Goal: Task Accomplishment & Management: Manage account settings

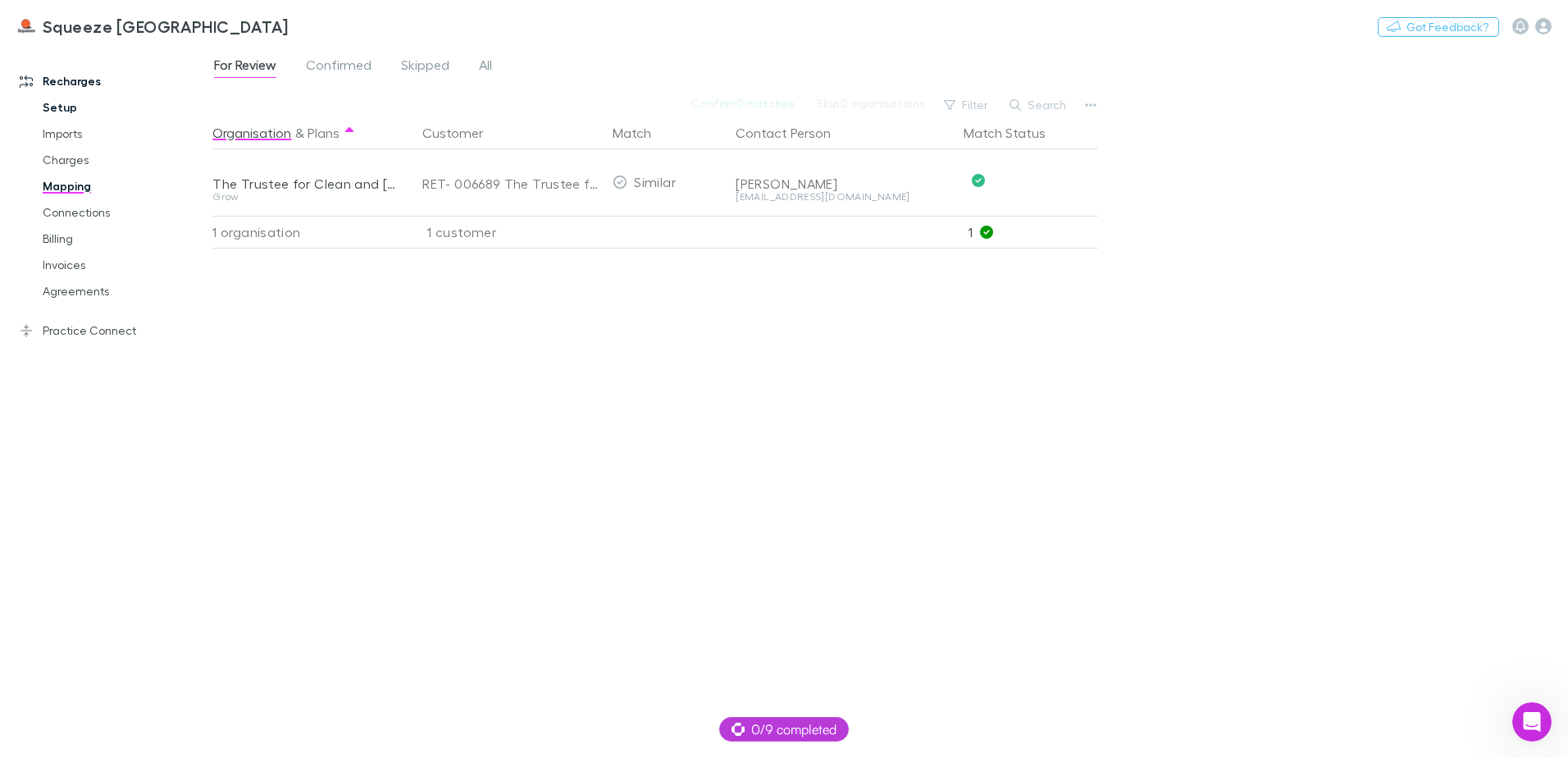
scroll to position [900, 0]
click at [425, 66] on span "Skipped" at bounding box center [425, 67] width 48 height 21
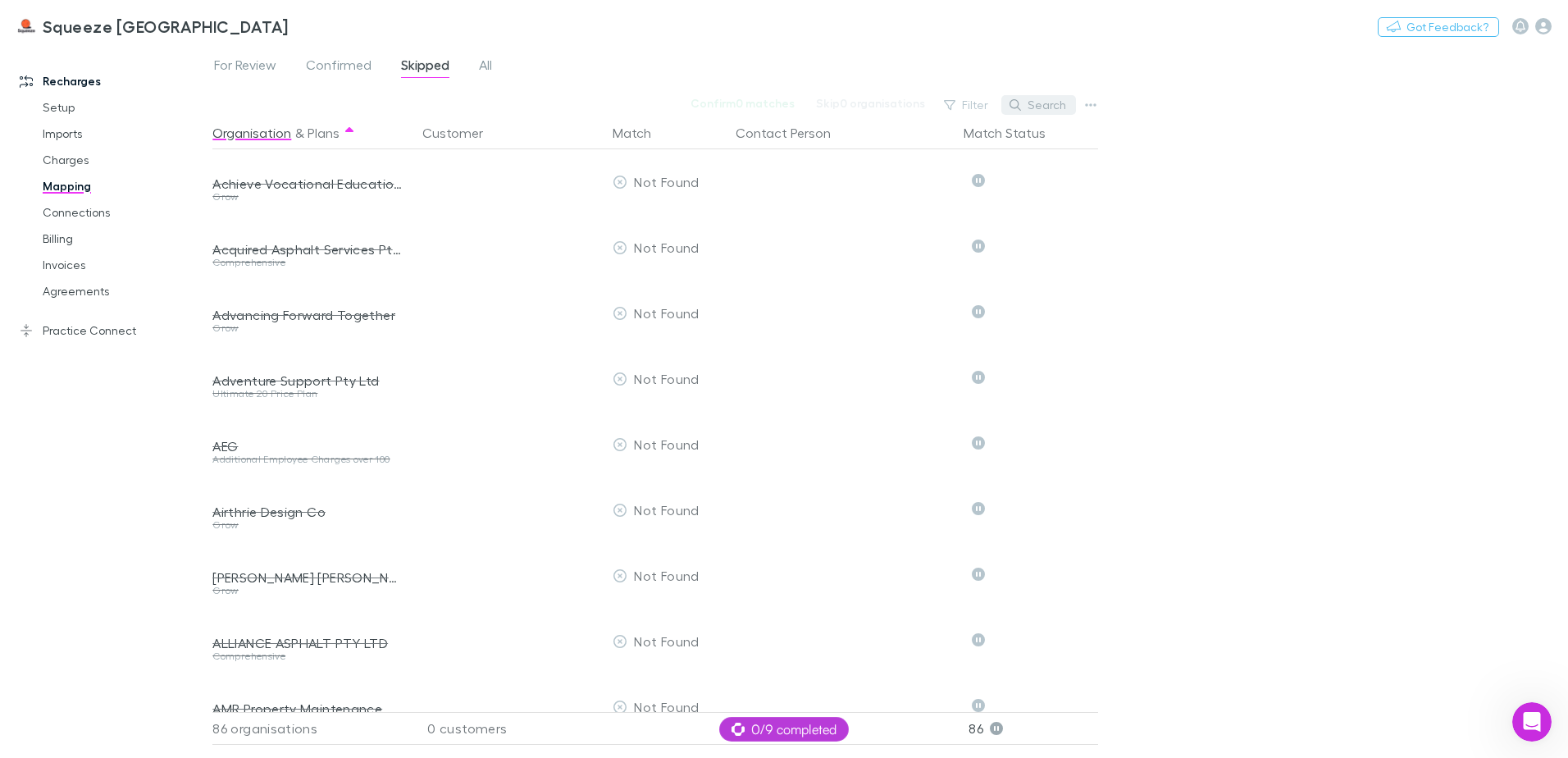
click at [1031, 103] on button "Search" at bounding box center [1038, 105] width 74 height 20
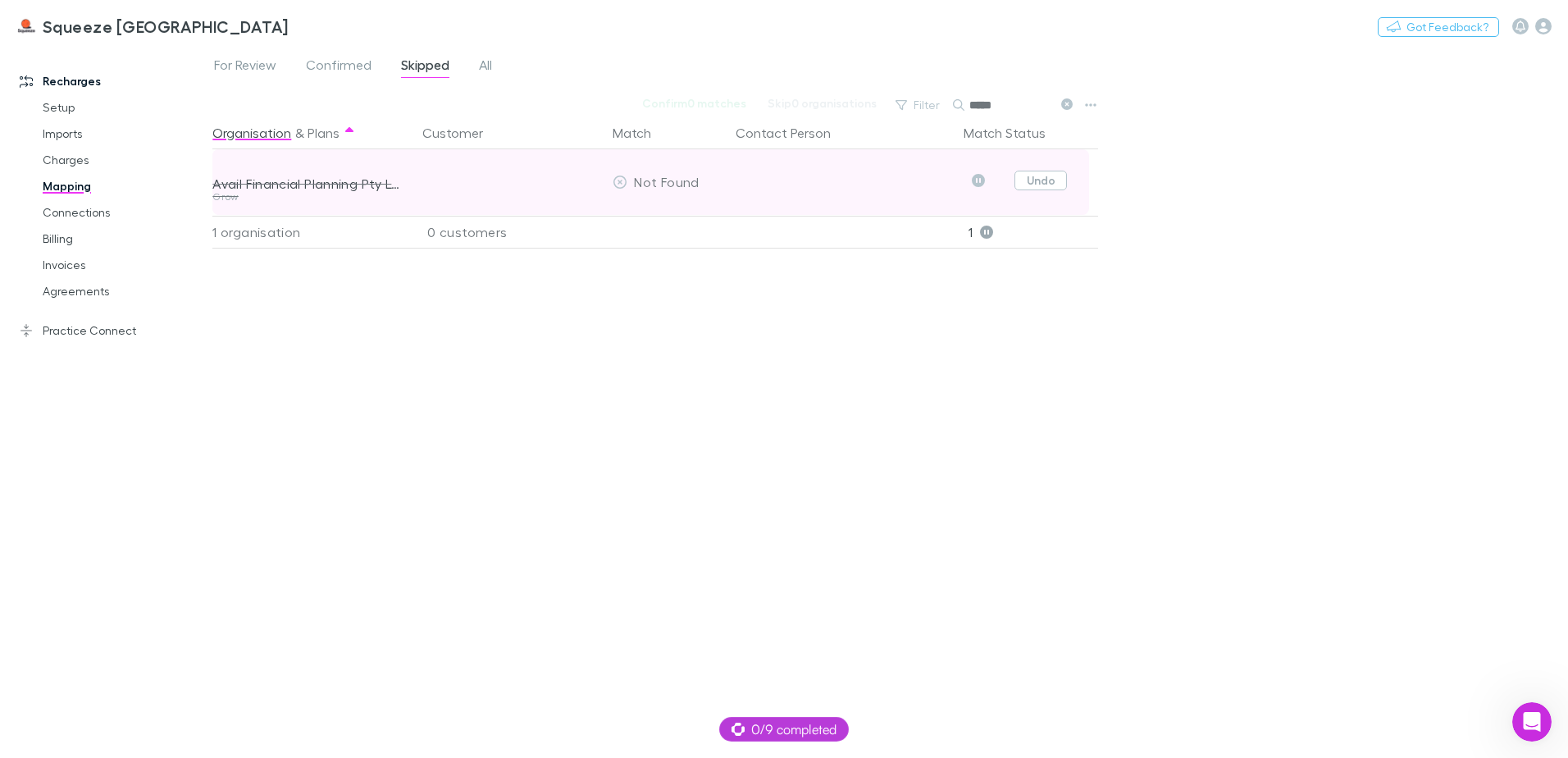
type input "*****"
click at [1056, 174] on button "Undo" at bounding box center [1041, 180] width 52 height 20
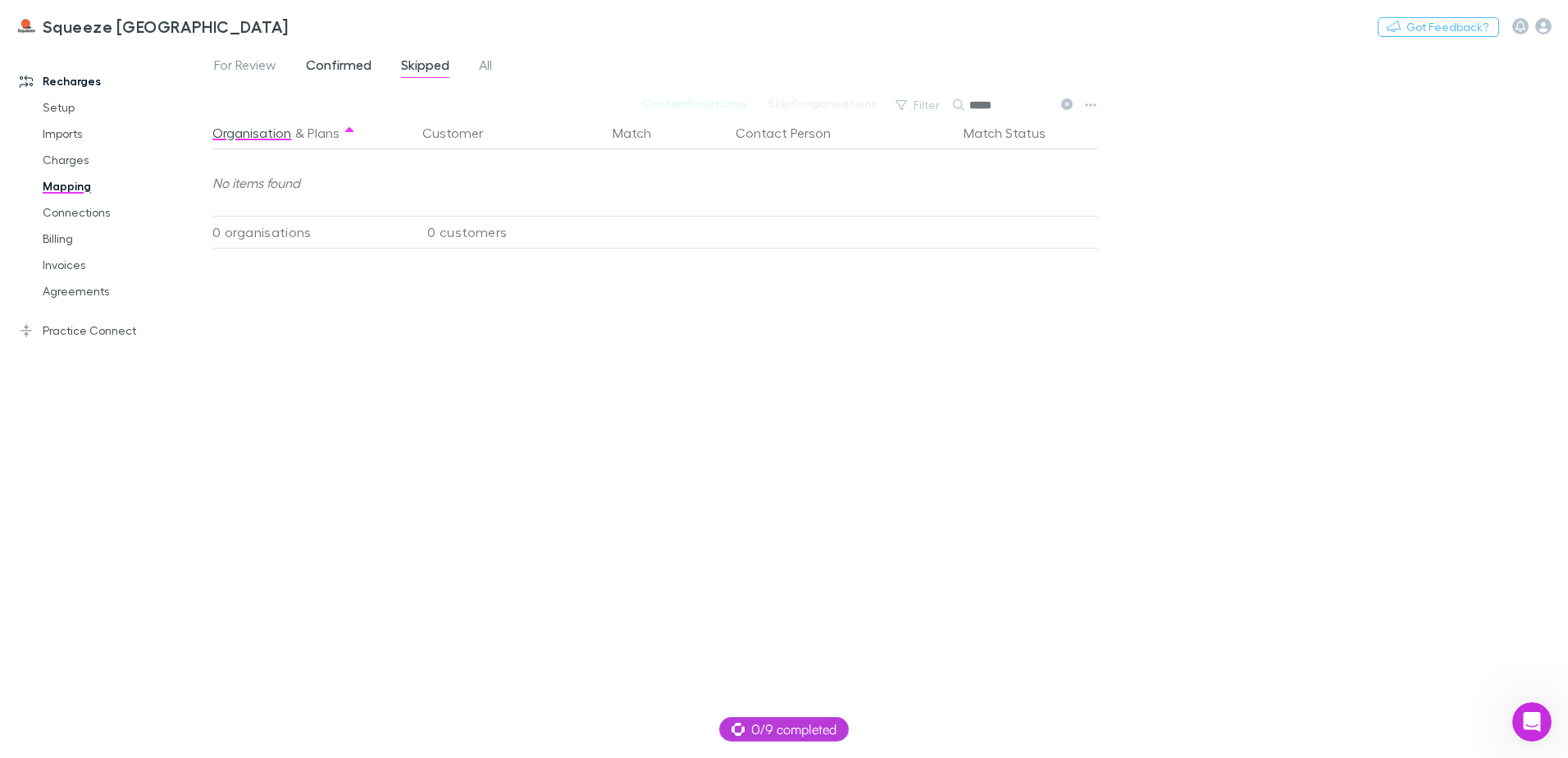
click at [342, 54] on link "Confirmed" at bounding box center [338, 67] width 69 height 26
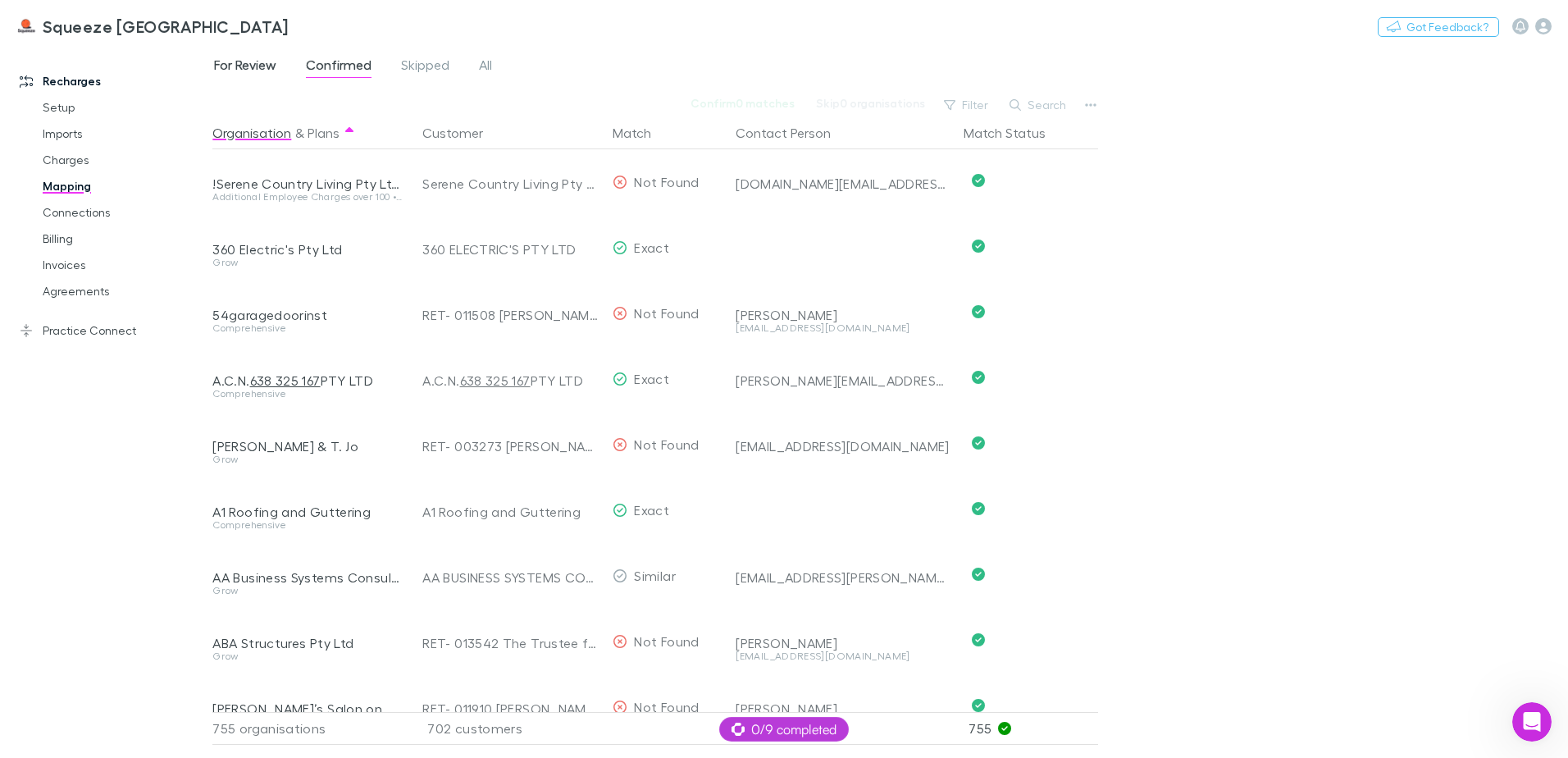
click at [272, 68] on span "For Review" at bounding box center [245, 67] width 62 height 21
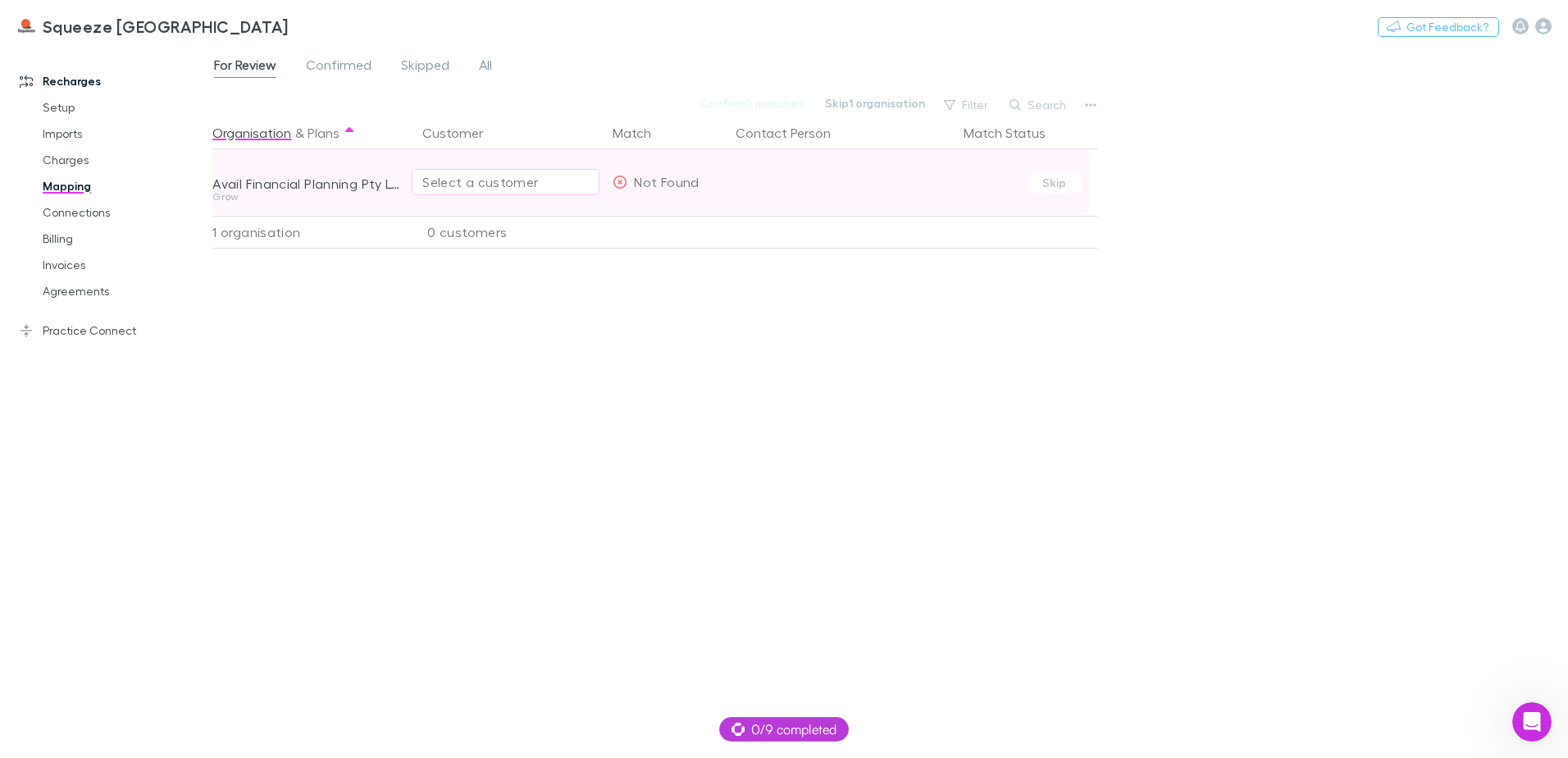
click at [498, 182] on div "Select a customer" at bounding box center [505, 182] width 167 height 20
type input "*****"
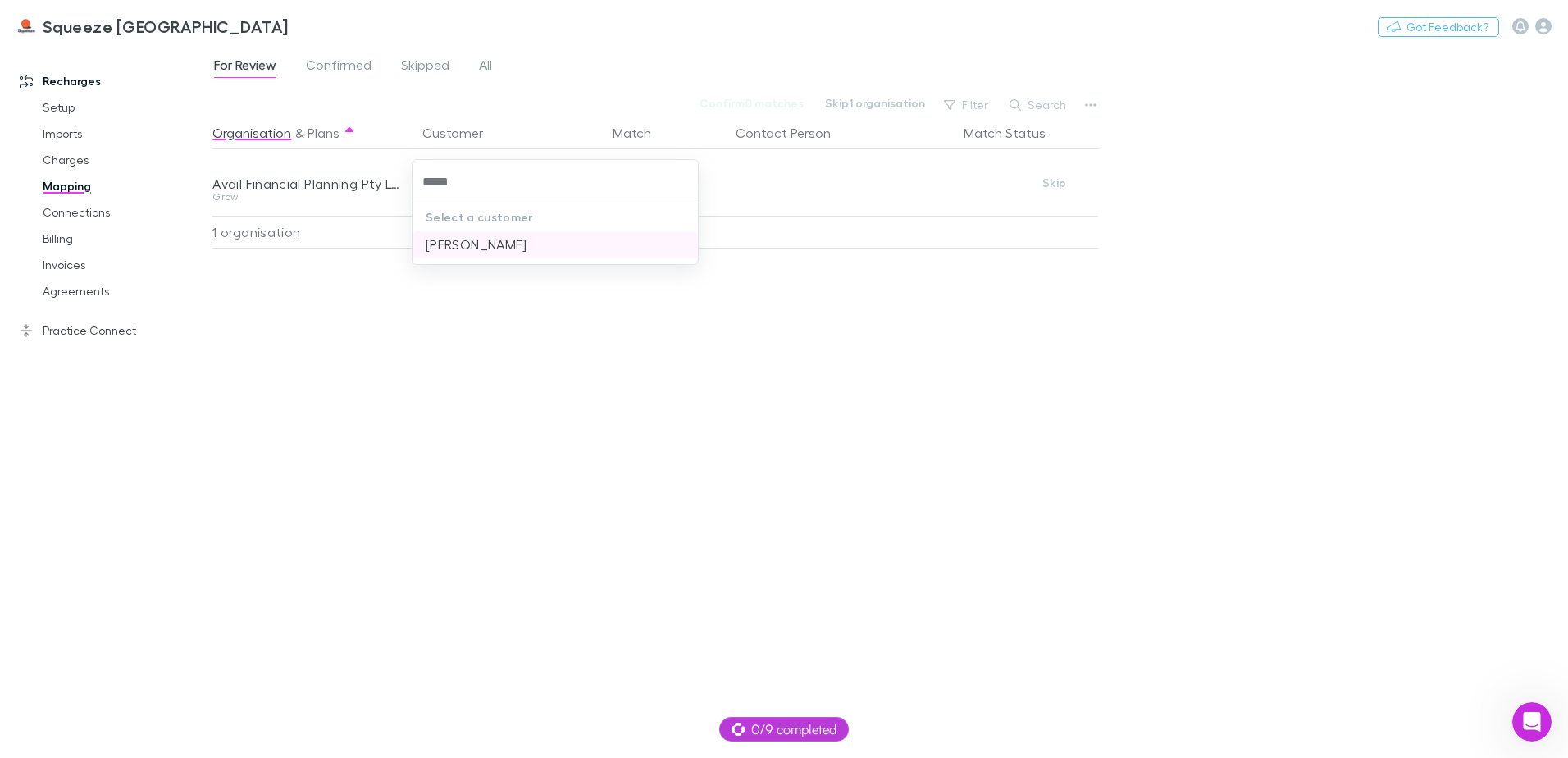
click at [493, 233] on li "[PERSON_NAME]" at bounding box center [555, 245] width 286 height 26
click at [66, 326] on link "Practice Connect" at bounding box center [113, 330] width 219 height 26
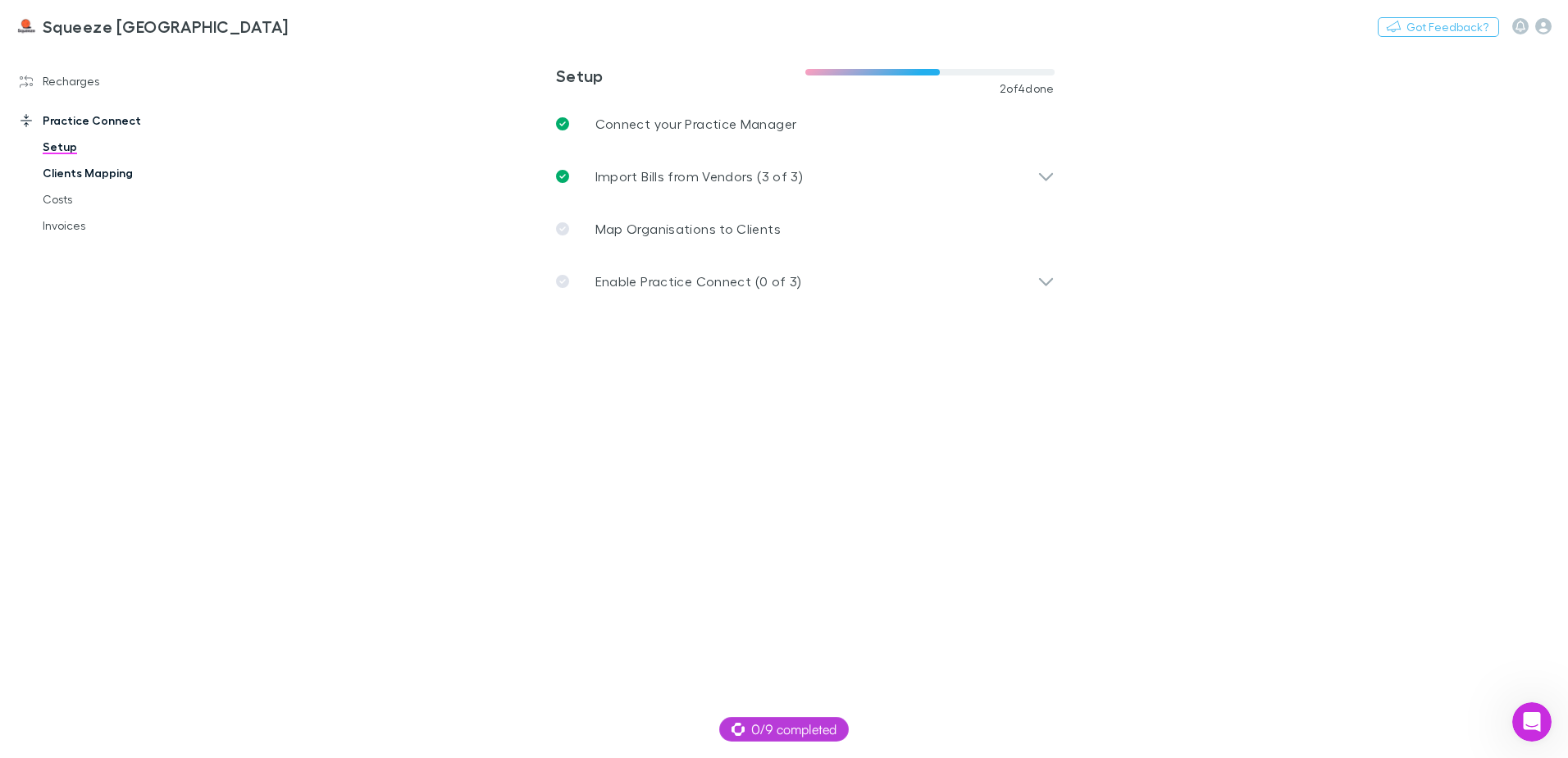
click at [94, 180] on link "Clients Mapping" at bounding box center [123, 173] width 195 height 26
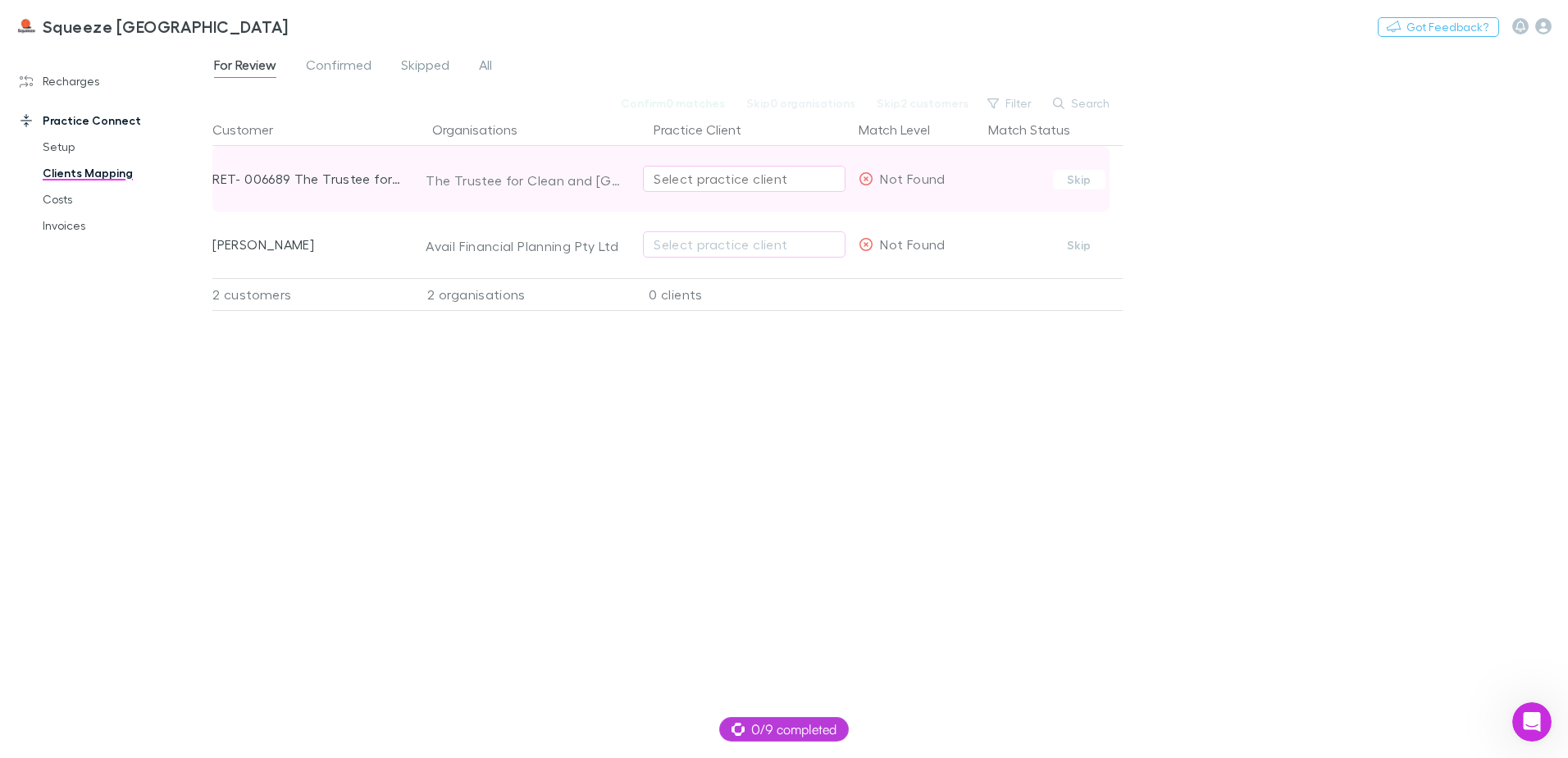
click at [667, 180] on div "Select practice client" at bounding box center [744, 178] width 181 height 20
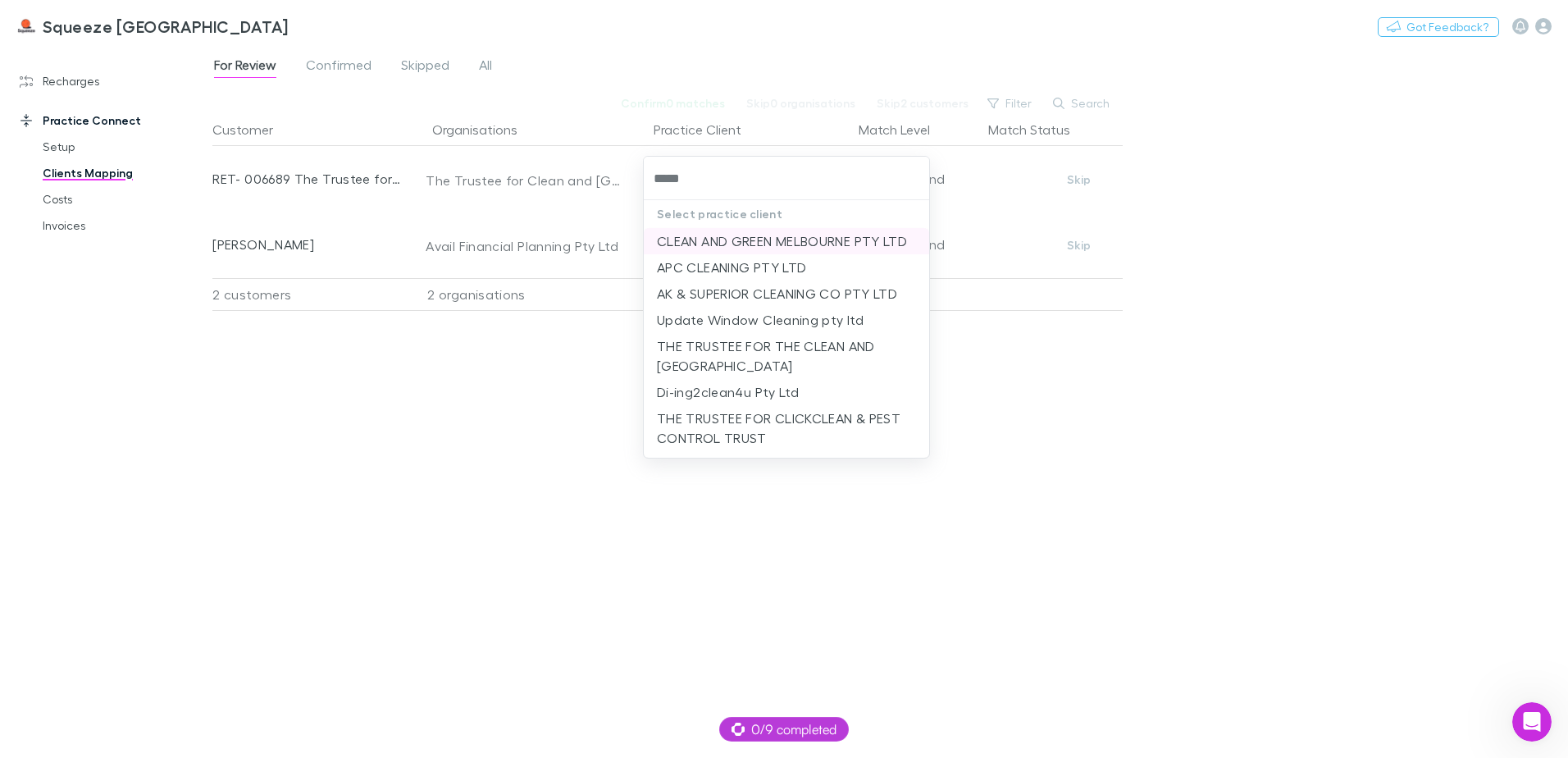
click at [746, 244] on li "CLEAN AND GREEN MELBOURNE PTY LTD" at bounding box center [787, 241] width 286 height 26
type input "**********"
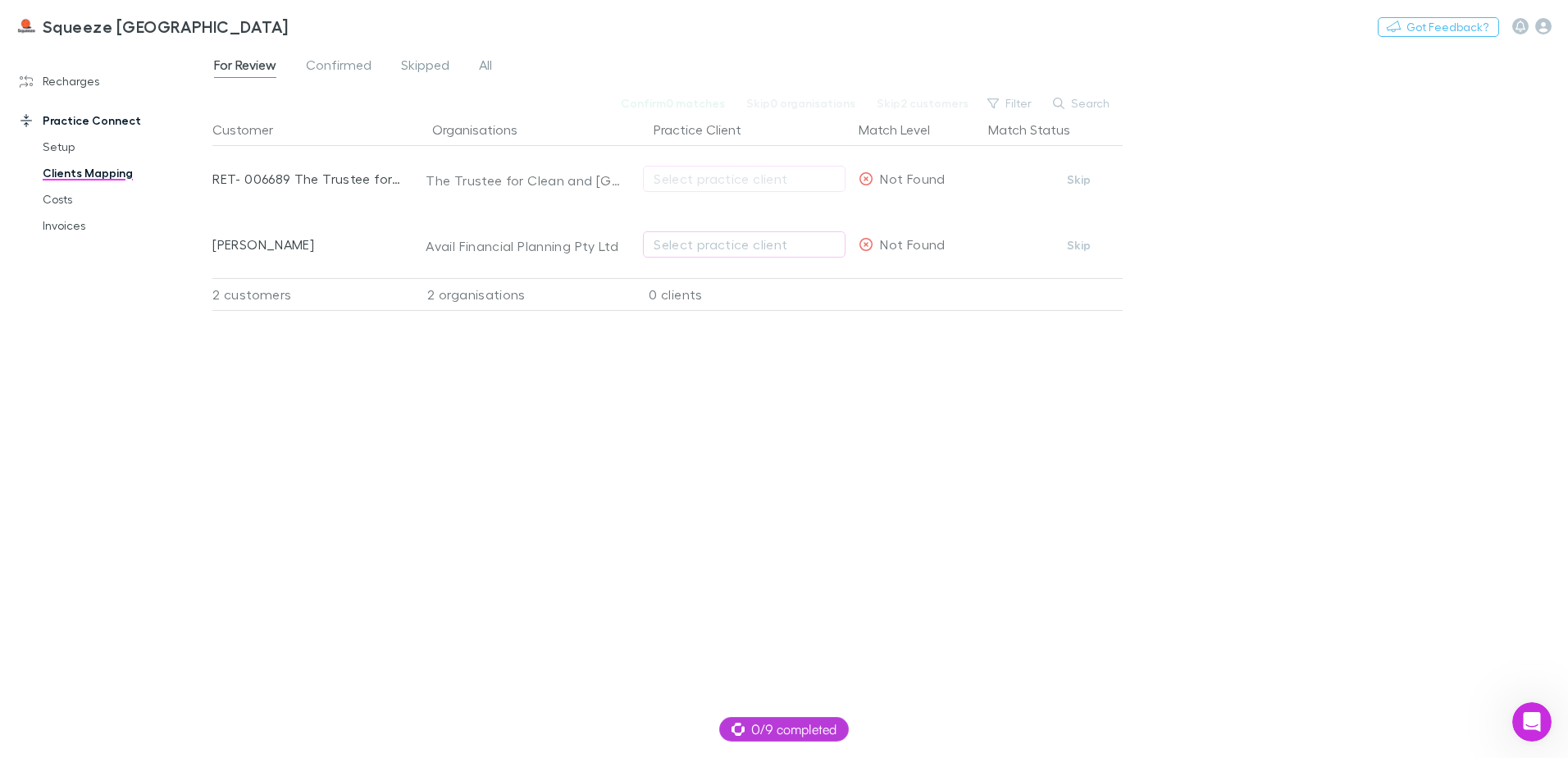
click at [746, 244] on div "Select practice client" at bounding box center [744, 244] width 181 height 20
type input "*****"
click at [746, 309] on li "AVAIL FINANCIAL PLANNING PTY LTD" at bounding box center [787, 307] width 286 height 26
click at [422, 66] on span "Skipped" at bounding box center [425, 67] width 48 height 21
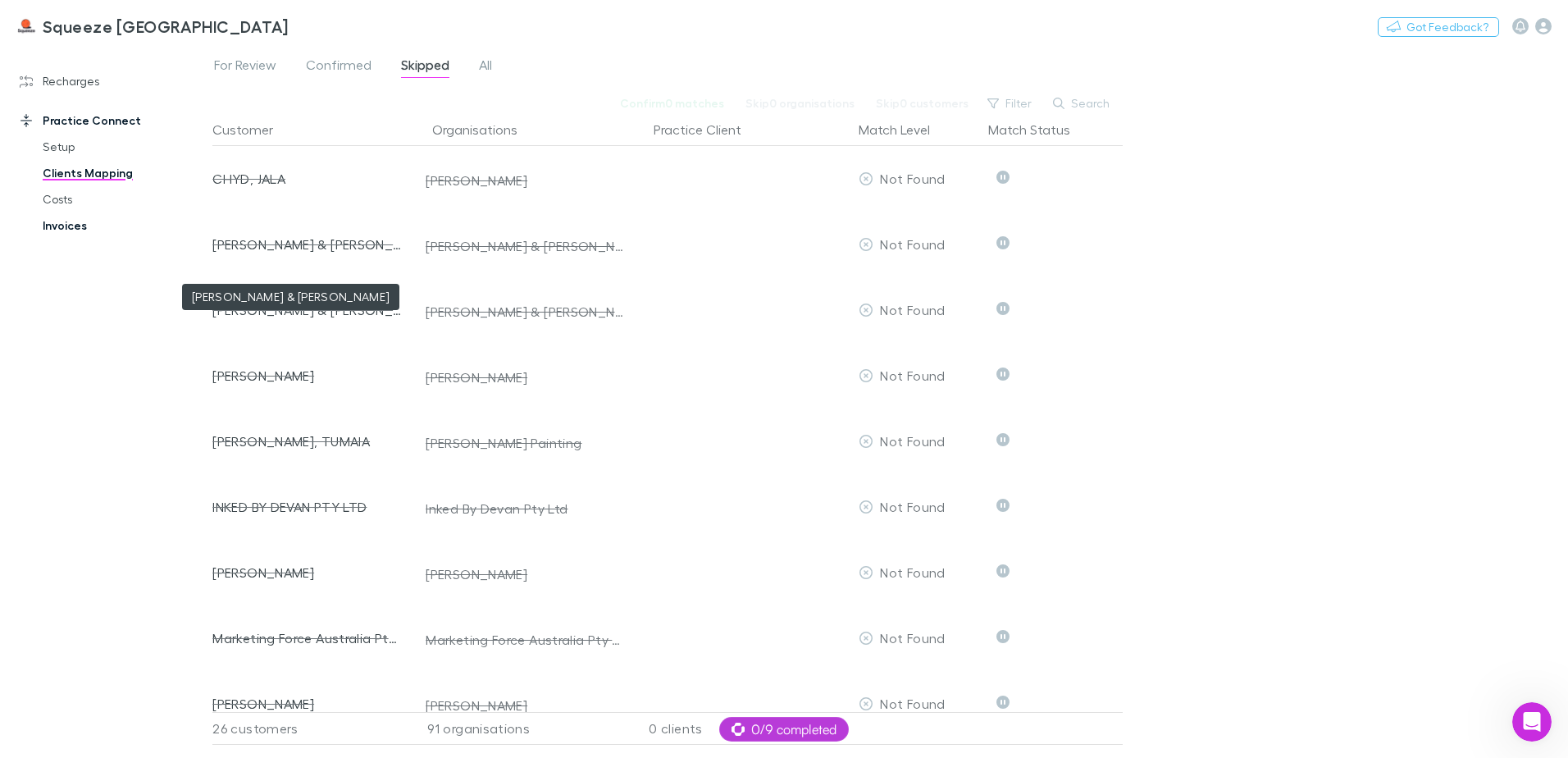
drag, startPoint x: 220, startPoint y: 246, endPoint x: 160, endPoint y: 225, distance: 63.6
click at [160, 225] on link "Invoices" at bounding box center [123, 226] width 195 height 26
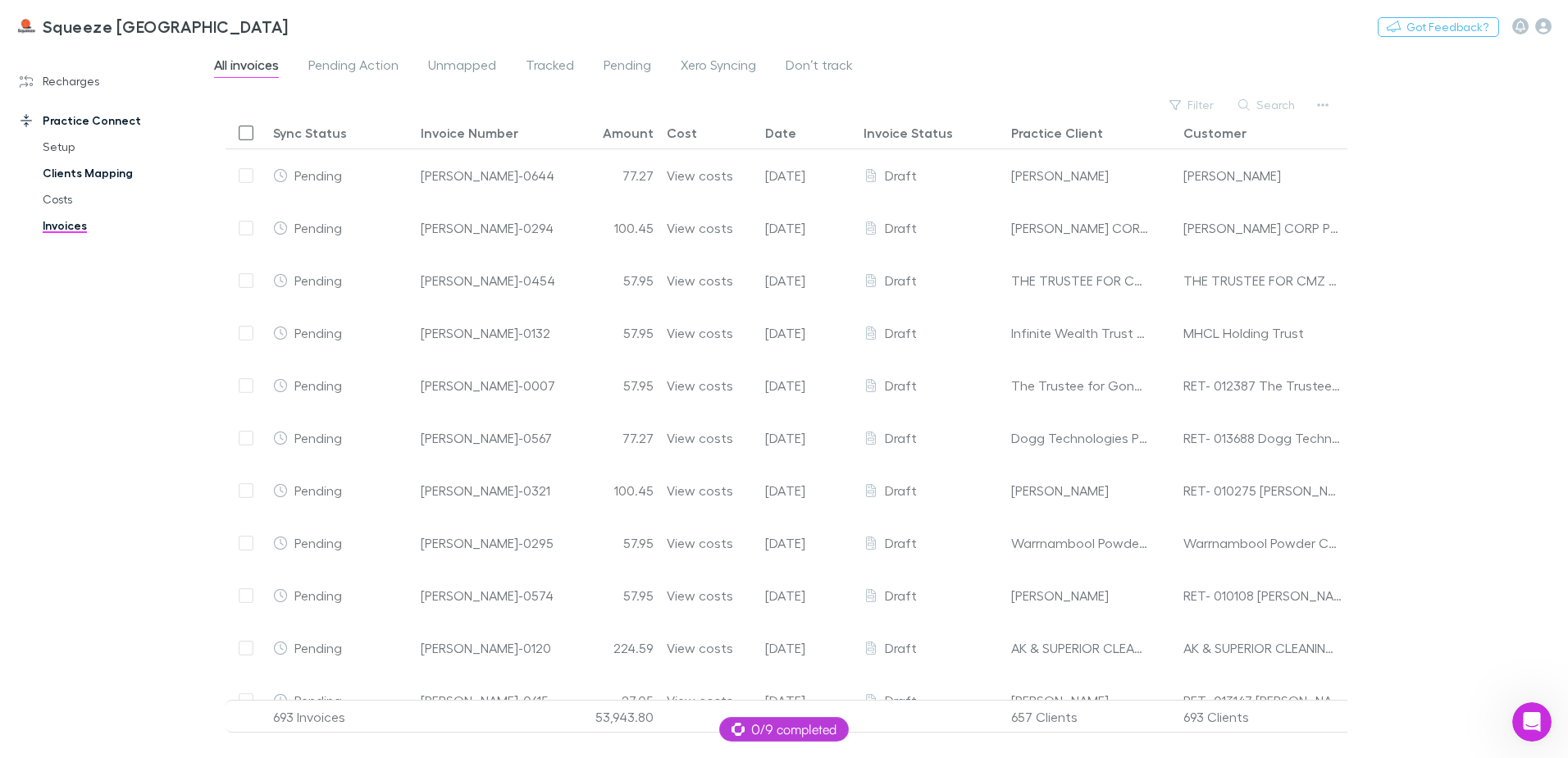
click at [108, 177] on link "Clients Mapping" at bounding box center [123, 173] width 195 height 26
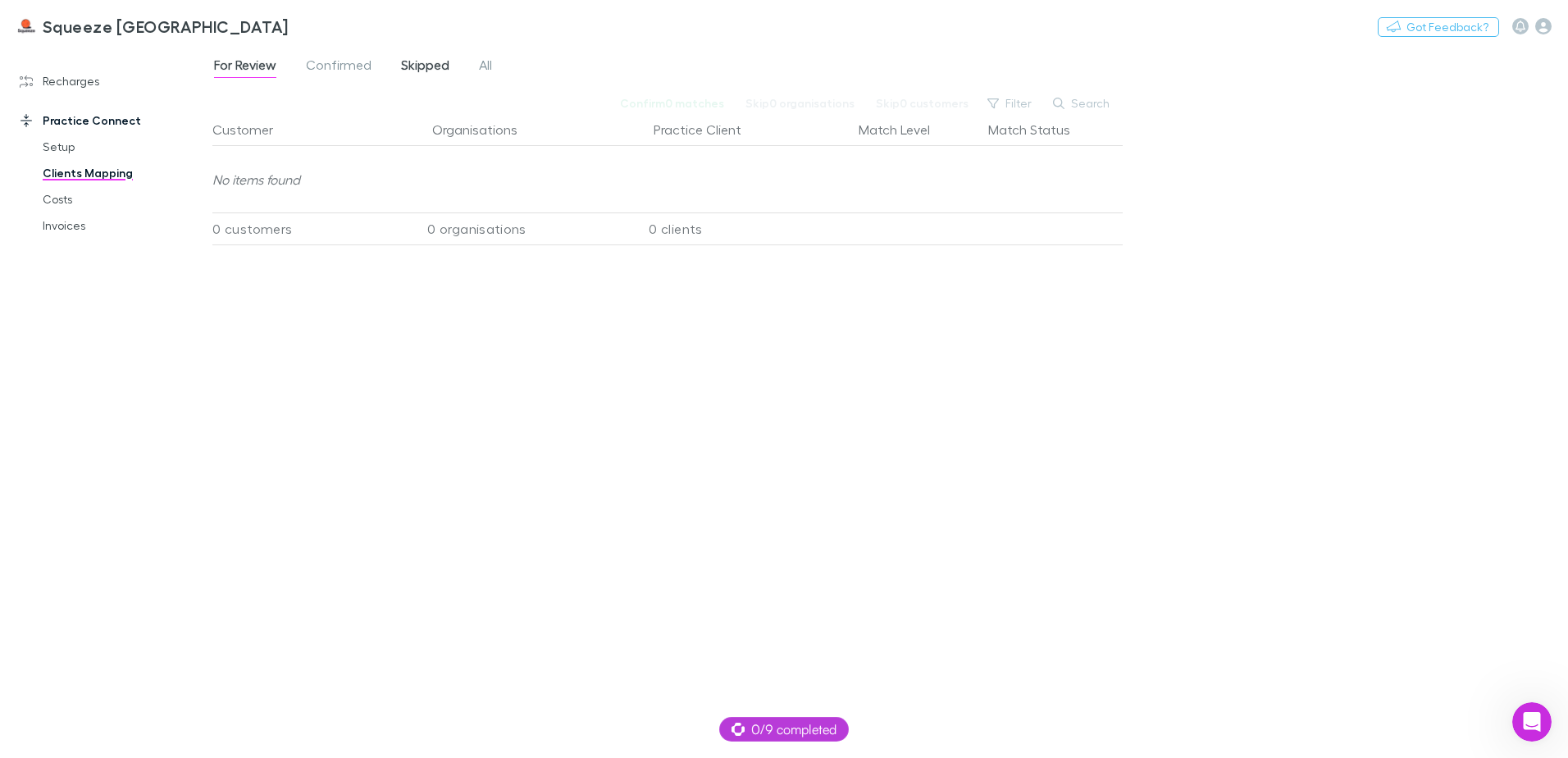
click at [446, 58] on span "Skipped" at bounding box center [425, 67] width 48 height 21
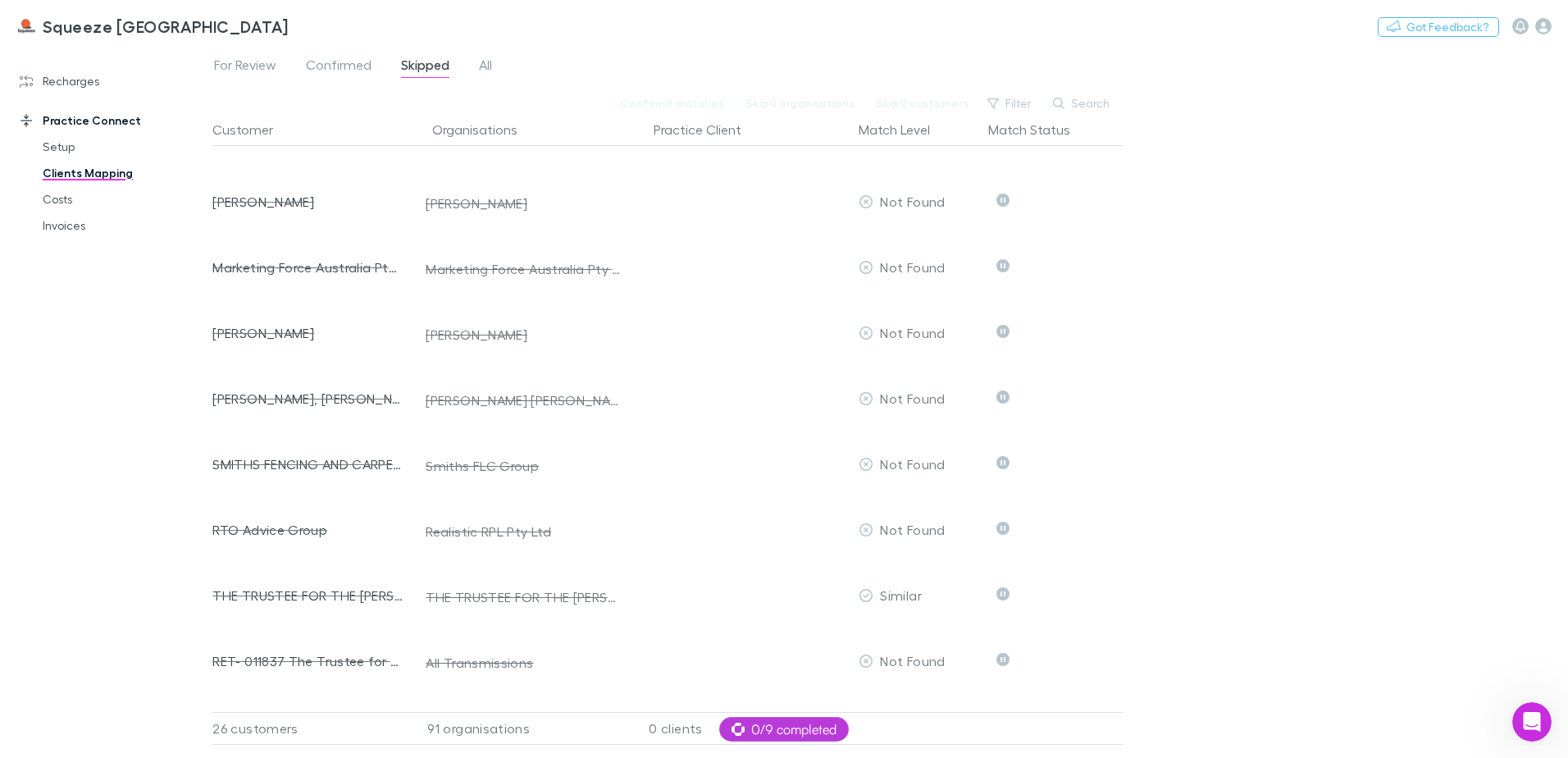
scroll to position [410, 0]
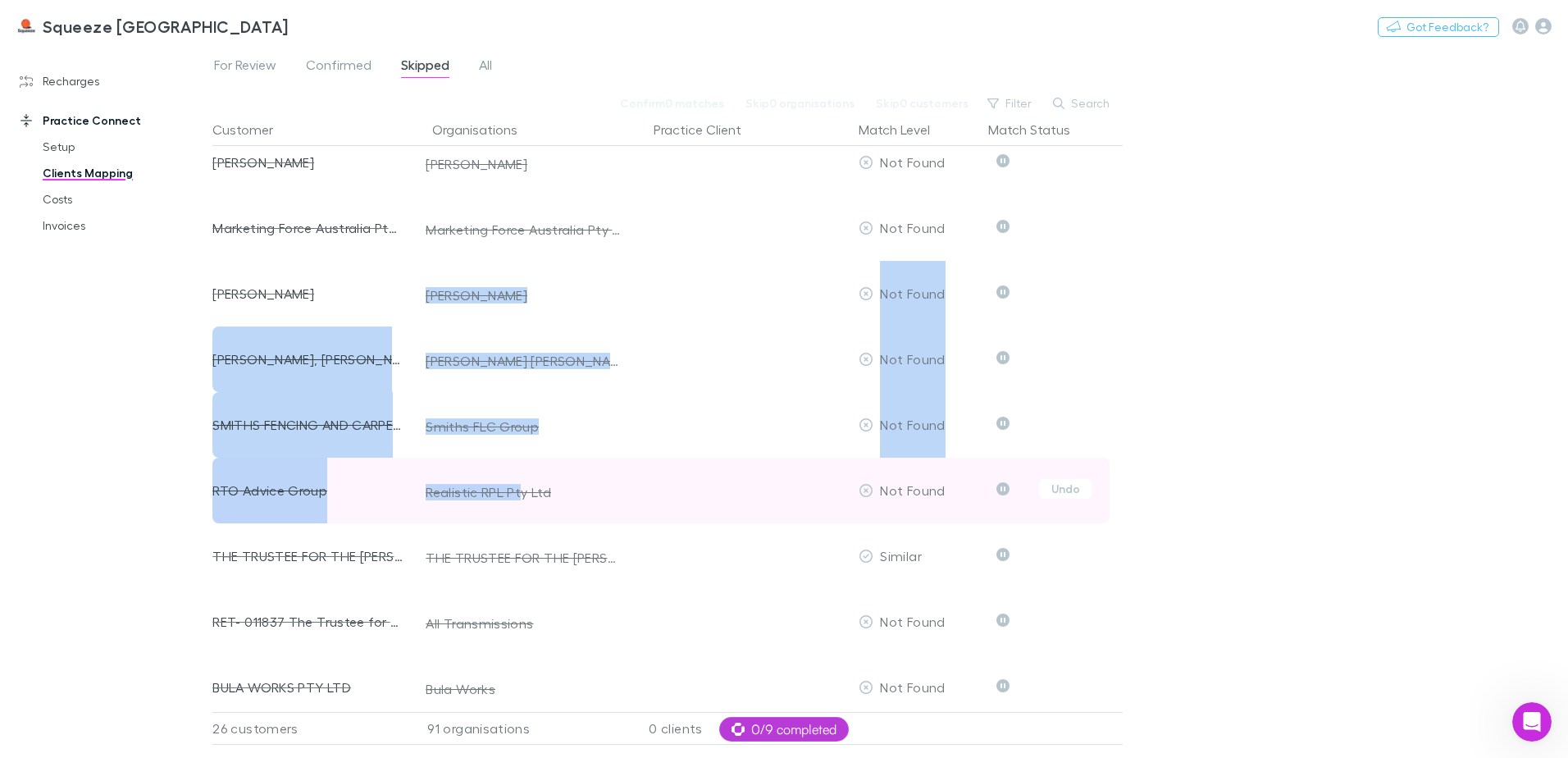
drag, startPoint x: 420, startPoint y: 295, endPoint x: 520, endPoint y: 467, distance: 199.0
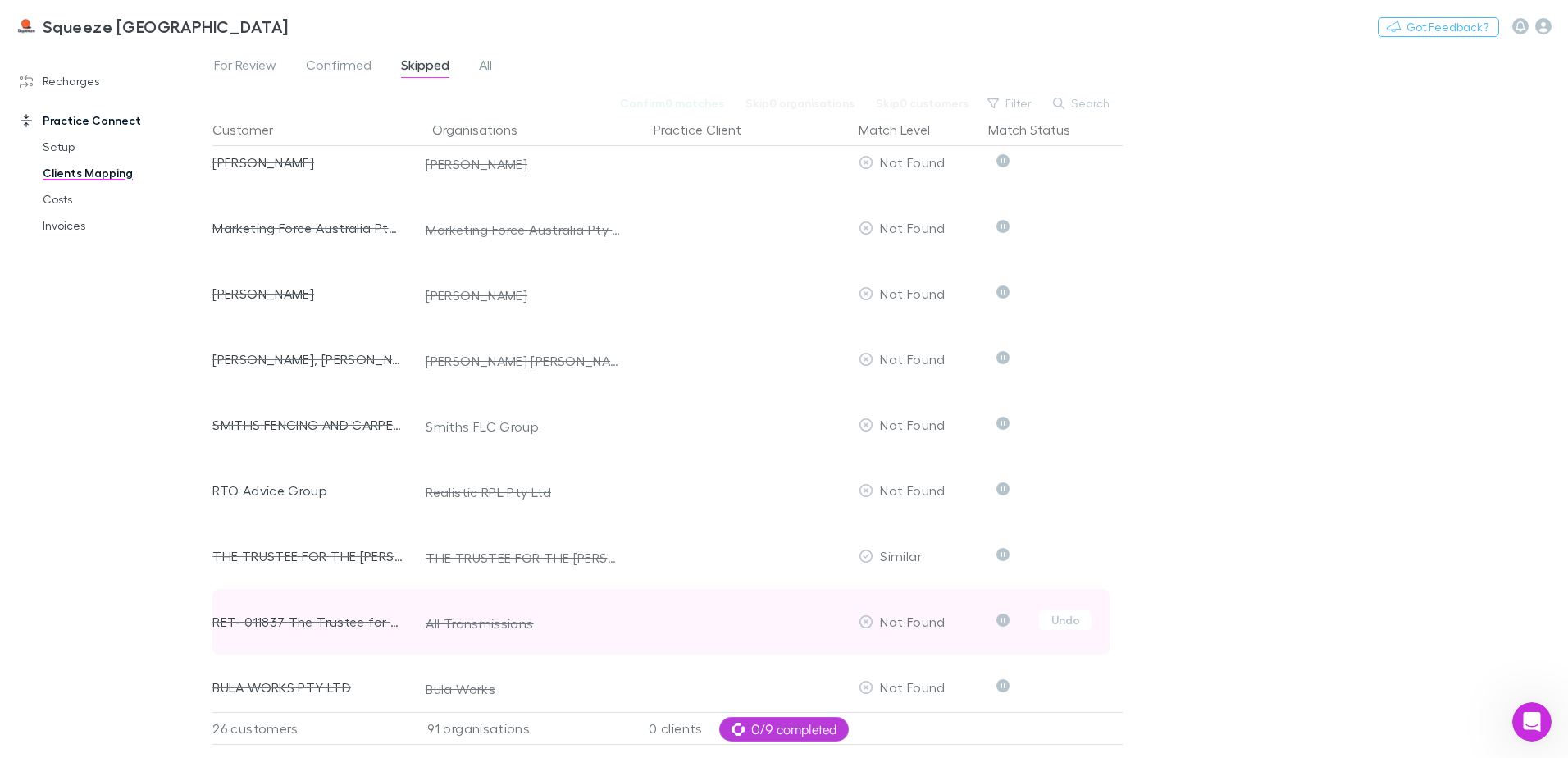
click at [757, 648] on div at bounding box center [741, 622] width 221 height 66
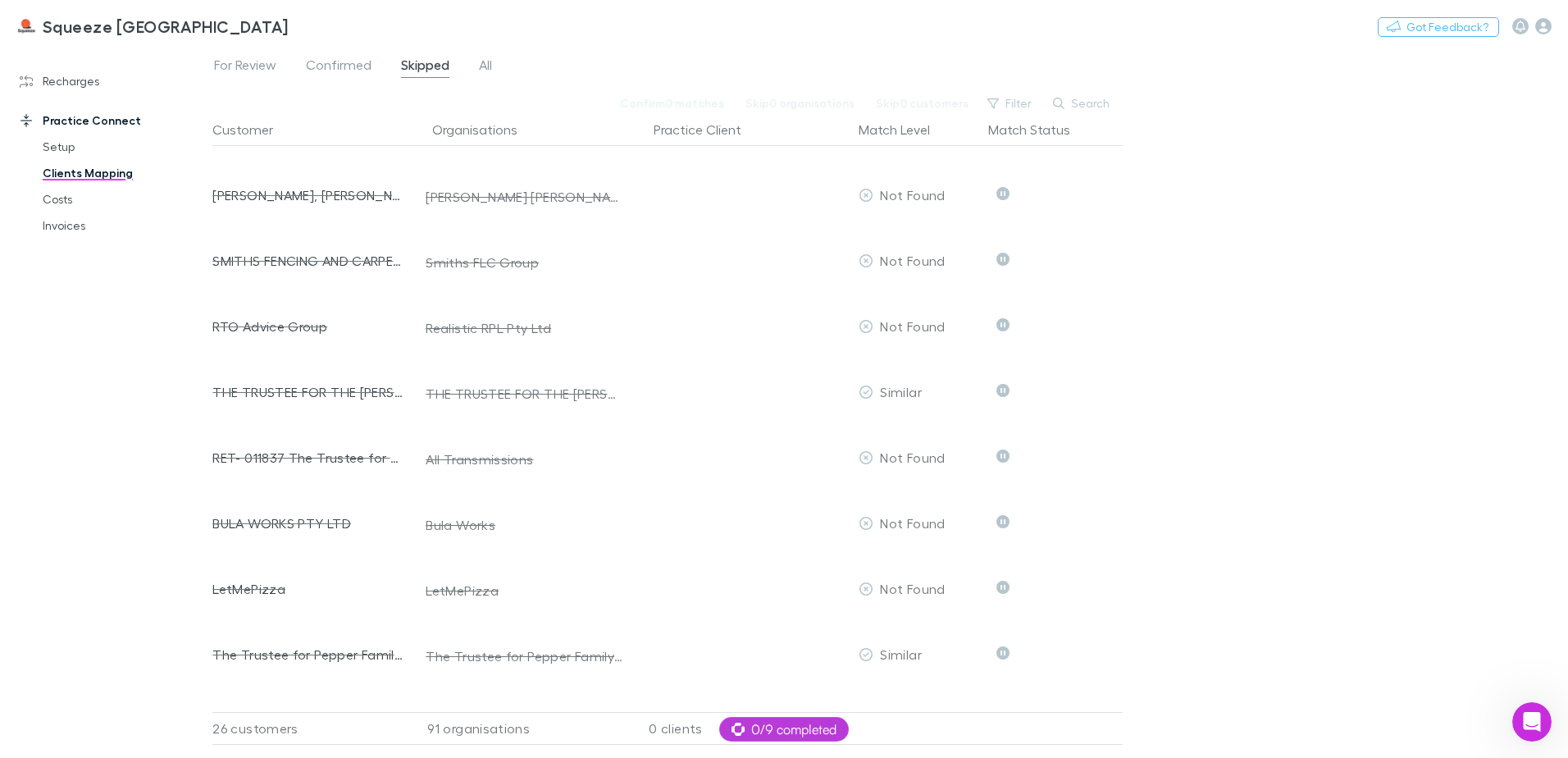
scroll to position [0, 0]
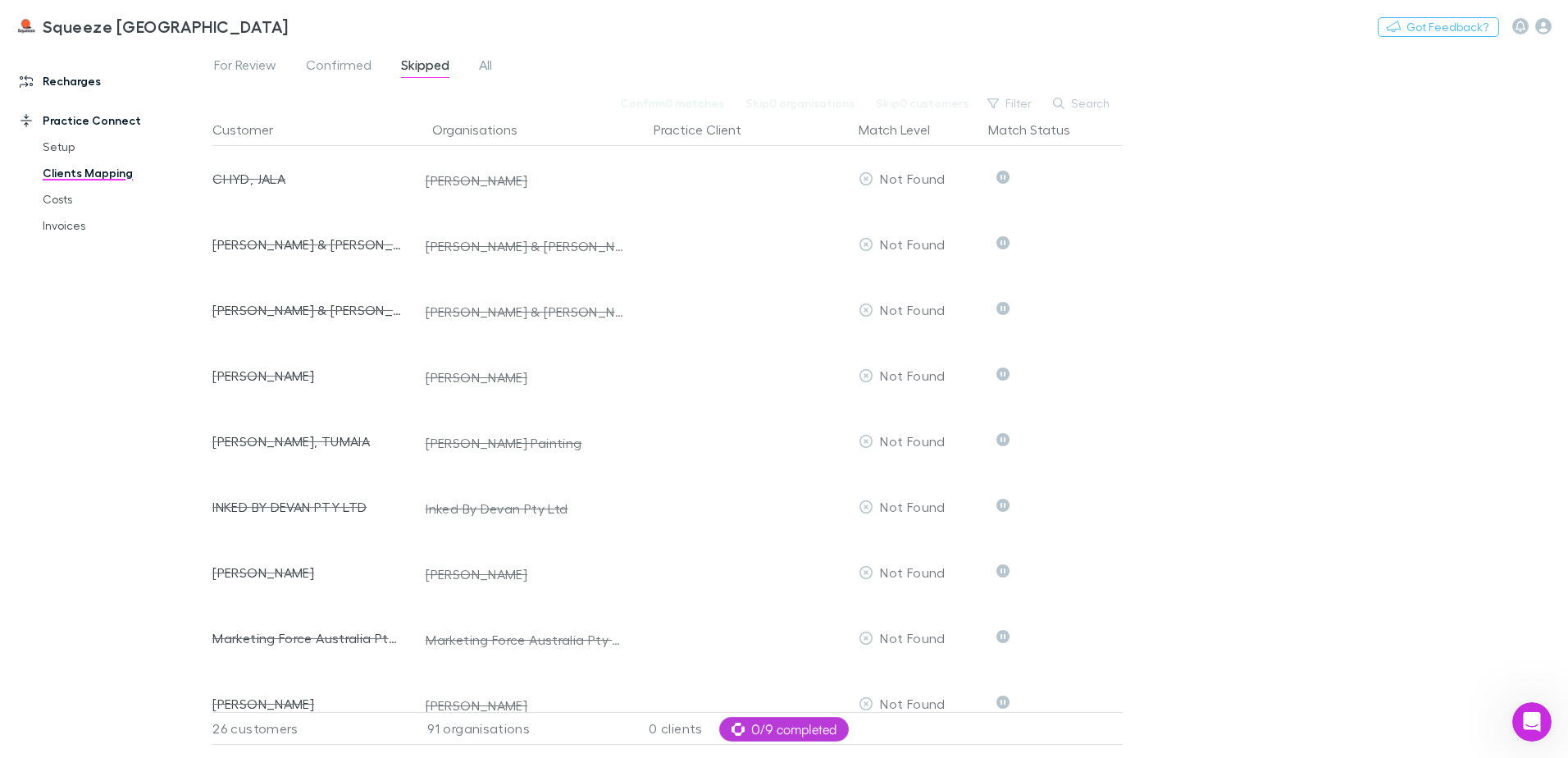
click at [58, 68] on link "Recharges" at bounding box center [113, 81] width 219 height 26
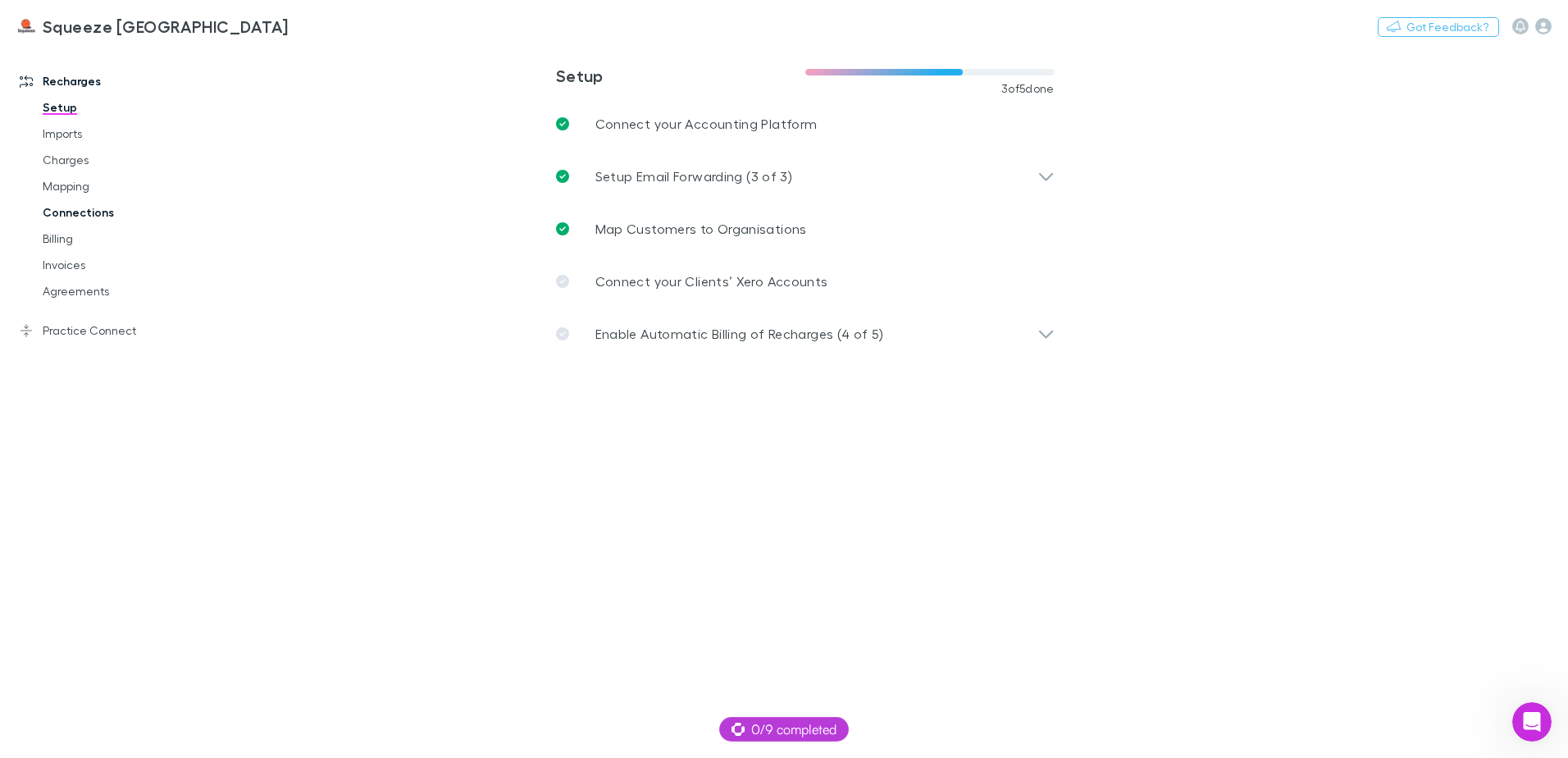
click at [78, 220] on link "Connections" at bounding box center [123, 212] width 195 height 26
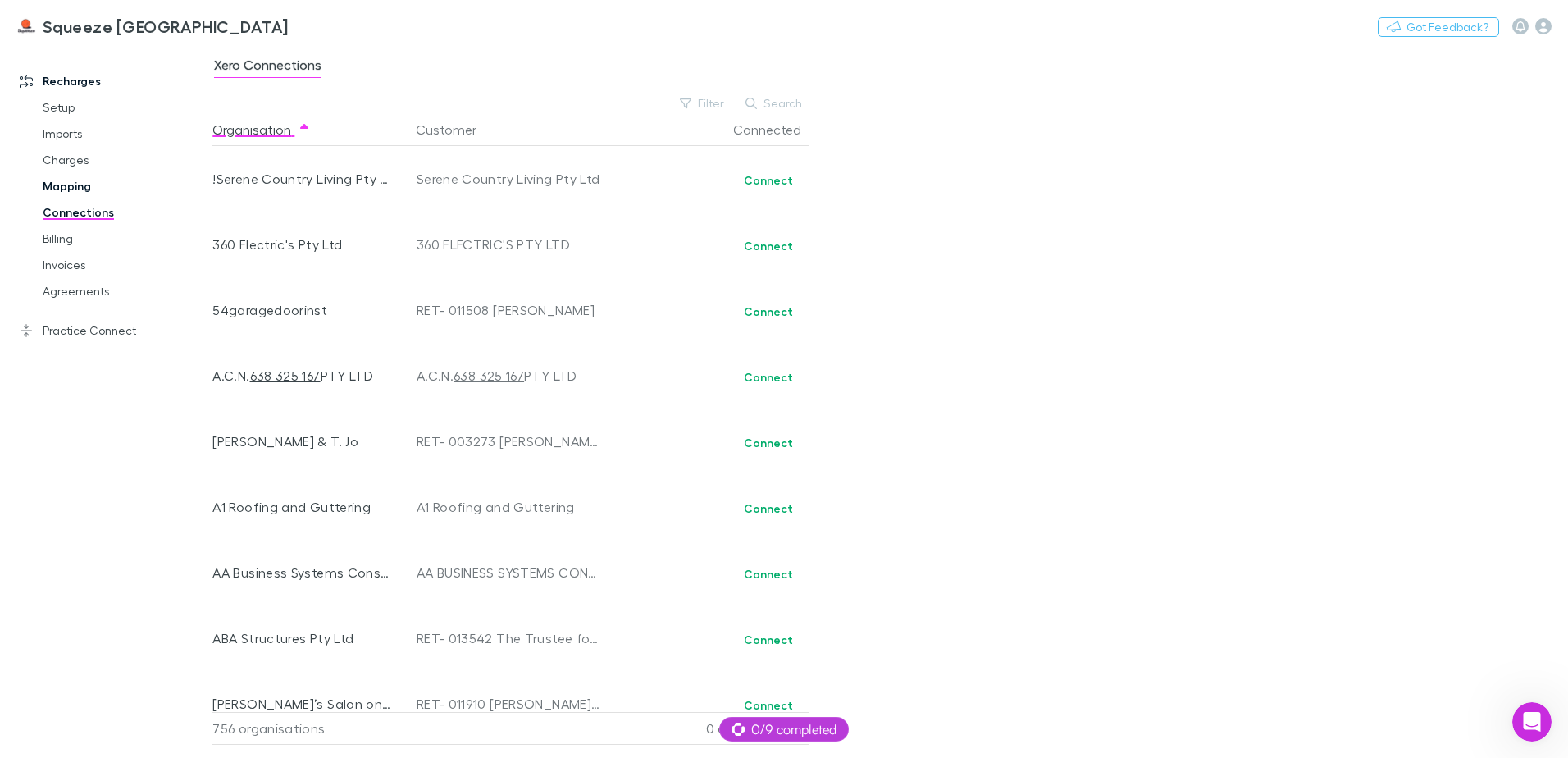
click at [75, 179] on link "Mapping" at bounding box center [123, 186] width 195 height 26
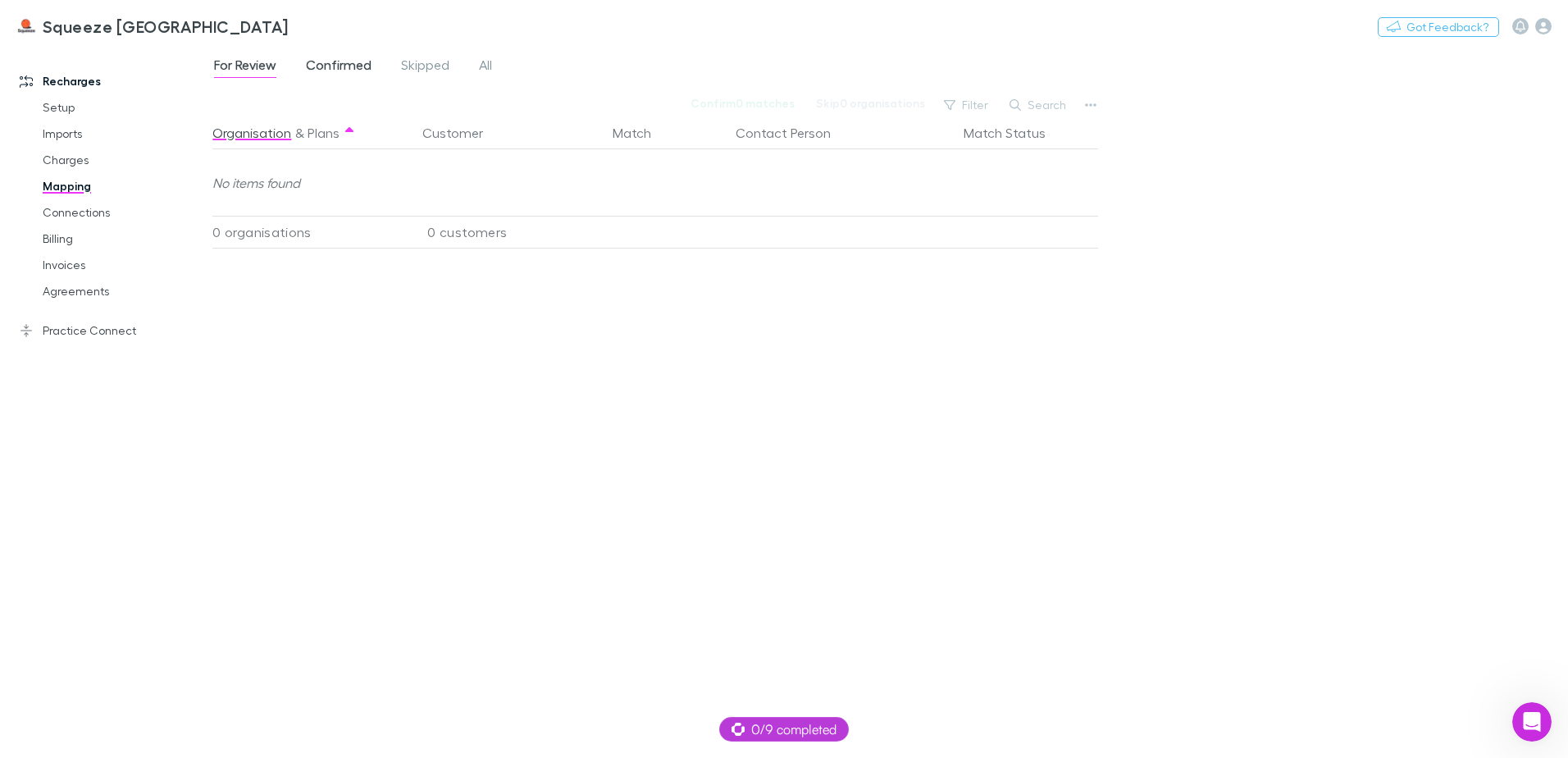
click at [350, 72] on span "Confirmed" at bounding box center [338, 67] width 66 height 21
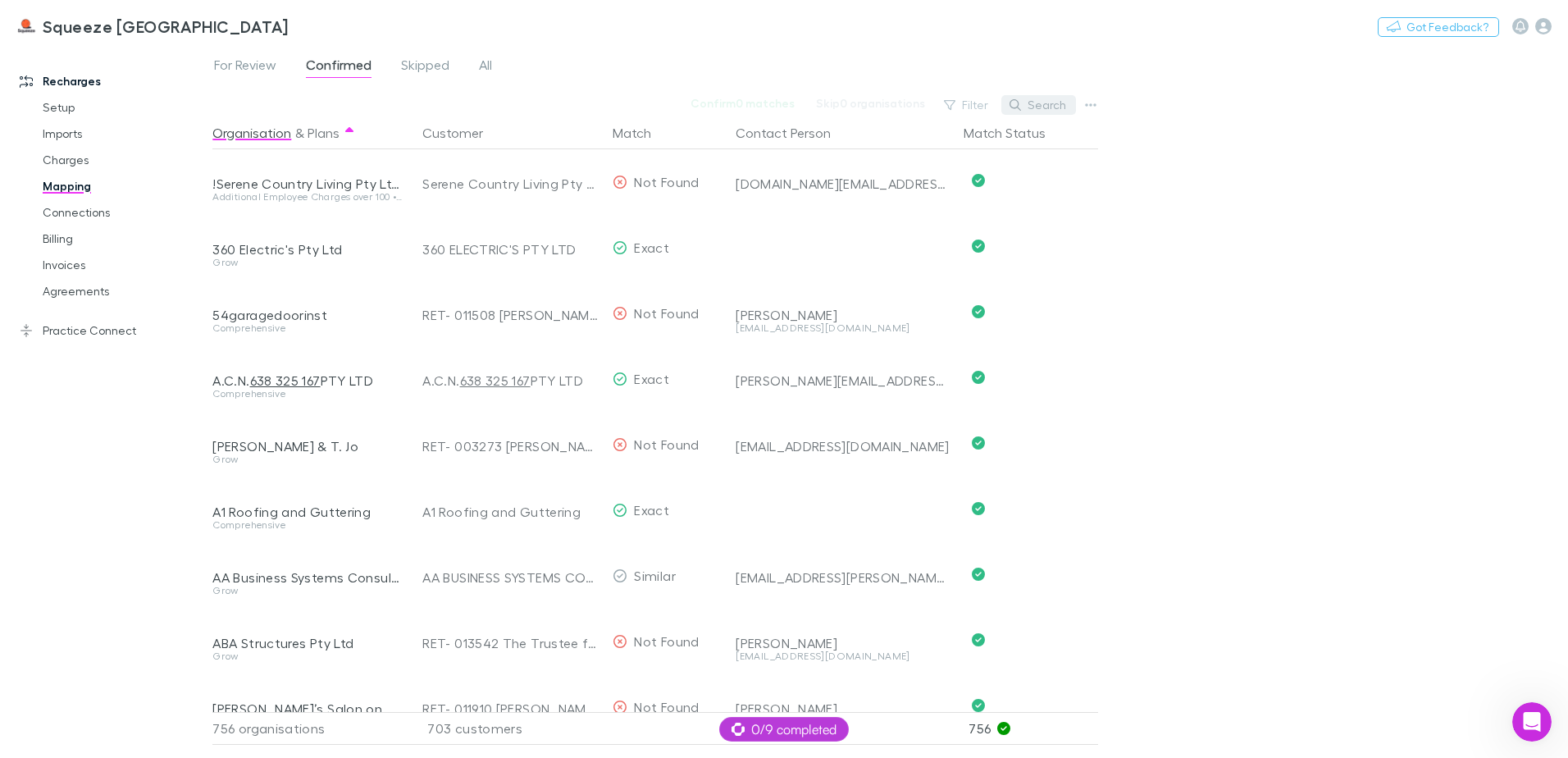
click at [1051, 106] on button "Search" at bounding box center [1038, 105] width 74 height 20
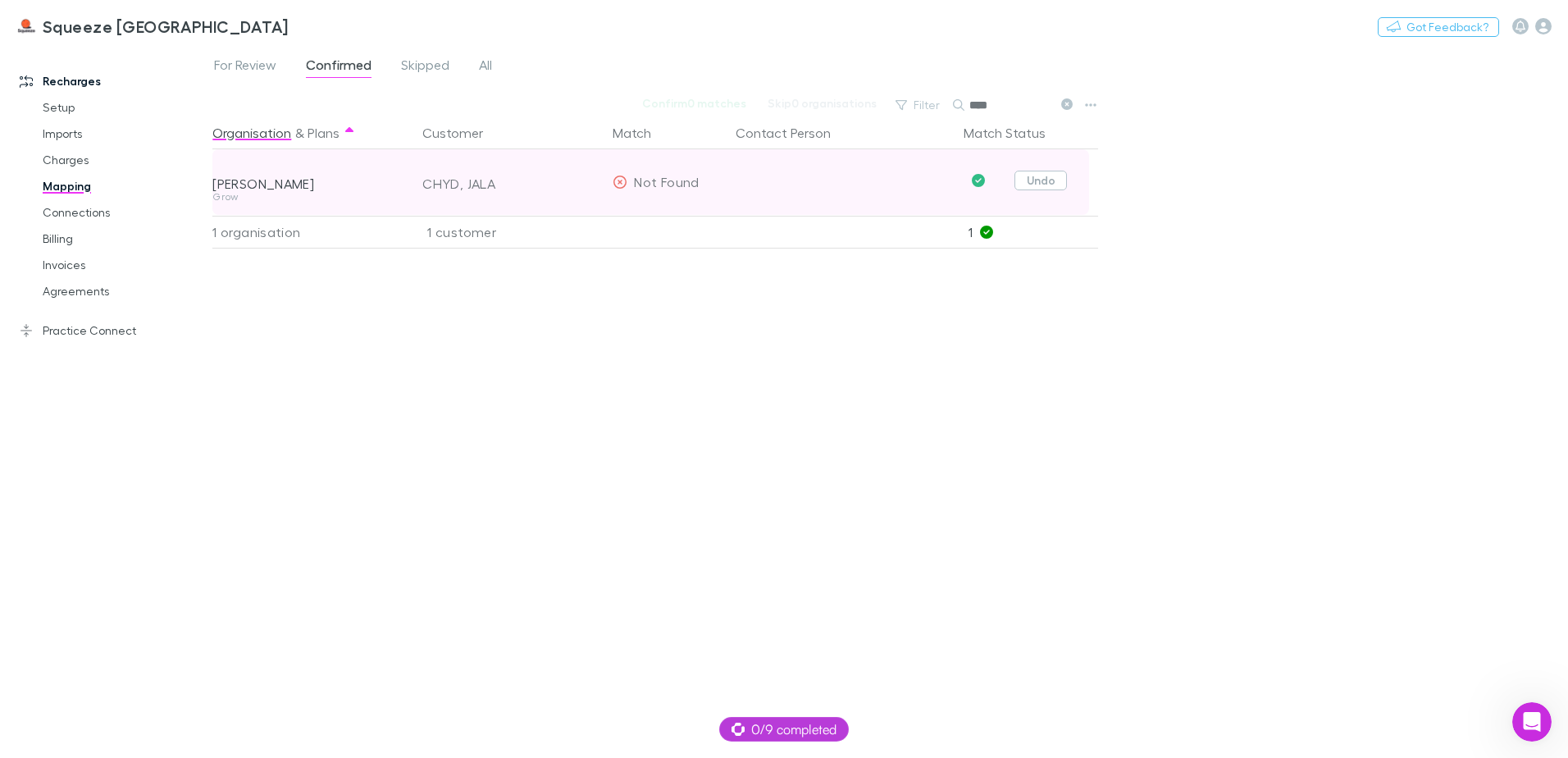
type input "****"
click at [1019, 176] on button "Undo" at bounding box center [1041, 180] width 52 height 20
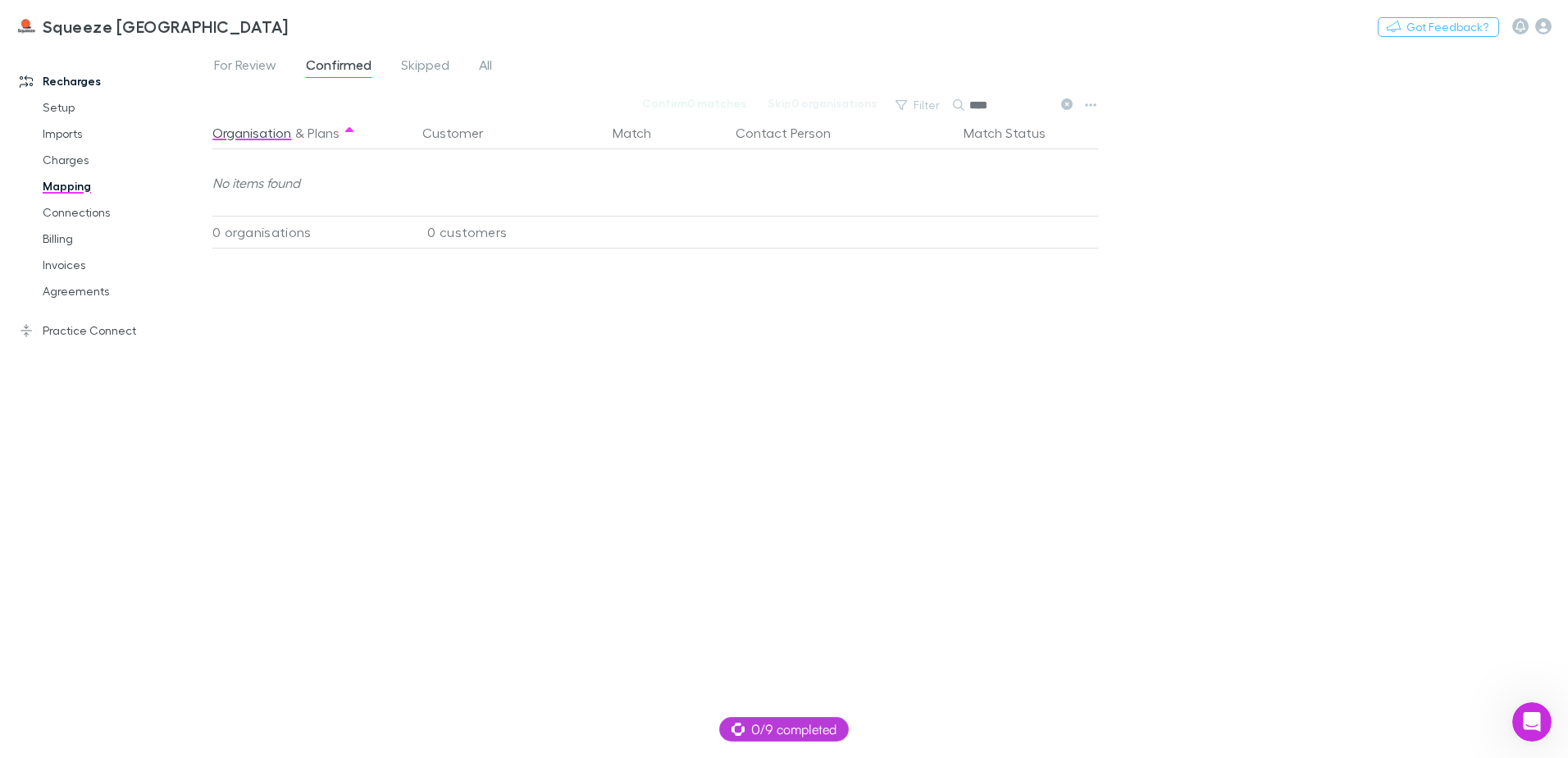
click at [1065, 101] on icon at bounding box center [1066, 104] width 11 height 11
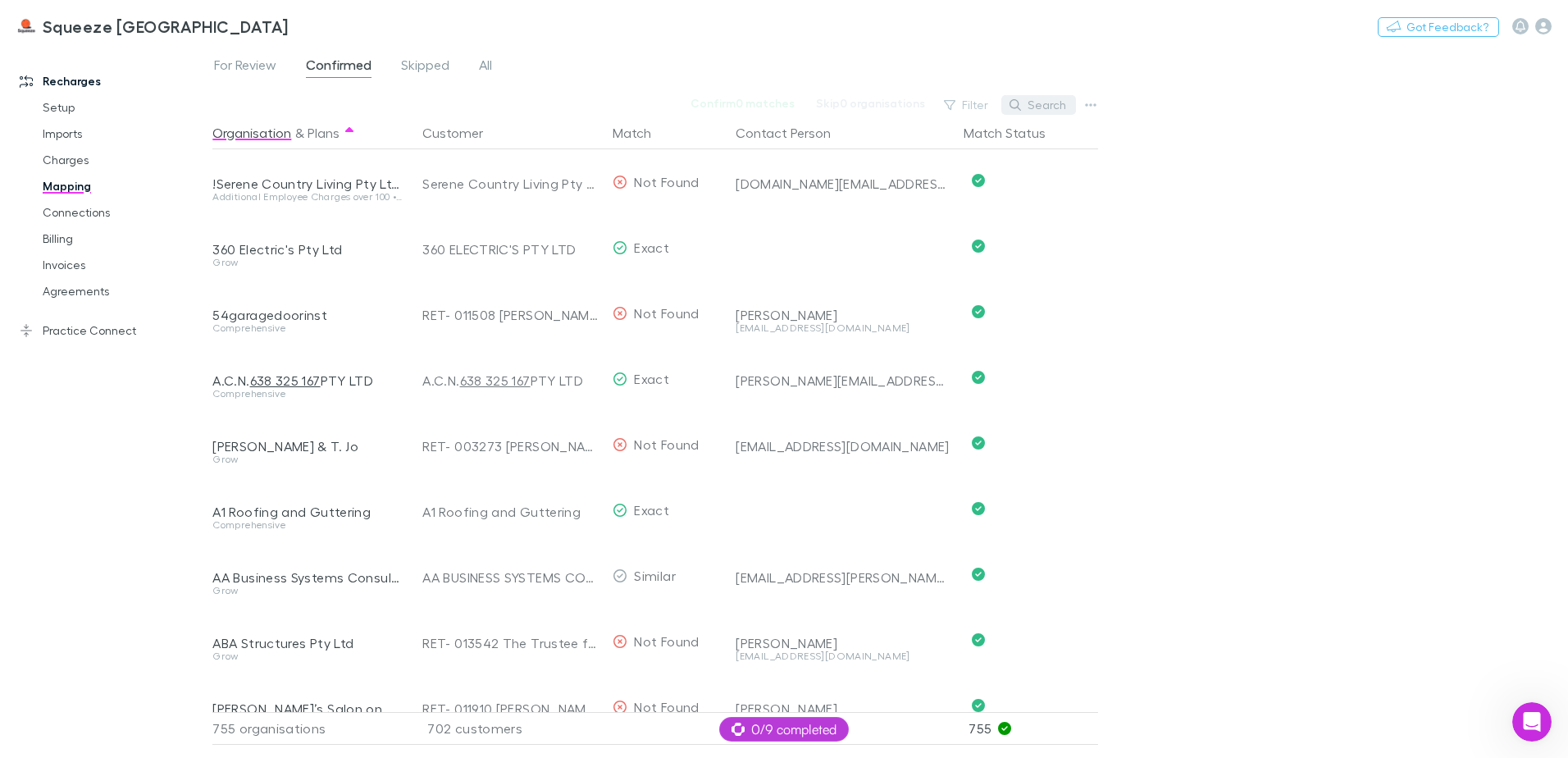
click at [1039, 103] on button "Search" at bounding box center [1038, 105] width 74 height 20
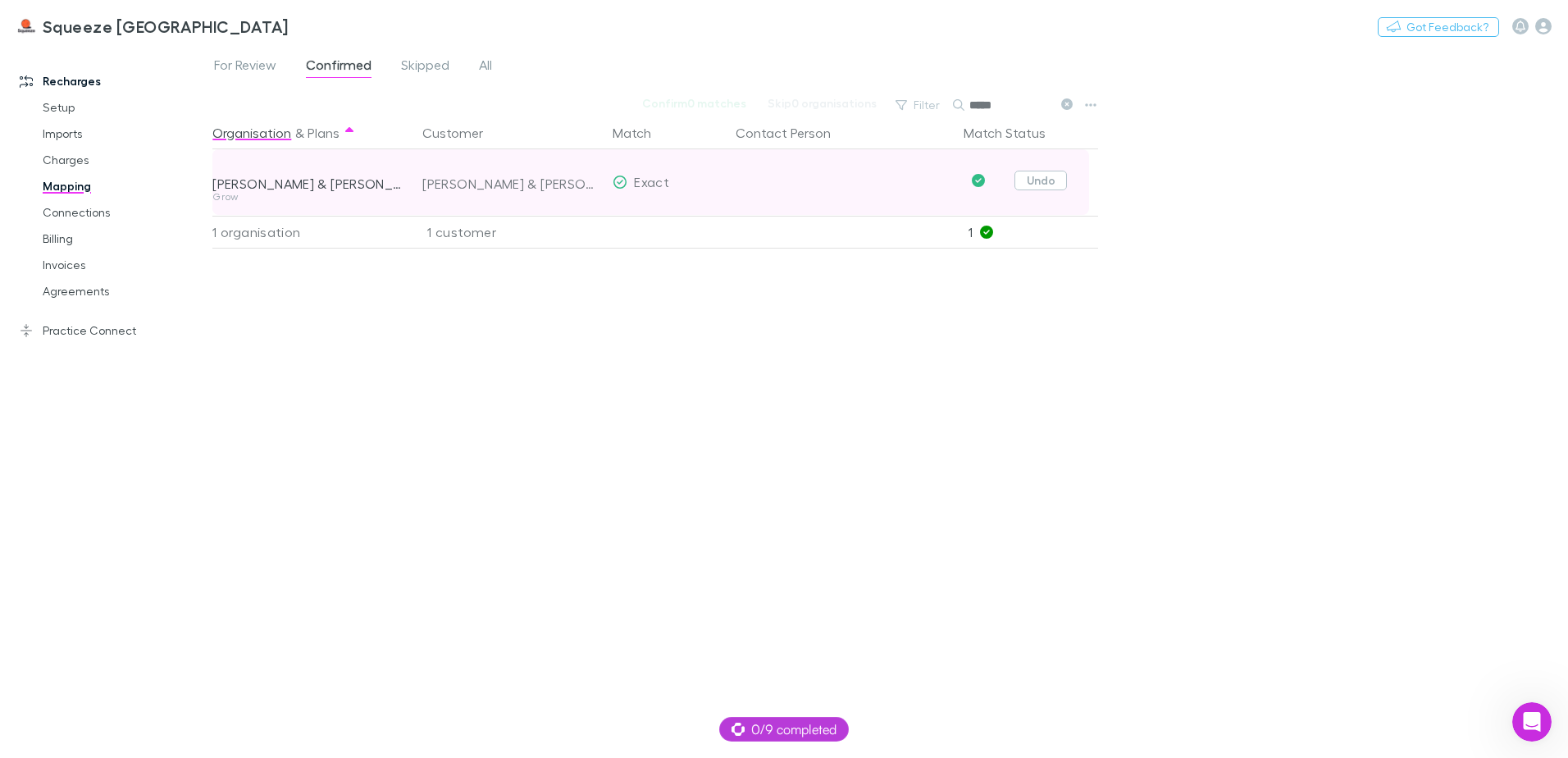
click at [1061, 185] on button "Undo" at bounding box center [1041, 180] width 52 height 20
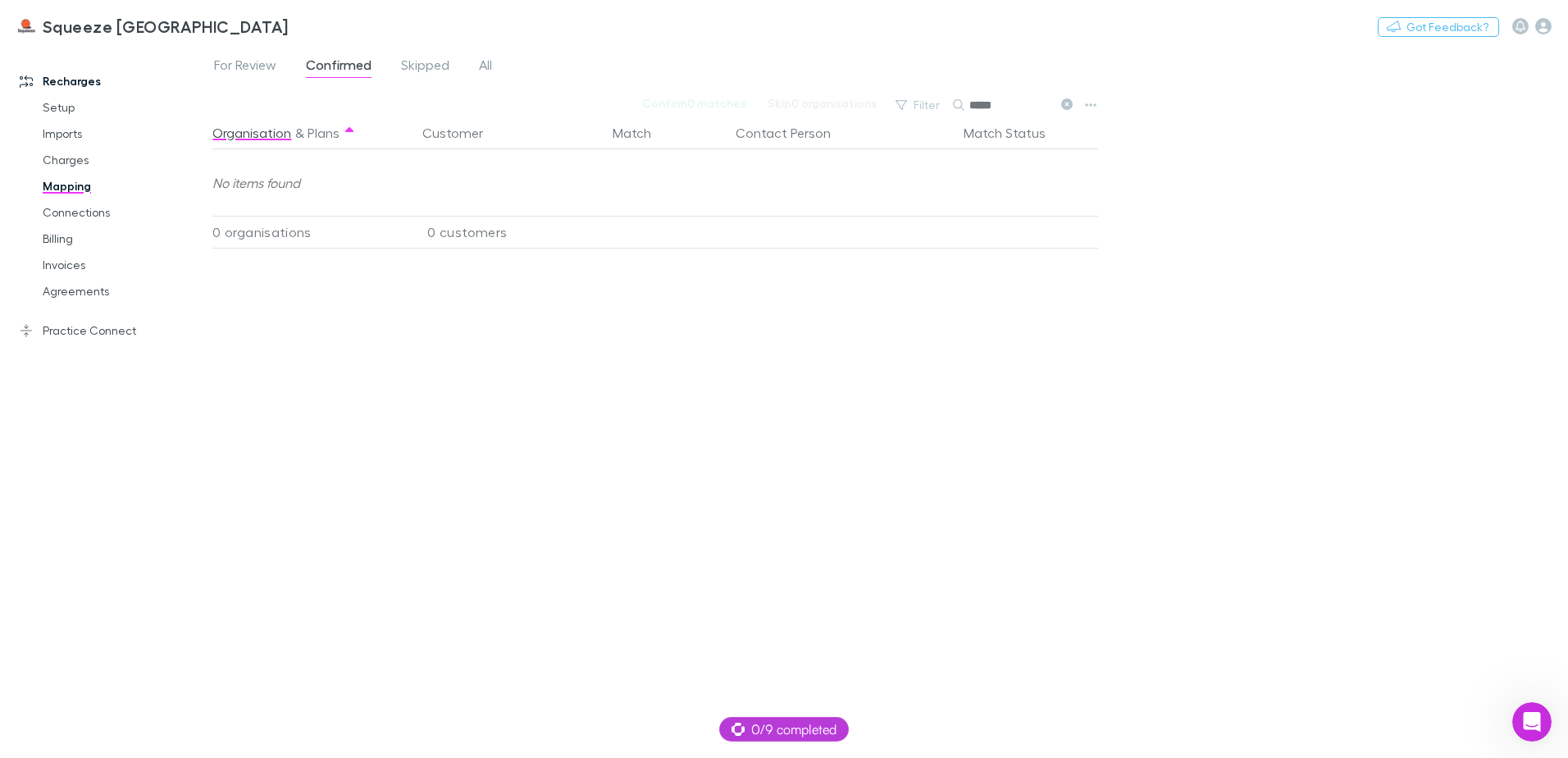
click at [1018, 107] on input "*****" at bounding box center [1010, 105] width 82 height 23
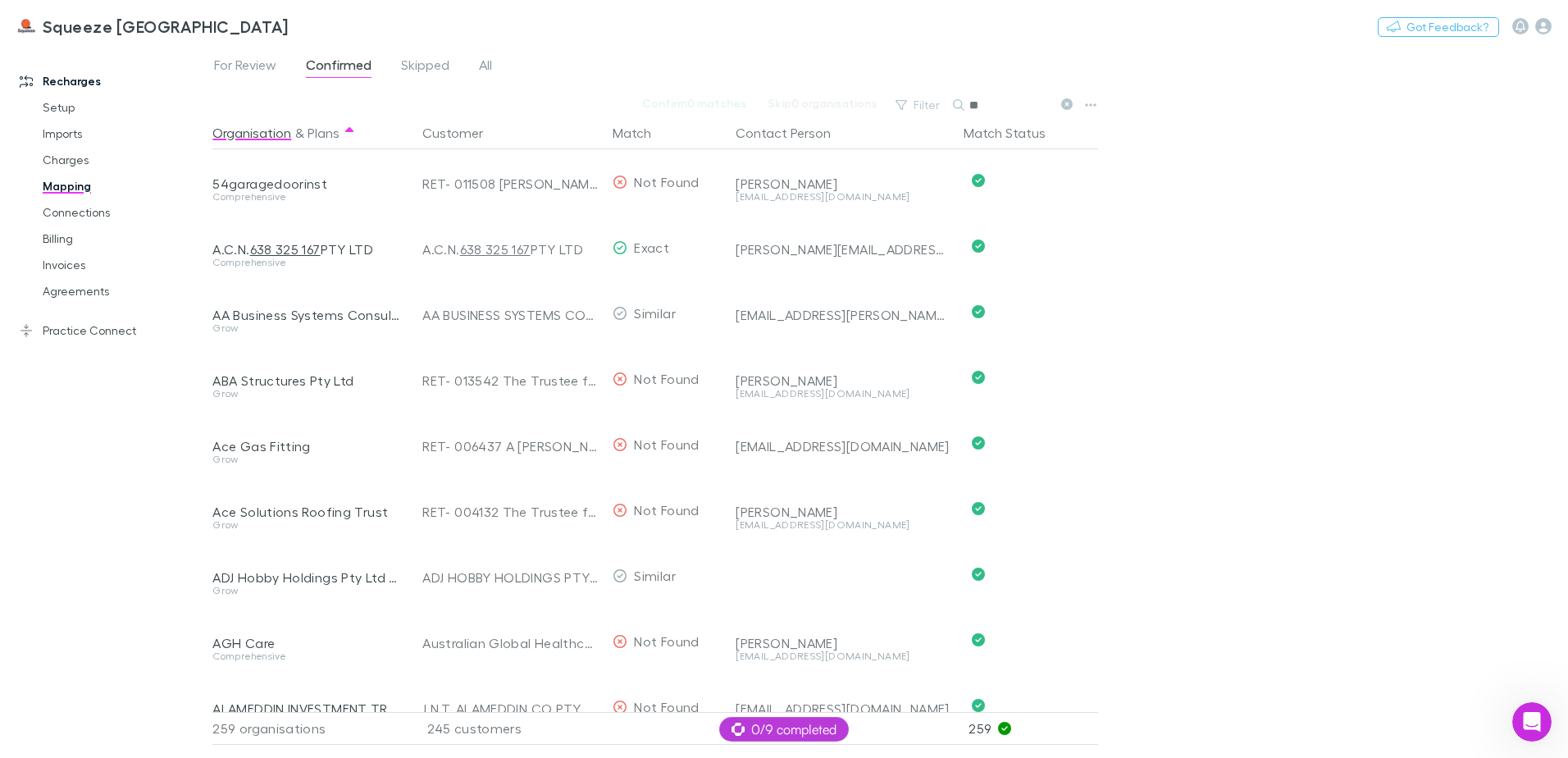
type input "*"
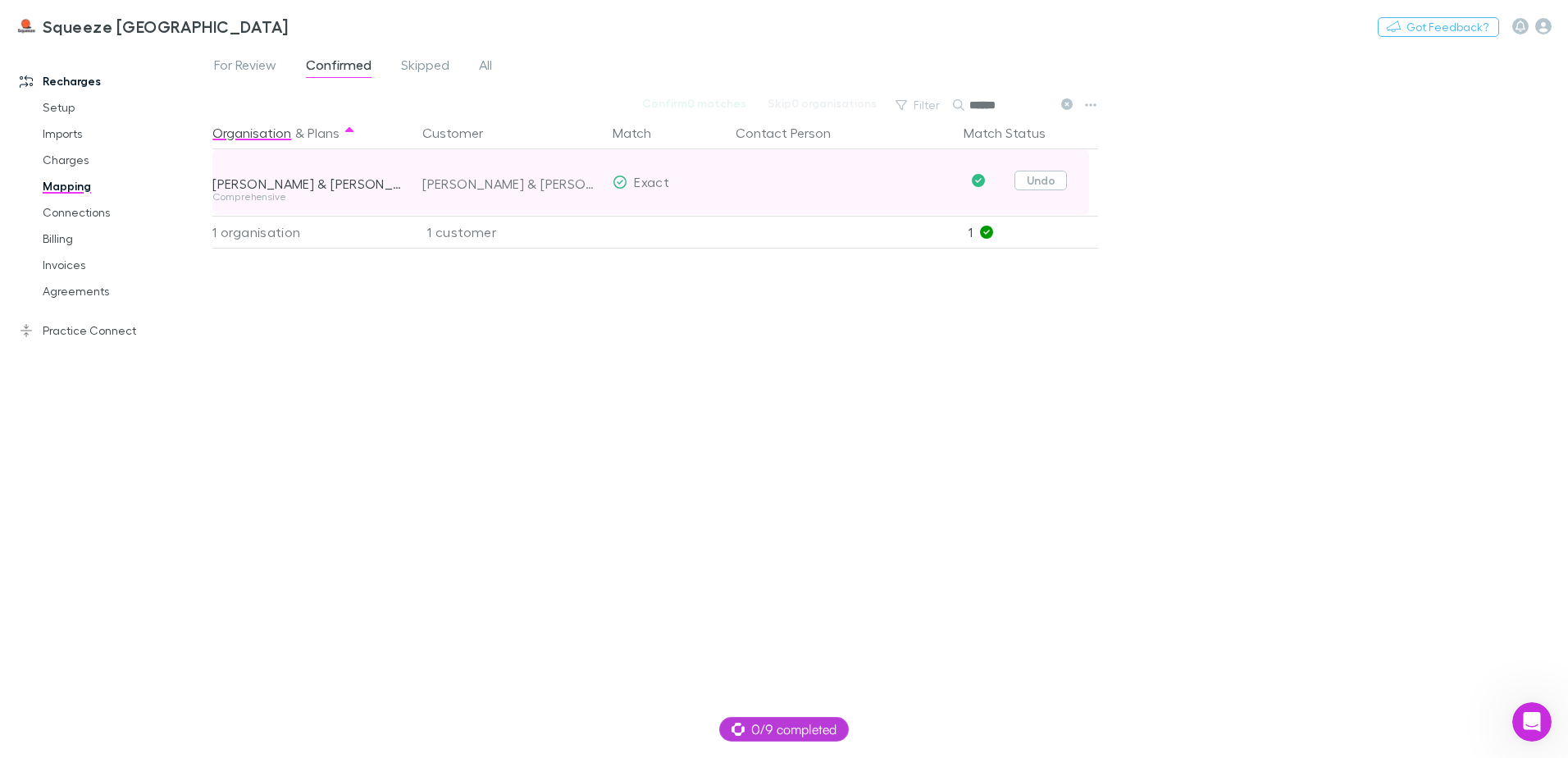
click at [1046, 185] on button "Undo" at bounding box center [1041, 180] width 52 height 20
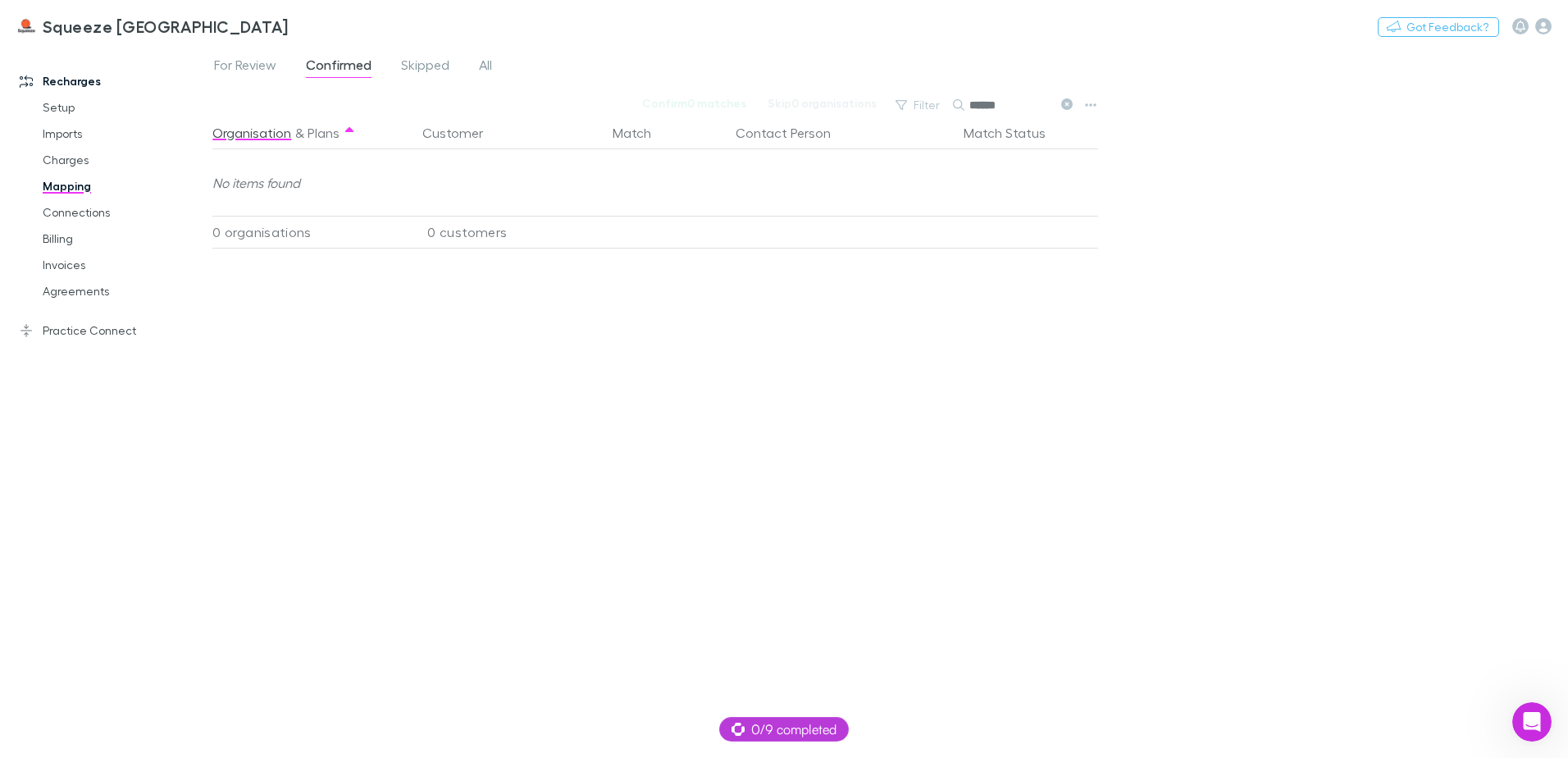
click at [1023, 101] on input "******" at bounding box center [1010, 105] width 82 height 23
type input "*"
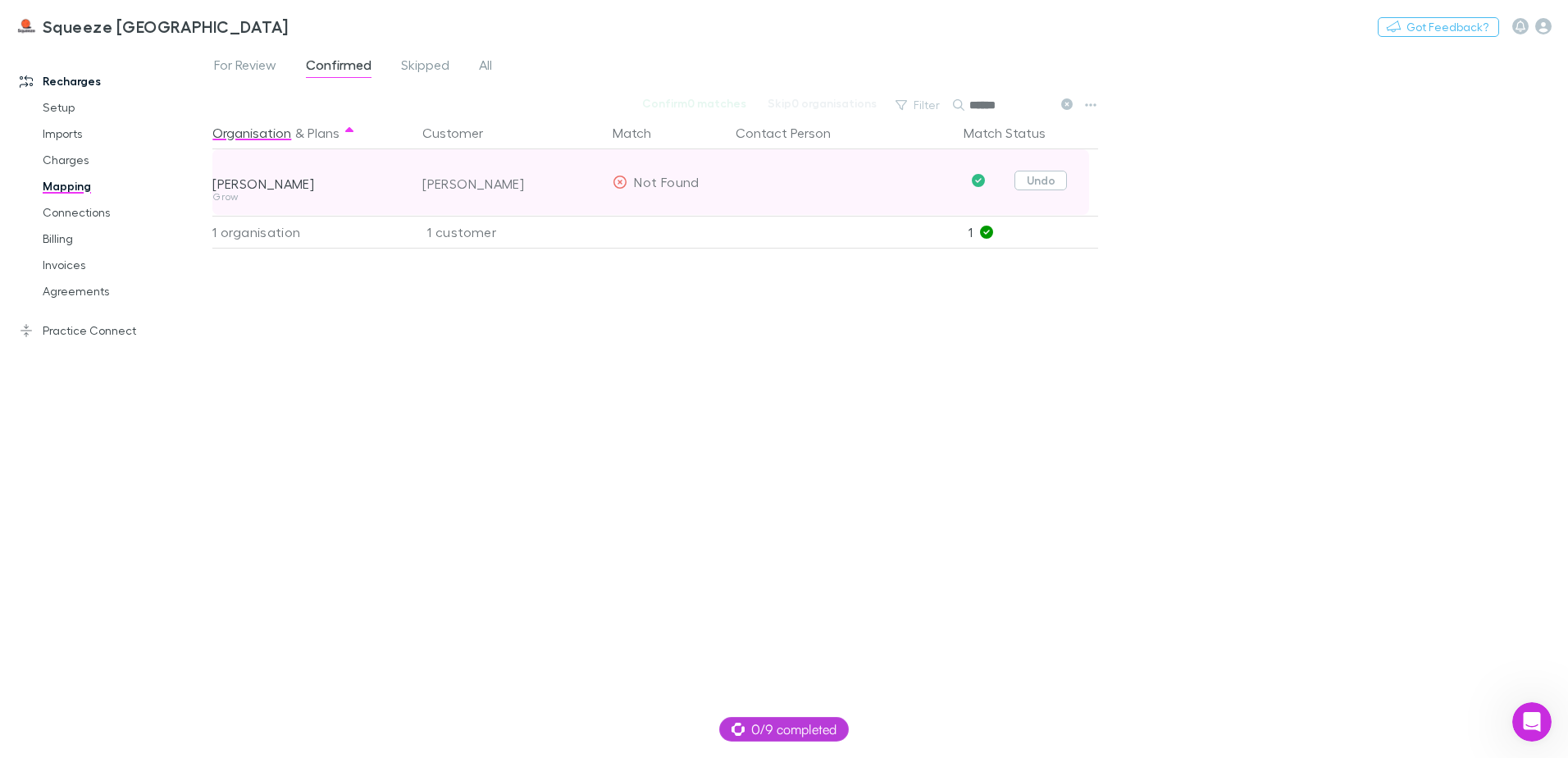
click at [1057, 178] on button "Undo" at bounding box center [1041, 180] width 52 height 20
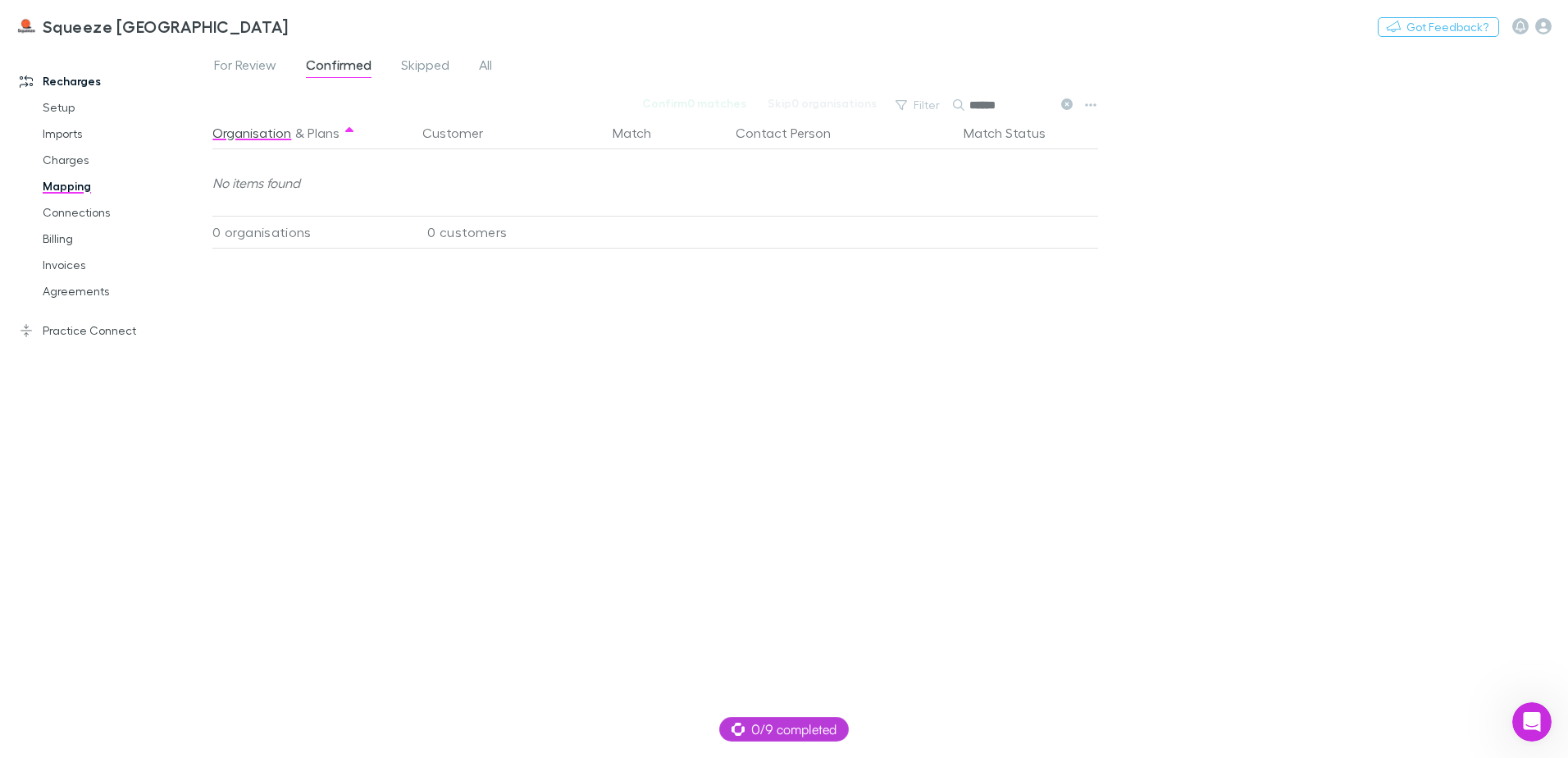
click at [1047, 100] on input "******" at bounding box center [1010, 105] width 82 height 23
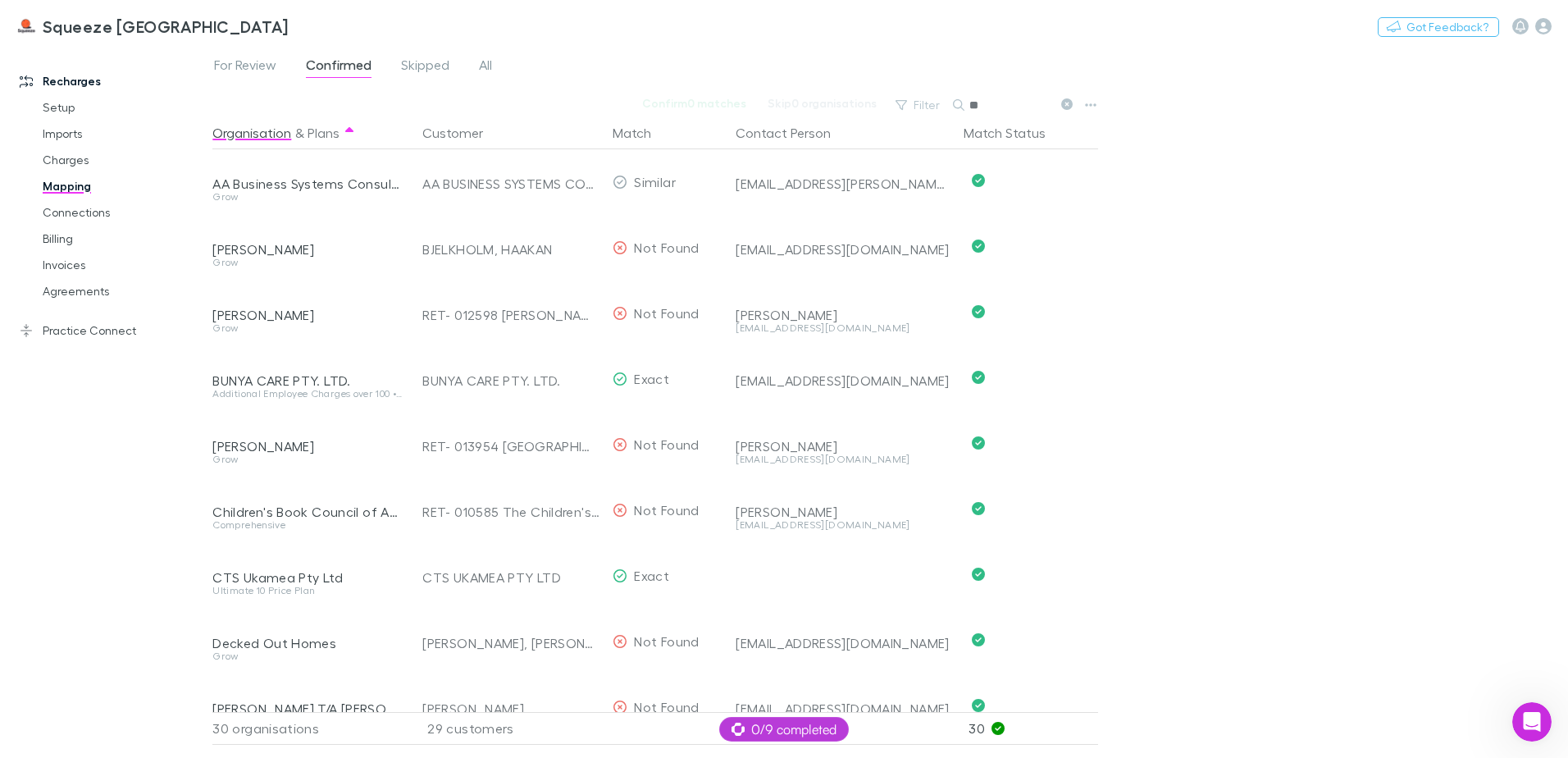
type input "*"
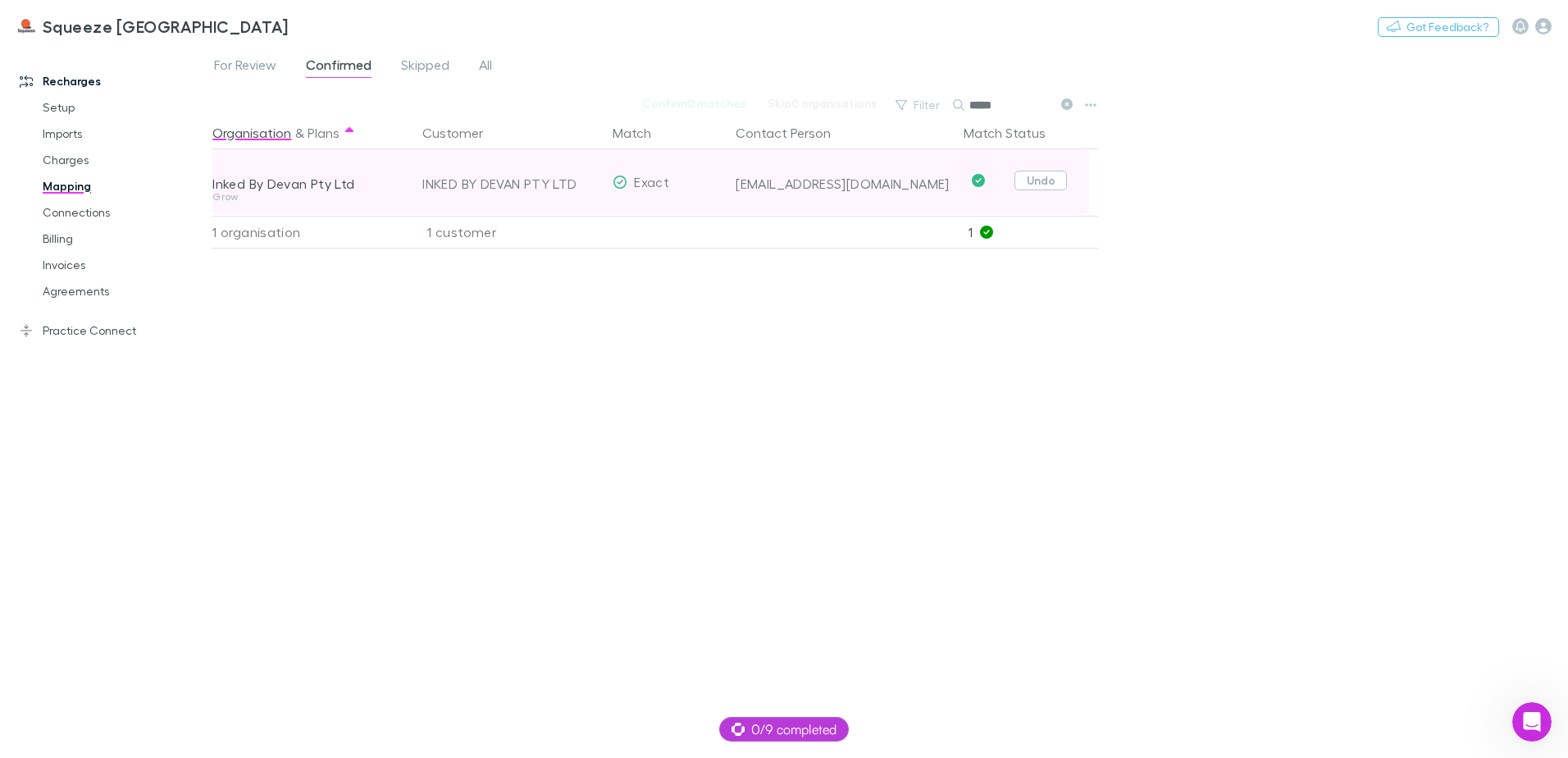
click at [1064, 177] on button "Undo" at bounding box center [1041, 180] width 52 height 20
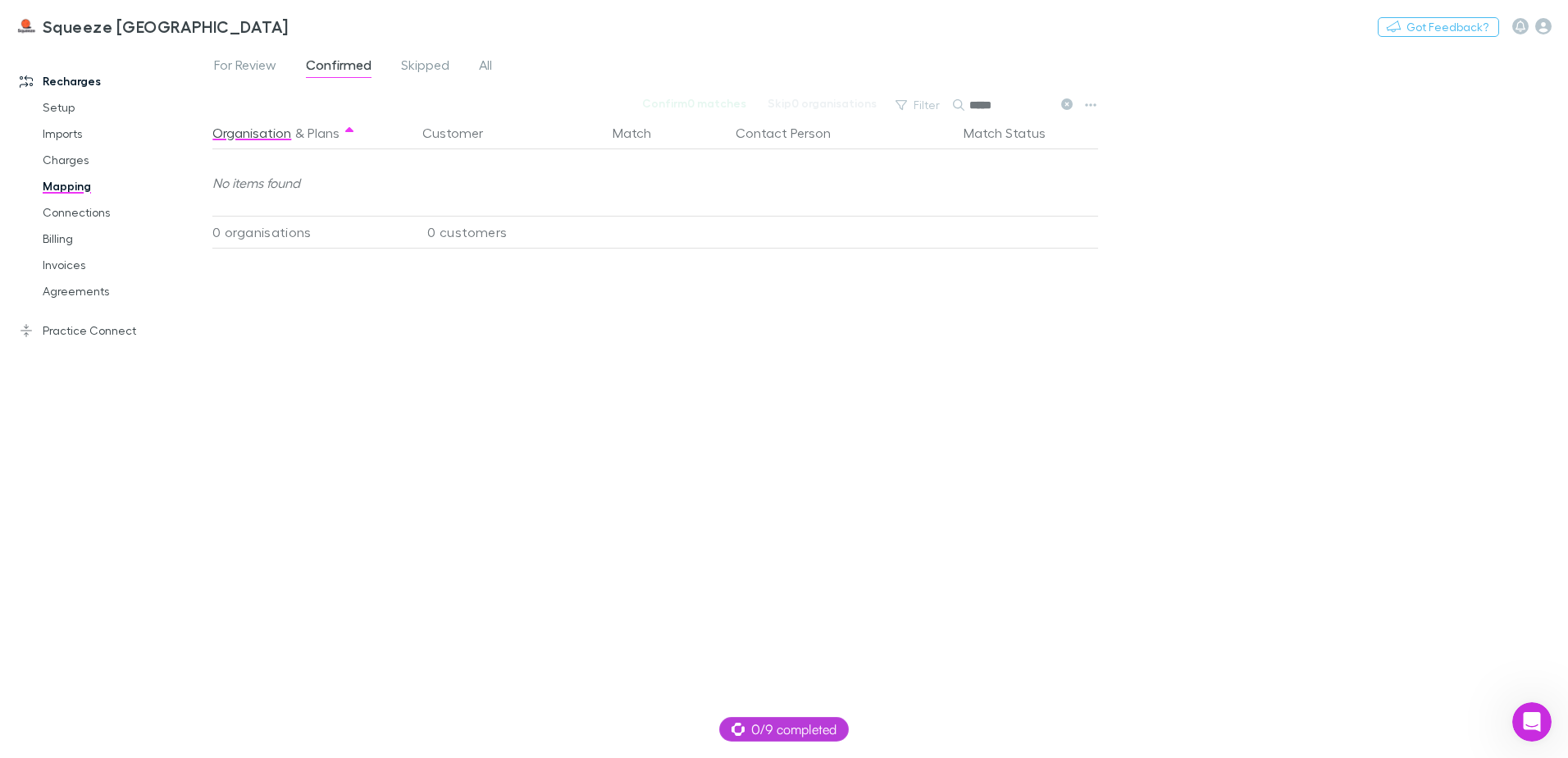
click at [1024, 106] on input "*****" at bounding box center [1010, 105] width 82 height 23
type input "*"
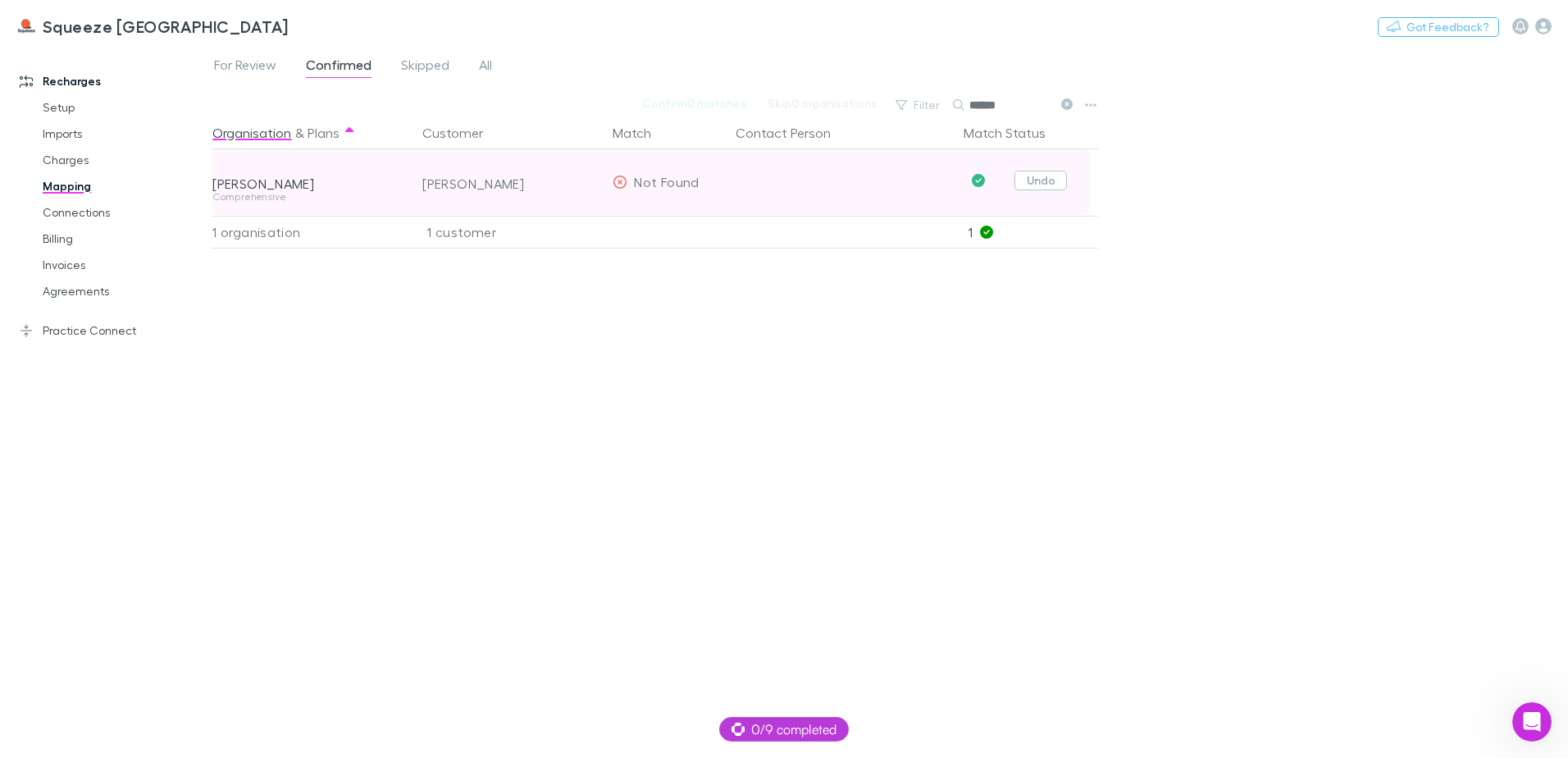
type input "******"
click at [1058, 184] on button "Undo" at bounding box center [1041, 180] width 52 height 20
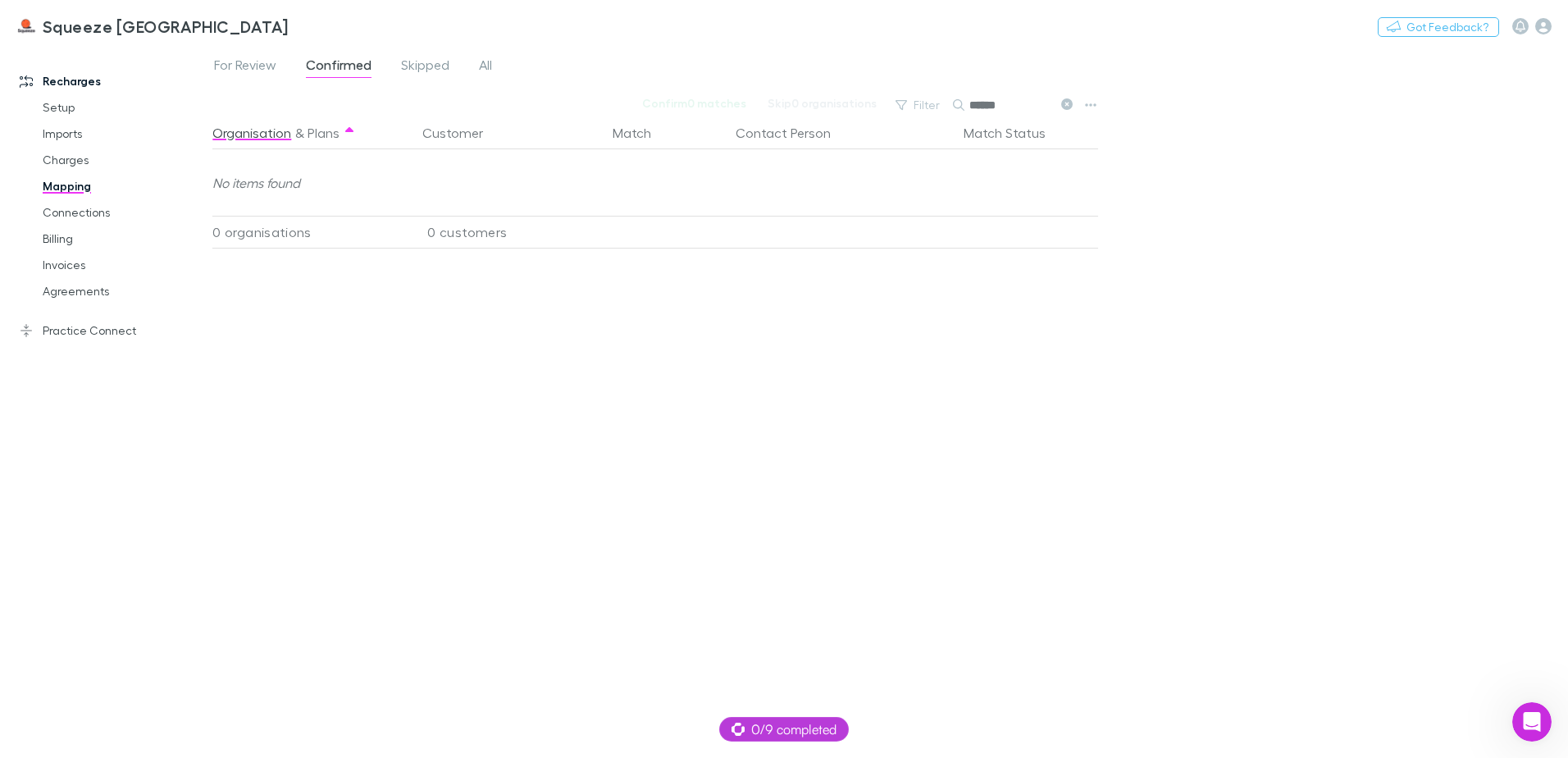
click at [1068, 111] on button at bounding box center [1066, 106] width 20 height 16
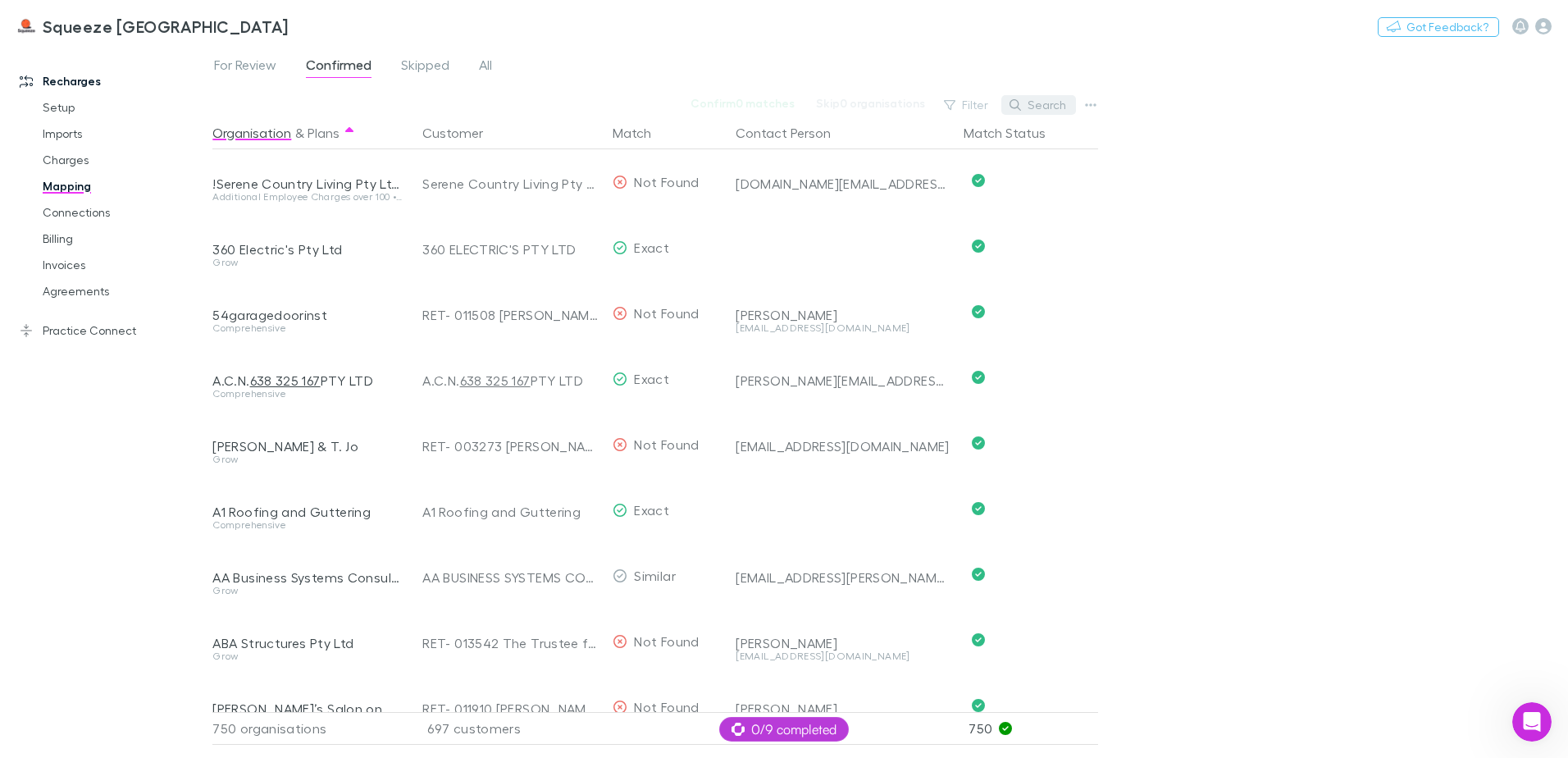
click at [1065, 108] on button "Search" at bounding box center [1038, 105] width 74 height 20
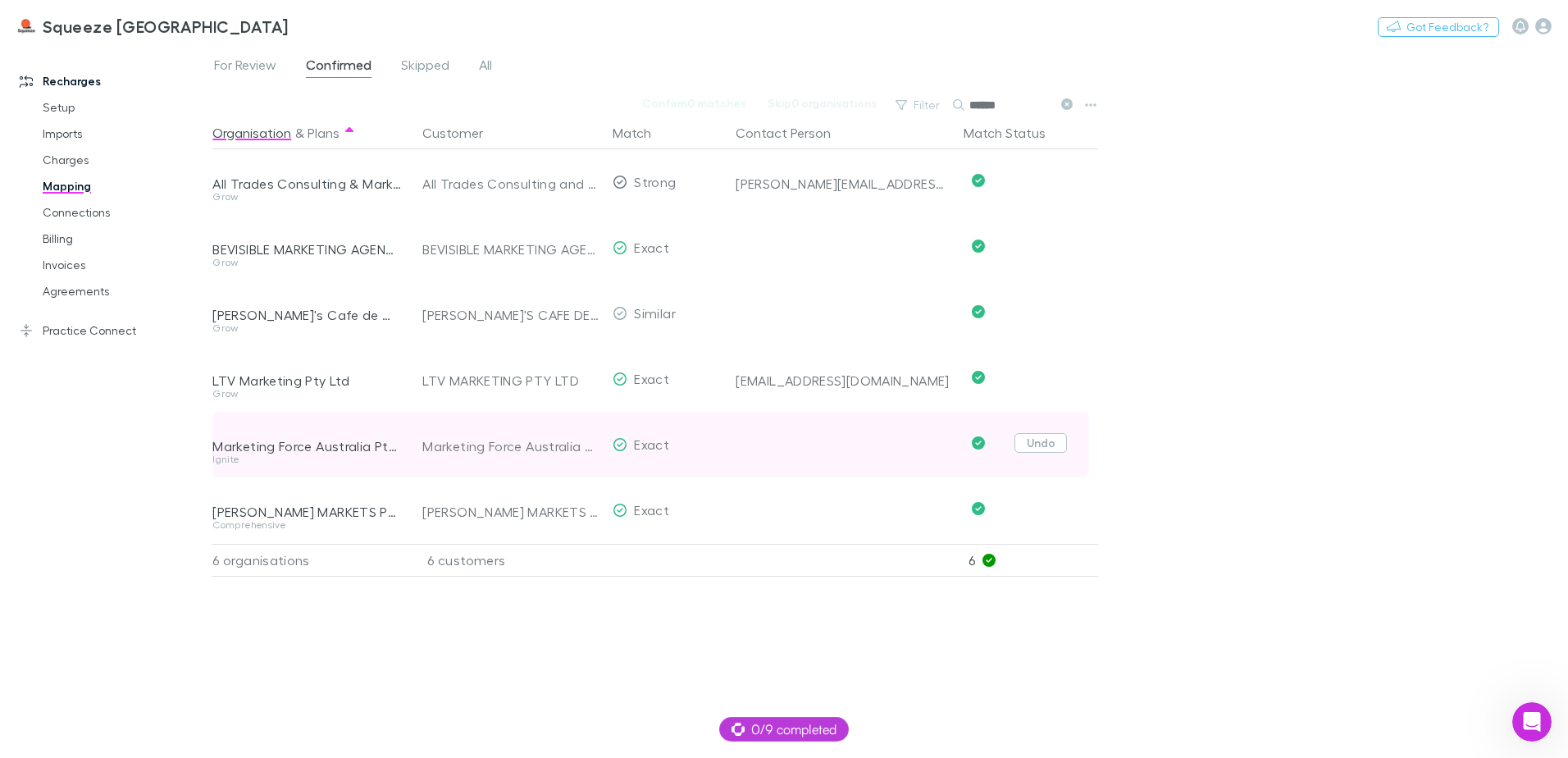
type input "******"
click at [1022, 443] on button "Undo" at bounding box center [1041, 442] width 52 height 20
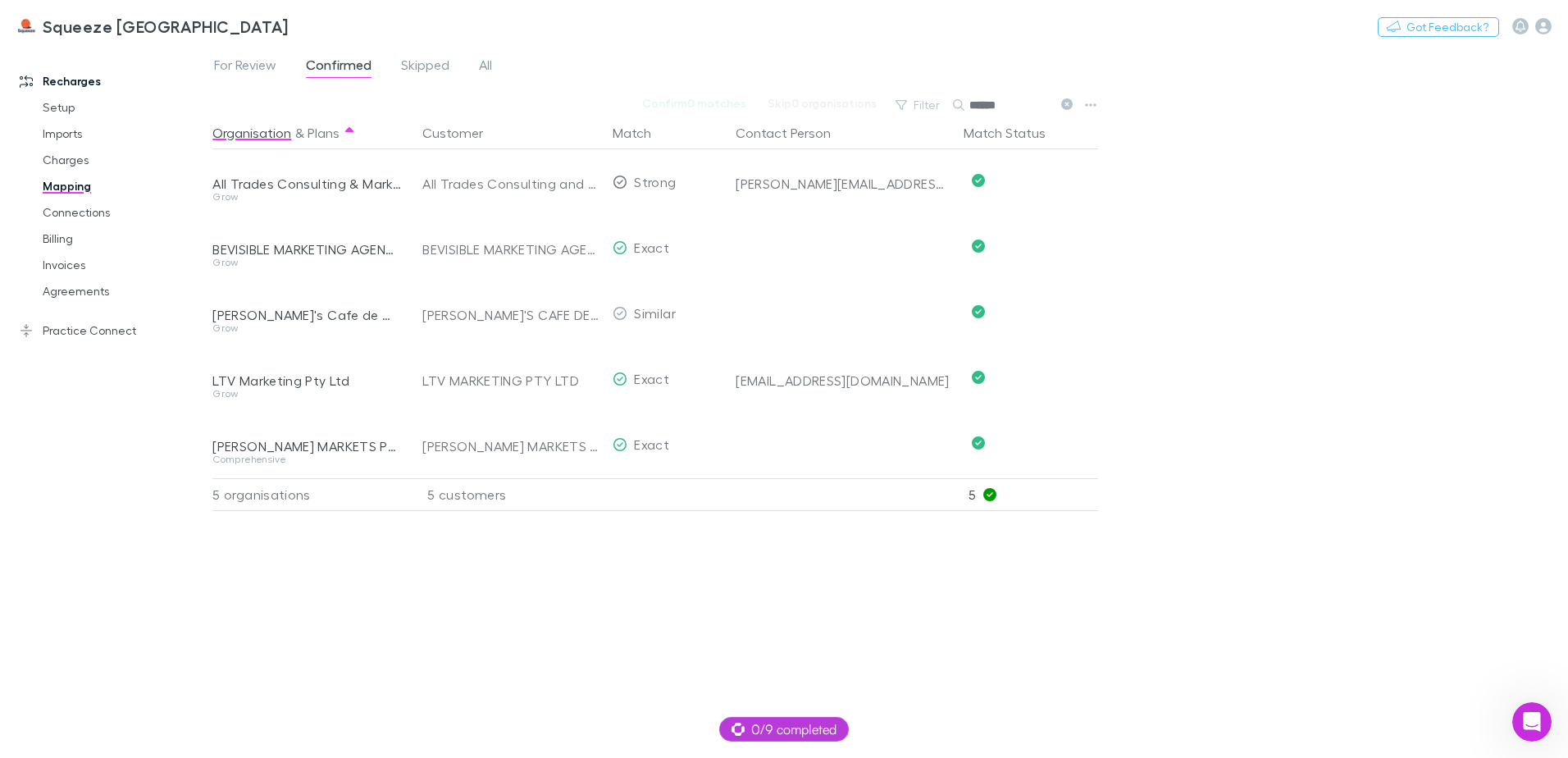
click at [1066, 101] on icon at bounding box center [1066, 104] width 11 height 11
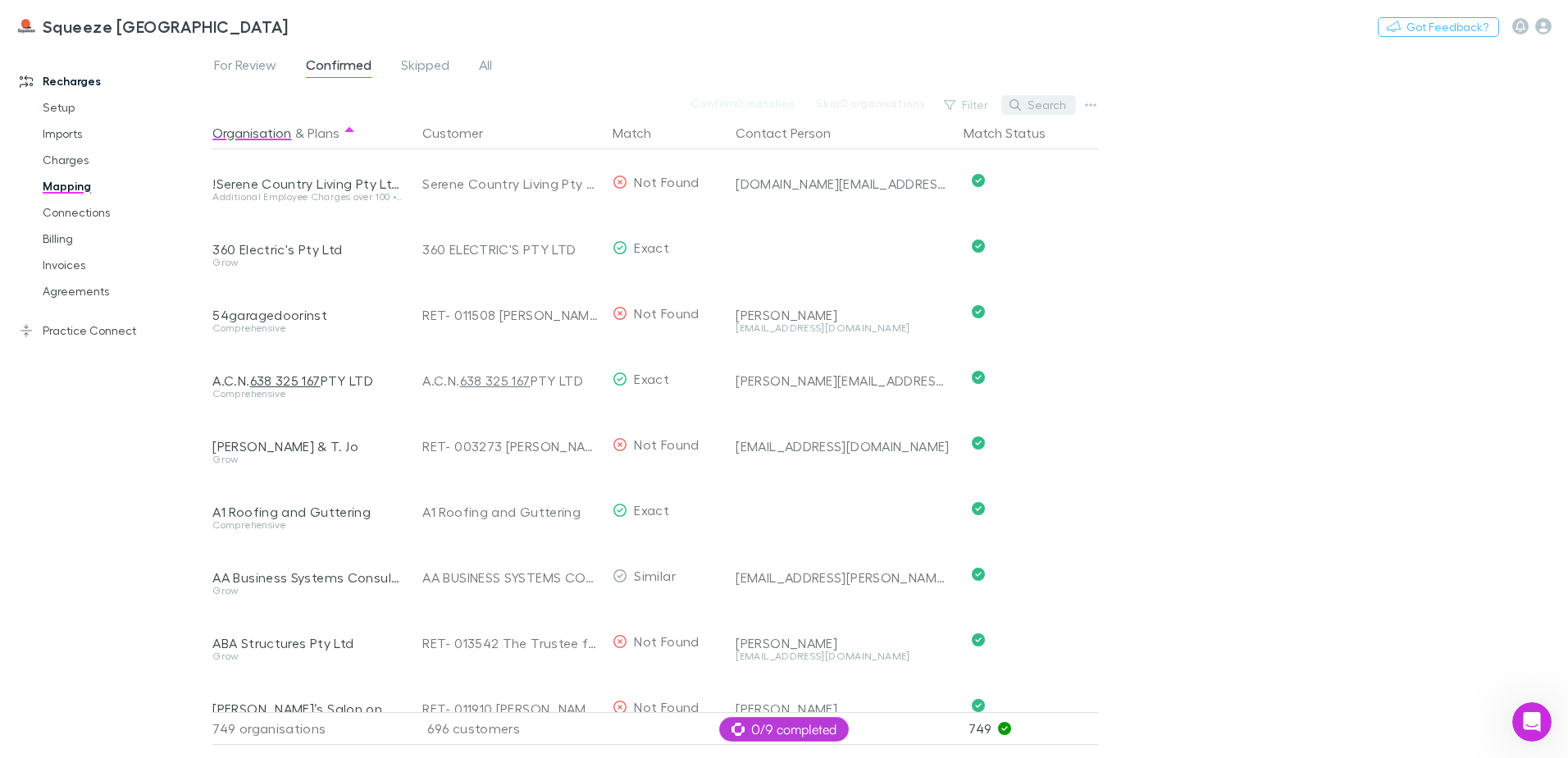
click at [1038, 99] on button "Search" at bounding box center [1038, 105] width 74 height 20
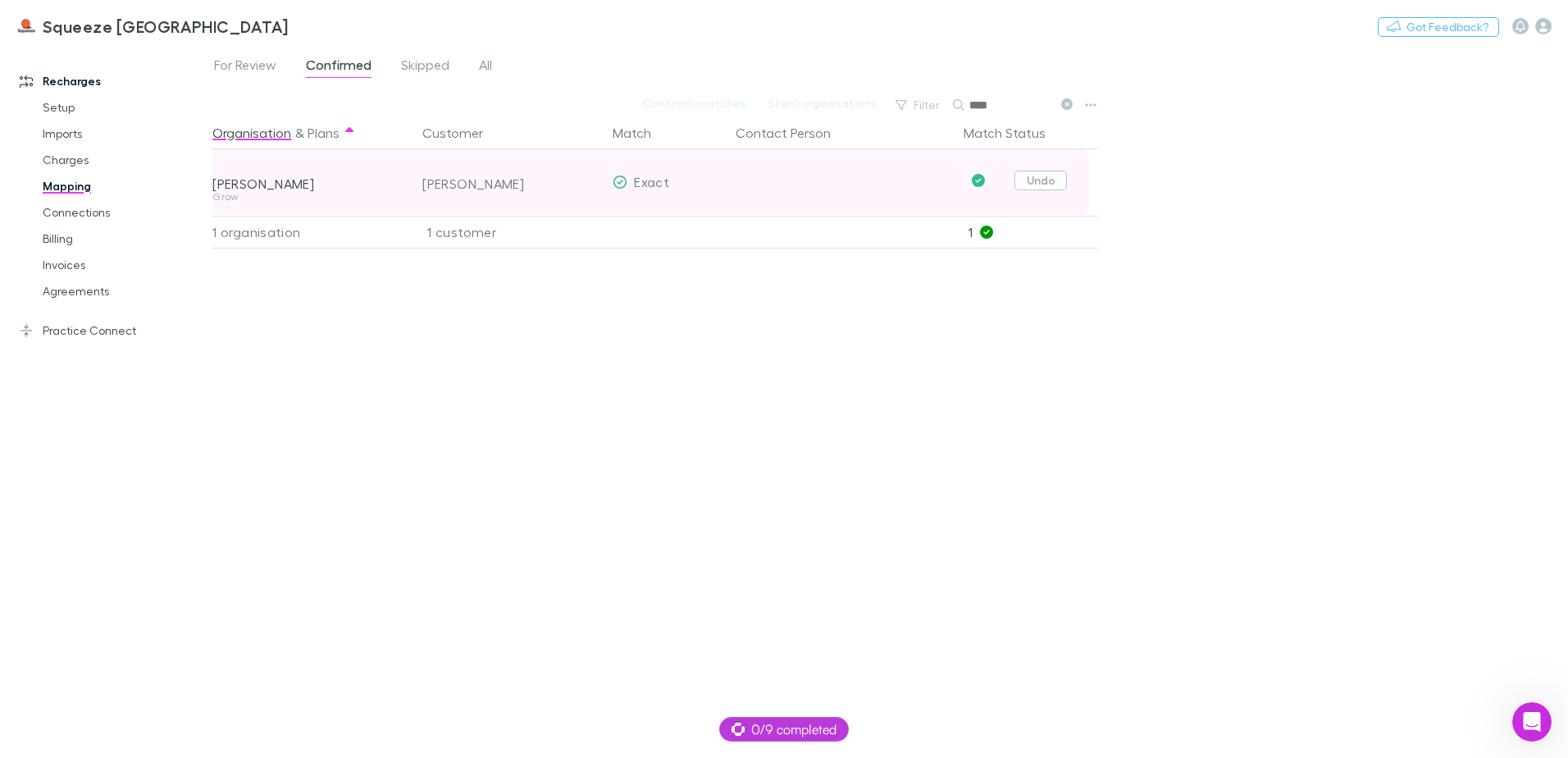
type input "****"
click at [1051, 181] on button "Undo" at bounding box center [1041, 180] width 52 height 20
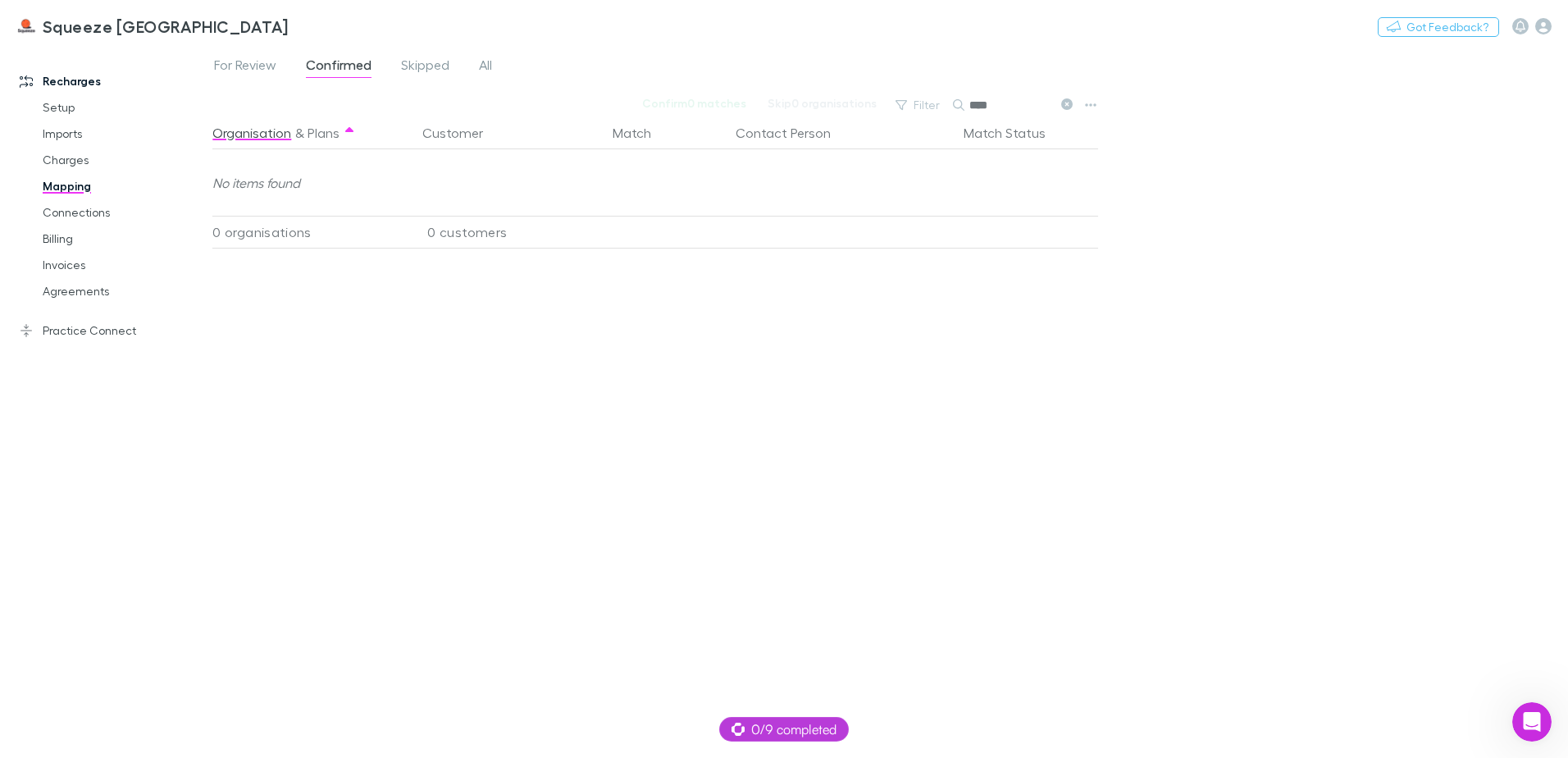
click at [1062, 106] on icon at bounding box center [1066, 104] width 11 height 11
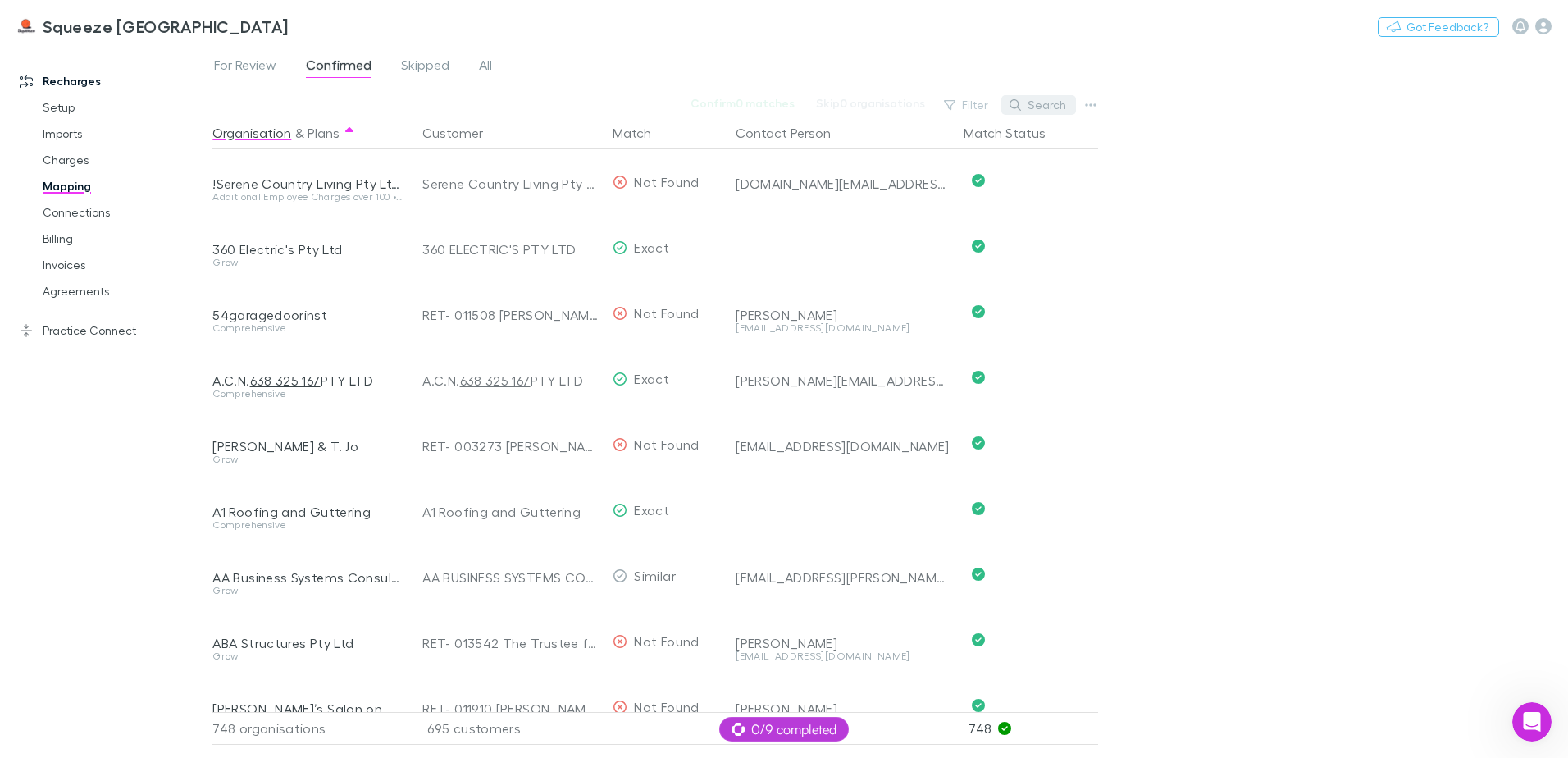
click at [1021, 100] on icon "button" at bounding box center [1015, 105] width 11 height 11
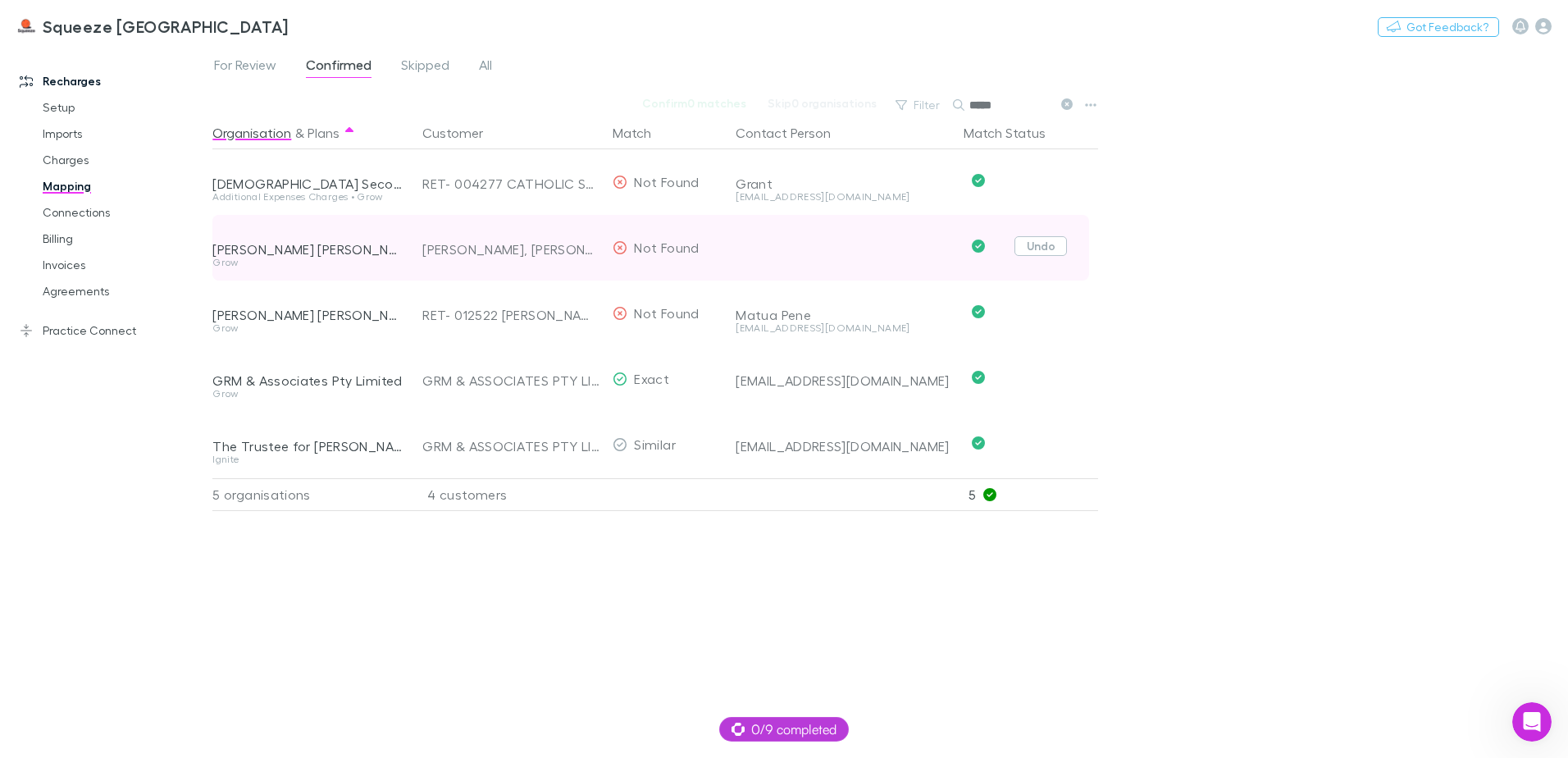
click at [1053, 252] on button "Undo" at bounding box center [1041, 246] width 52 height 20
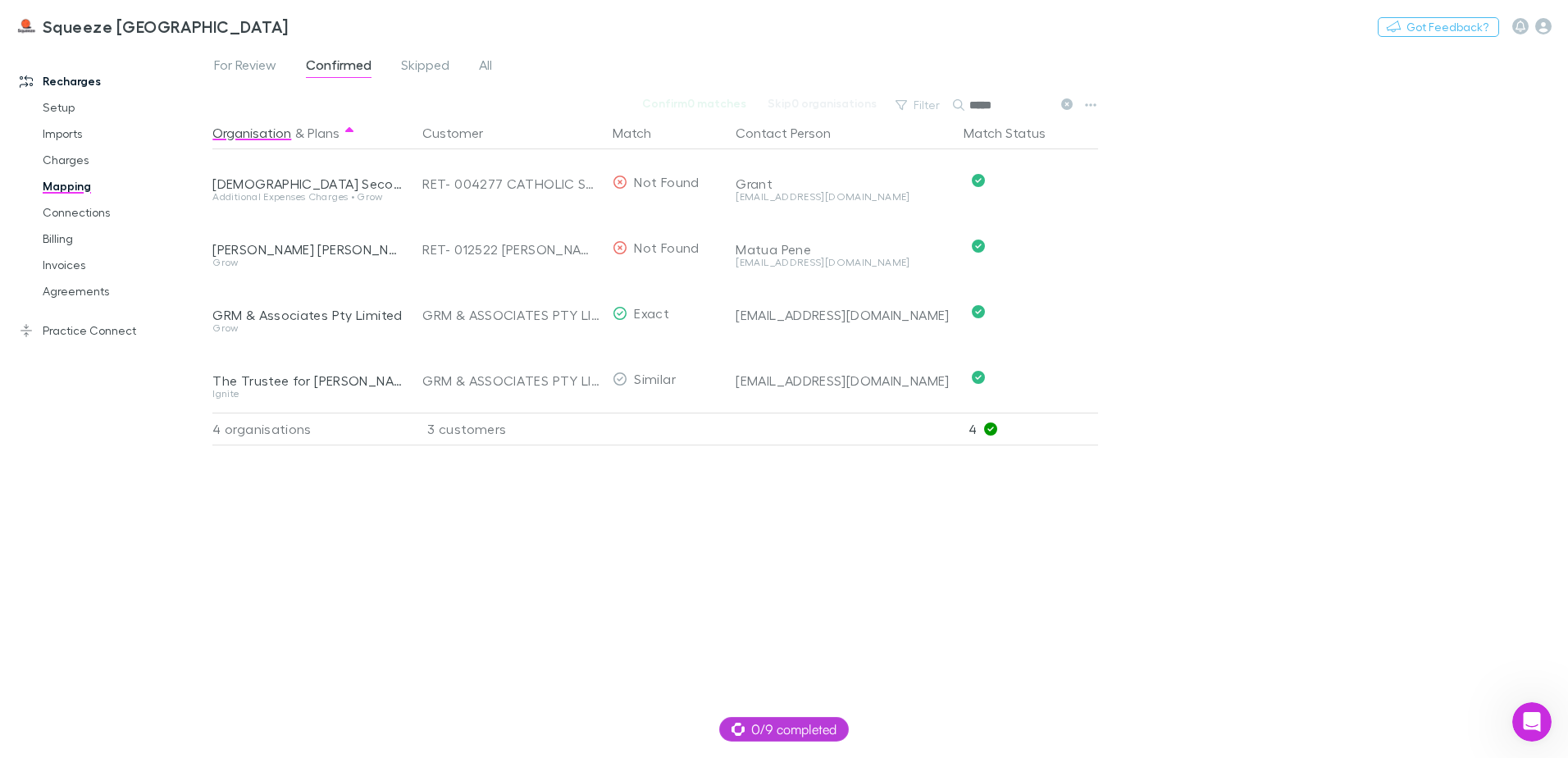
click at [1042, 106] on input "*****" at bounding box center [1010, 105] width 82 height 23
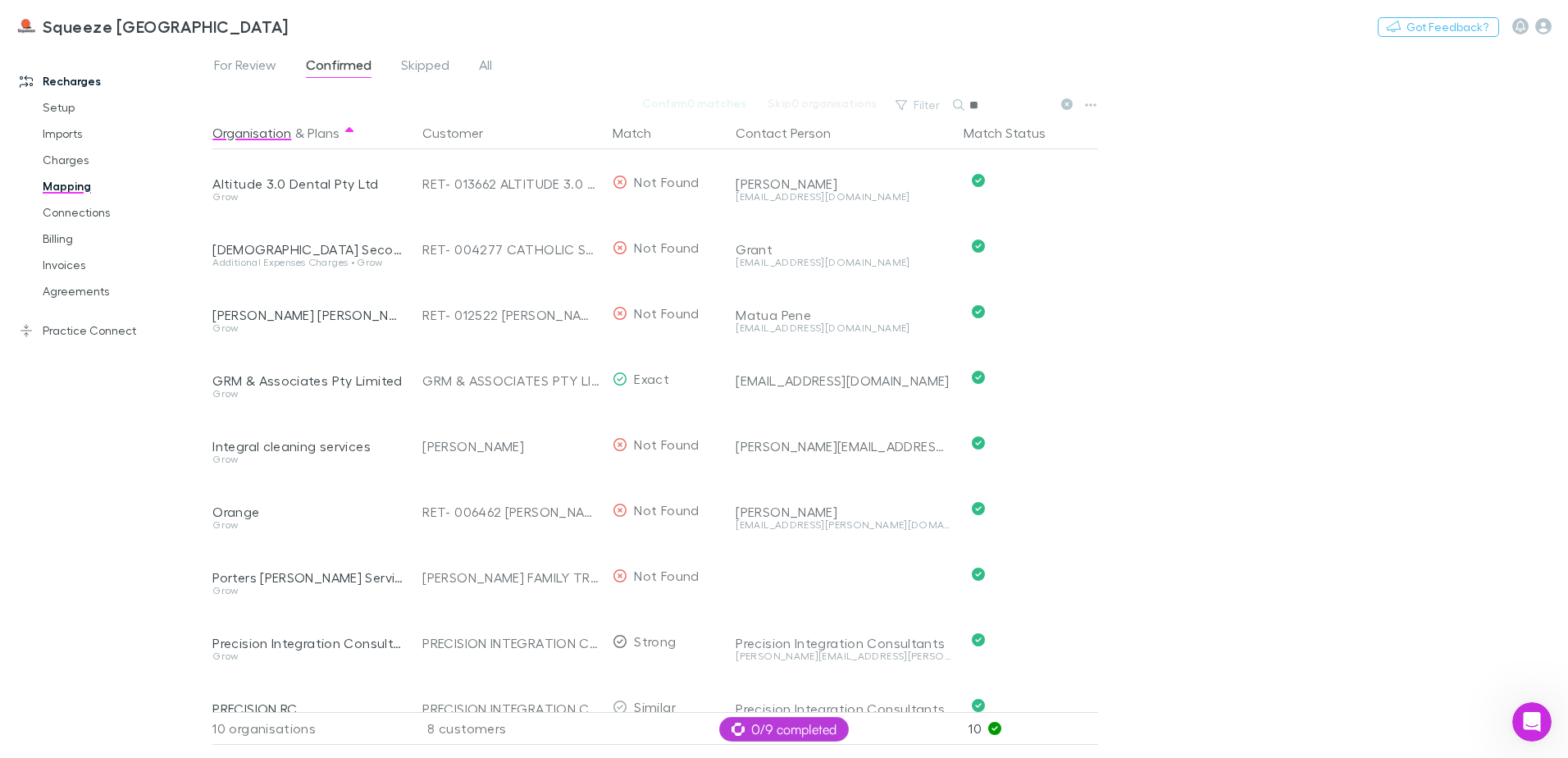
type input "*"
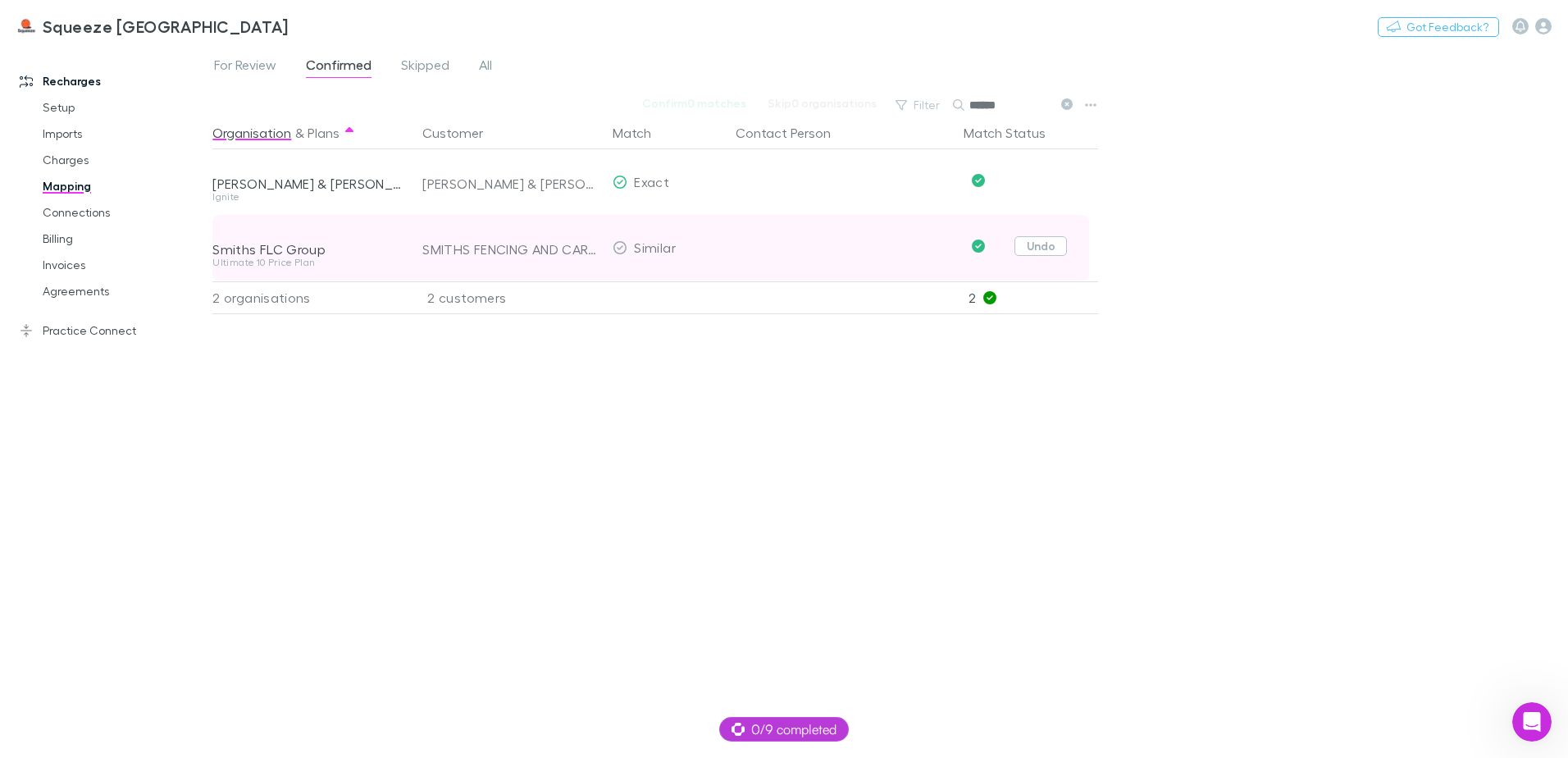
click at [1046, 254] on button "Undo" at bounding box center [1041, 246] width 52 height 20
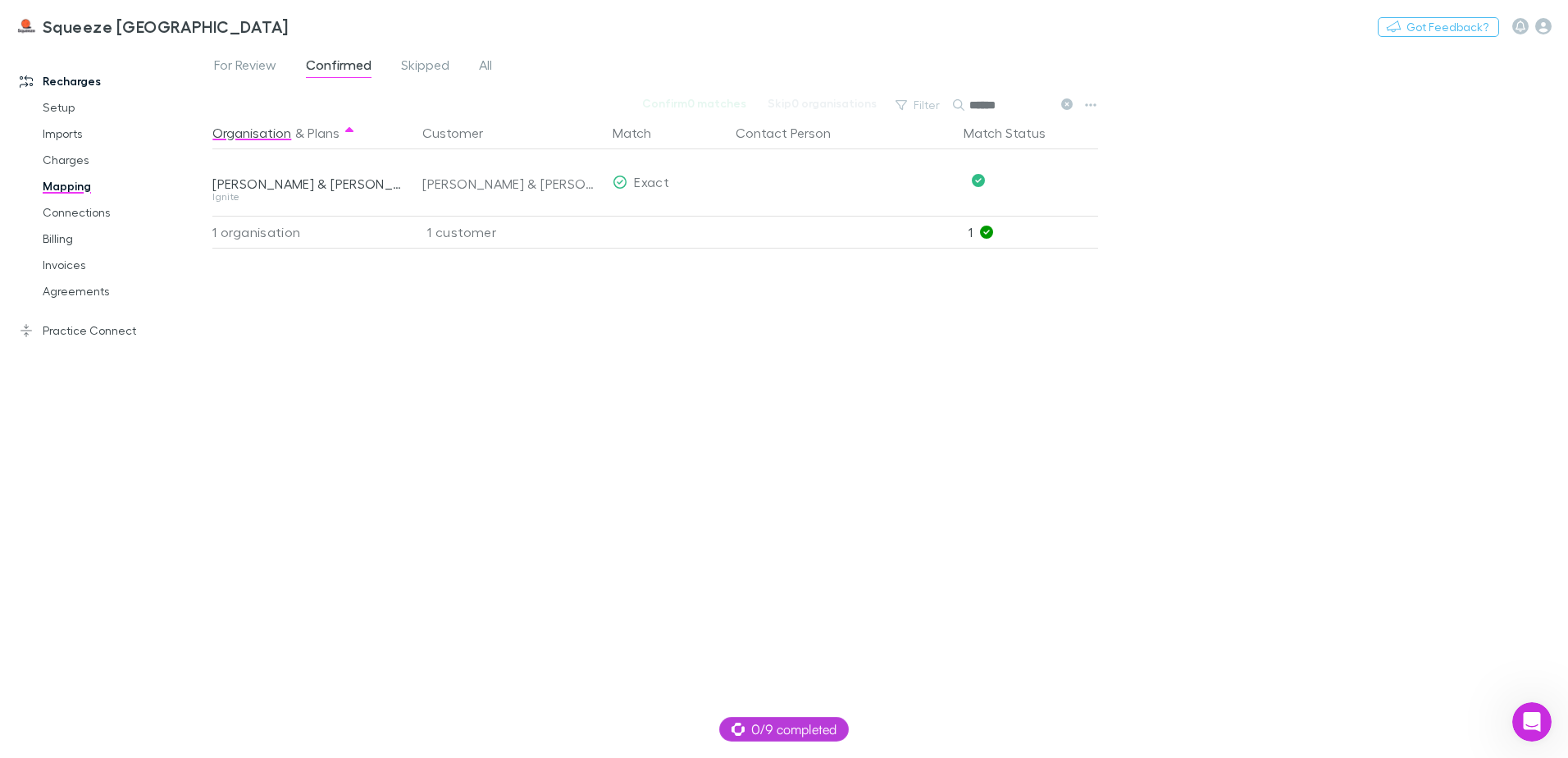
click at [1018, 104] on input "******" at bounding box center [1010, 105] width 82 height 23
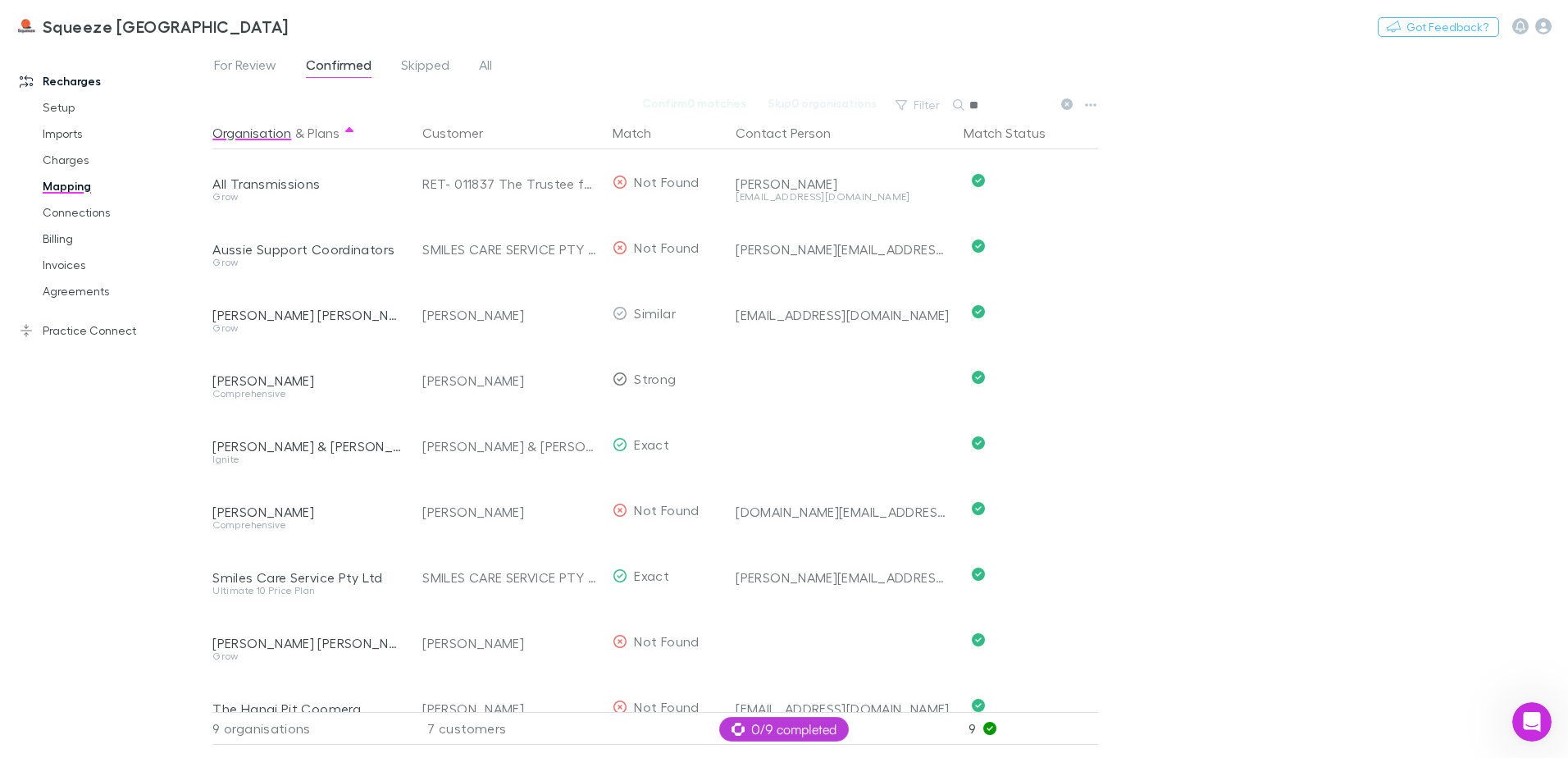
type input "*"
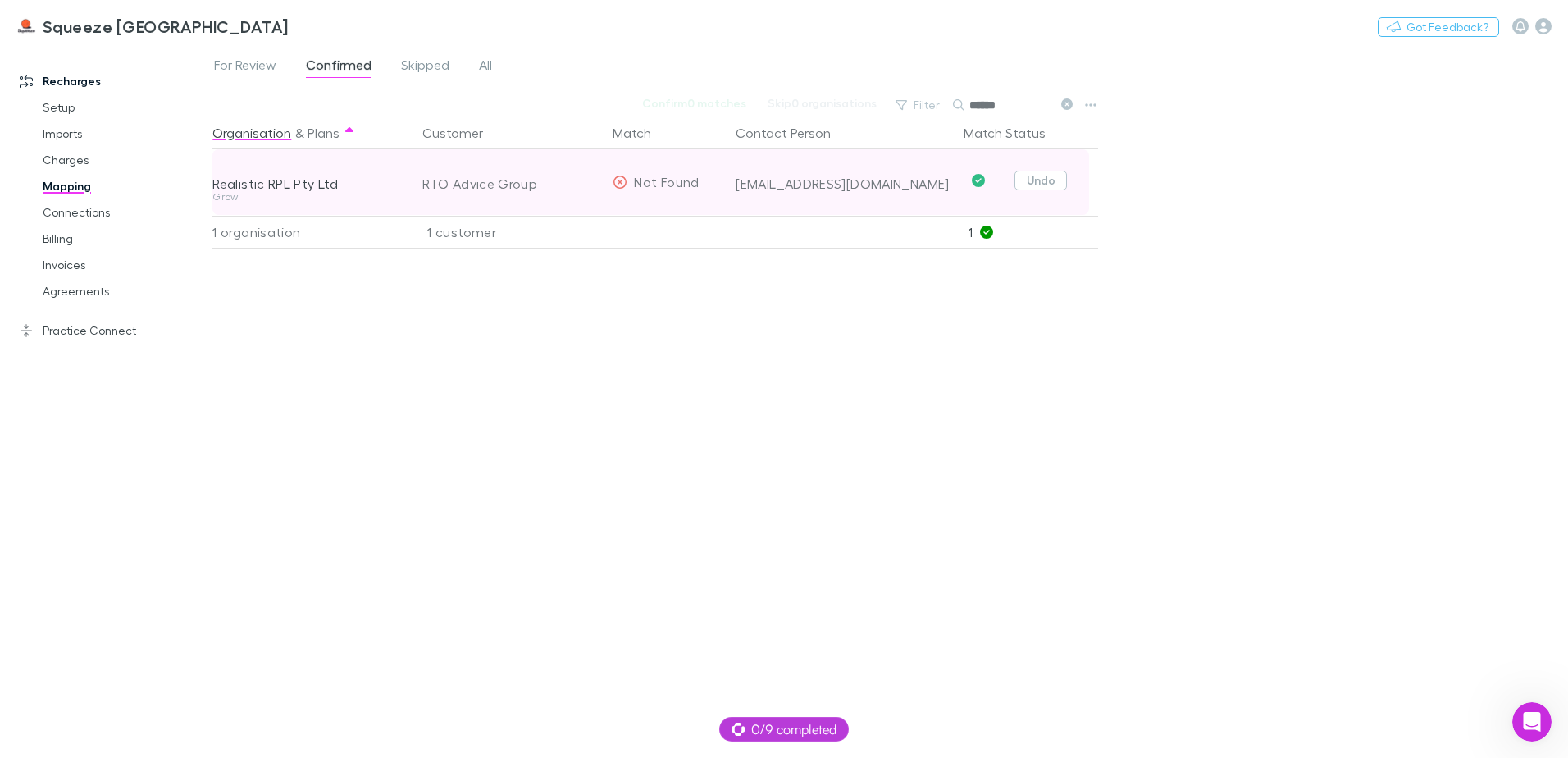
click at [1057, 180] on button "Undo" at bounding box center [1041, 180] width 52 height 20
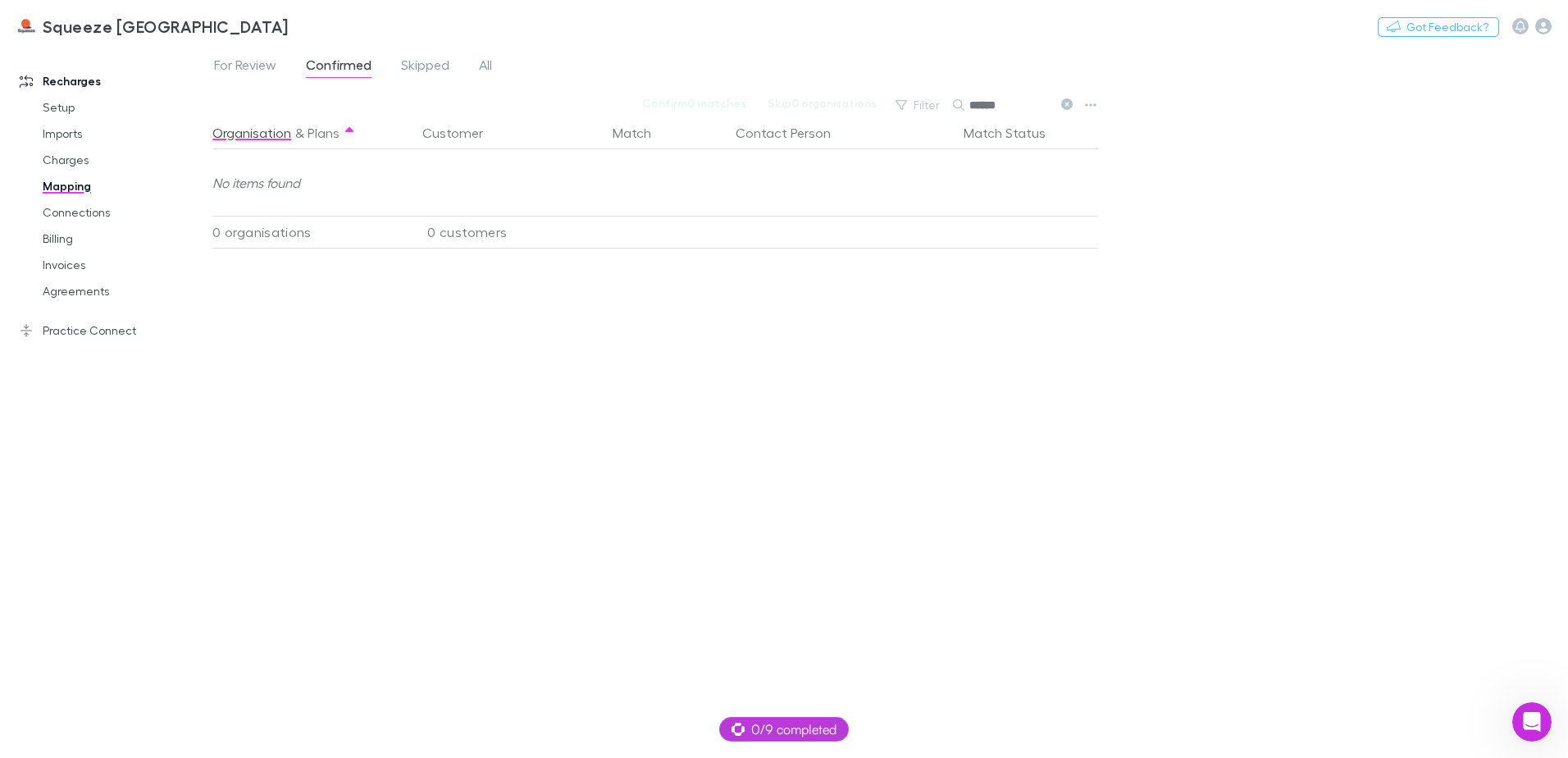
click at [1034, 104] on input "******" at bounding box center [1010, 105] width 82 height 23
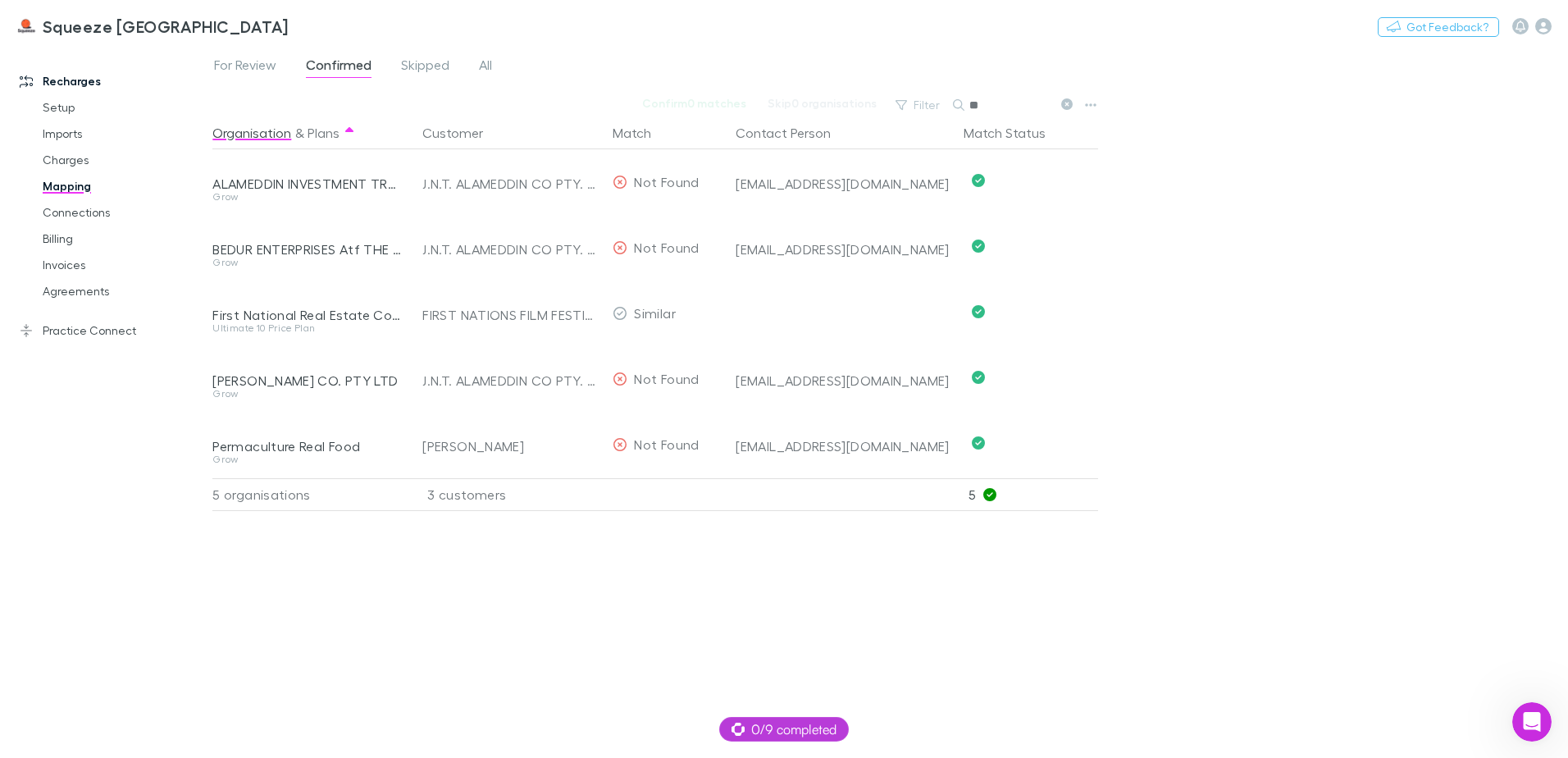
type input "*"
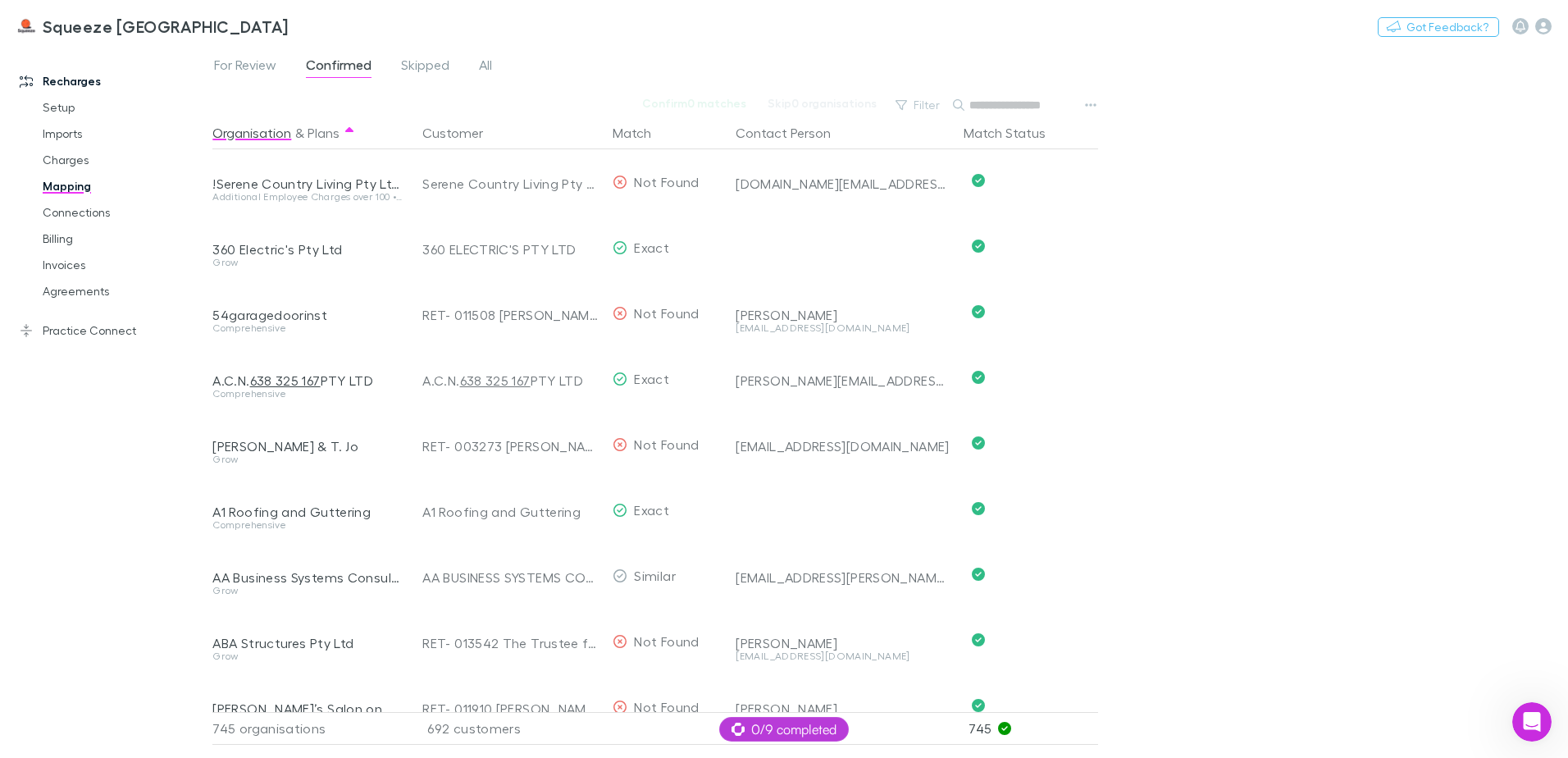
click at [1034, 104] on input "text" at bounding box center [1010, 105] width 82 height 23
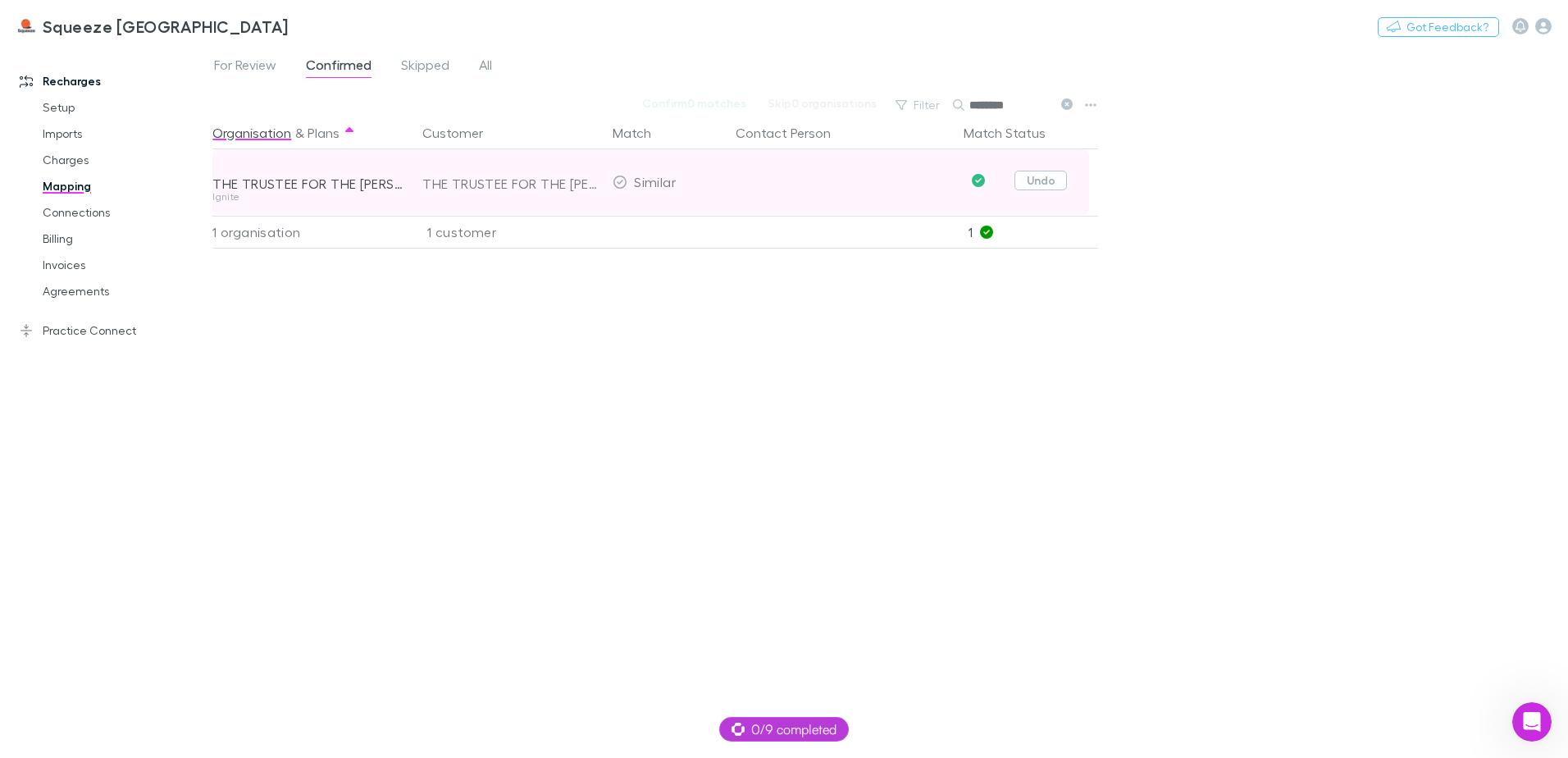
type input "********"
click at [1035, 180] on button "Undo" at bounding box center [1041, 180] width 52 height 20
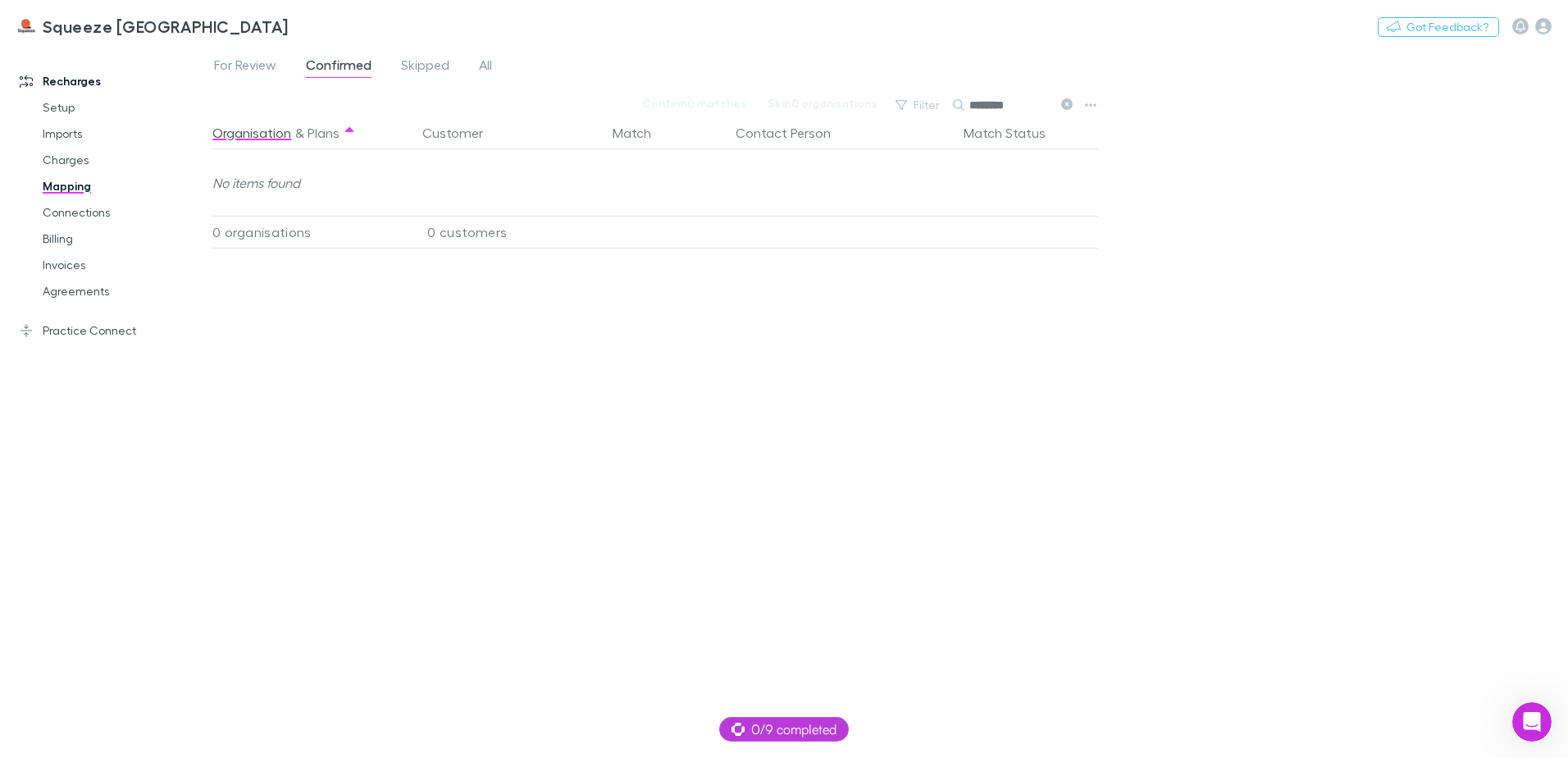
click at [1062, 108] on button at bounding box center [1066, 106] width 20 height 16
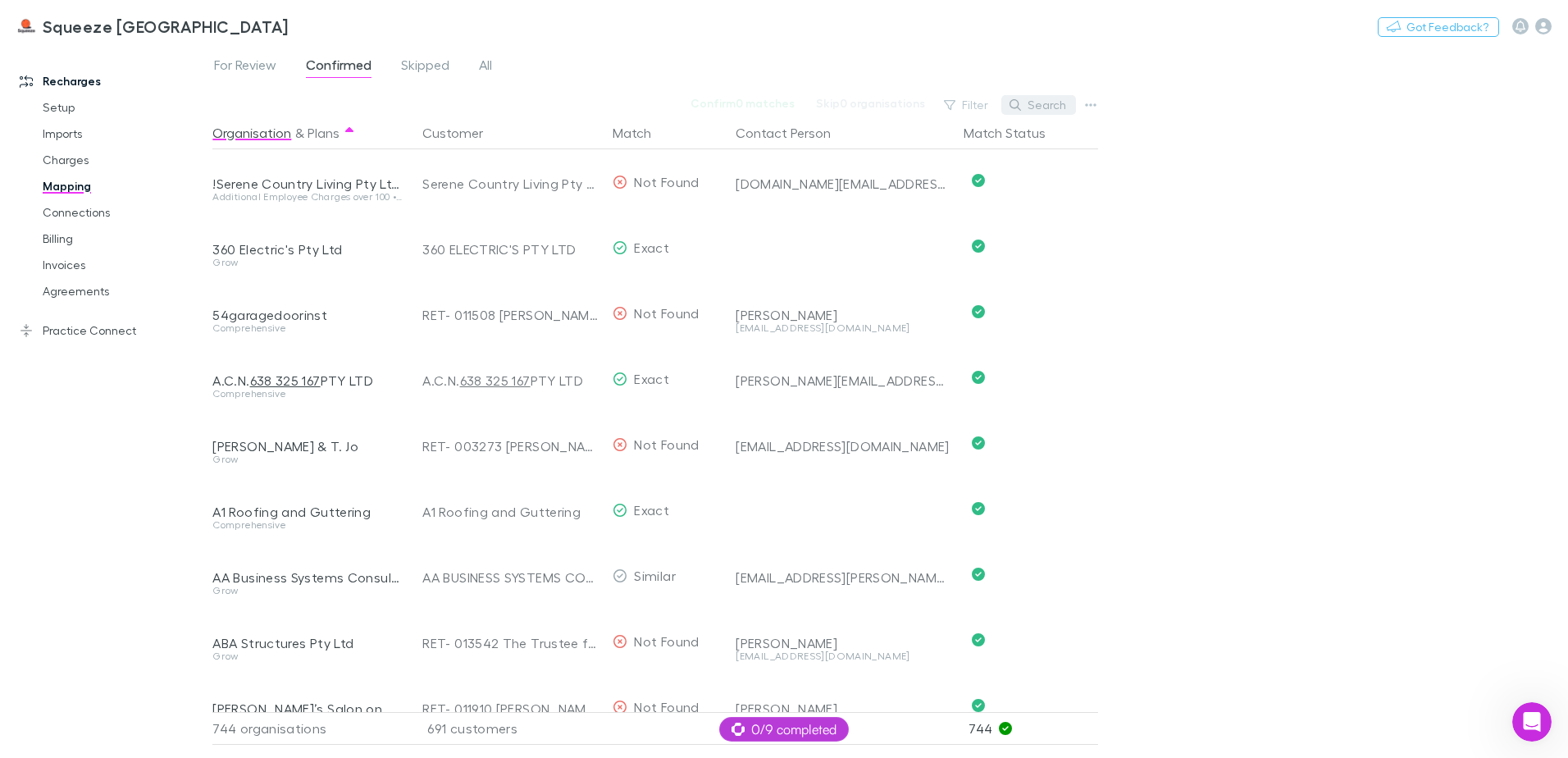
click at [1027, 108] on button "Search" at bounding box center [1038, 105] width 74 height 20
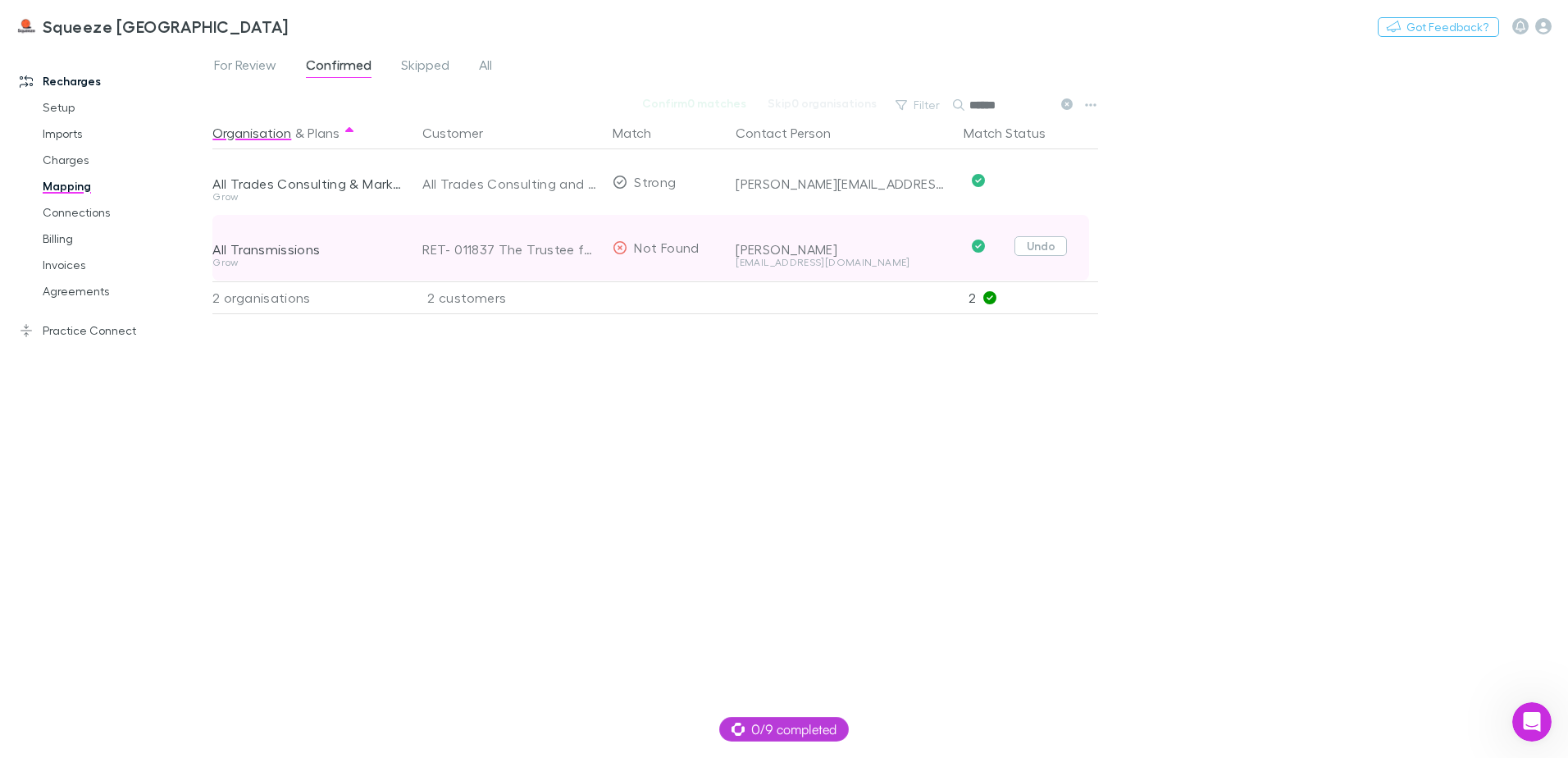
click at [1032, 249] on button "Undo" at bounding box center [1041, 246] width 52 height 20
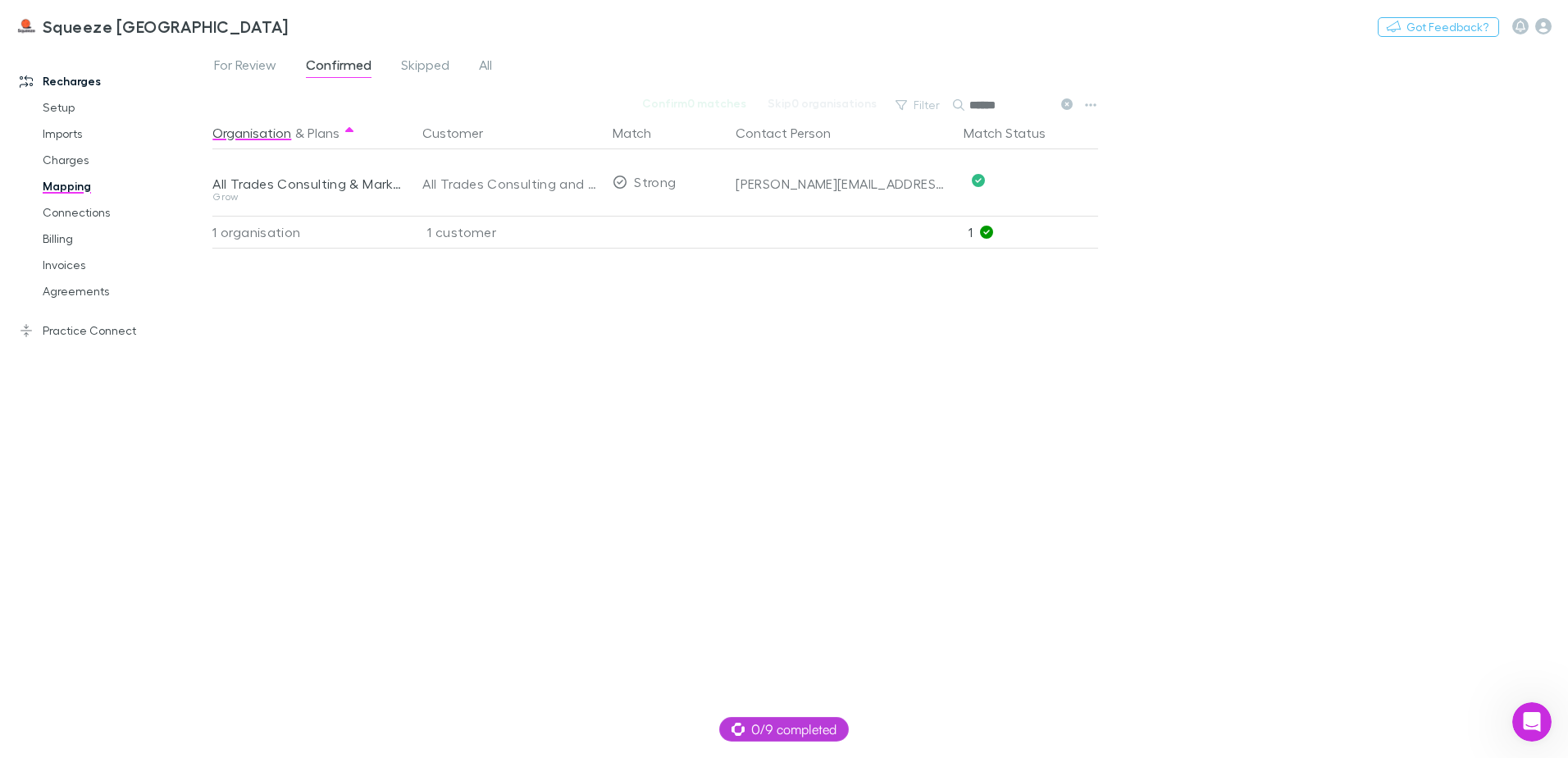
click at [1038, 100] on input "******" at bounding box center [1010, 105] width 82 height 23
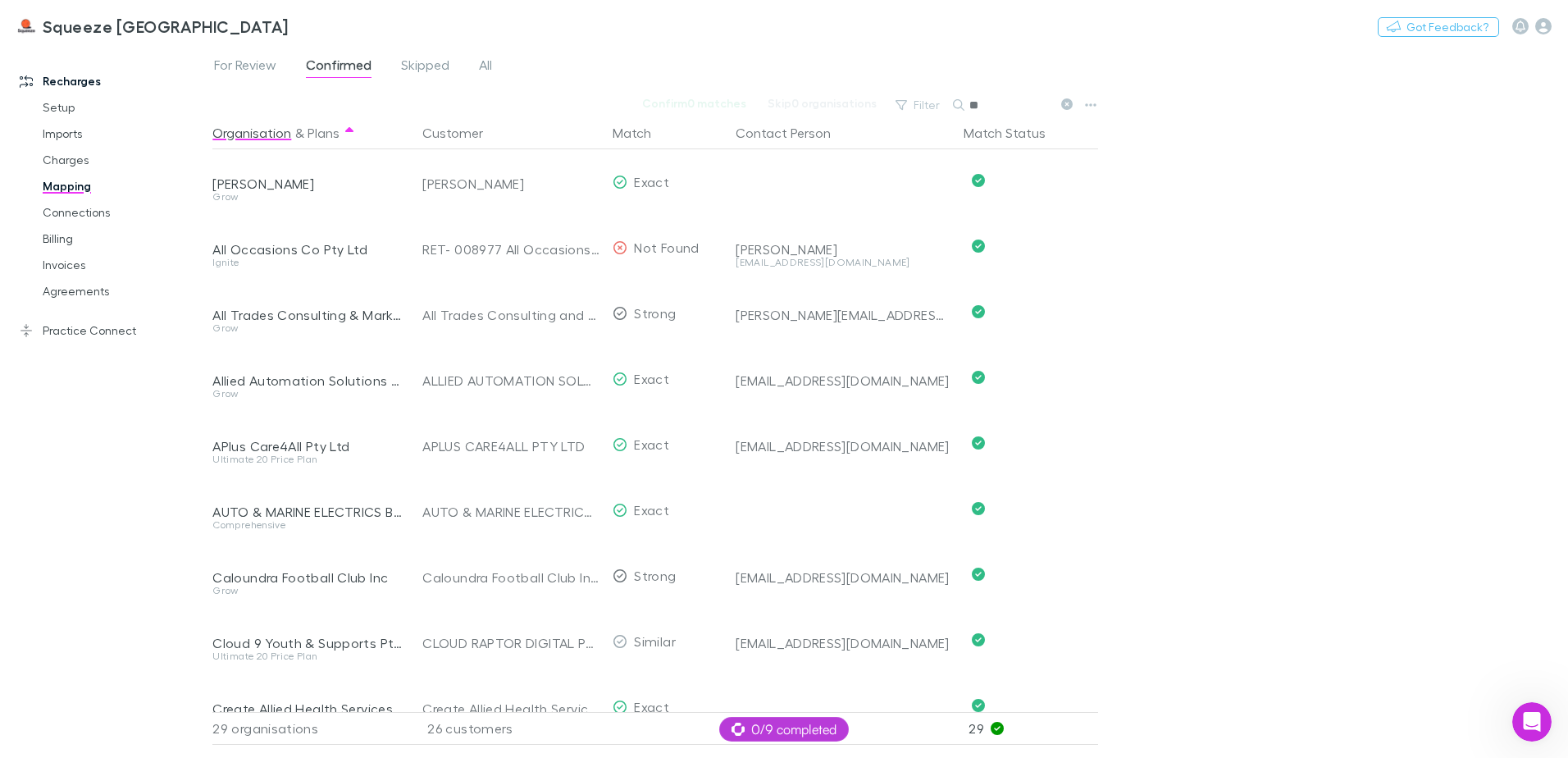
type input "*"
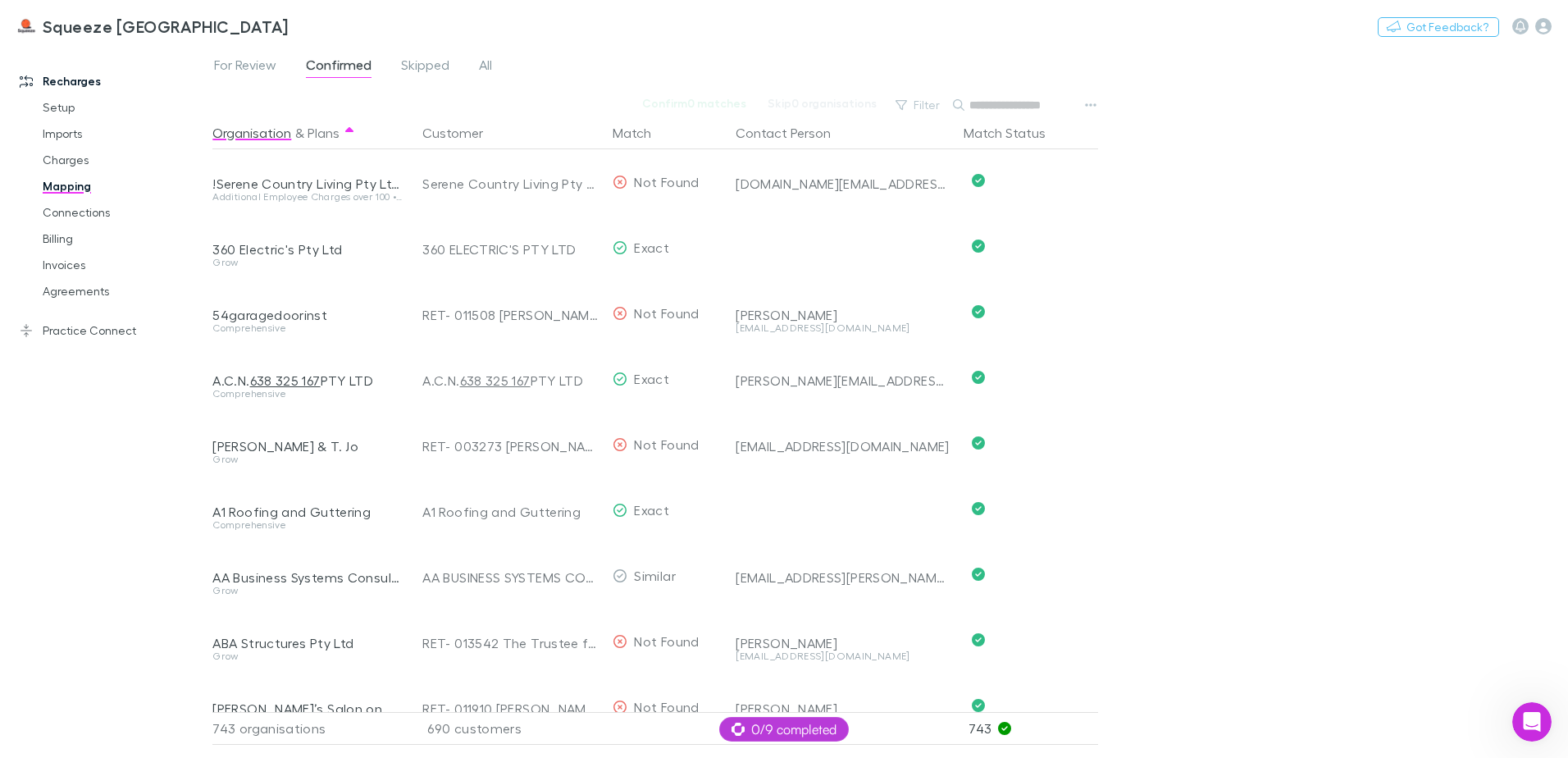
click at [1038, 100] on input "text" at bounding box center [1010, 105] width 82 height 23
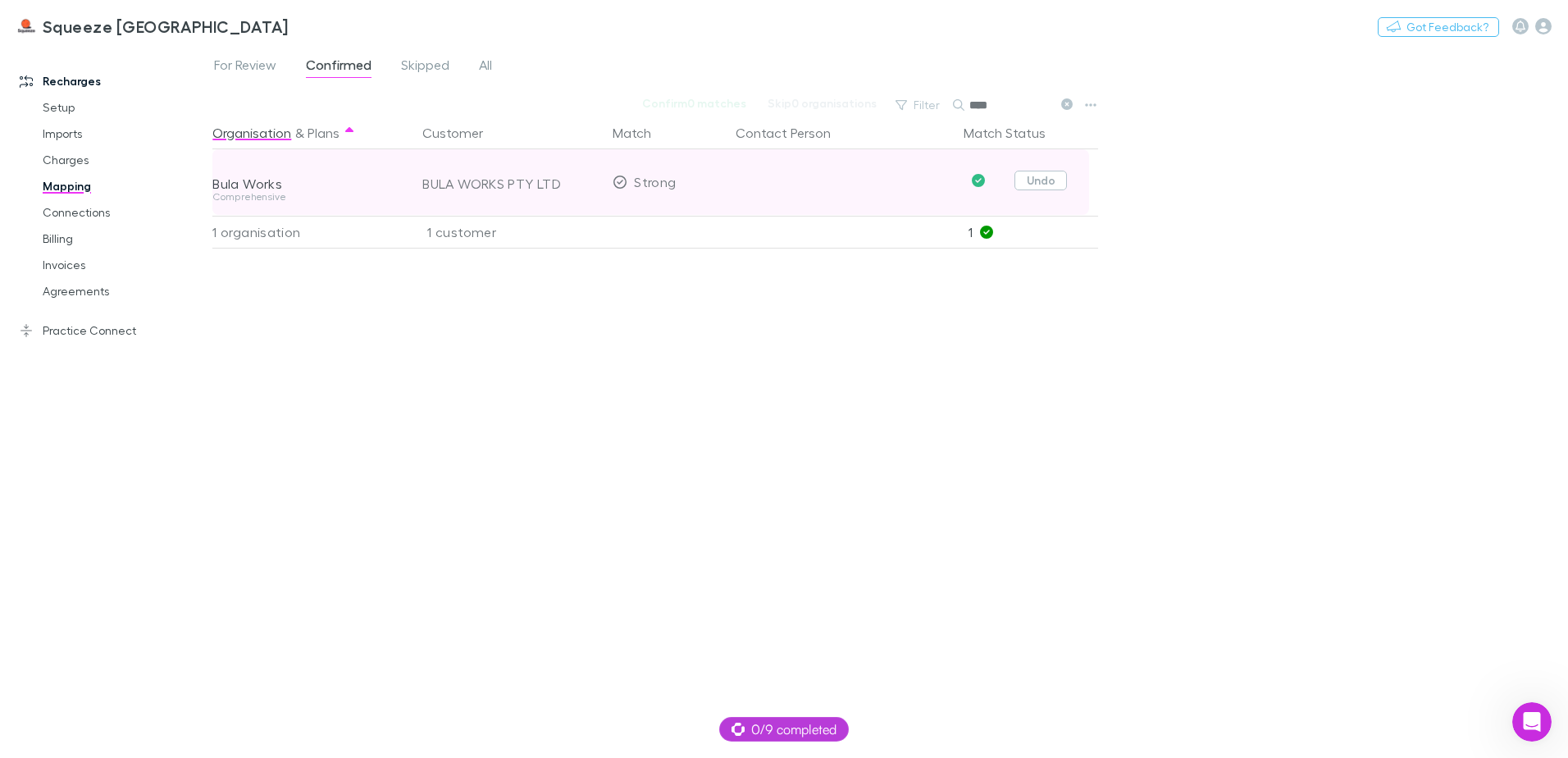
click at [1052, 181] on button "Undo" at bounding box center [1041, 180] width 52 height 20
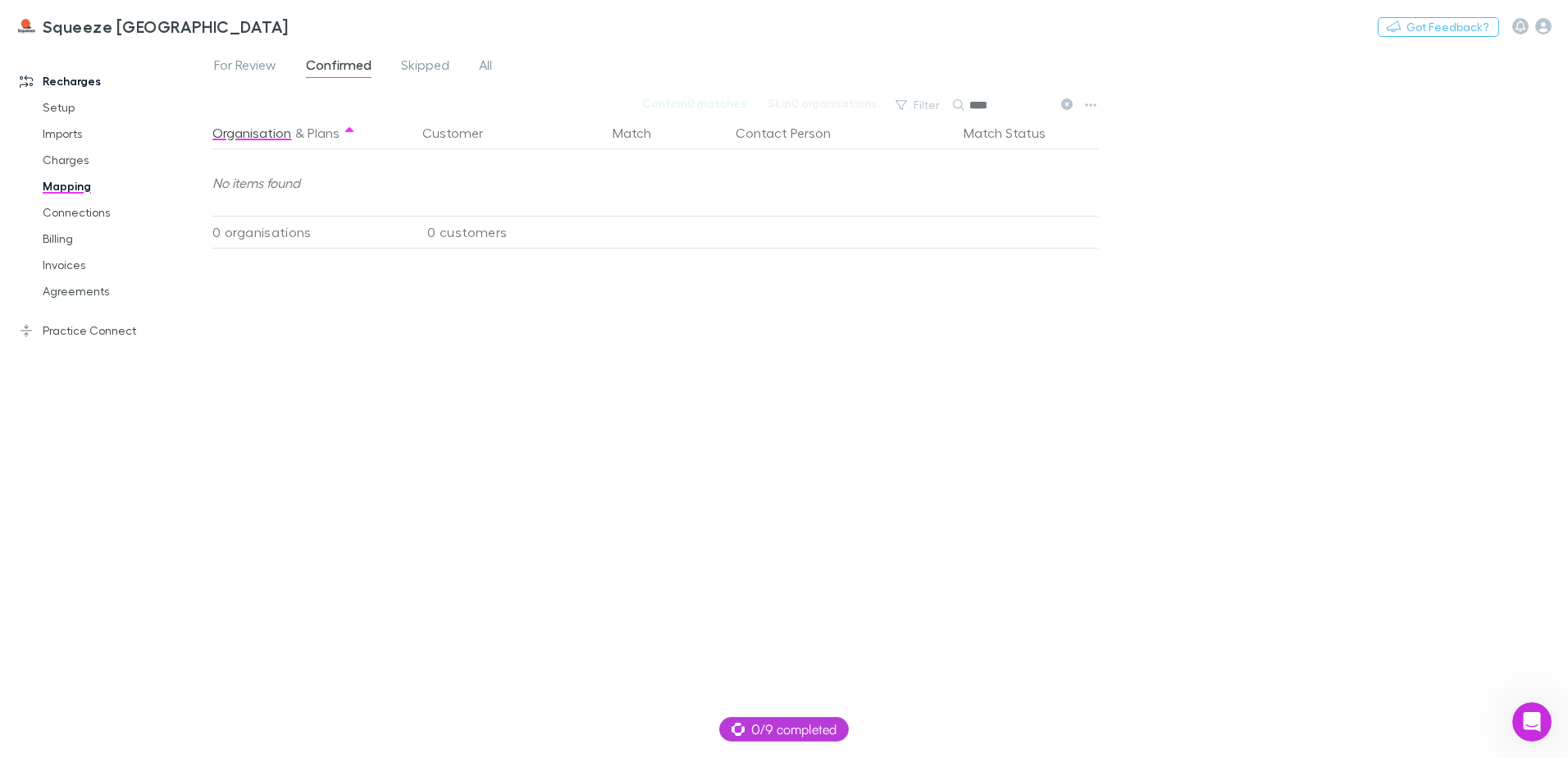
click at [1040, 108] on input "****" at bounding box center [1010, 105] width 82 height 23
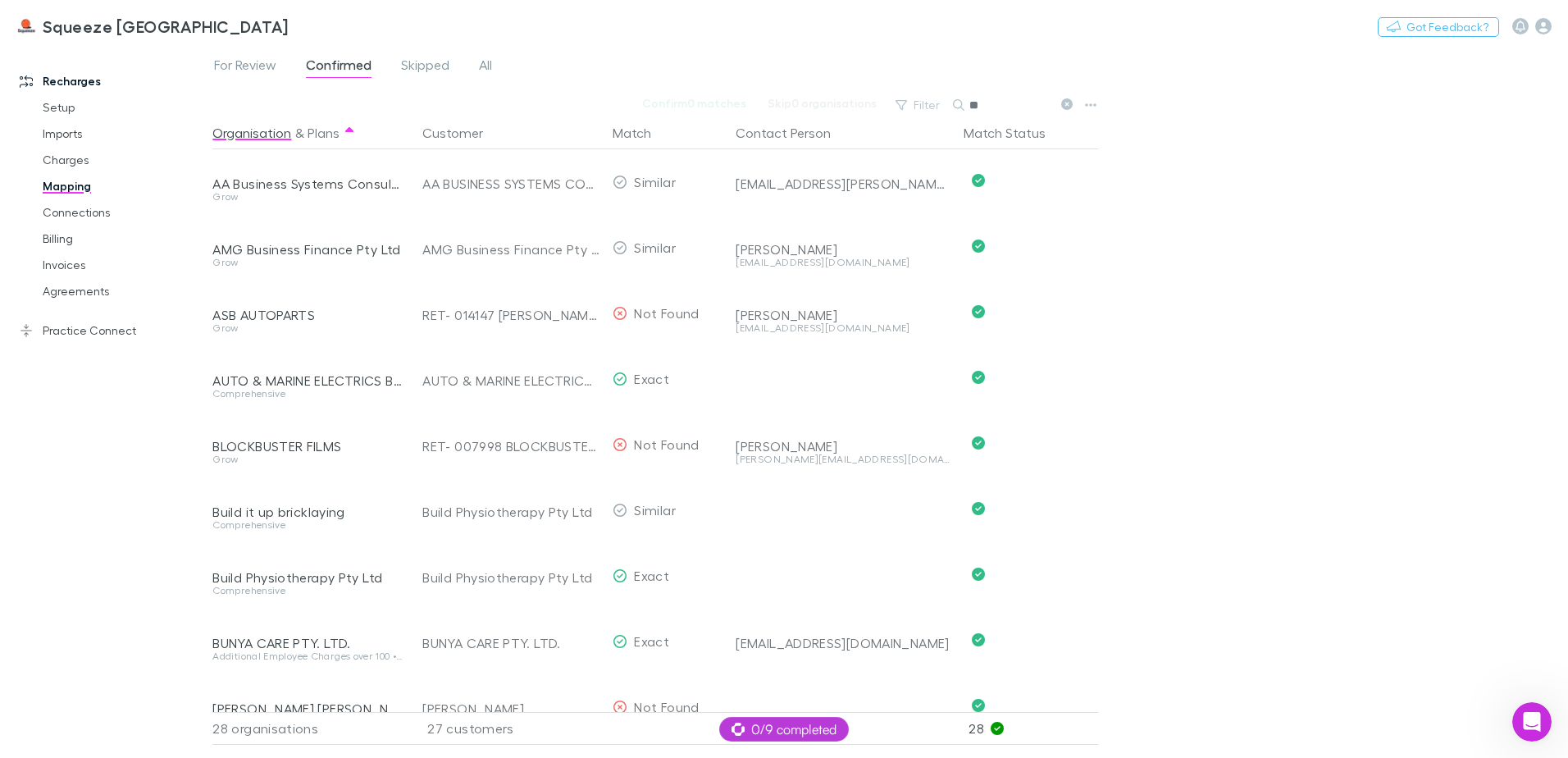
type input "*"
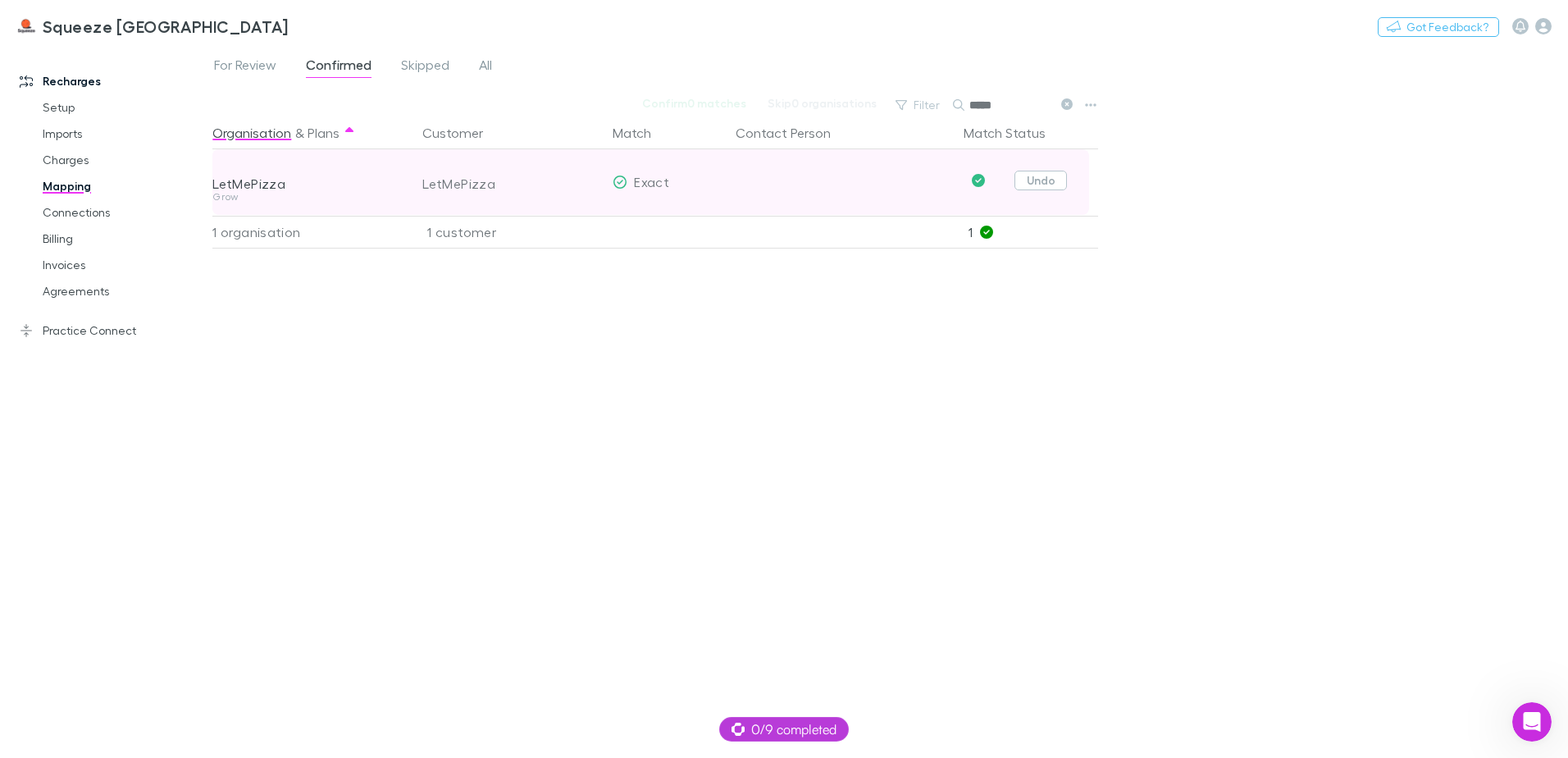
click at [1061, 183] on button "Undo" at bounding box center [1041, 180] width 52 height 20
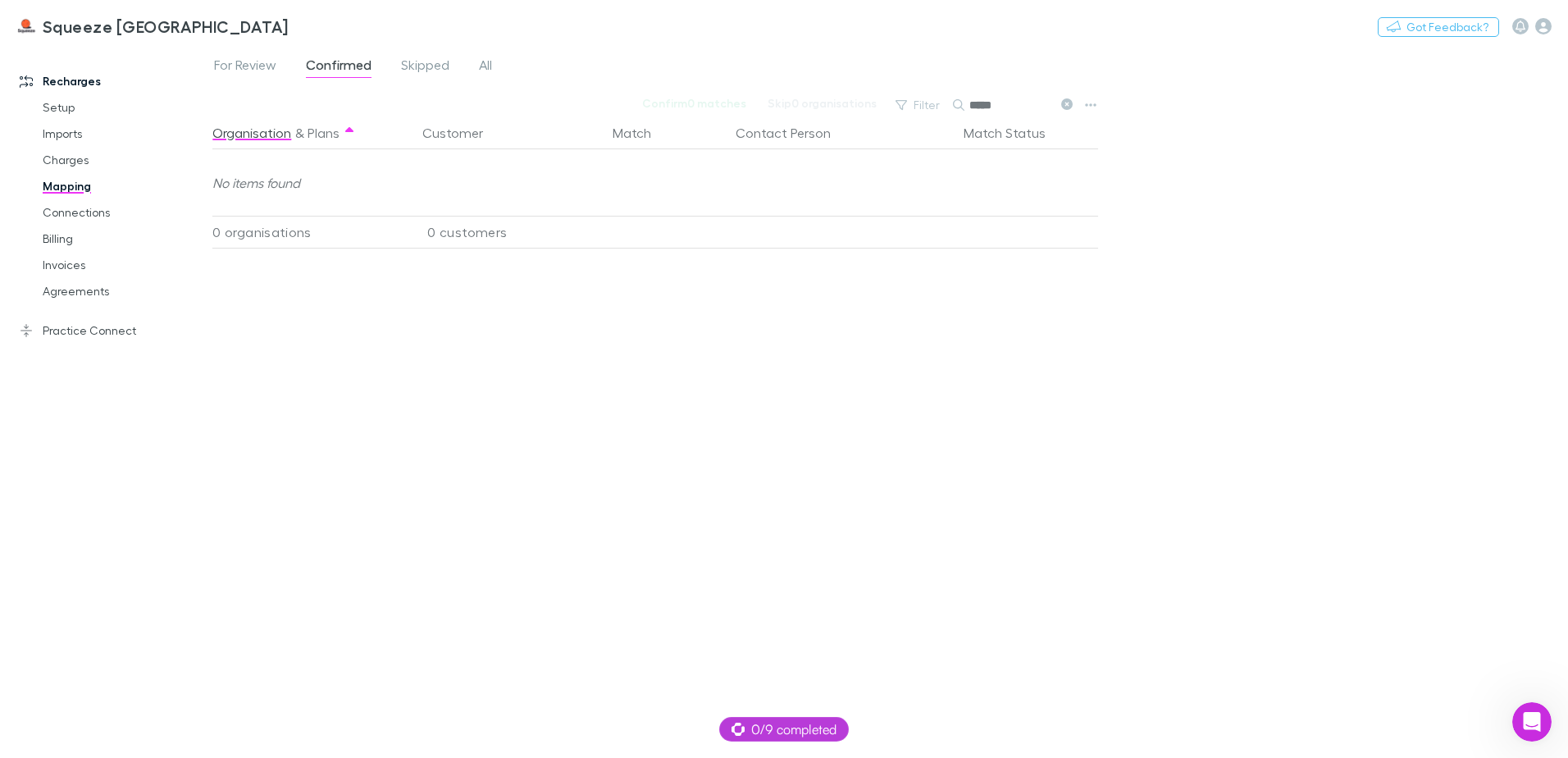
click at [1012, 111] on input "*****" at bounding box center [1010, 105] width 82 height 23
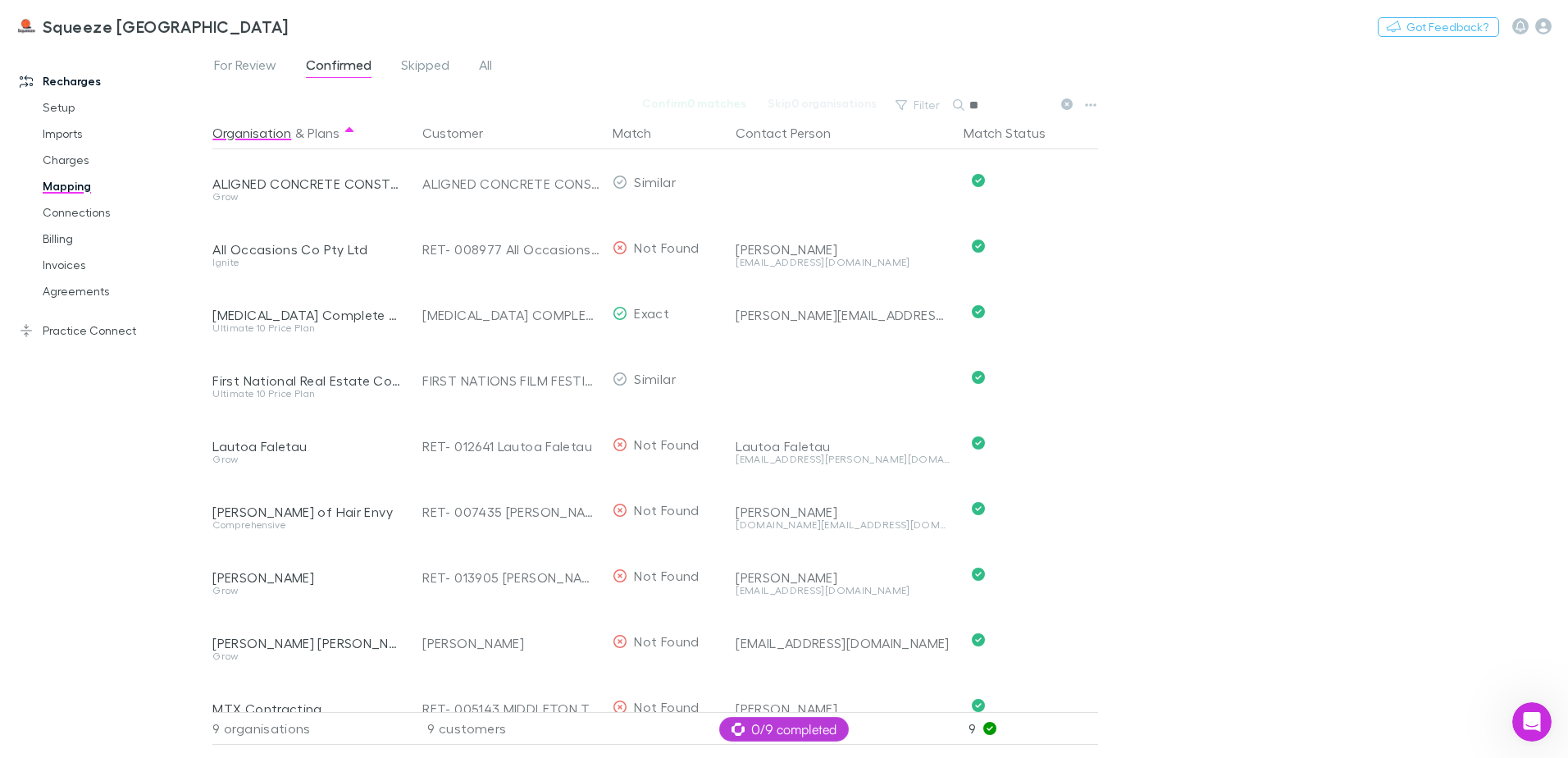
type input "*"
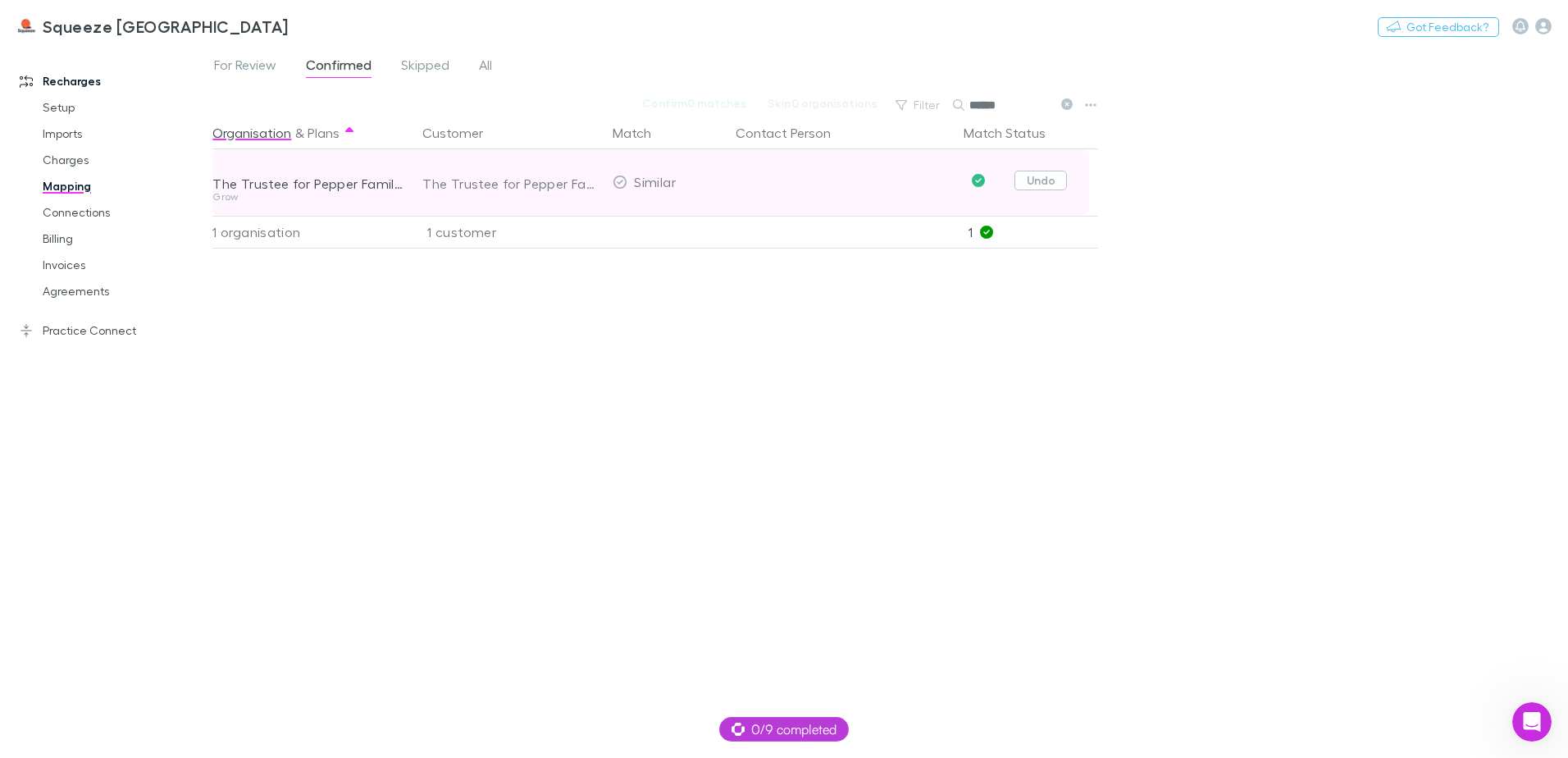
click at [1042, 187] on button "Undo" at bounding box center [1041, 180] width 52 height 20
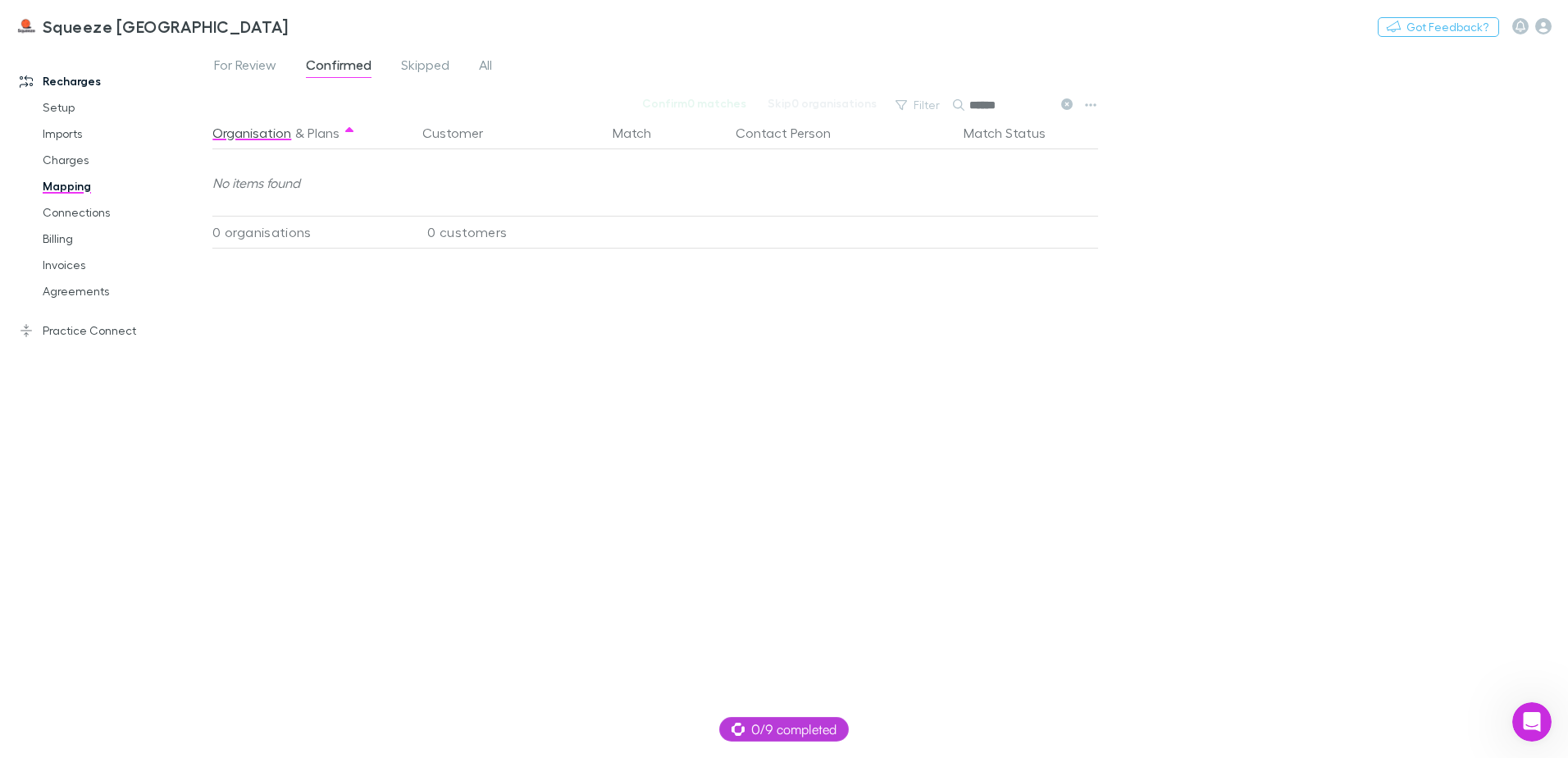
click at [1018, 101] on input "******" at bounding box center [1010, 105] width 82 height 23
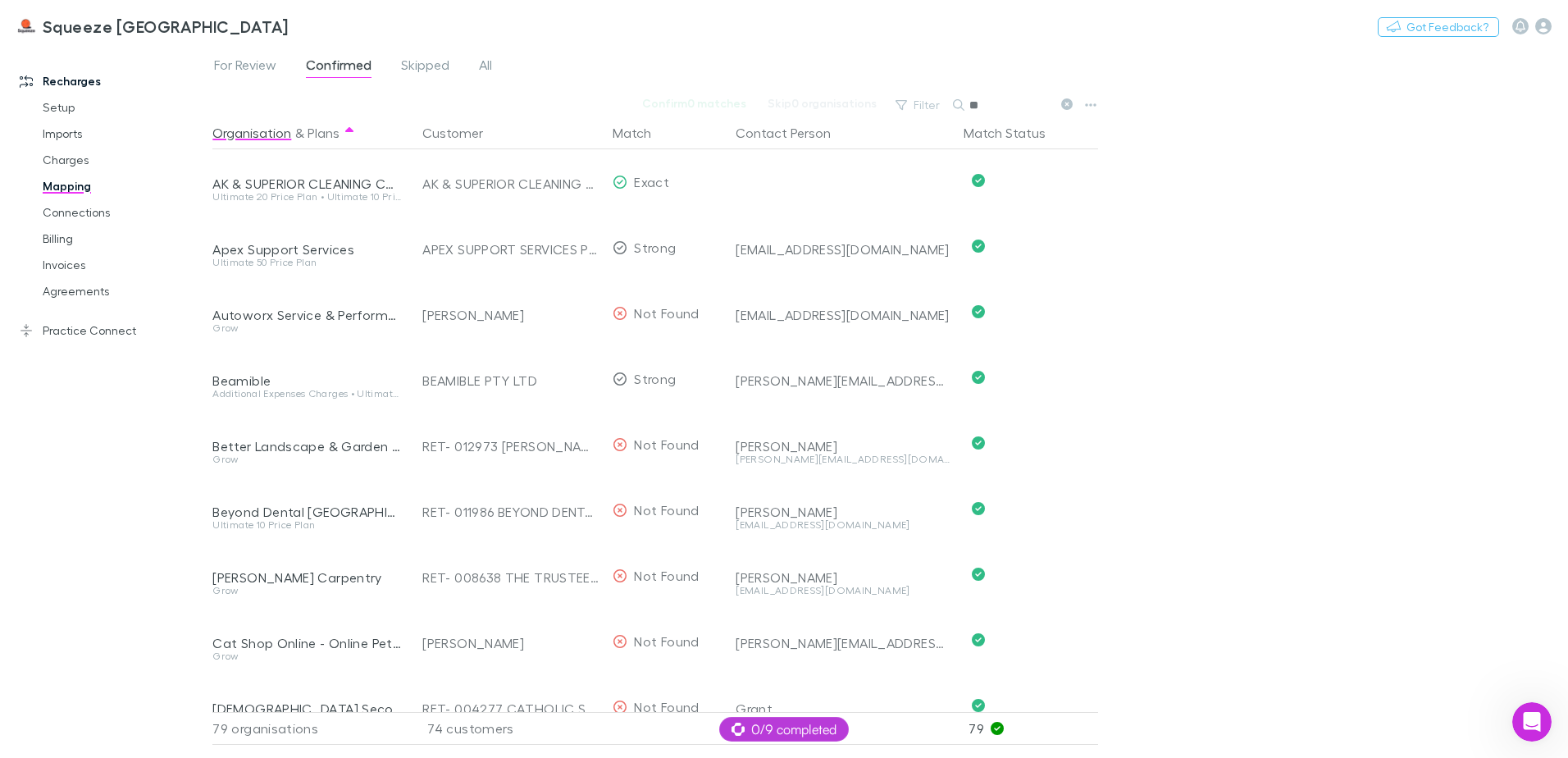
type input "*"
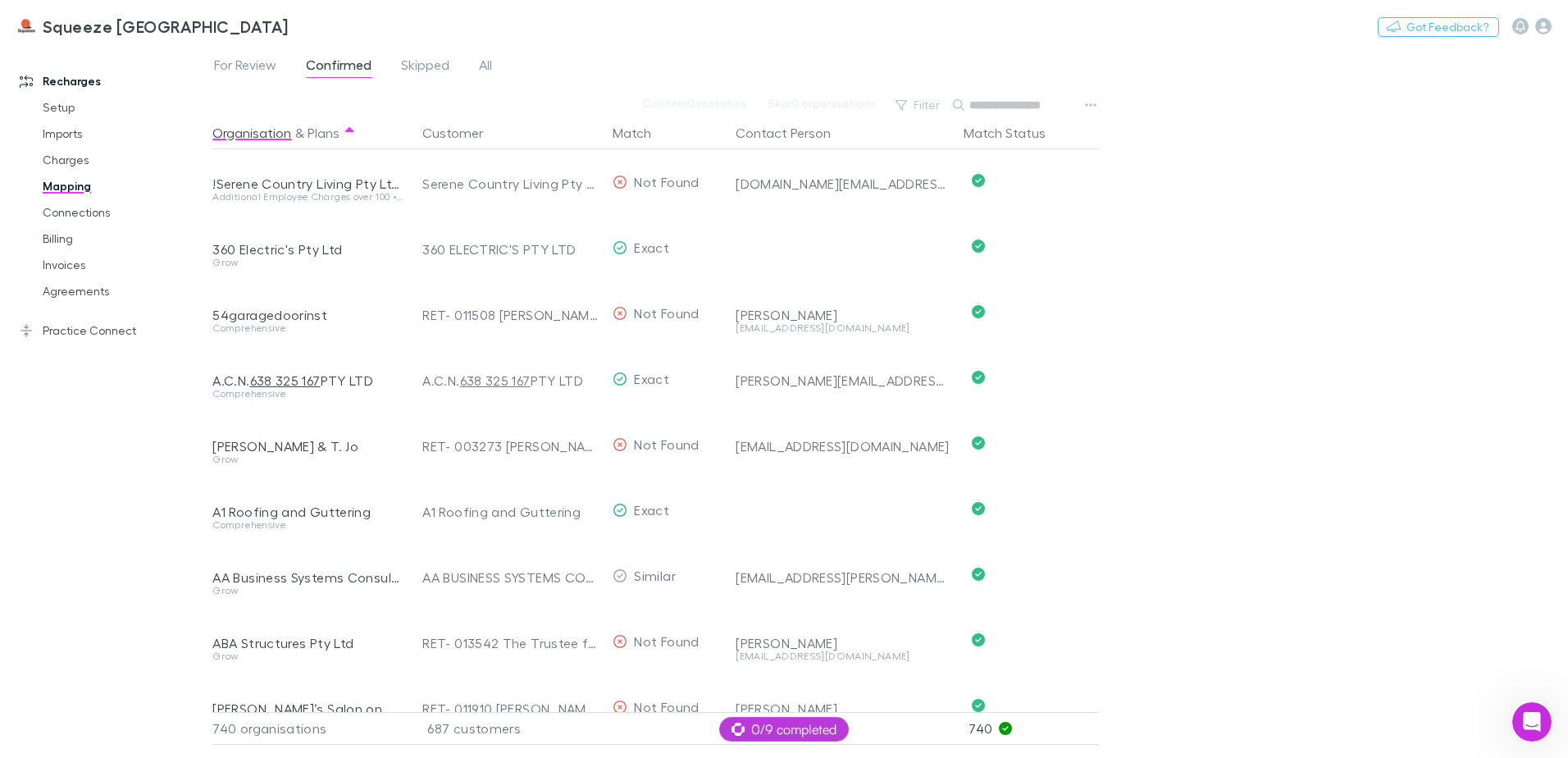
click at [1018, 101] on input "text" at bounding box center [1010, 105] width 82 height 23
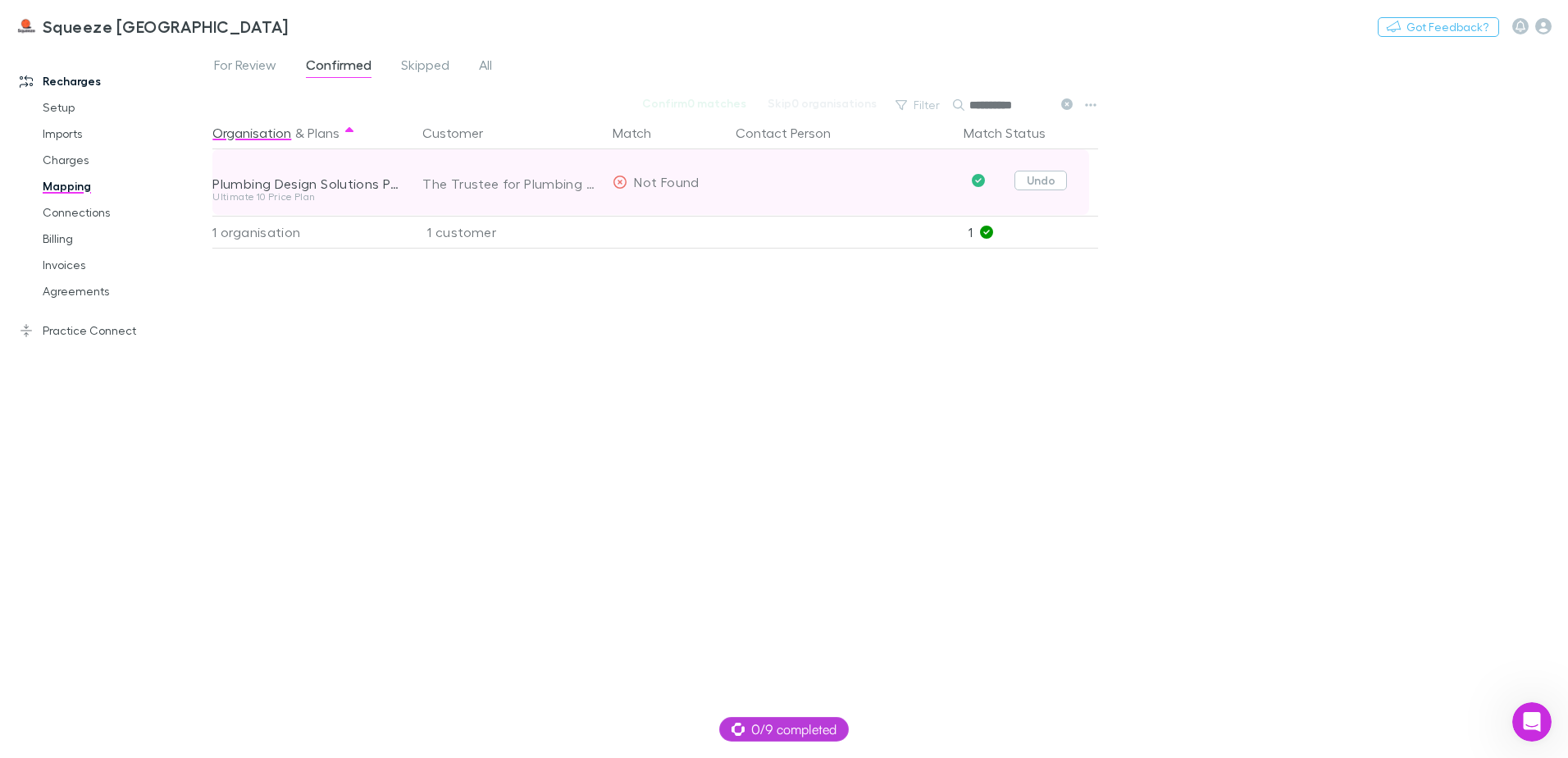
click at [1034, 177] on button "Undo" at bounding box center [1041, 180] width 52 height 20
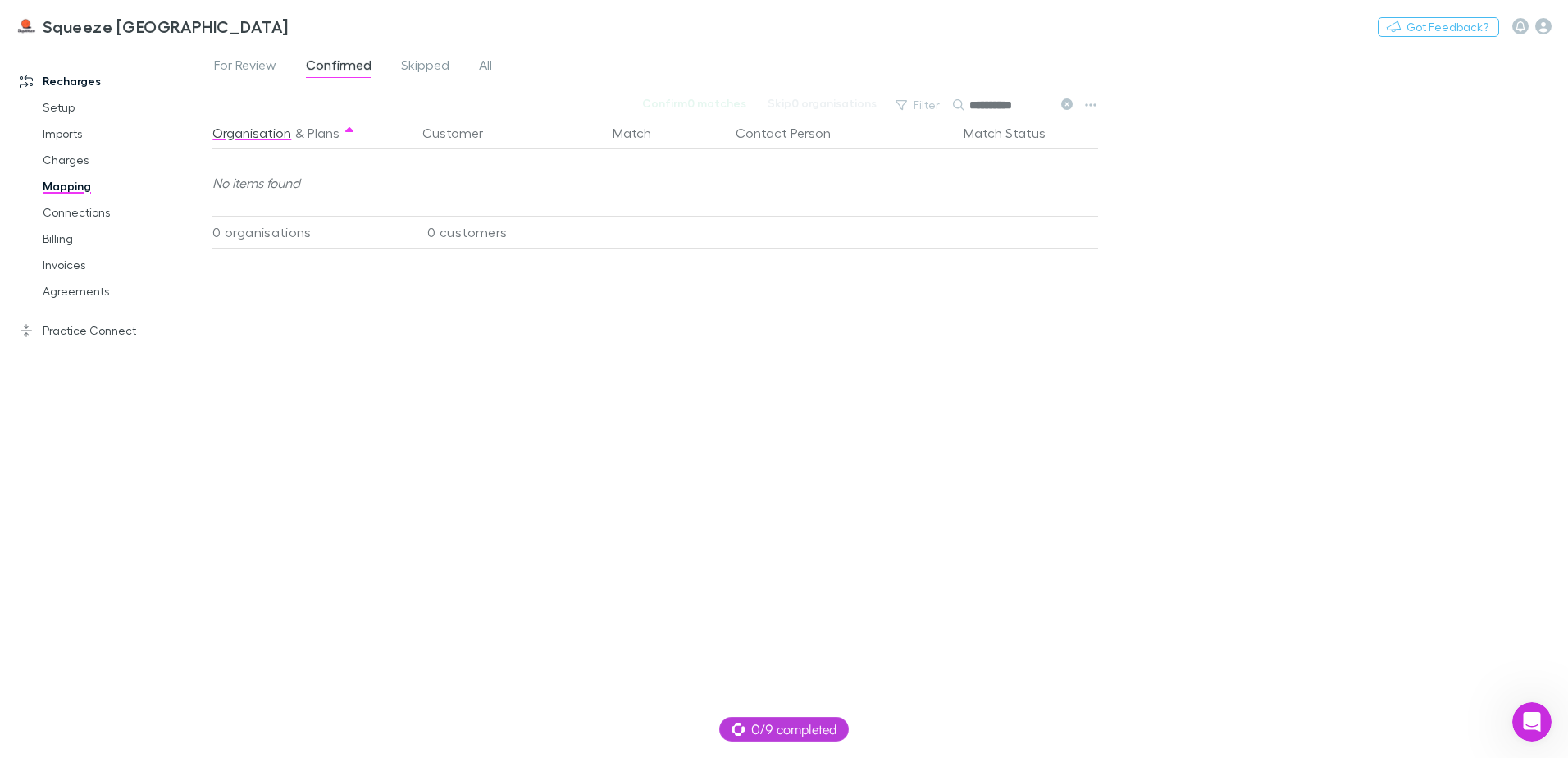
click at [1050, 105] on input "**********" at bounding box center [1010, 105] width 82 height 23
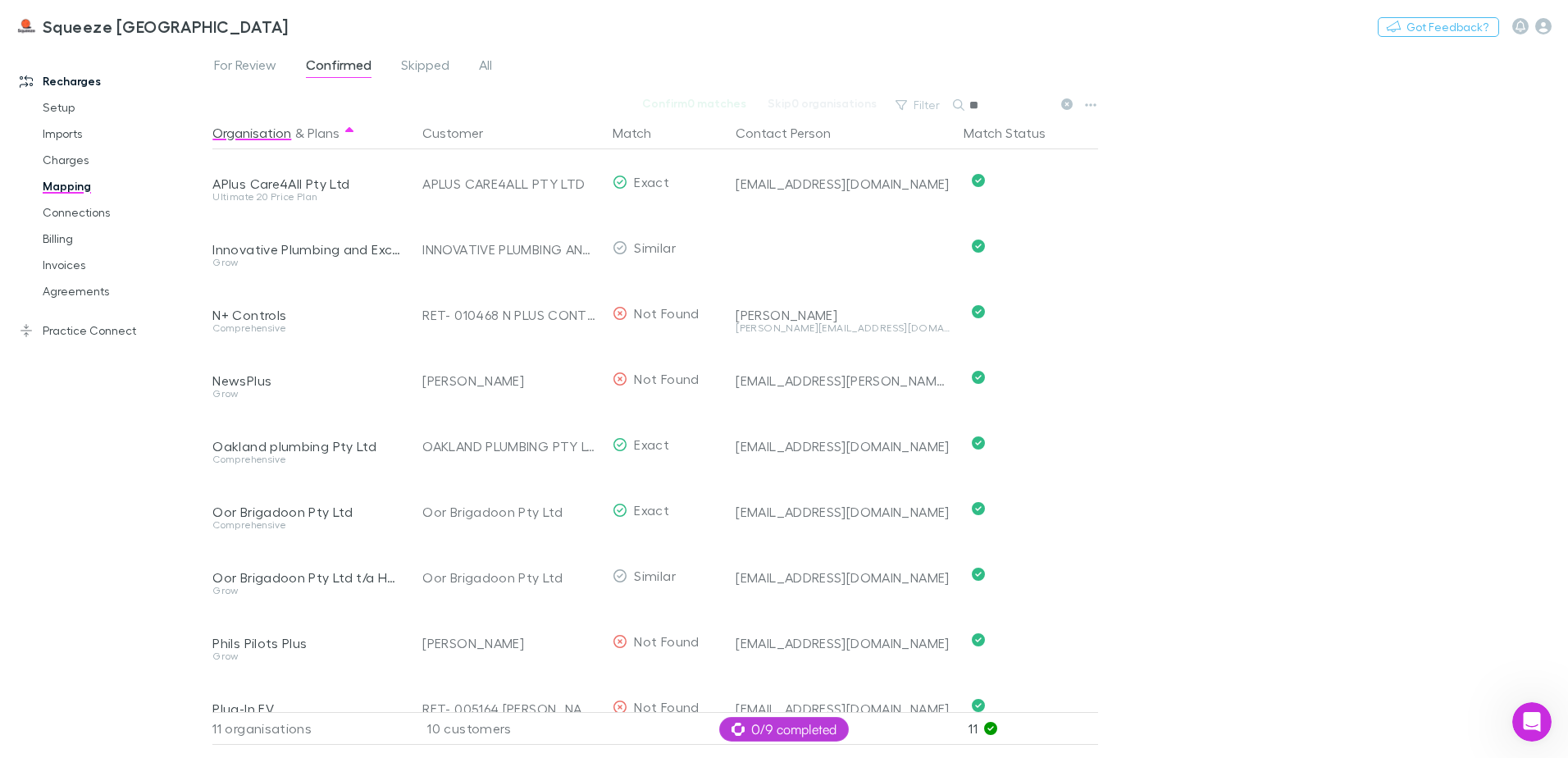
type input "*"
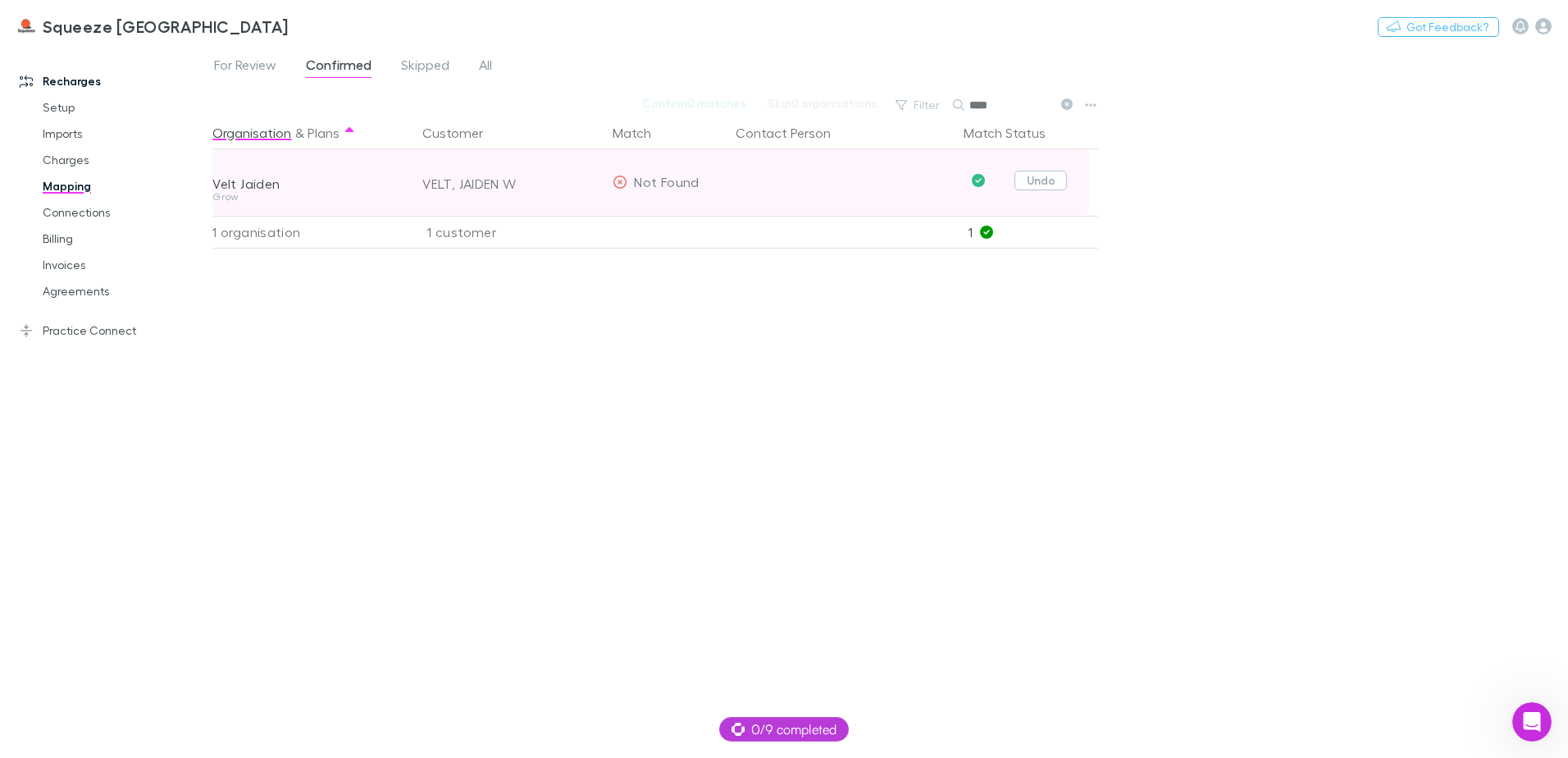
click at [1059, 178] on button "Undo" at bounding box center [1041, 180] width 52 height 20
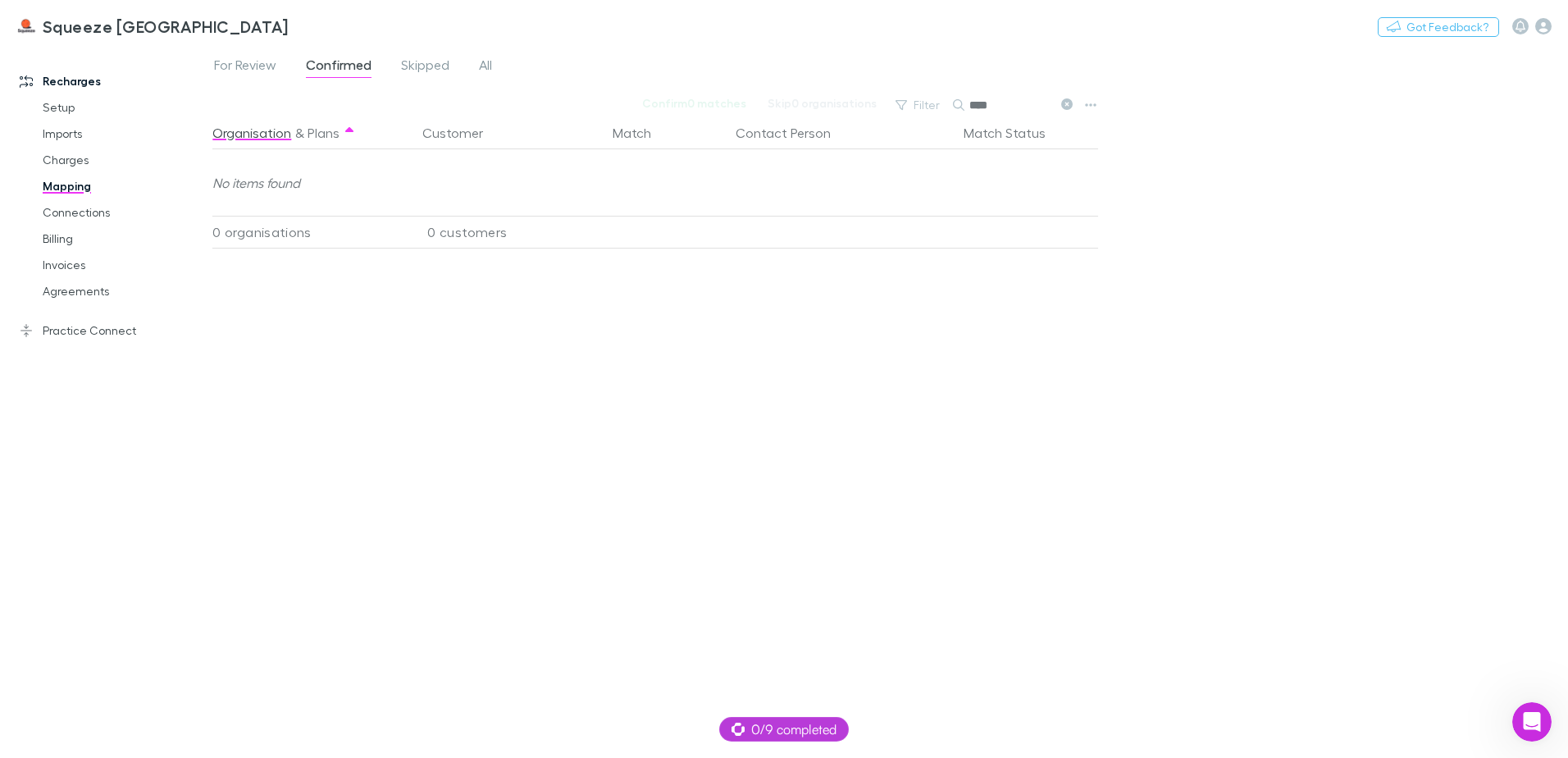
click at [1013, 100] on input "****" at bounding box center [1010, 105] width 82 height 23
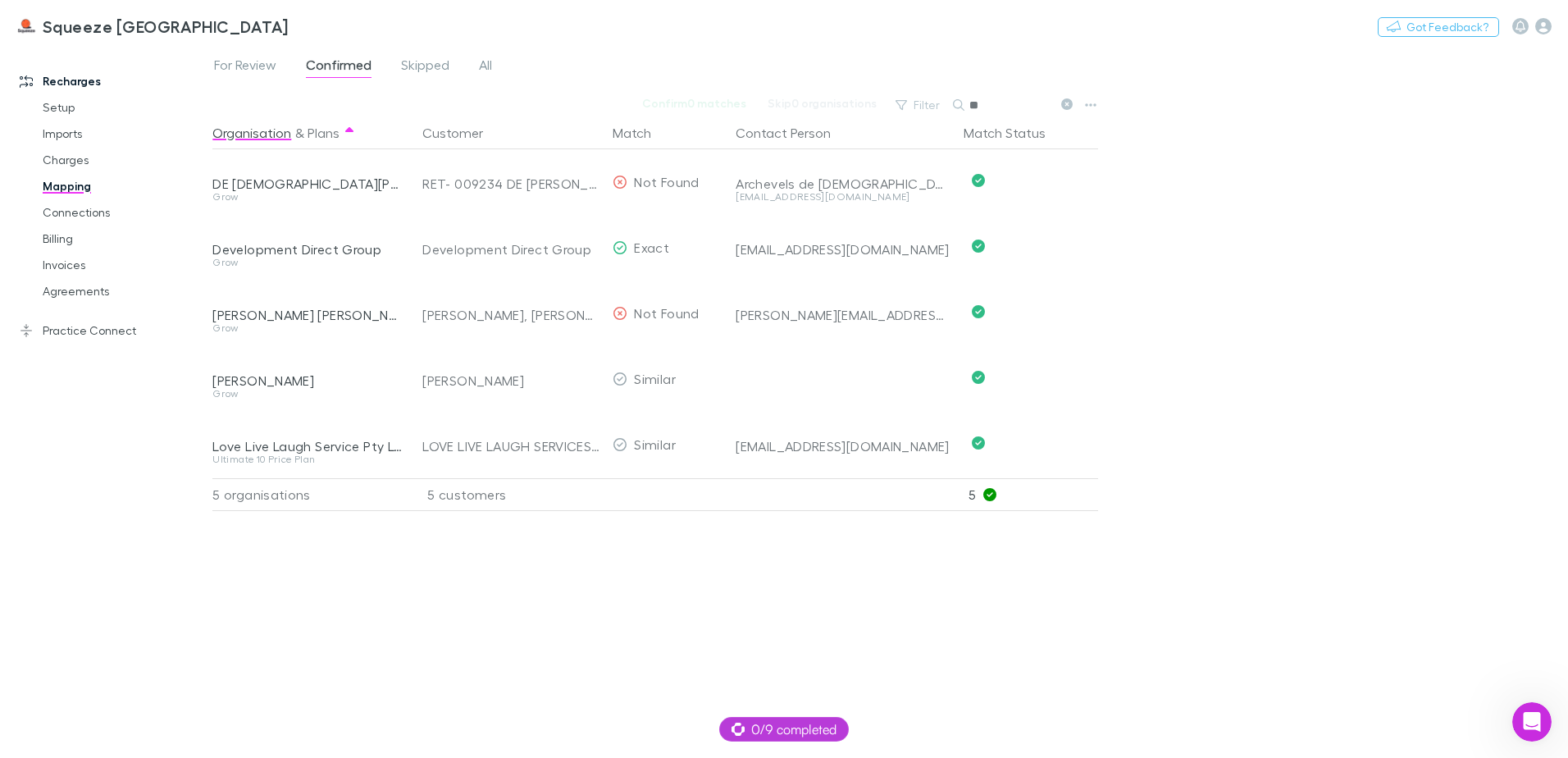
type input "*"
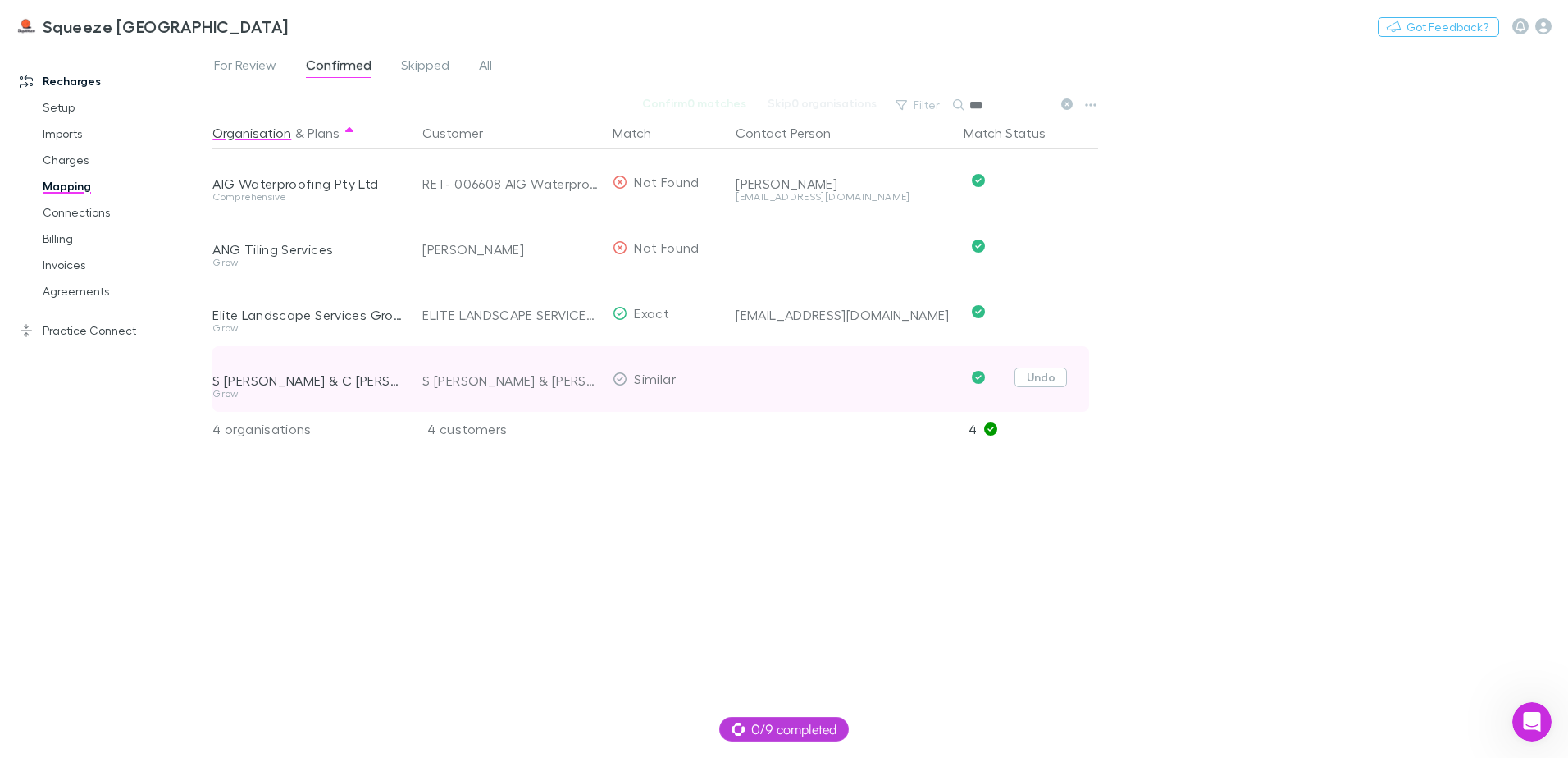
click at [1042, 383] on button "Undo" at bounding box center [1041, 377] width 52 height 20
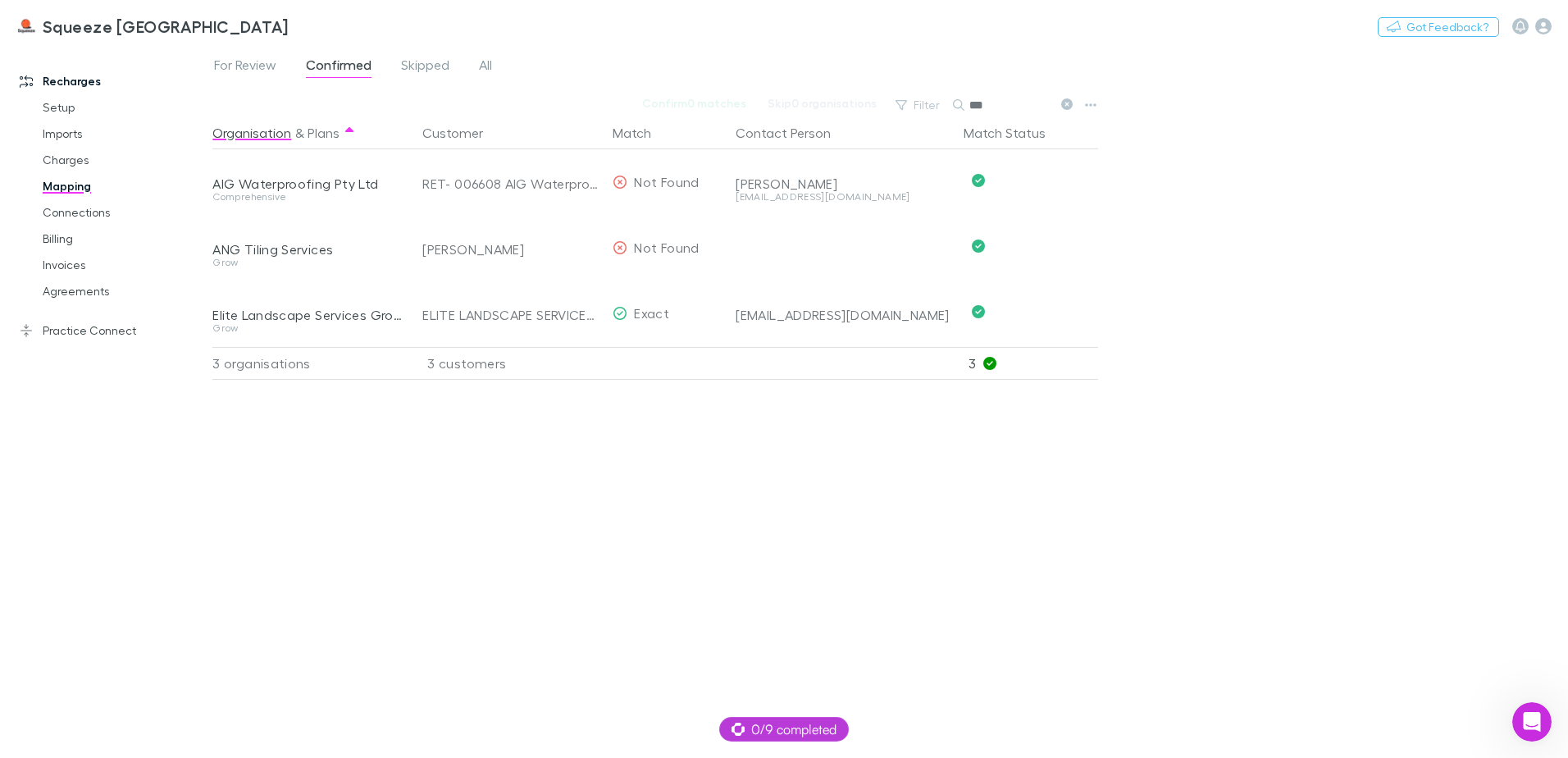
click at [1003, 101] on input "***" at bounding box center [1010, 105] width 82 height 23
type input "*"
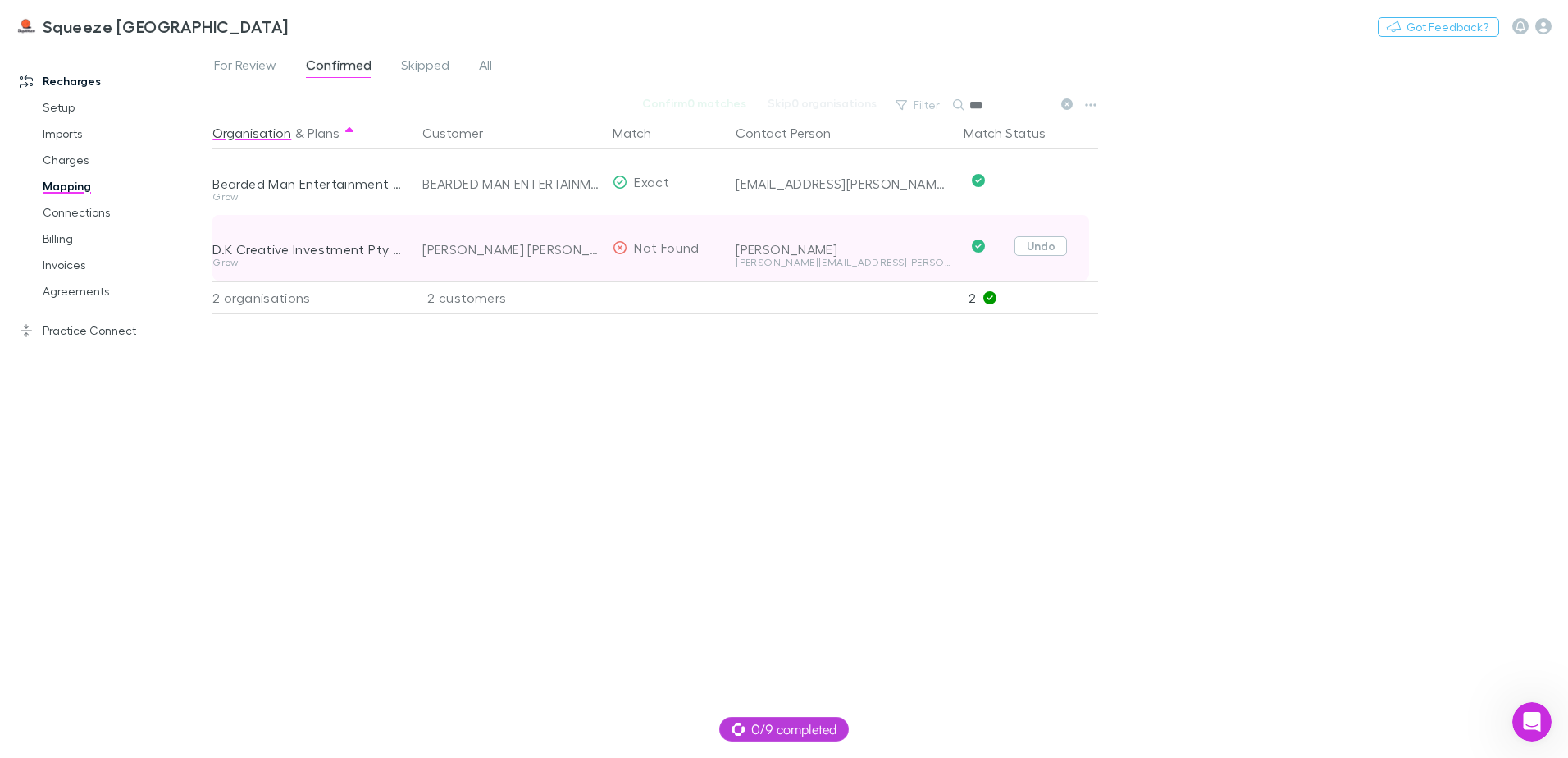
click at [1058, 250] on button "Undo" at bounding box center [1041, 246] width 52 height 20
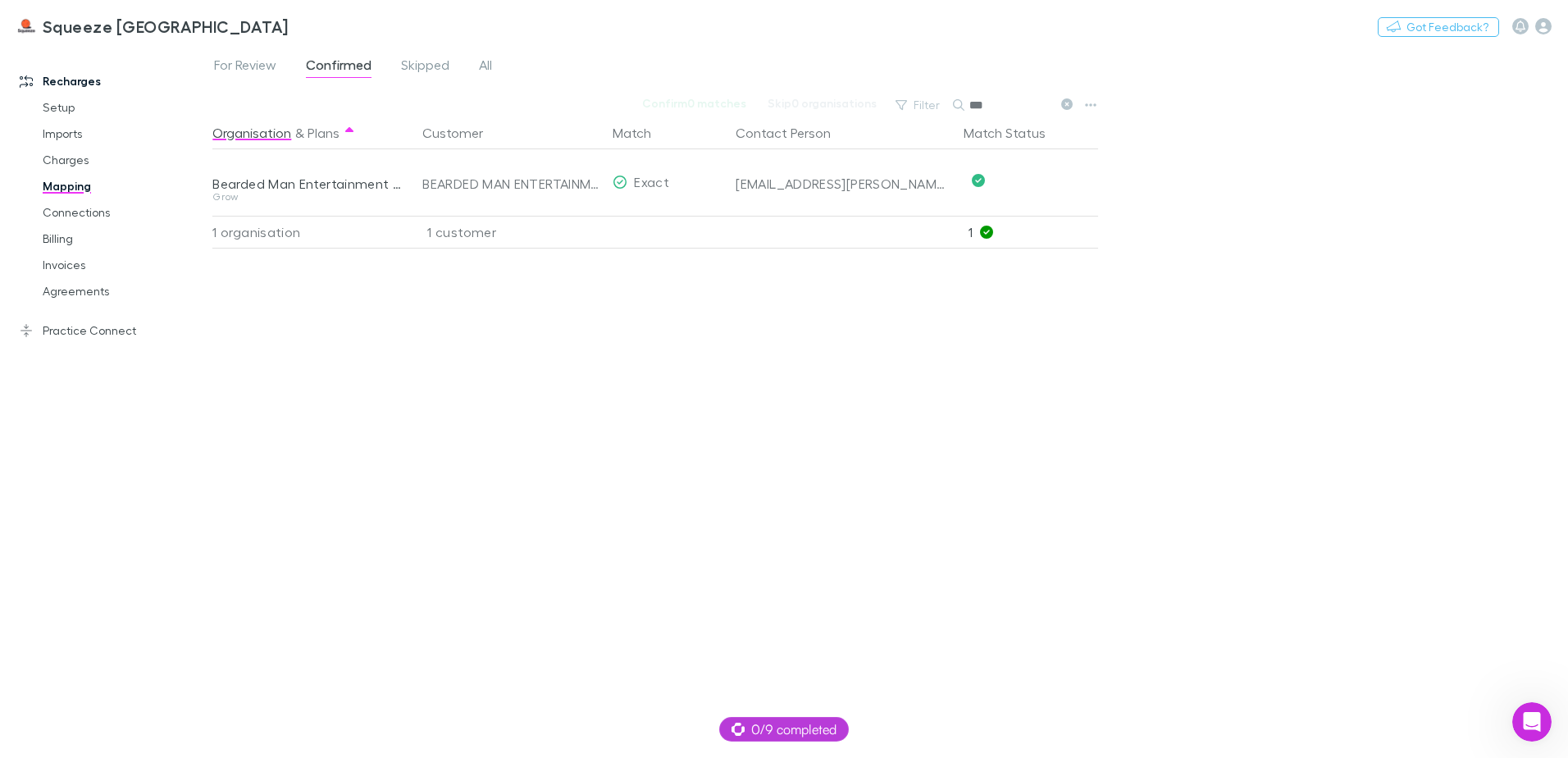
click at [994, 100] on input "***" at bounding box center [1010, 105] width 82 height 23
type input "*"
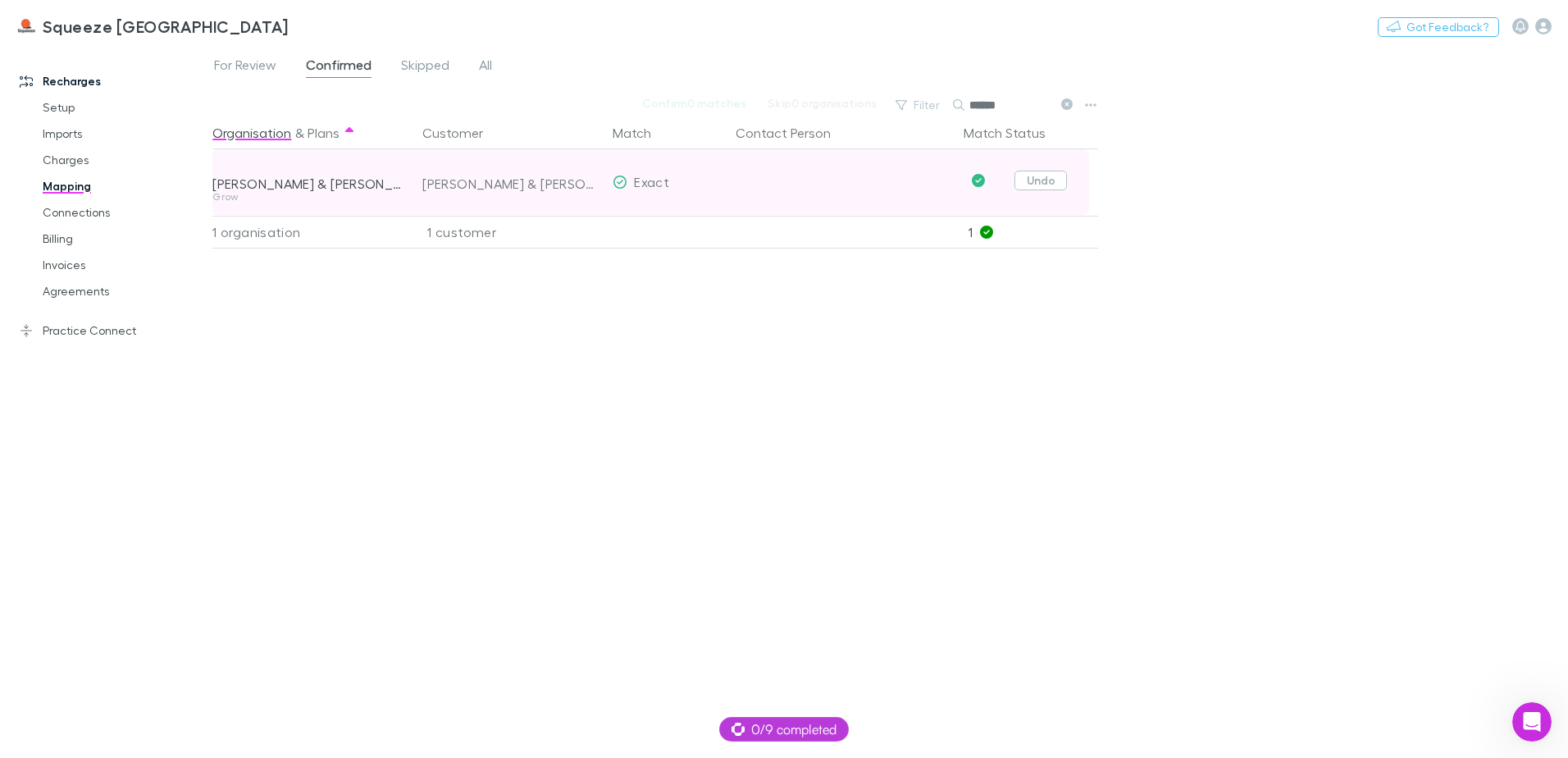
click at [1028, 186] on button "Undo" at bounding box center [1041, 180] width 52 height 20
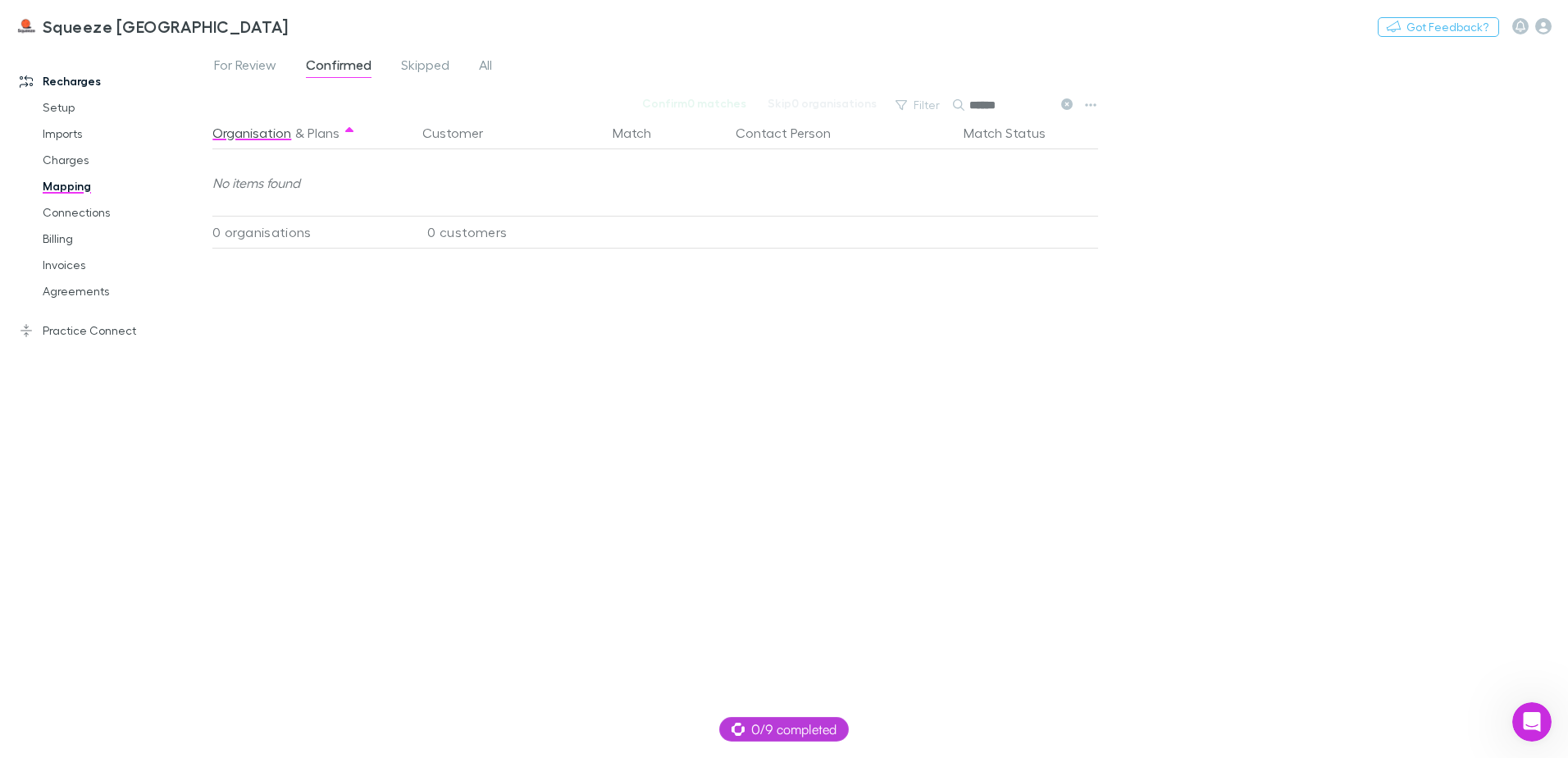
click at [1028, 100] on input "******" at bounding box center [1010, 105] width 82 height 23
type input "*"
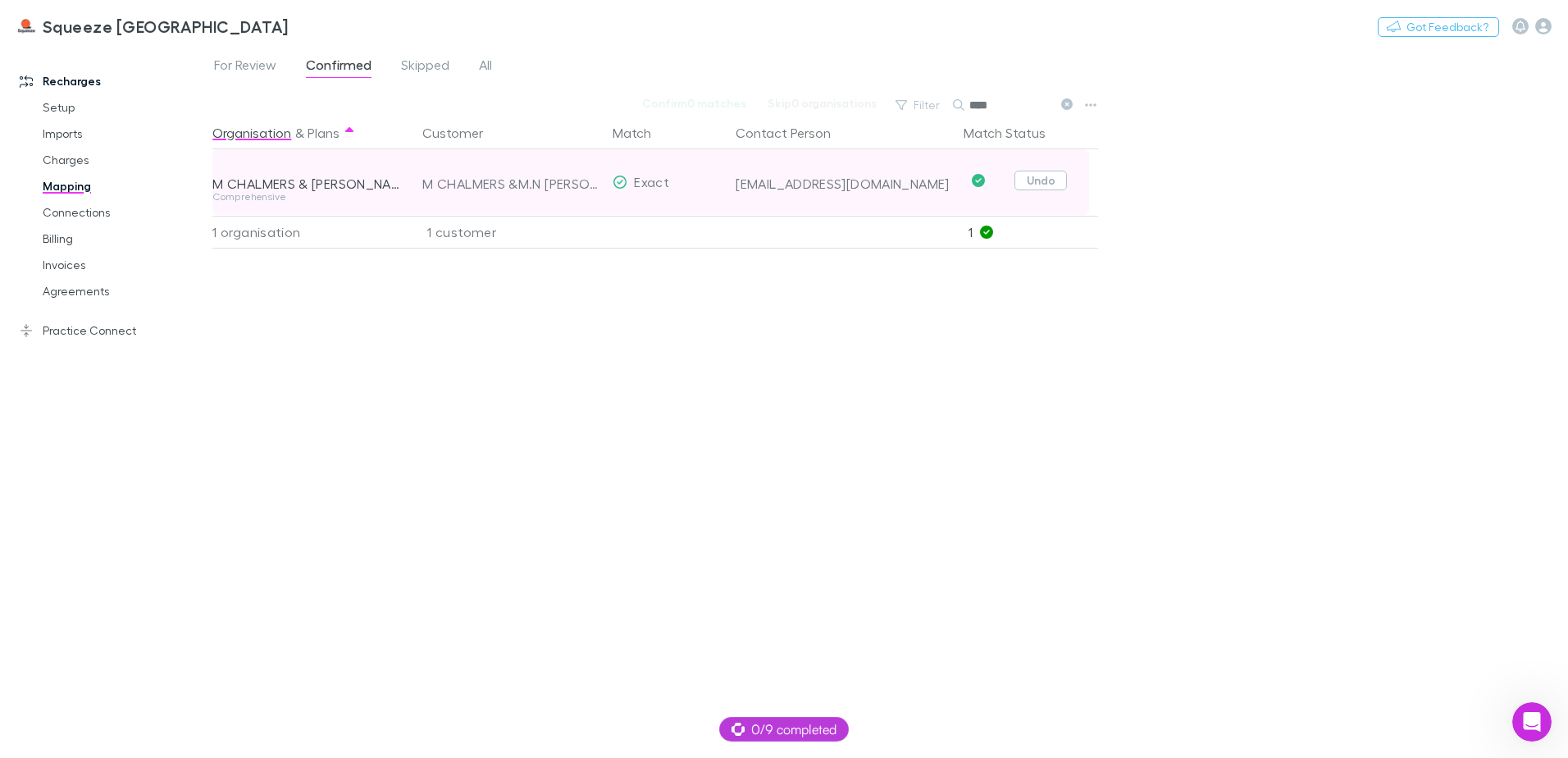
click at [1023, 180] on button "Undo" at bounding box center [1041, 180] width 52 height 20
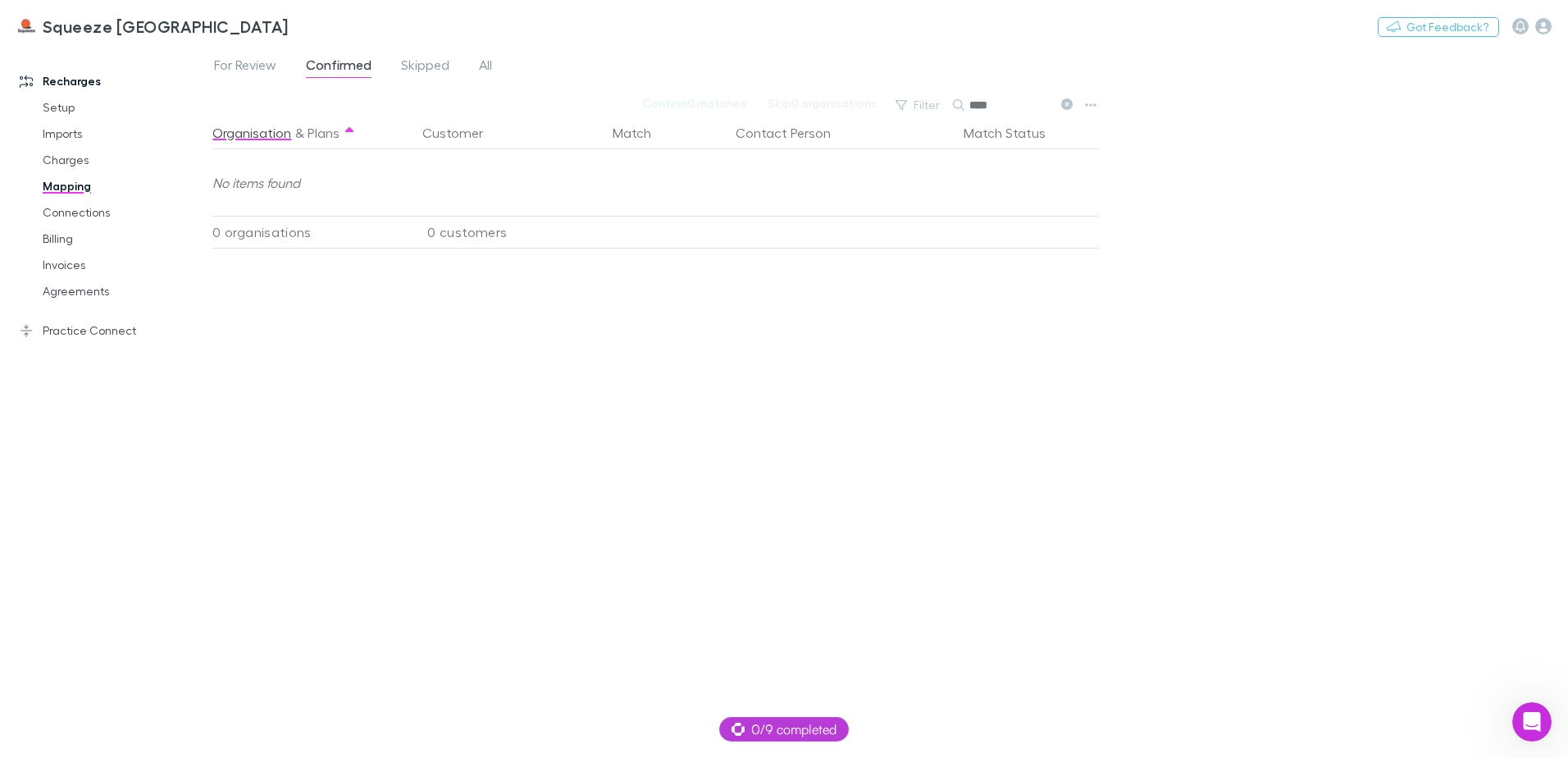
click at [1002, 111] on input "****" at bounding box center [1010, 105] width 82 height 23
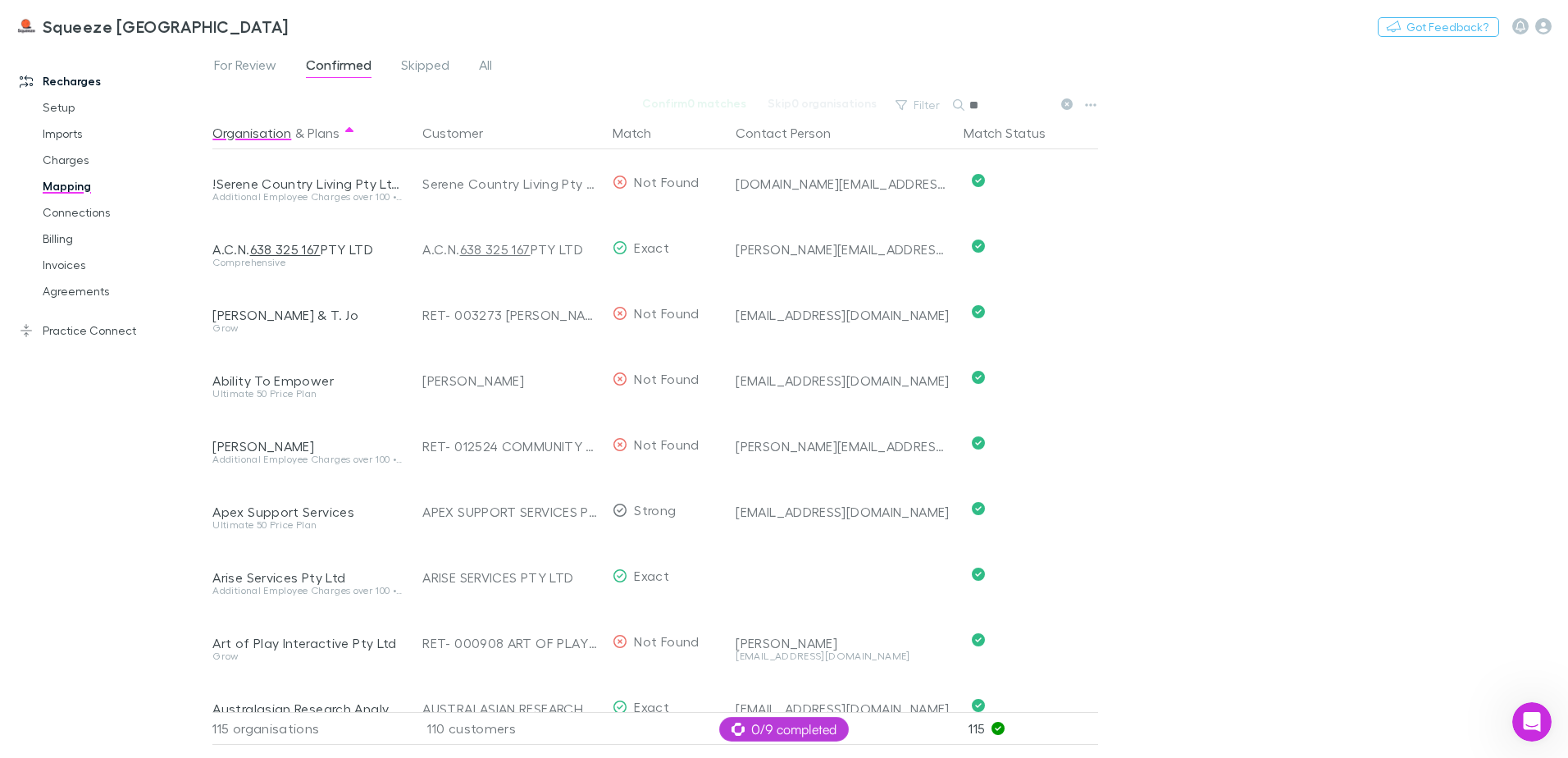
type input "*"
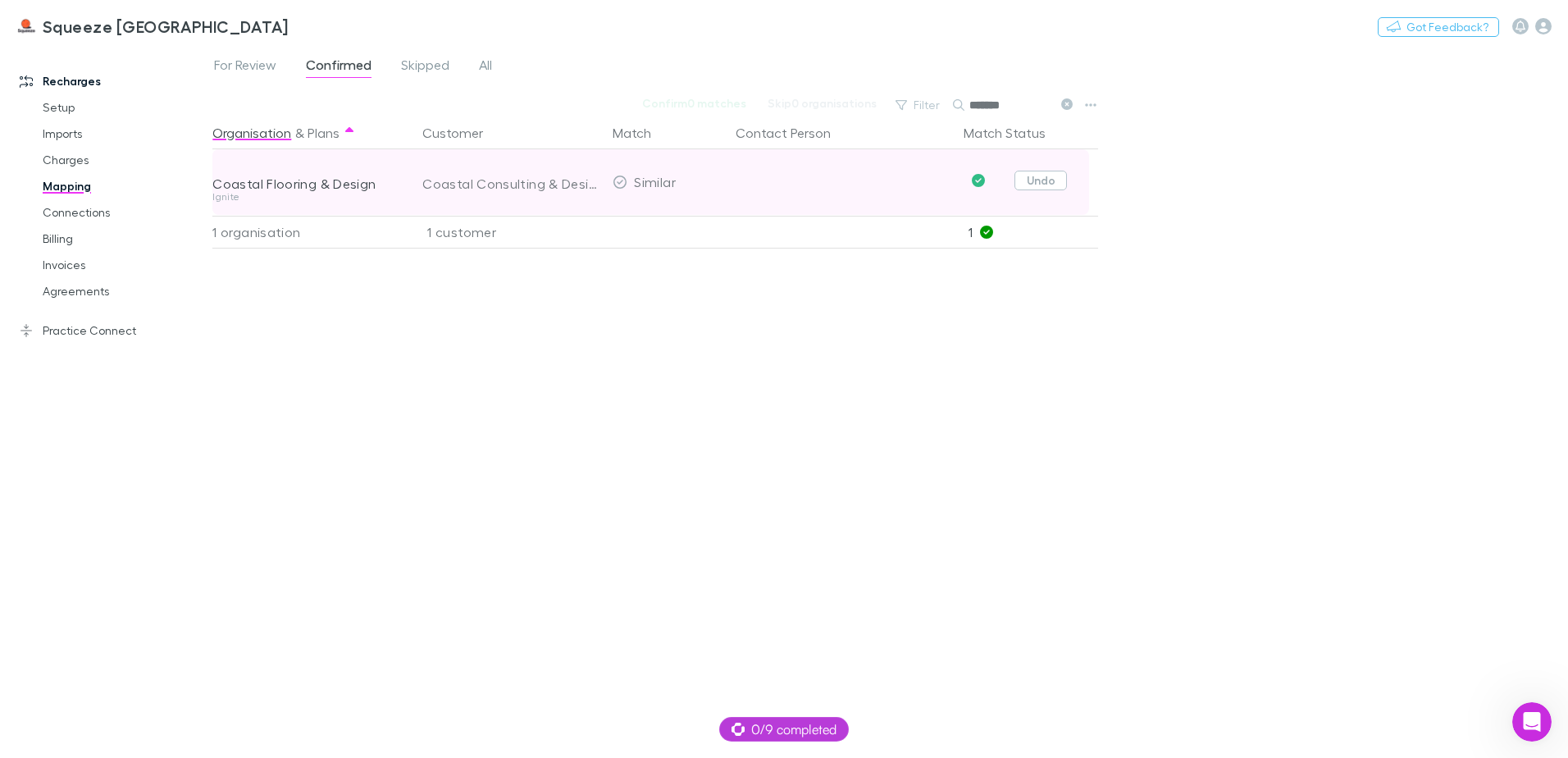
type input "*******"
click at [1027, 180] on button "Undo" at bounding box center [1041, 180] width 52 height 20
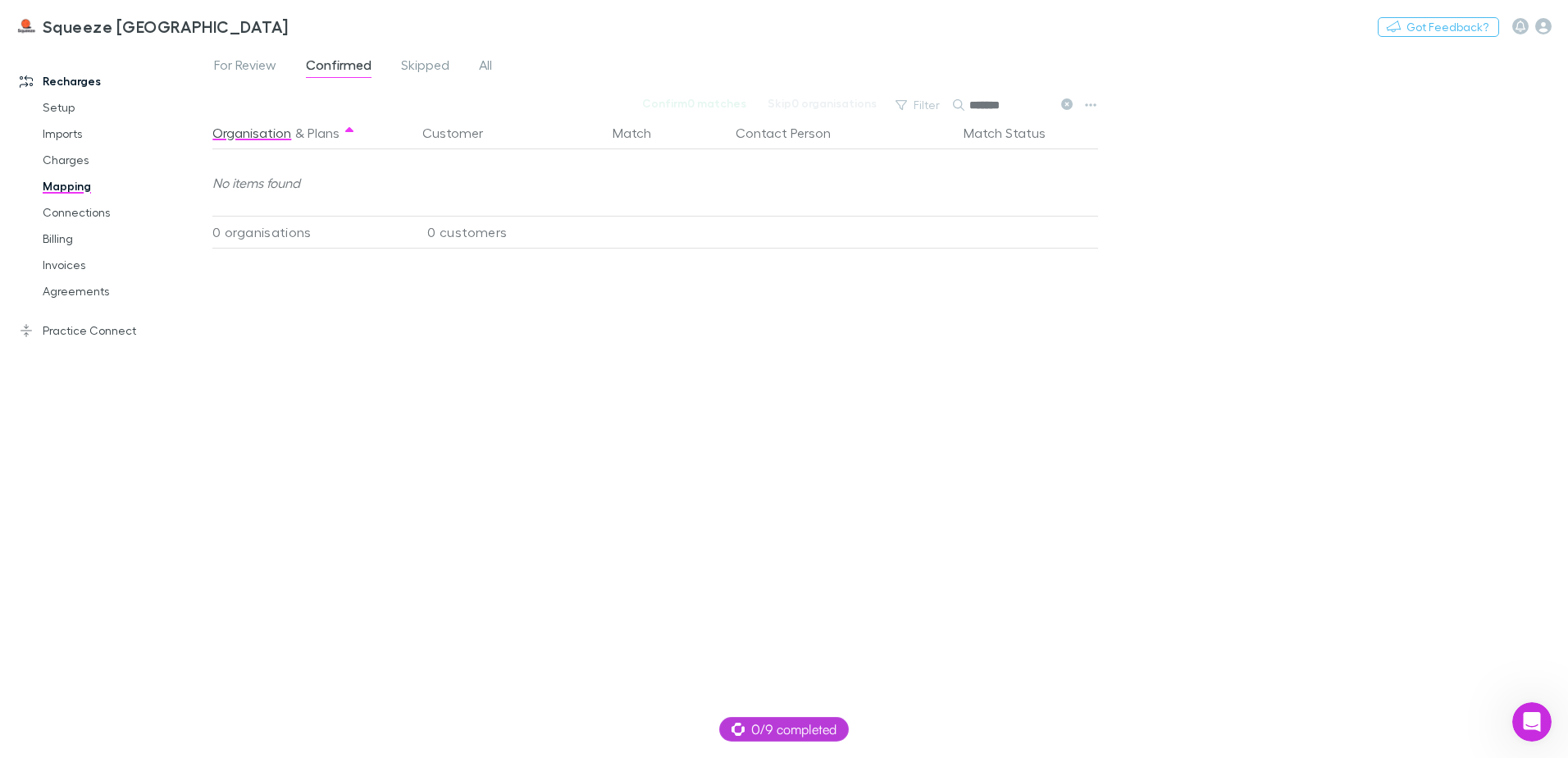
click at [187, 76] on link "Recharges" at bounding box center [113, 81] width 219 height 26
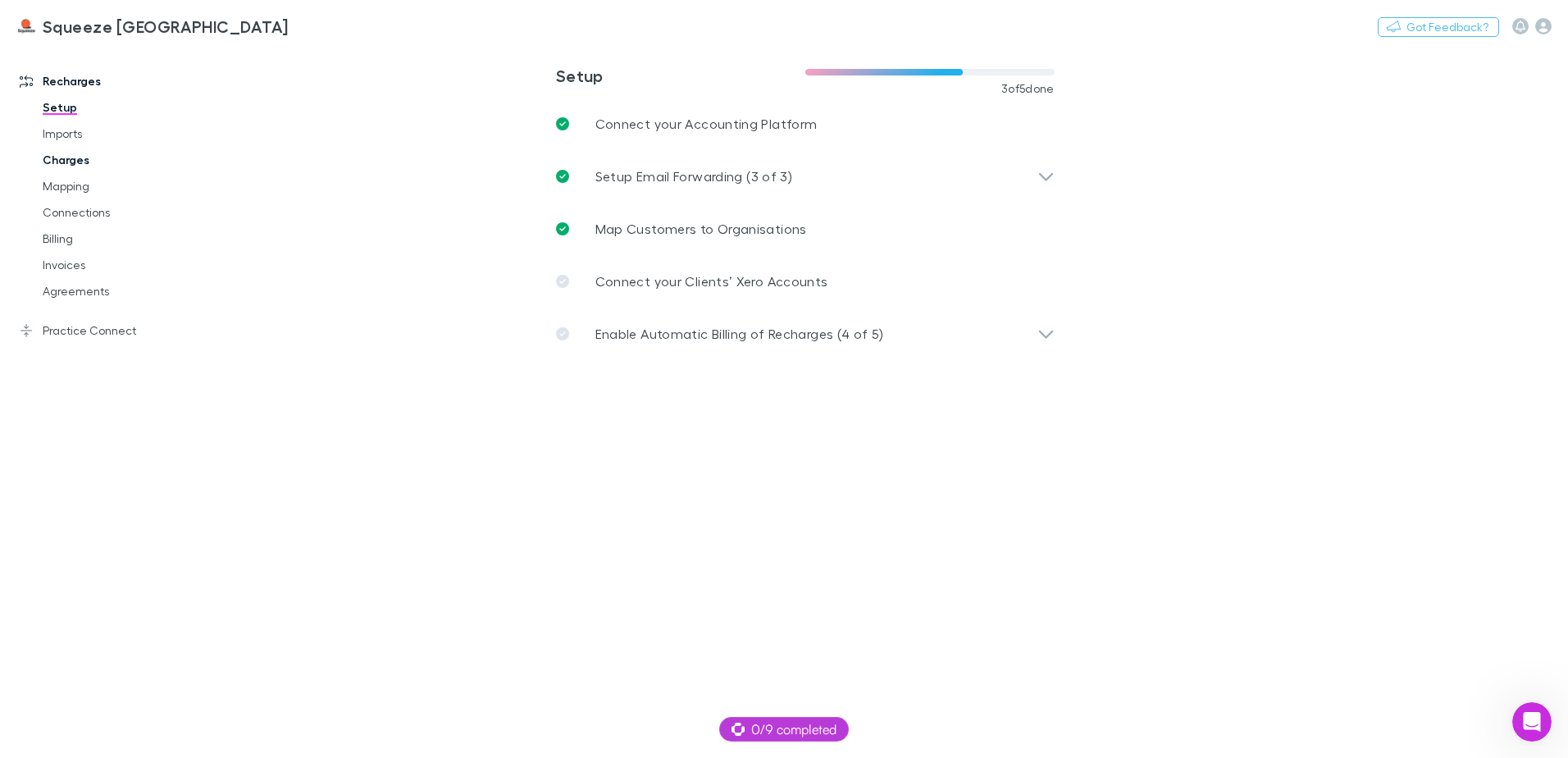
click at [79, 150] on link "Charges" at bounding box center [123, 160] width 195 height 26
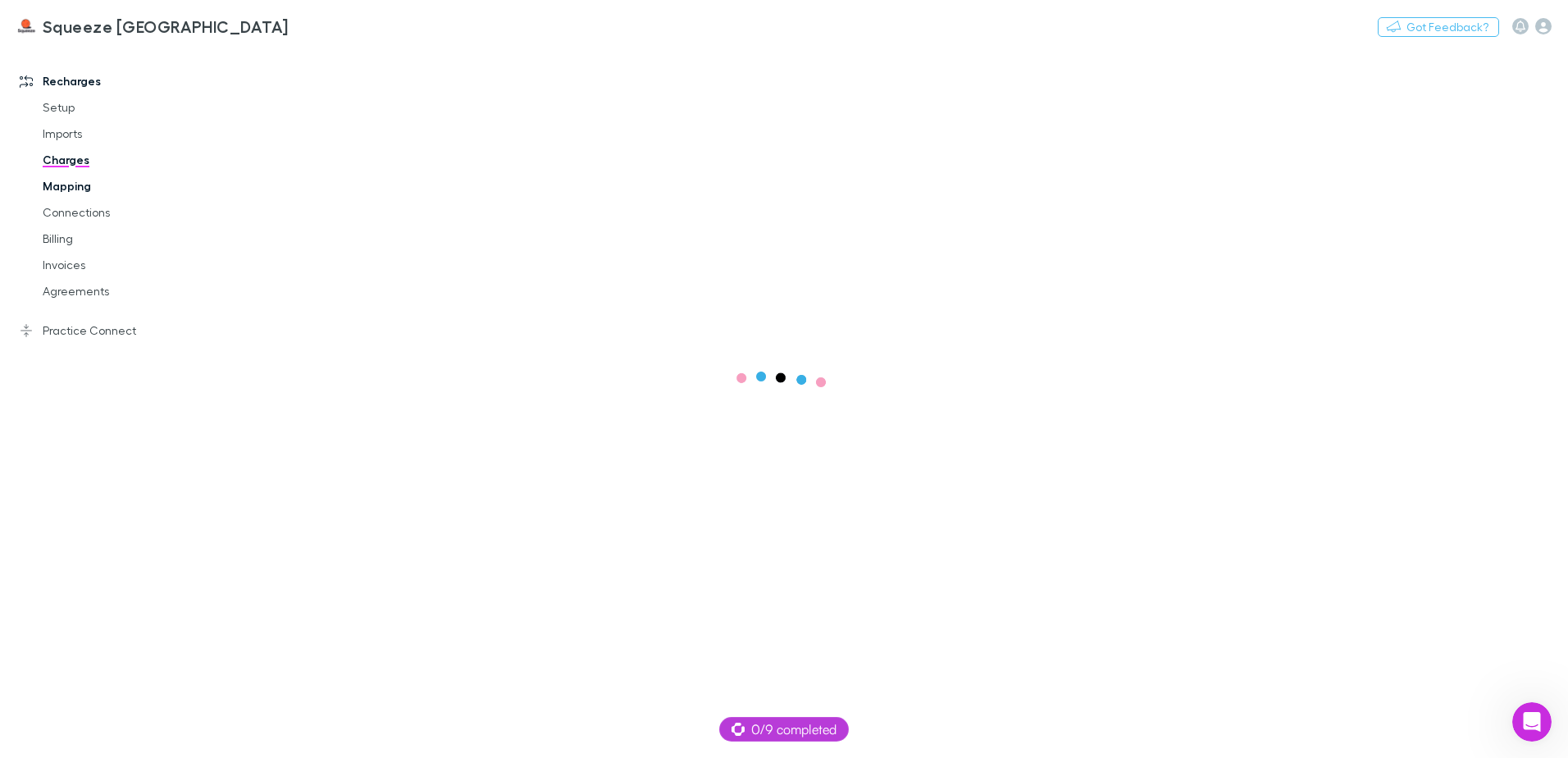
click at [70, 184] on link "Mapping" at bounding box center [123, 186] width 195 height 26
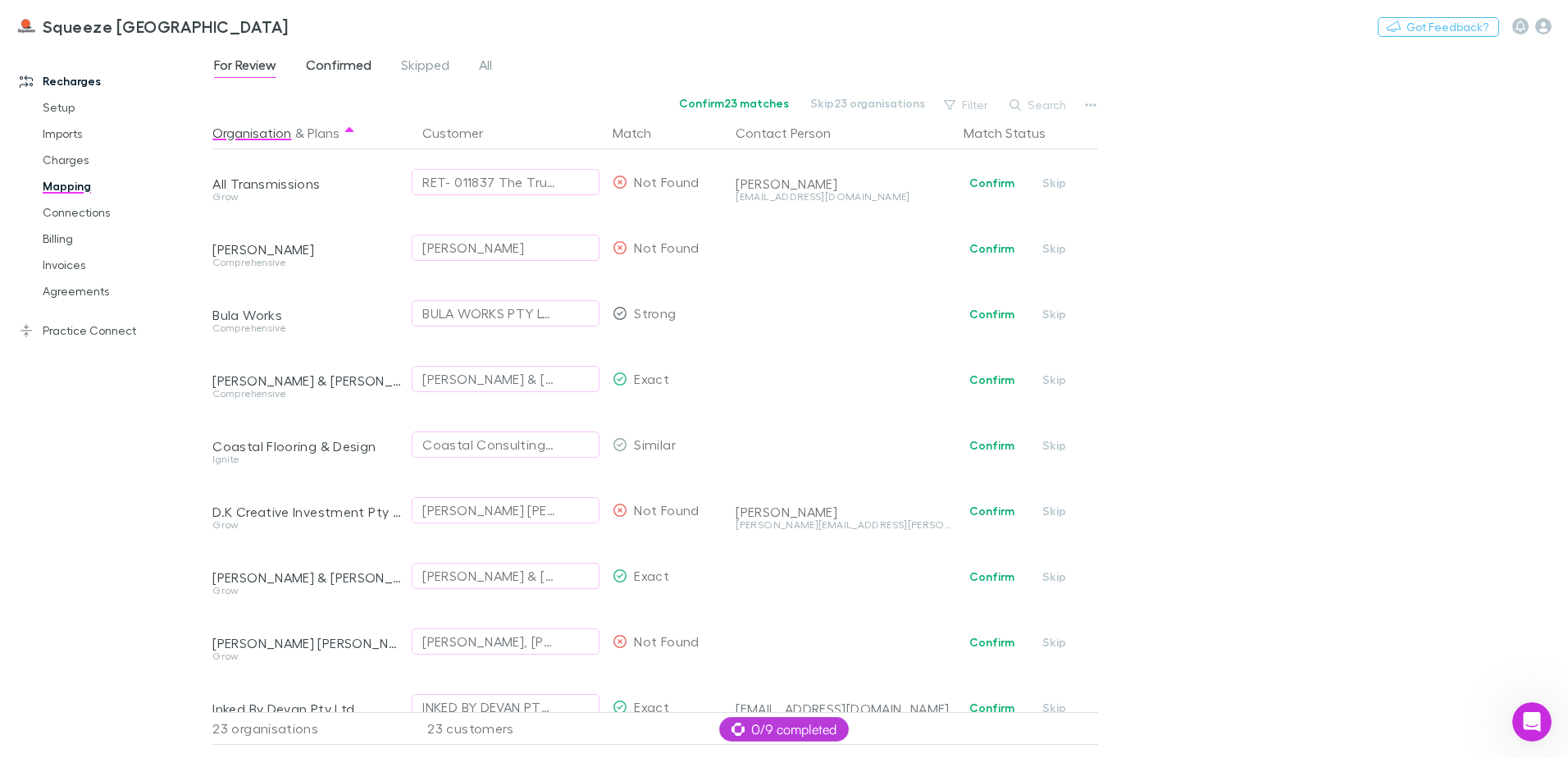
click at [342, 67] on span "Confirmed" at bounding box center [338, 67] width 66 height 21
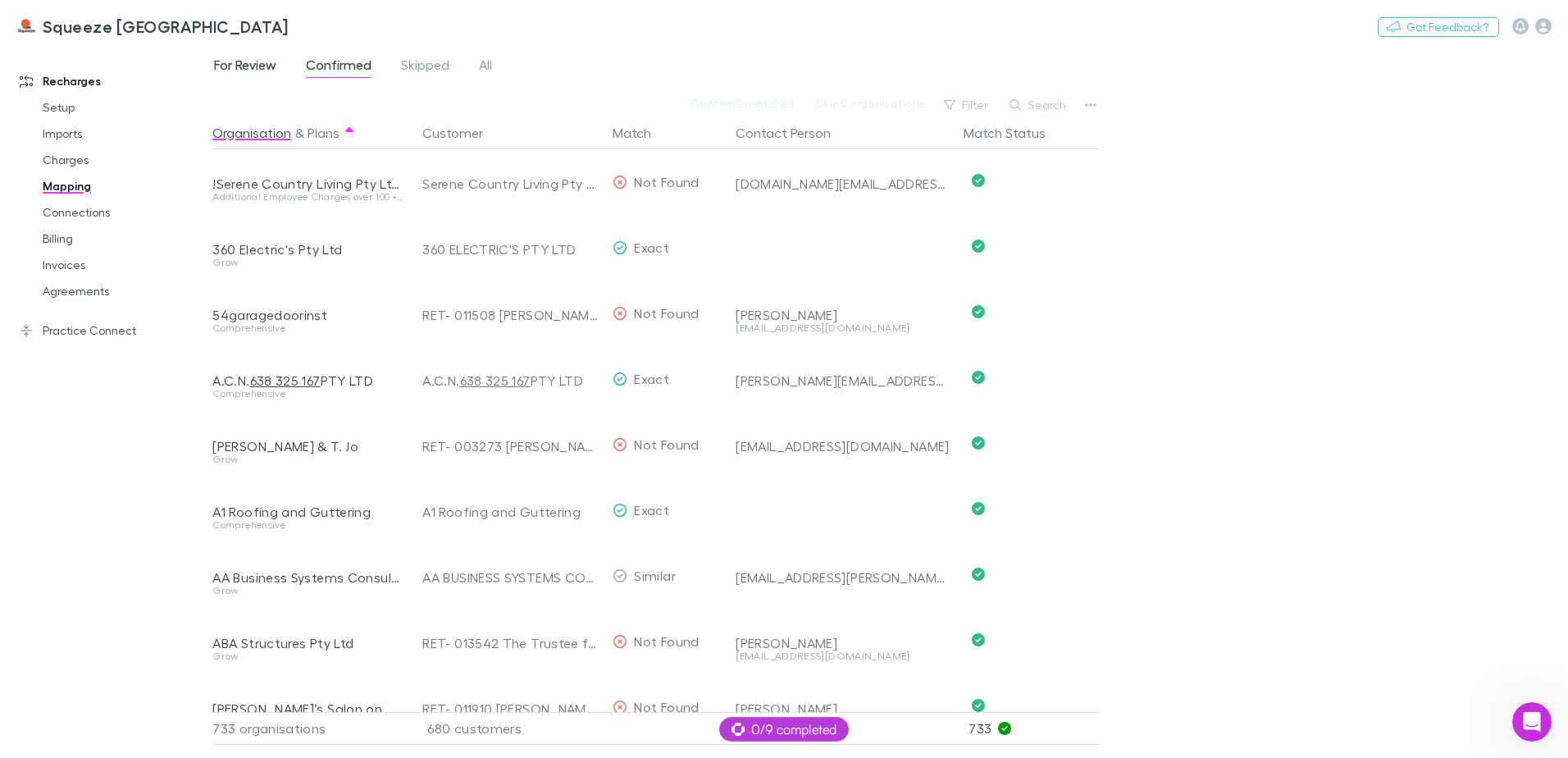
click at [245, 69] on span "For Review" at bounding box center [245, 67] width 62 height 21
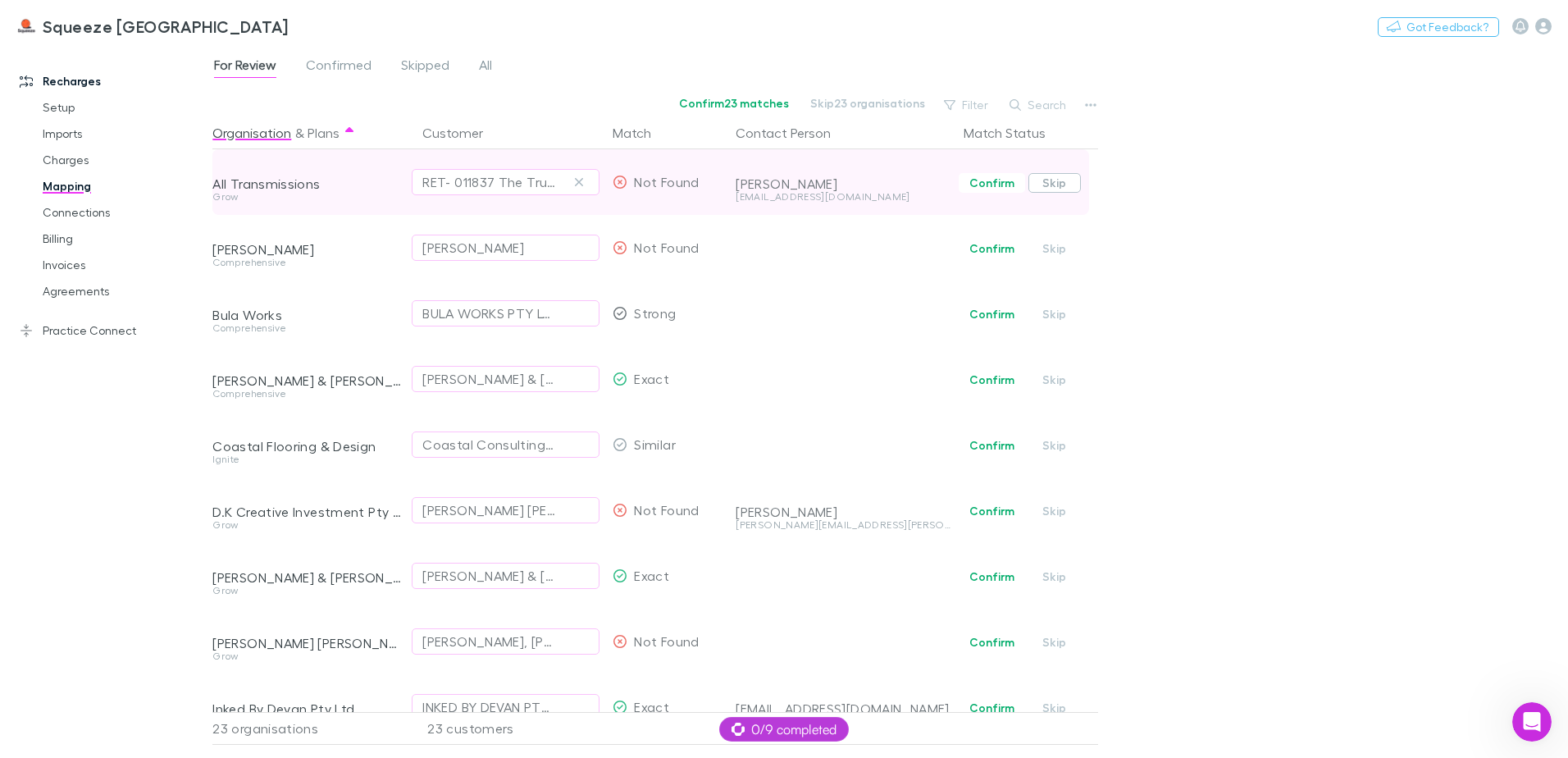
click at [1049, 187] on button "Skip" at bounding box center [1055, 183] width 52 height 20
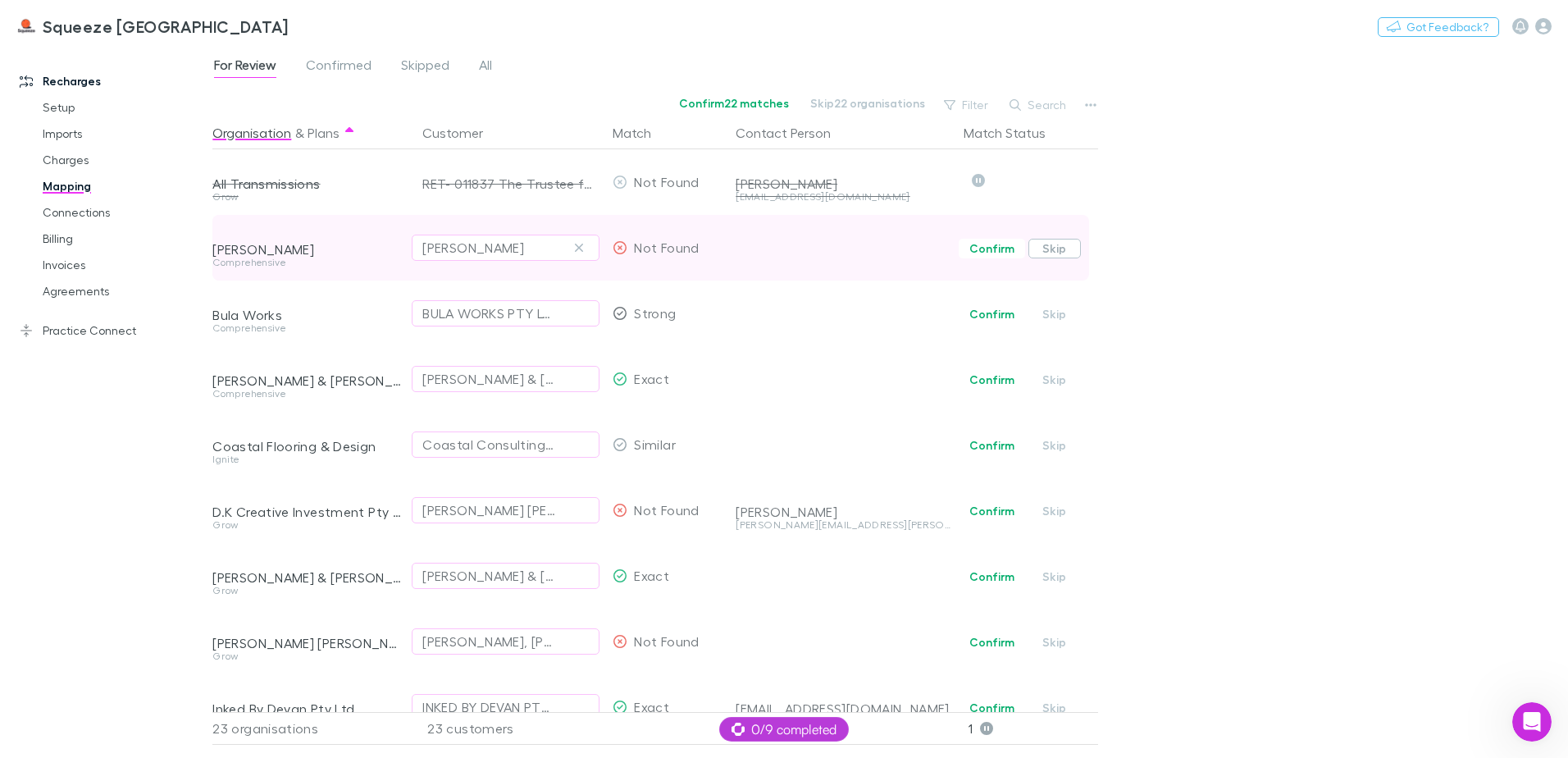
click at [1068, 240] on button "Skip" at bounding box center [1055, 248] width 52 height 20
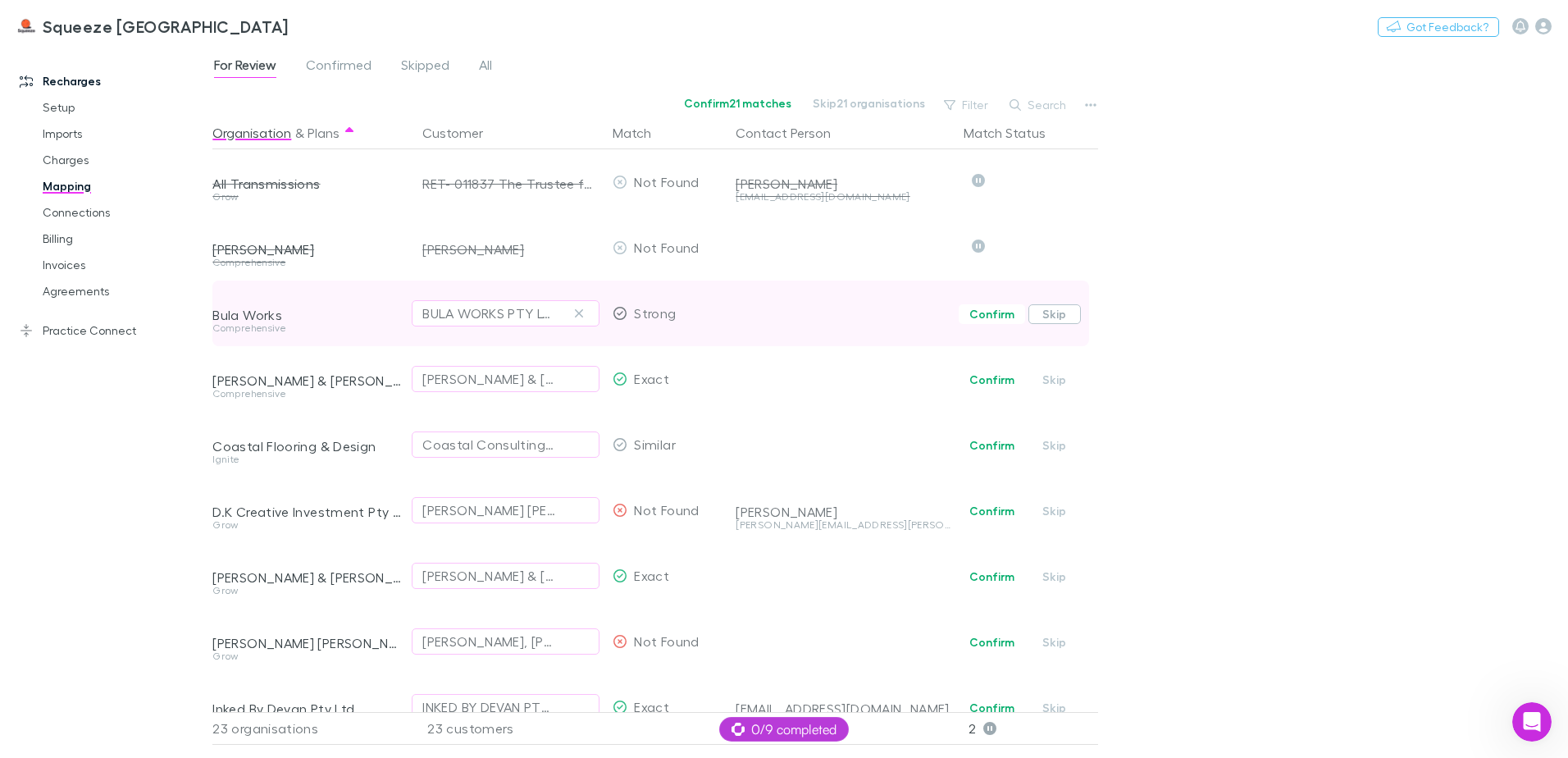
click at [1051, 313] on button "Skip" at bounding box center [1055, 314] width 52 height 20
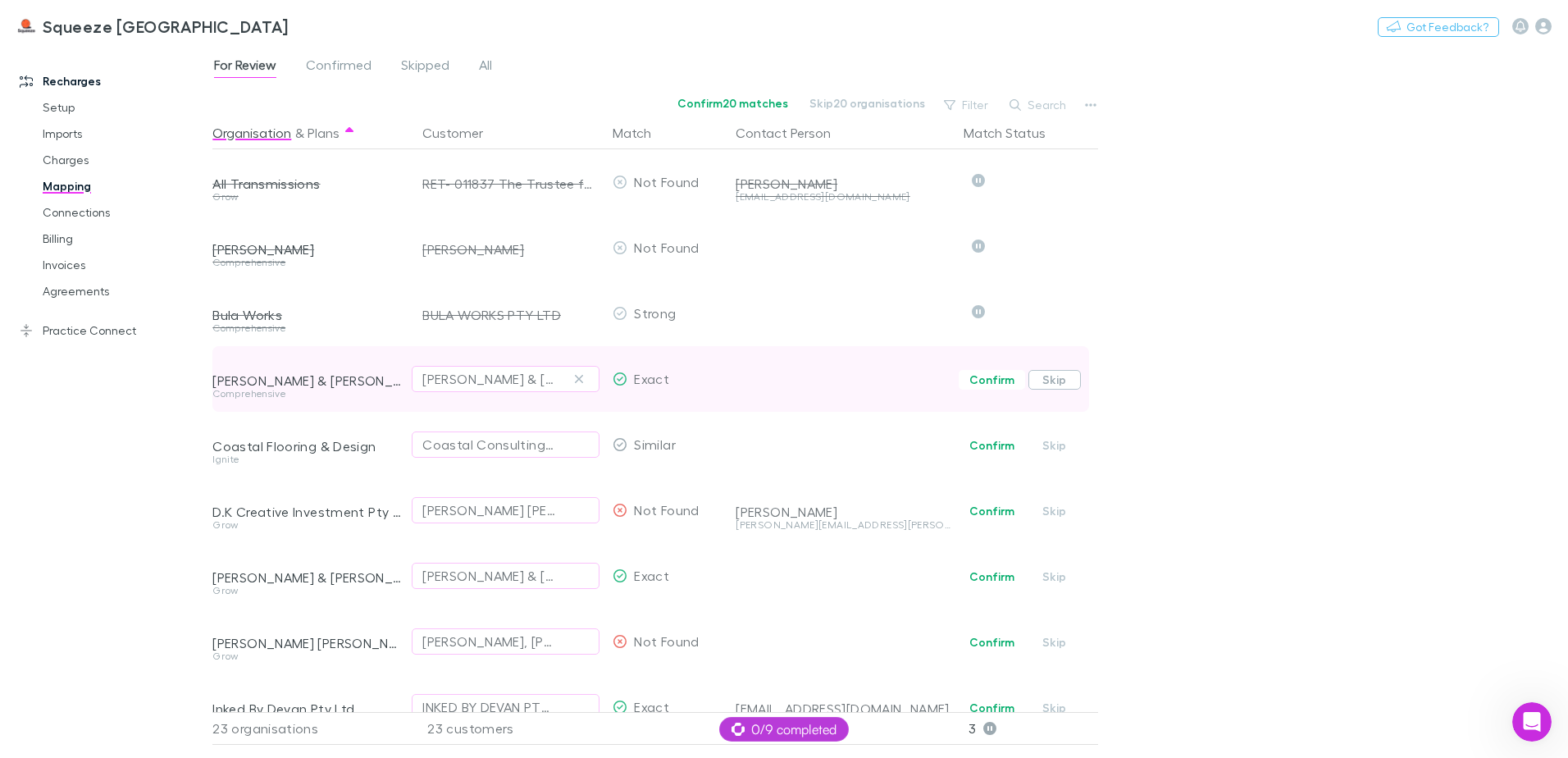
click at [1057, 378] on button "Skip" at bounding box center [1055, 379] width 52 height 20
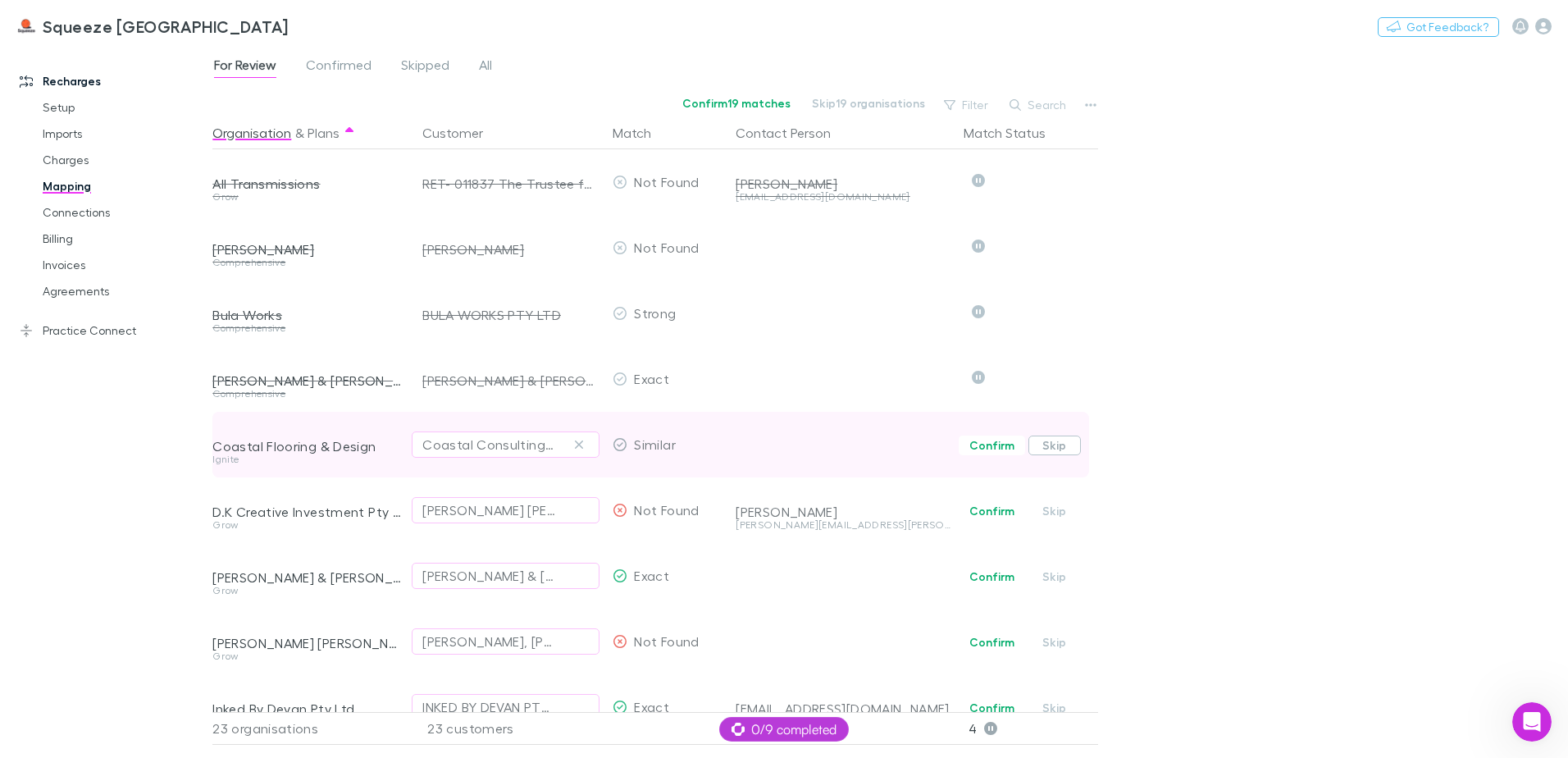
click at [1059, 443] on button "Skip" at bounding box center [1055, 445] width 52 height 20
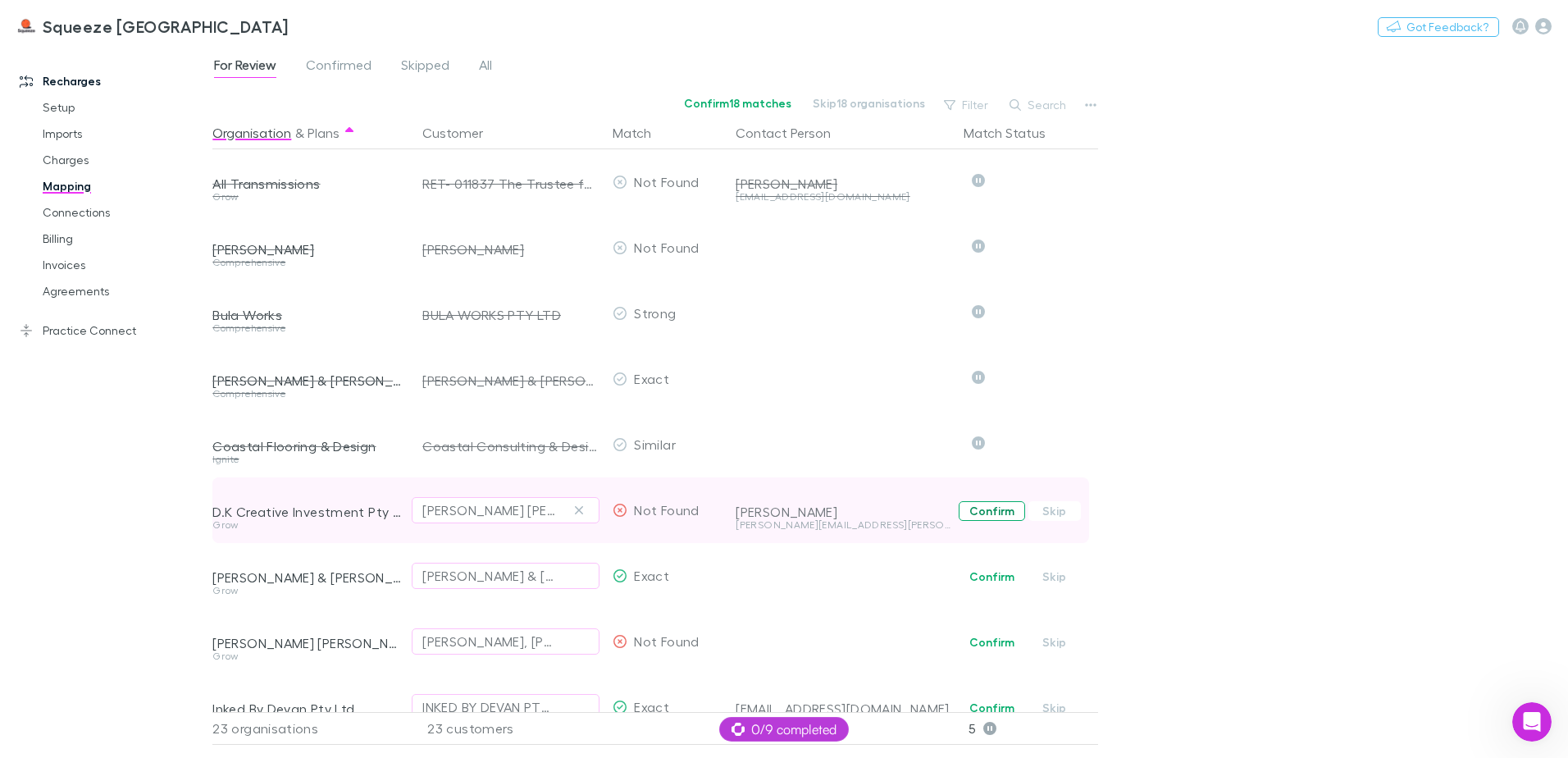
click at [997, 512] on button "Confirm" at bounding box center [992, 511] width 66 height 20
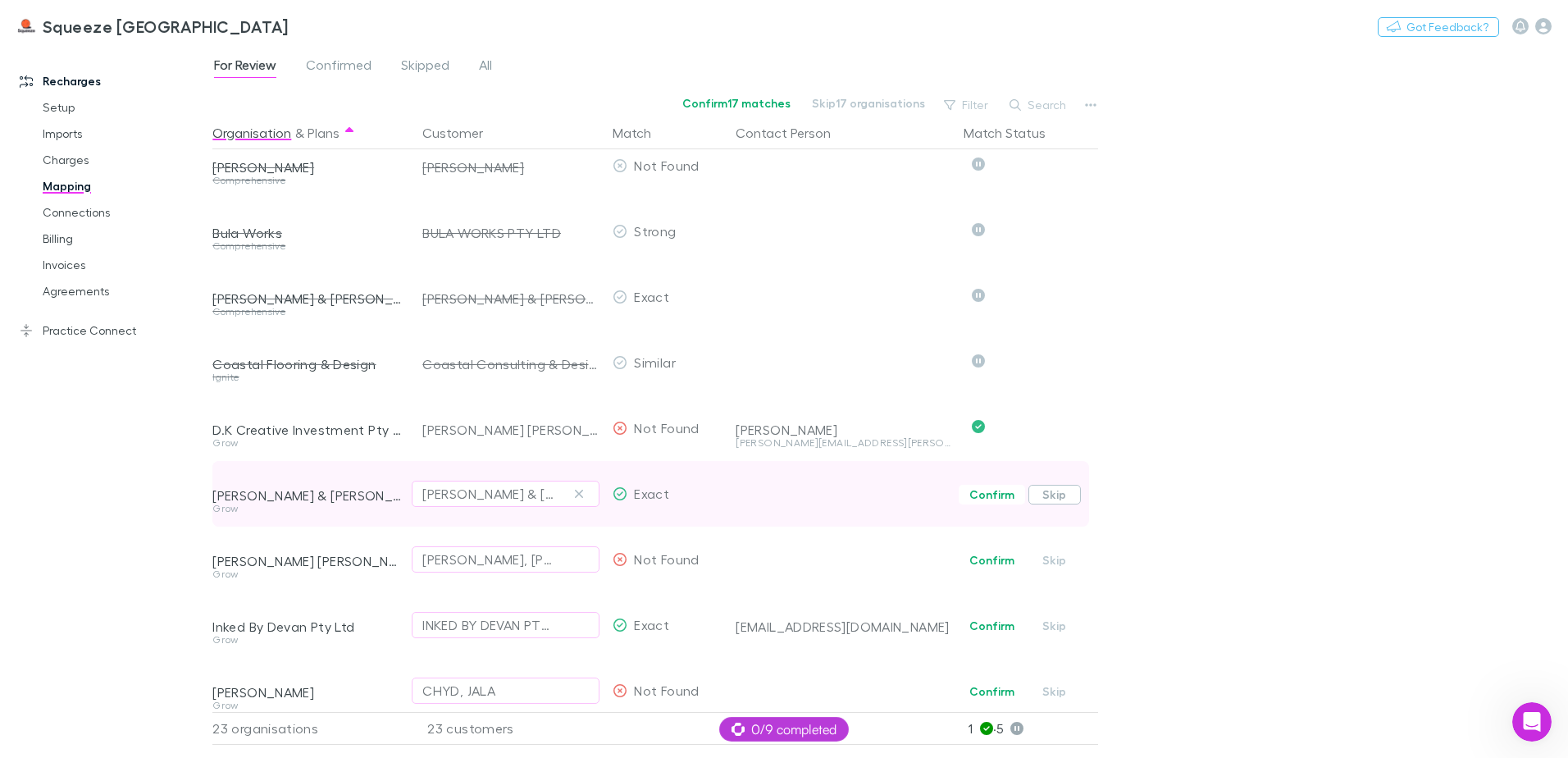
click at [1063, 496] on button "Skip" at bounding box center [1055, 495] width 52 height 20
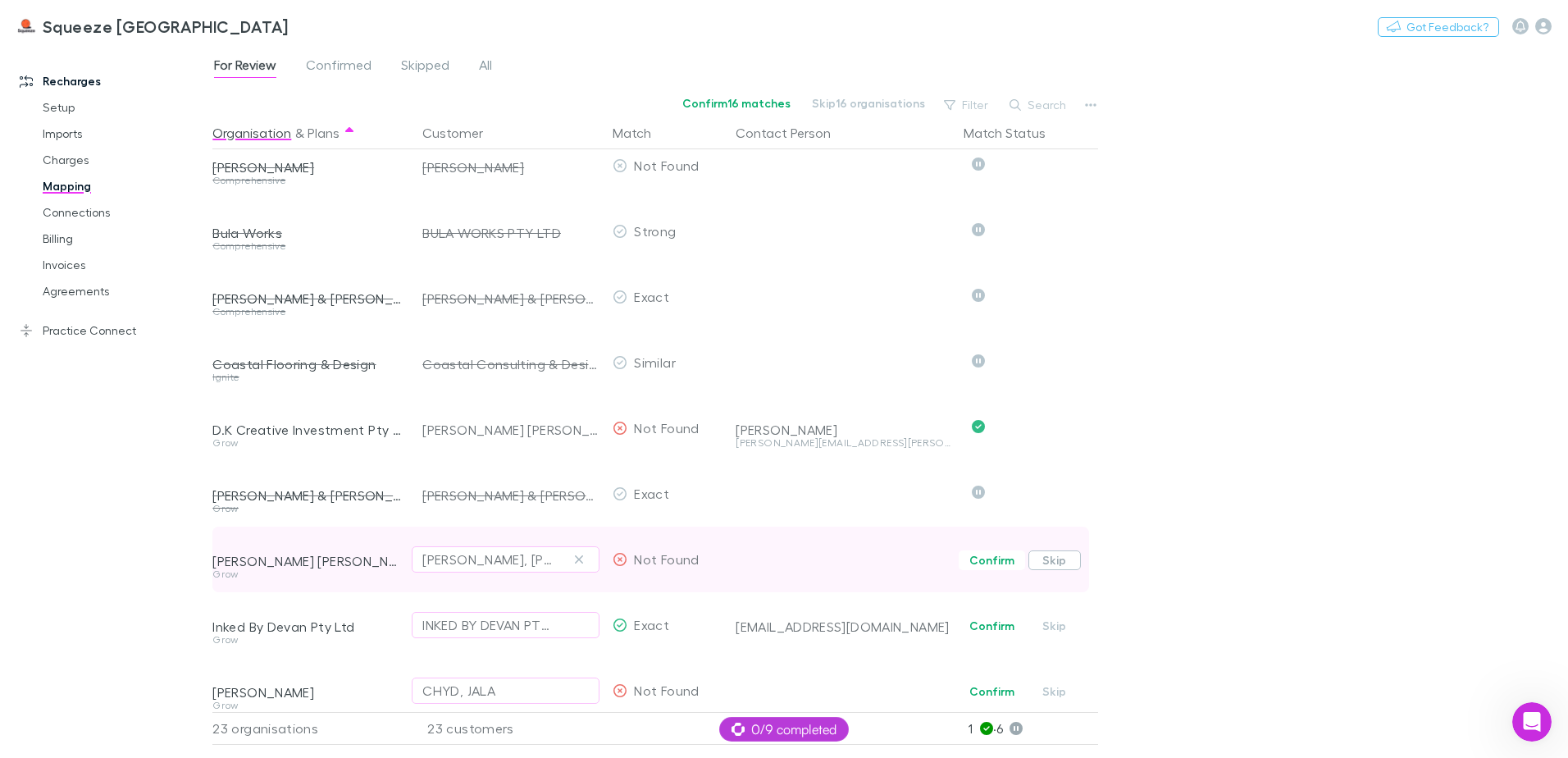
click at [1049, 568] on button "Skip" at bounding box center [1055, 560] width 52 height 20
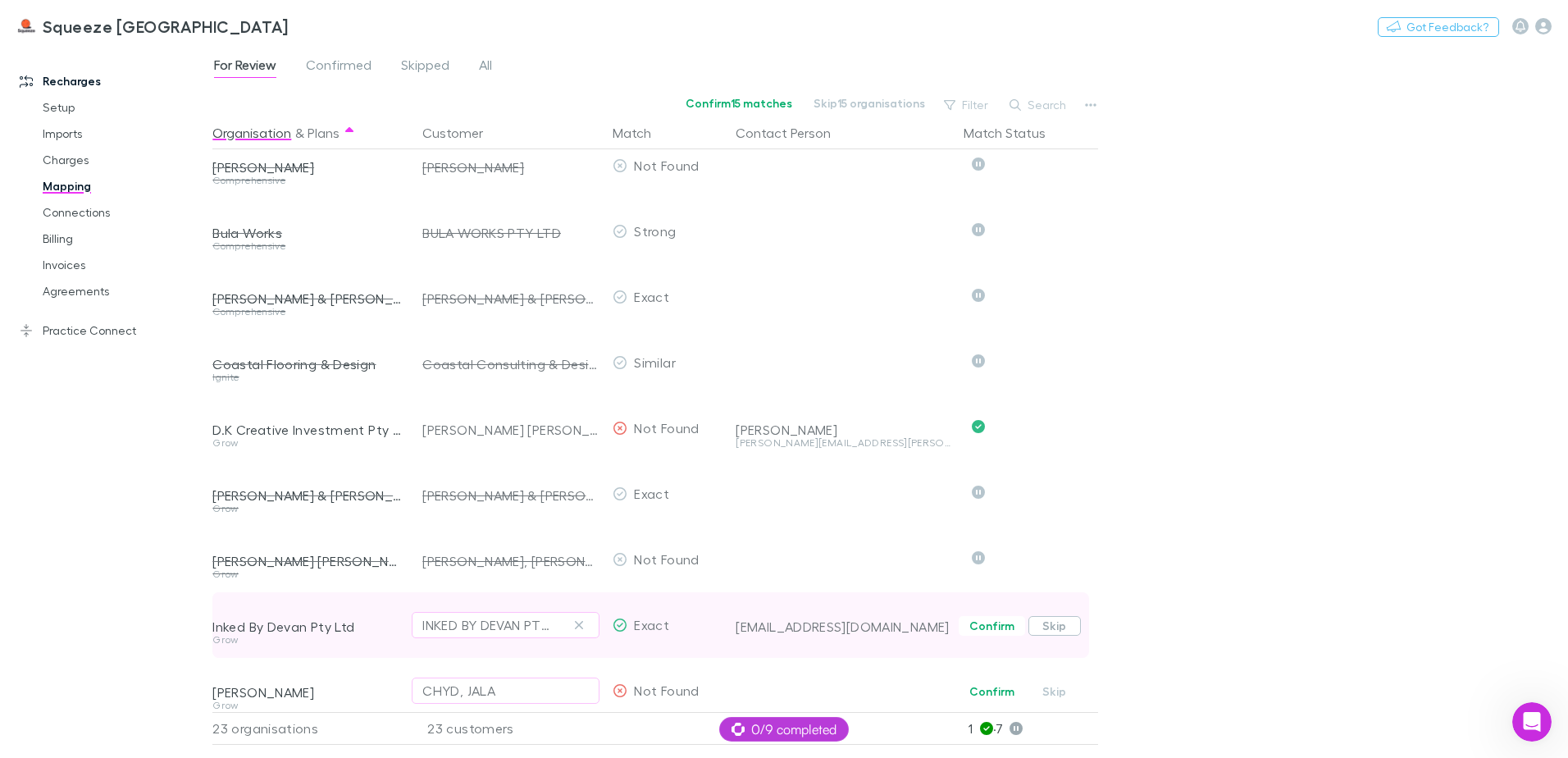
click at [1050, 627] on button "Skip" at bounding box center [1055, 626] width 52 height 20
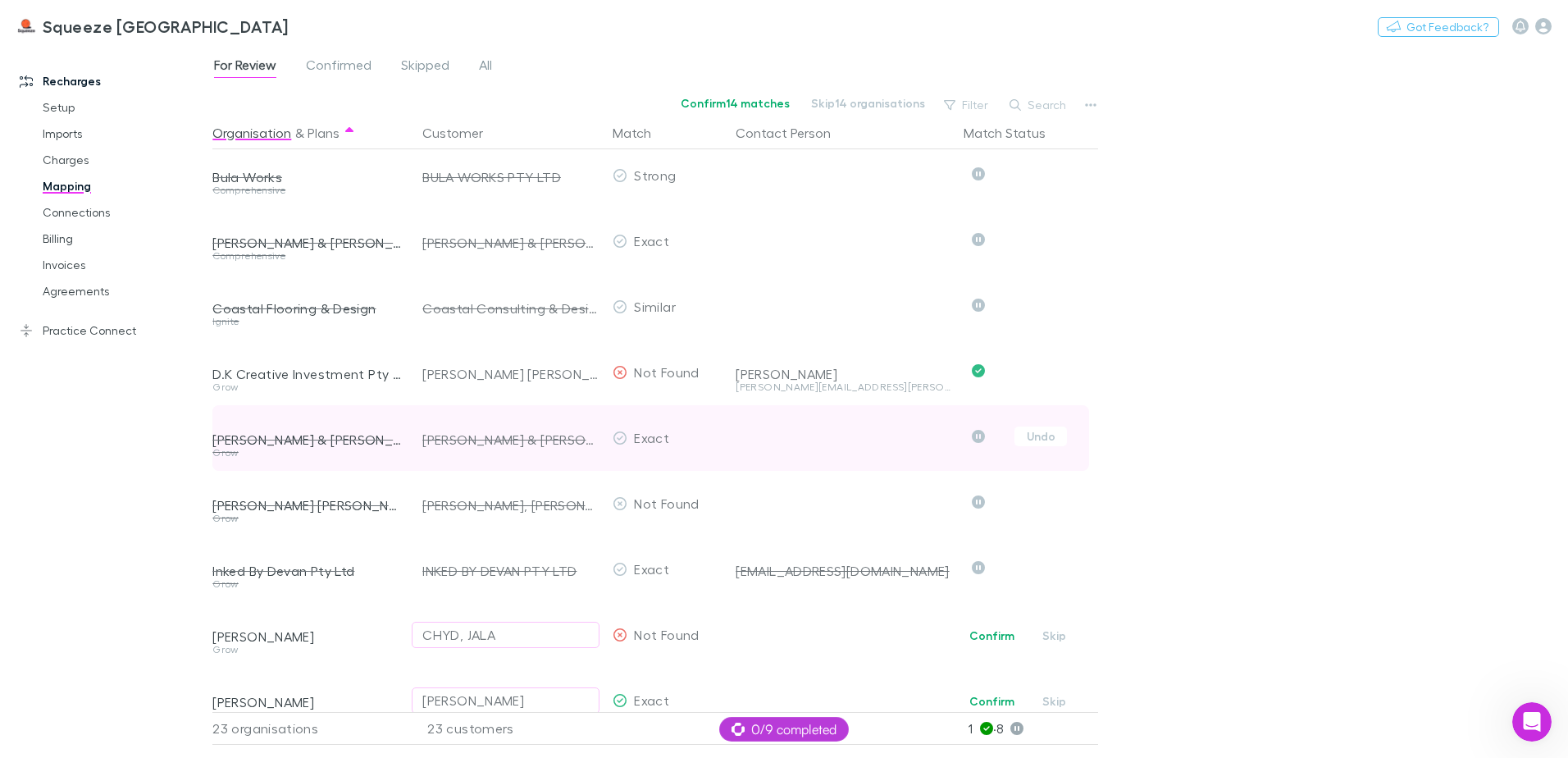
scroll to position [164, 0]
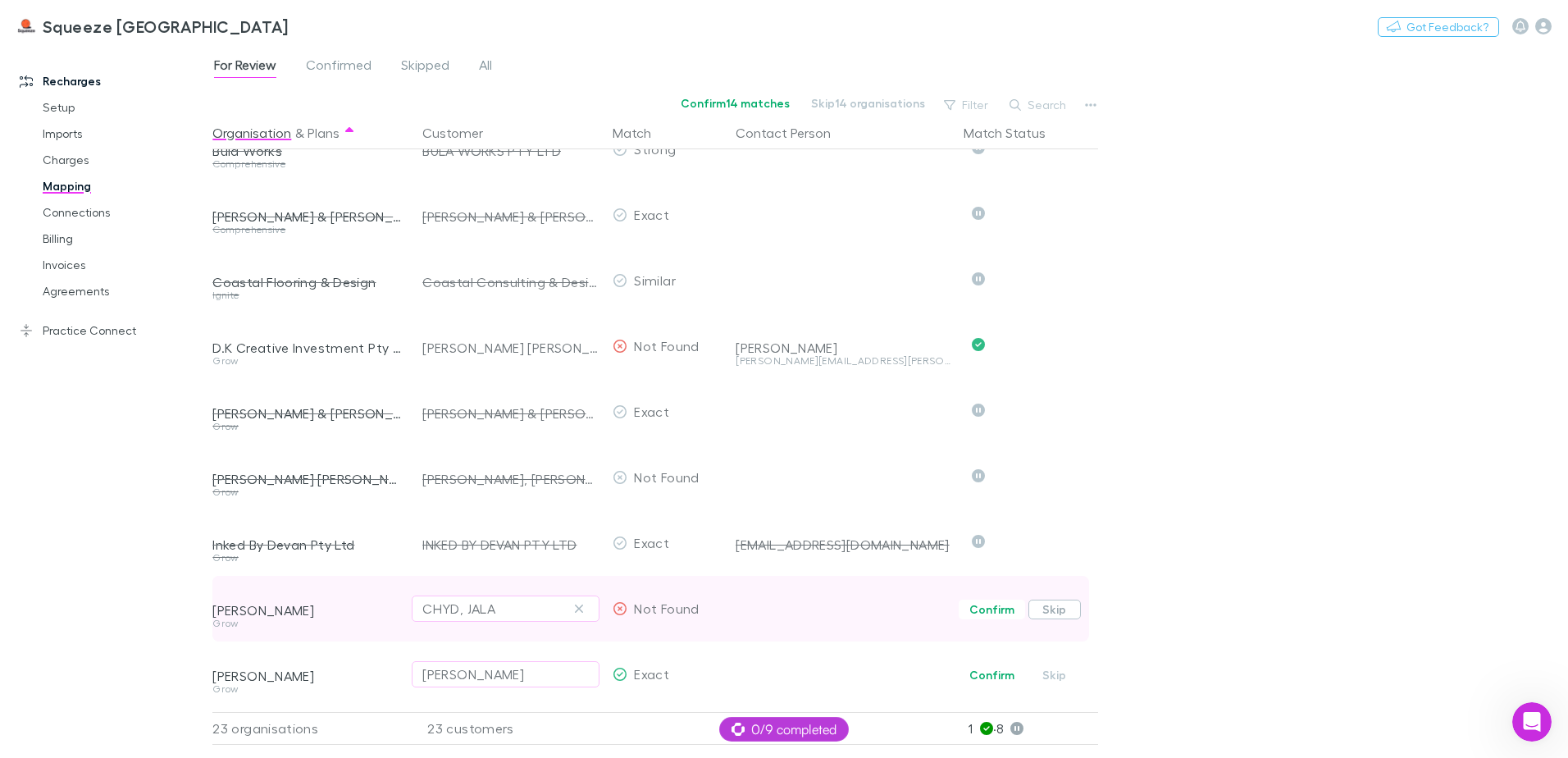
click at [1046, 615] on button "Skip" at bounding box center [1055, 609] width 52 height 20
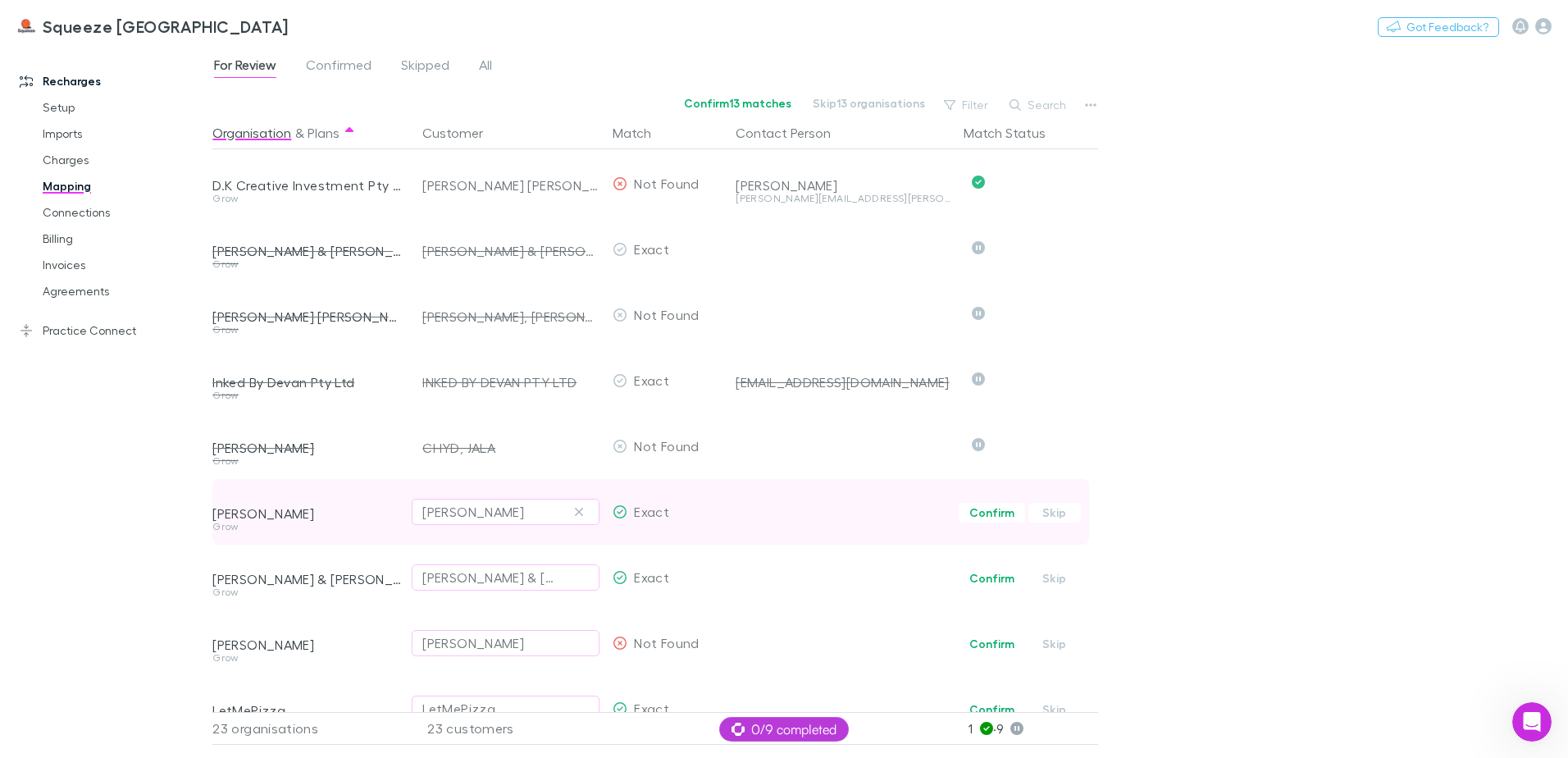
scroll to position [328, 0]
click at [1052, 518] on button "Skip" at bounding box center [1055, 511] width 52 height 20
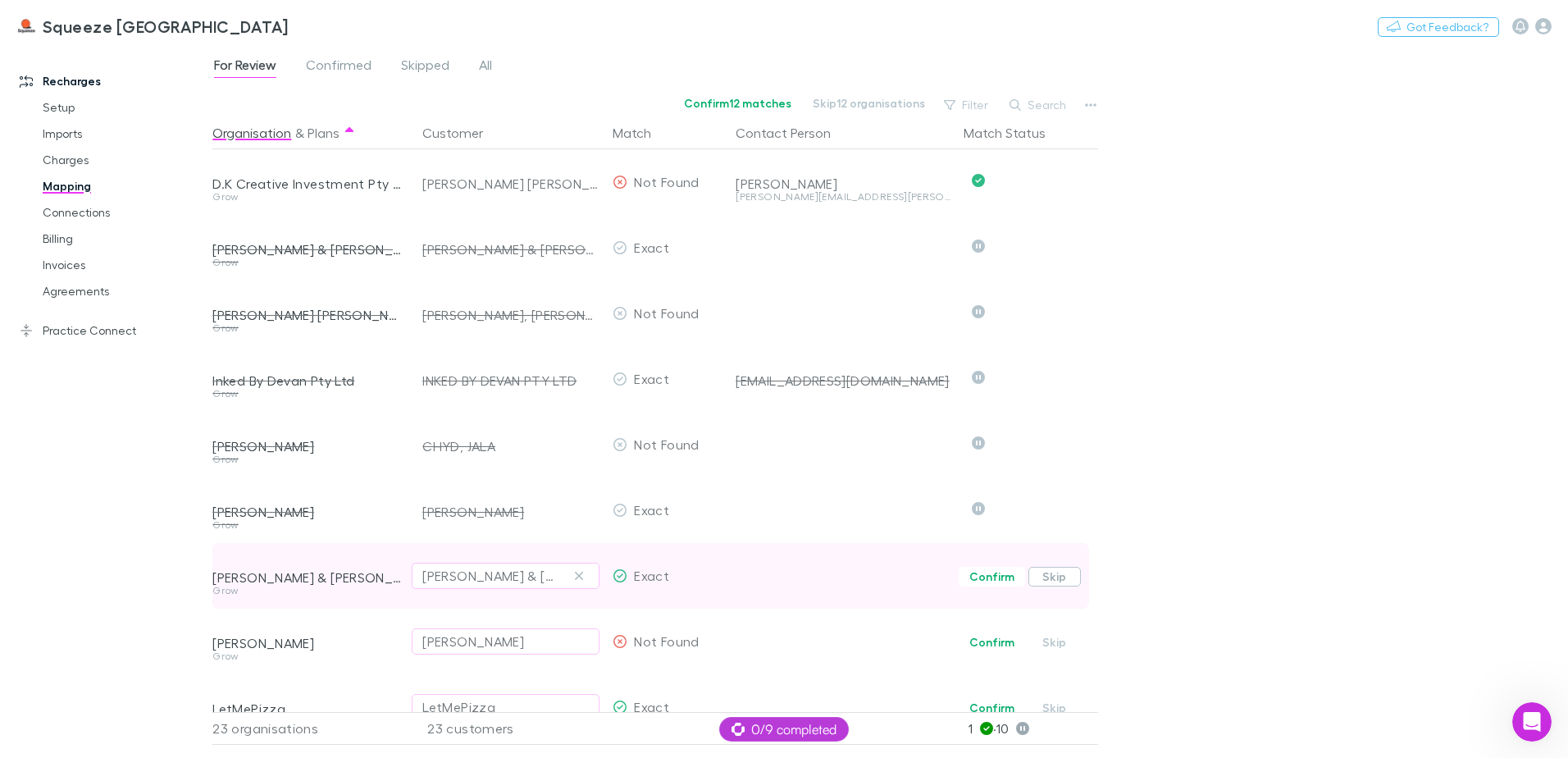
click at [1056, 579] on button "Skip" at bounding box center [1055, 576] width 52 height 20
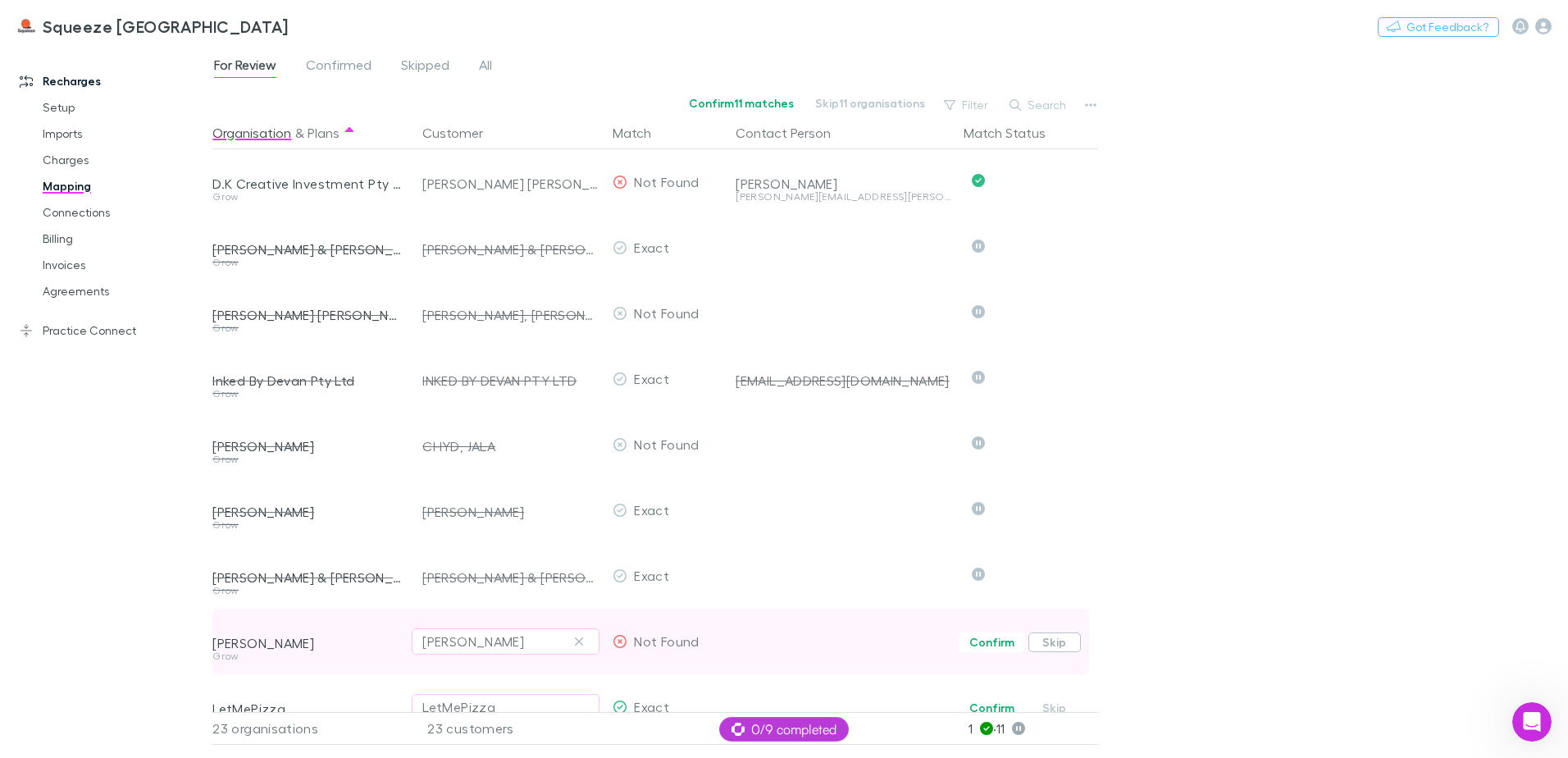
click at [1052, 637] on button "Skip" at bounding box center [1055, 643] width 52 height 20
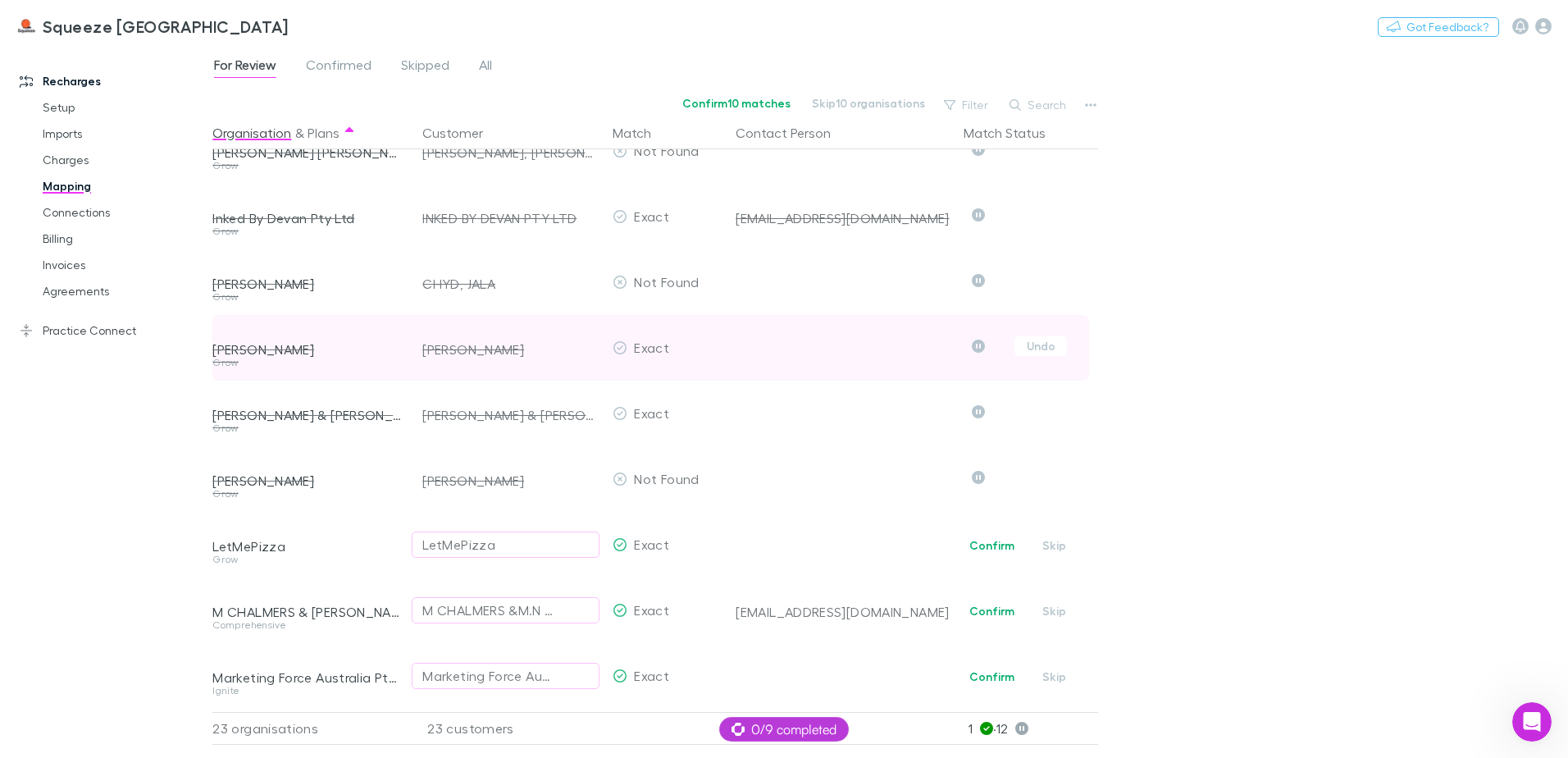
scroll to position [492, 0]
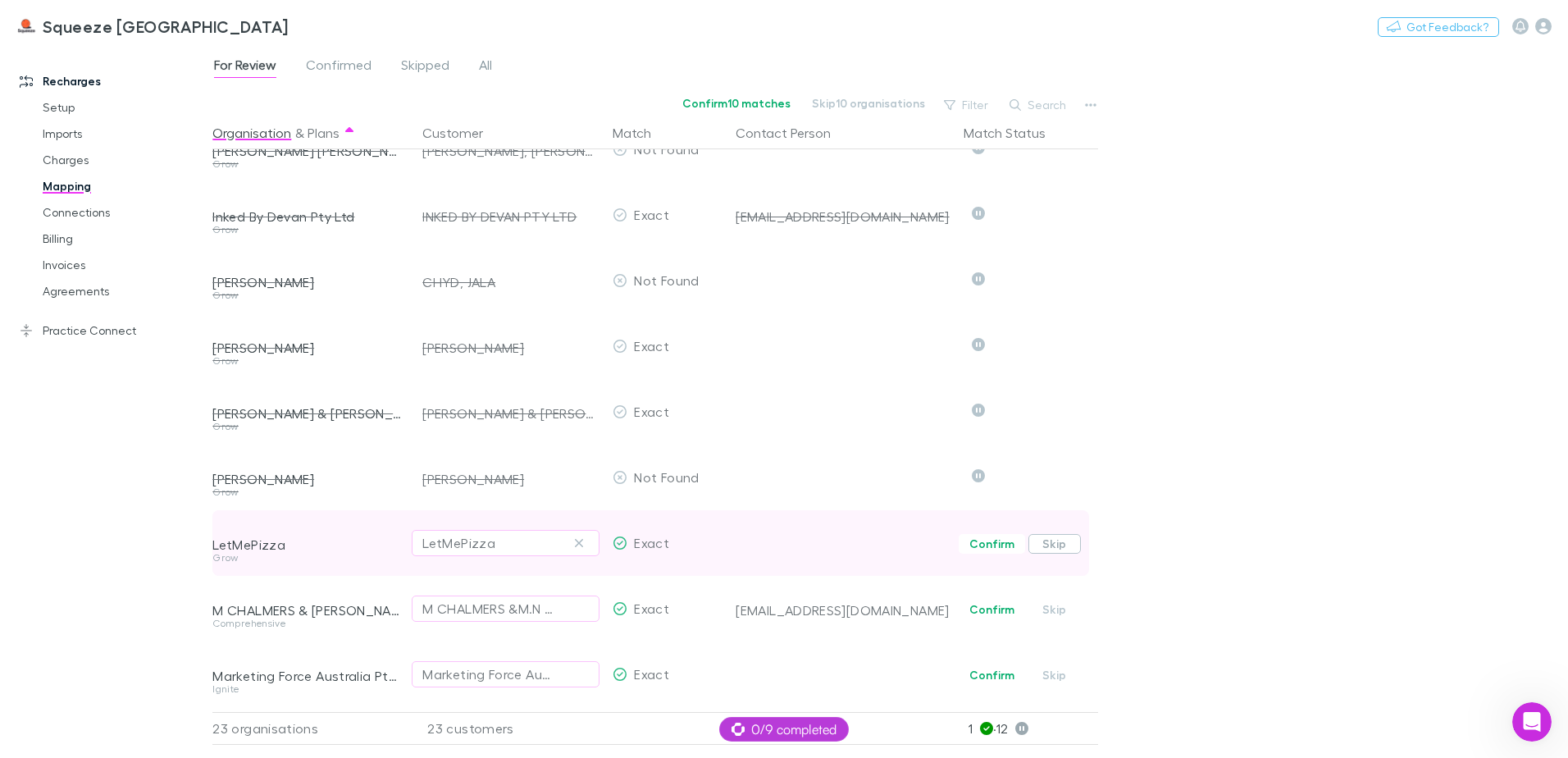
click at [1050, 547] on button "Skip" at bounding box center [1055, 544] width 52 height 20
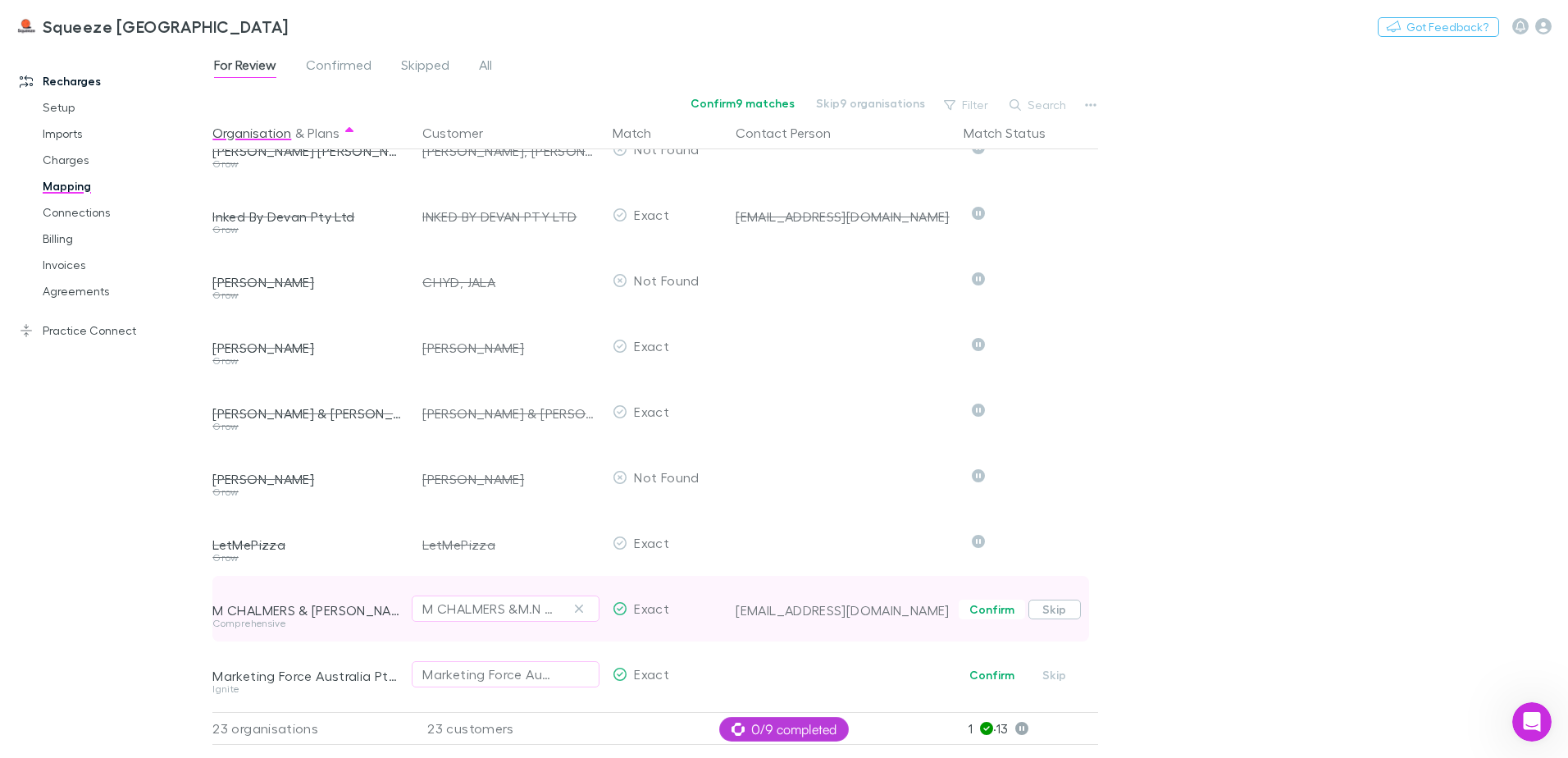
click at [1050, 606] on button "Skip" at bounding box center [1055, 609] width 52 height 20
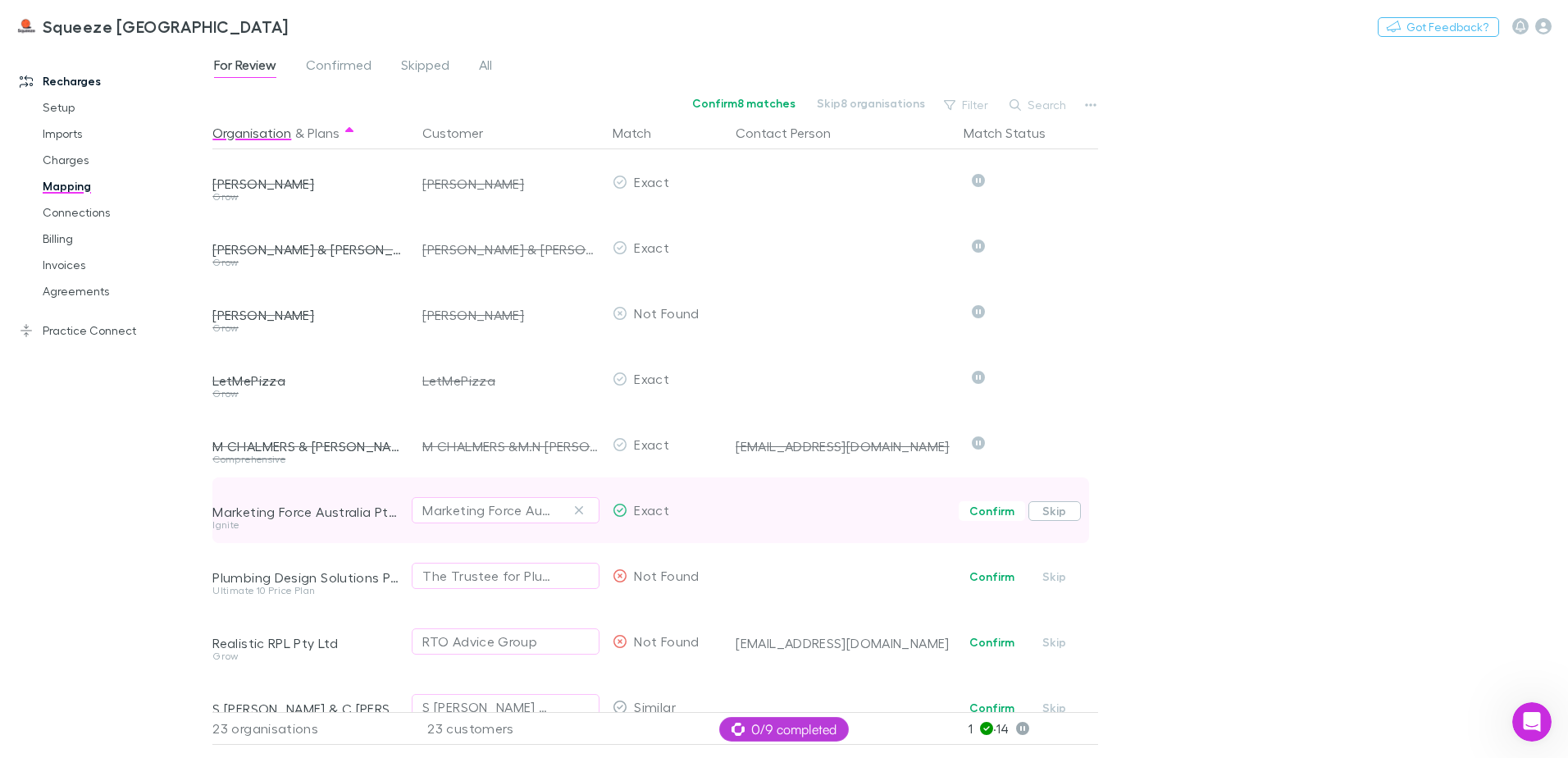
click at [1042, 511] on button "Skip" at bounding box center [1055, 511] width 52 height 20
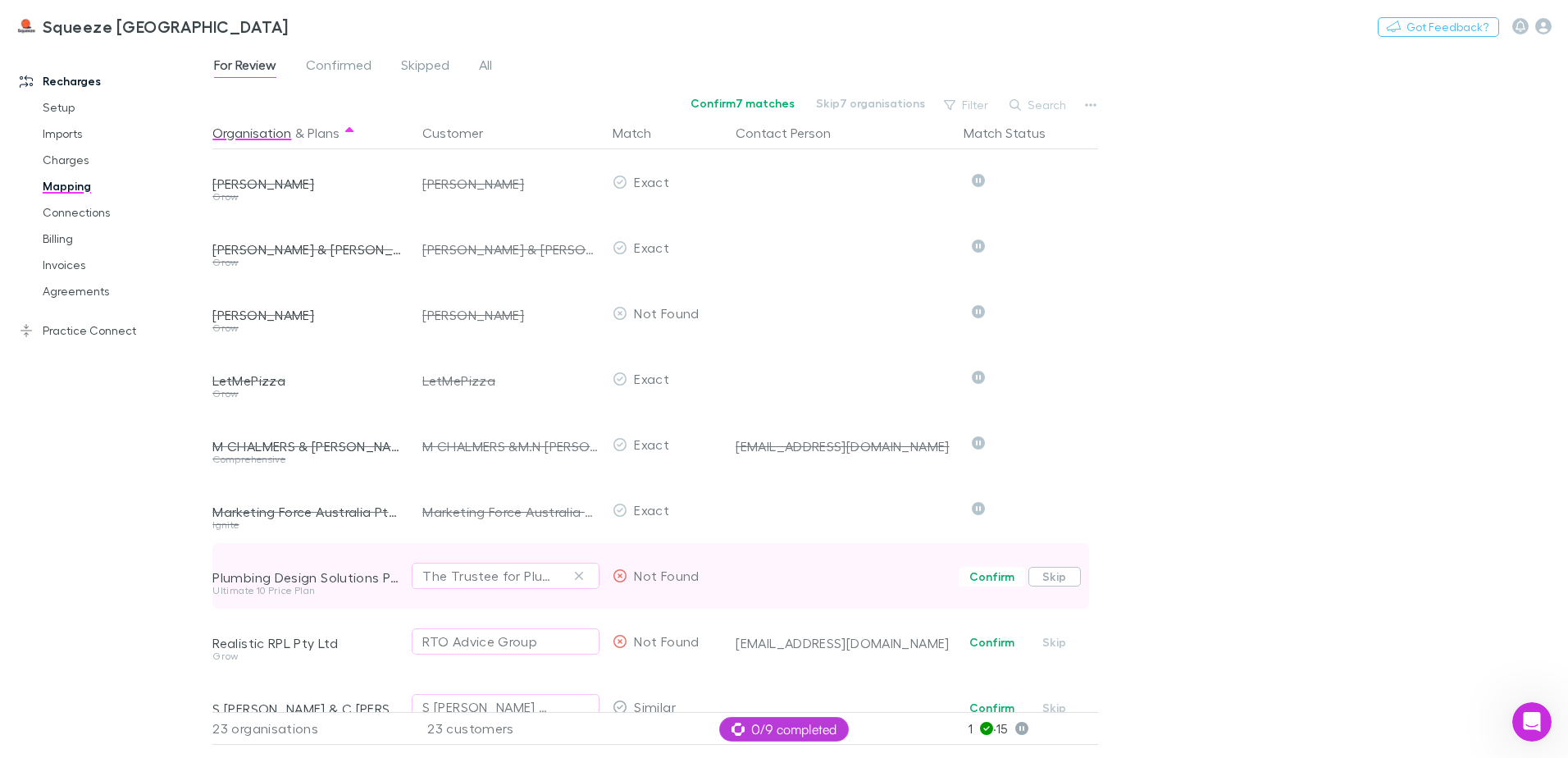
click at [1057, 570] on button "Skip" at bounding box center [1055, 576] width 52 height 20
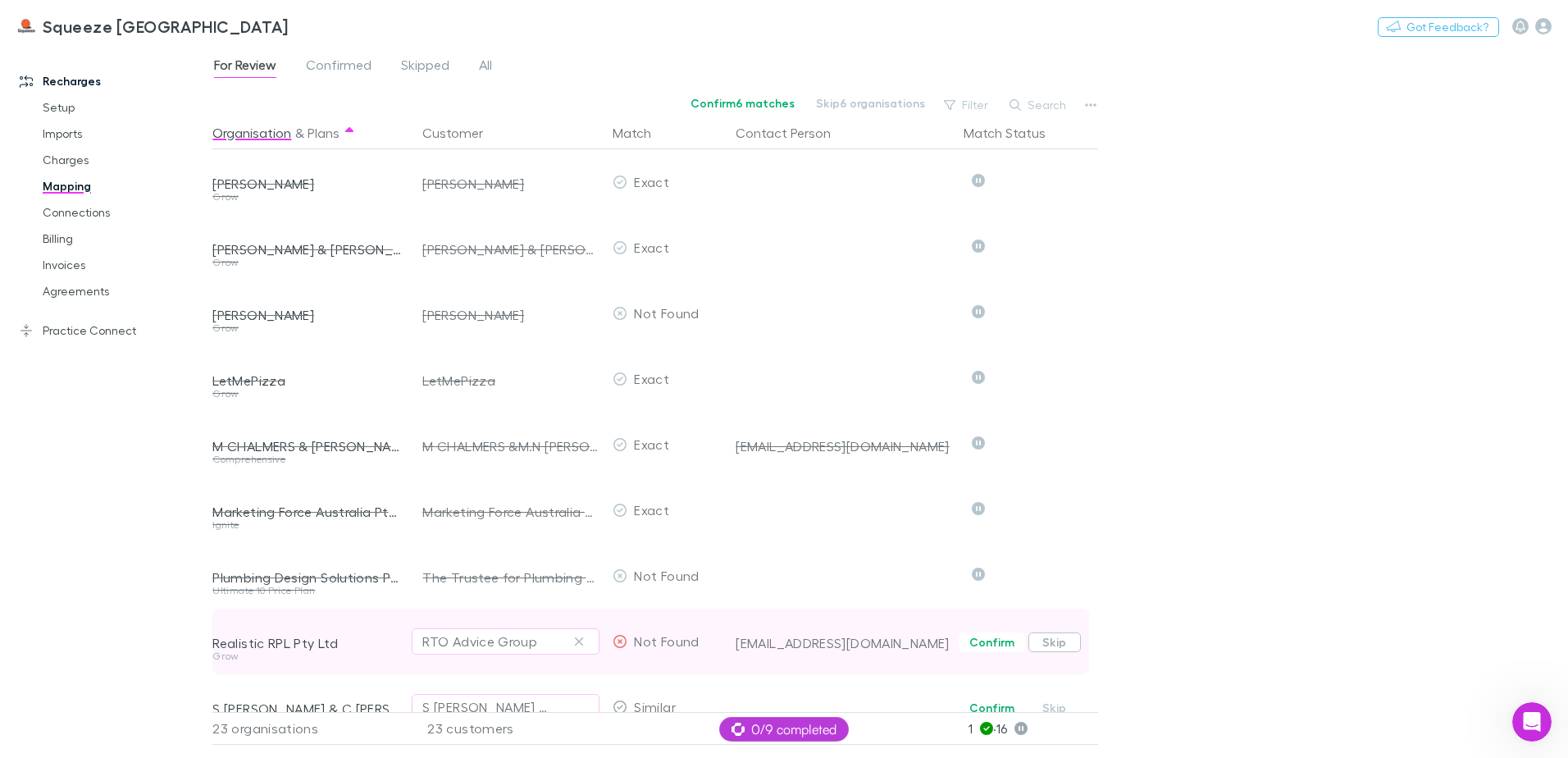
click at [1056, 637] on button "Skip" at bounding box center [1055, 643] width 52 height 20
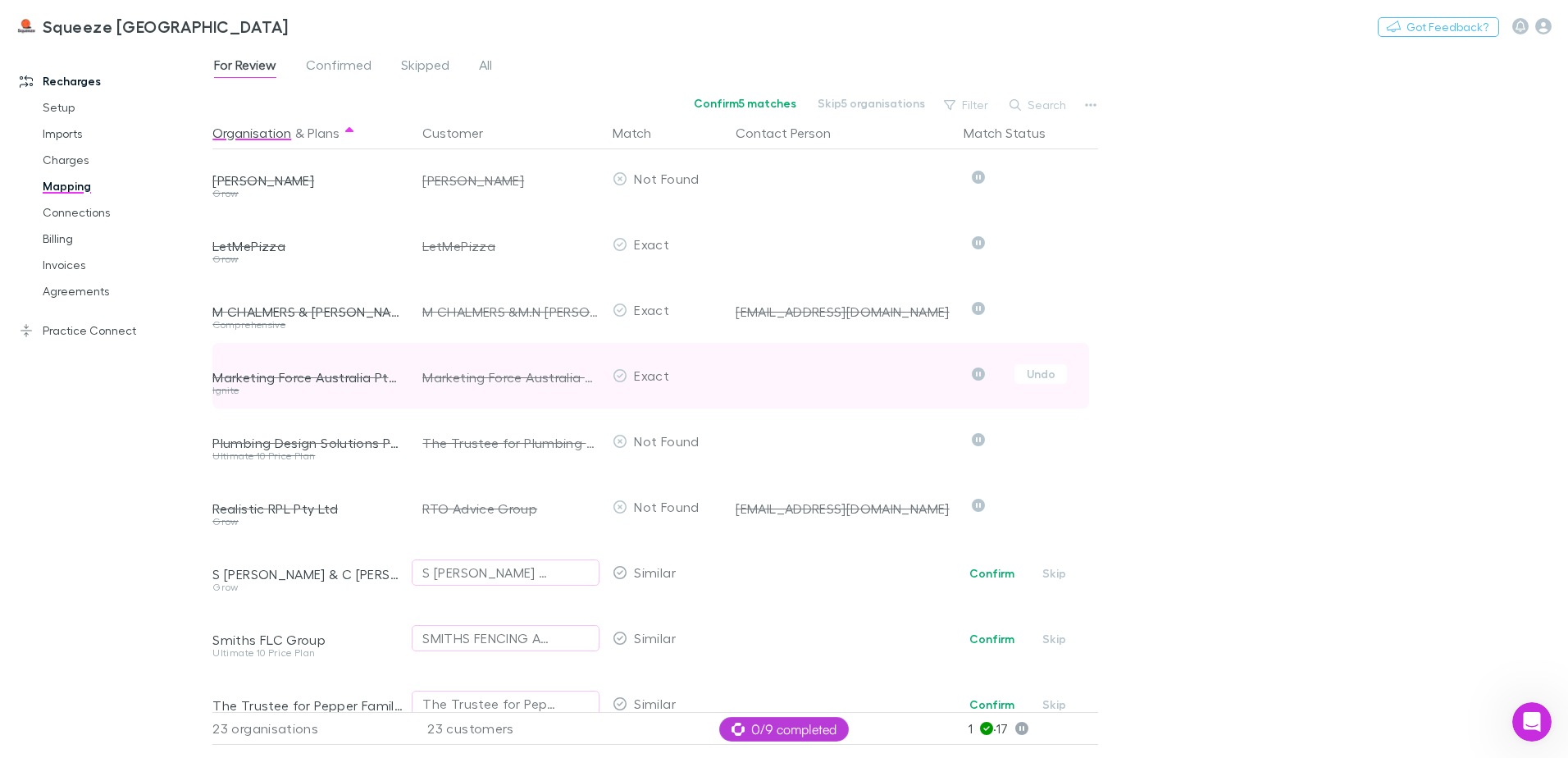
scroll to position [820, 0]
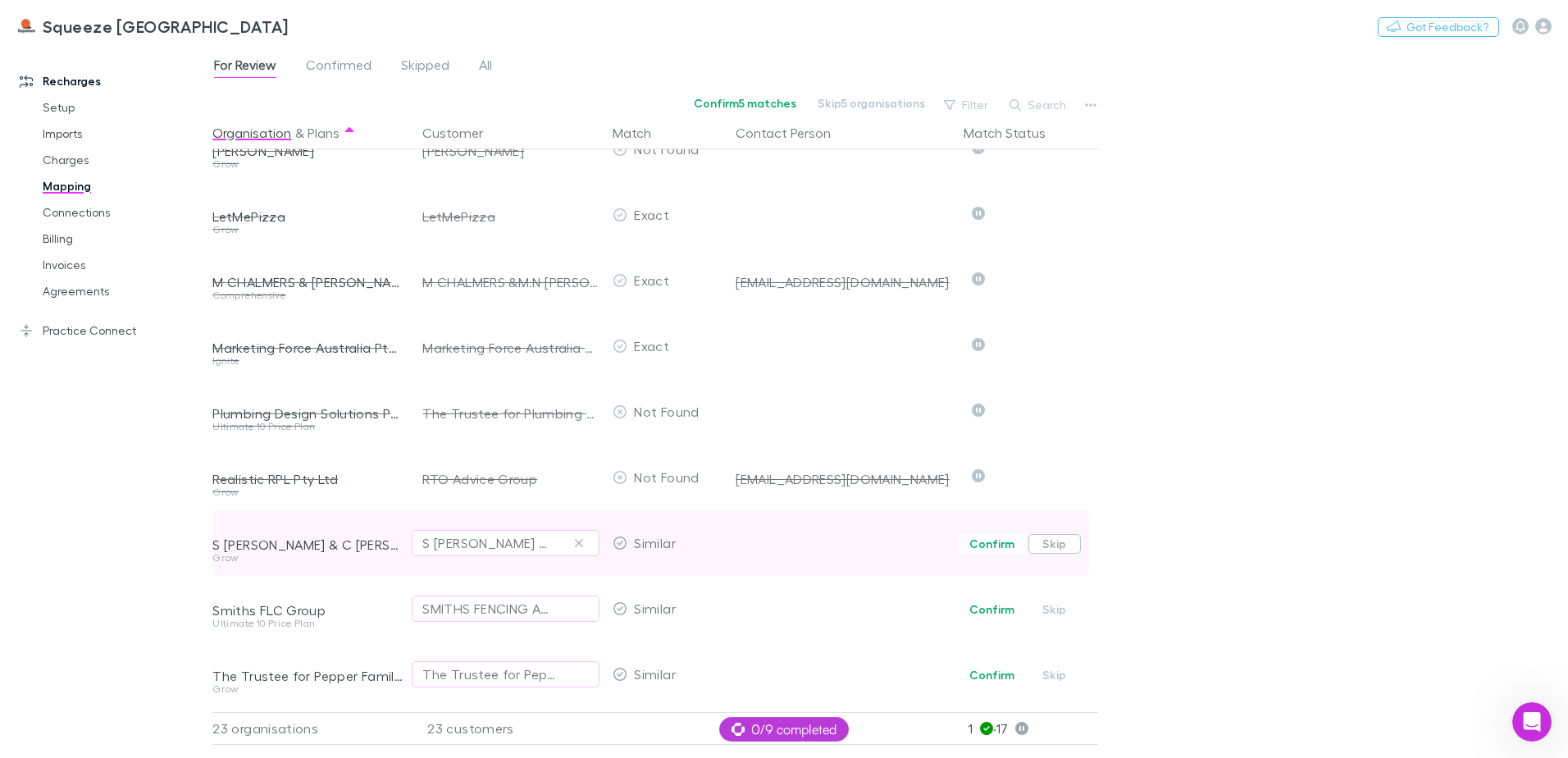
click at [1047, 534] on button "Skip" at bounding box center [1055, 544] width 52 height 20
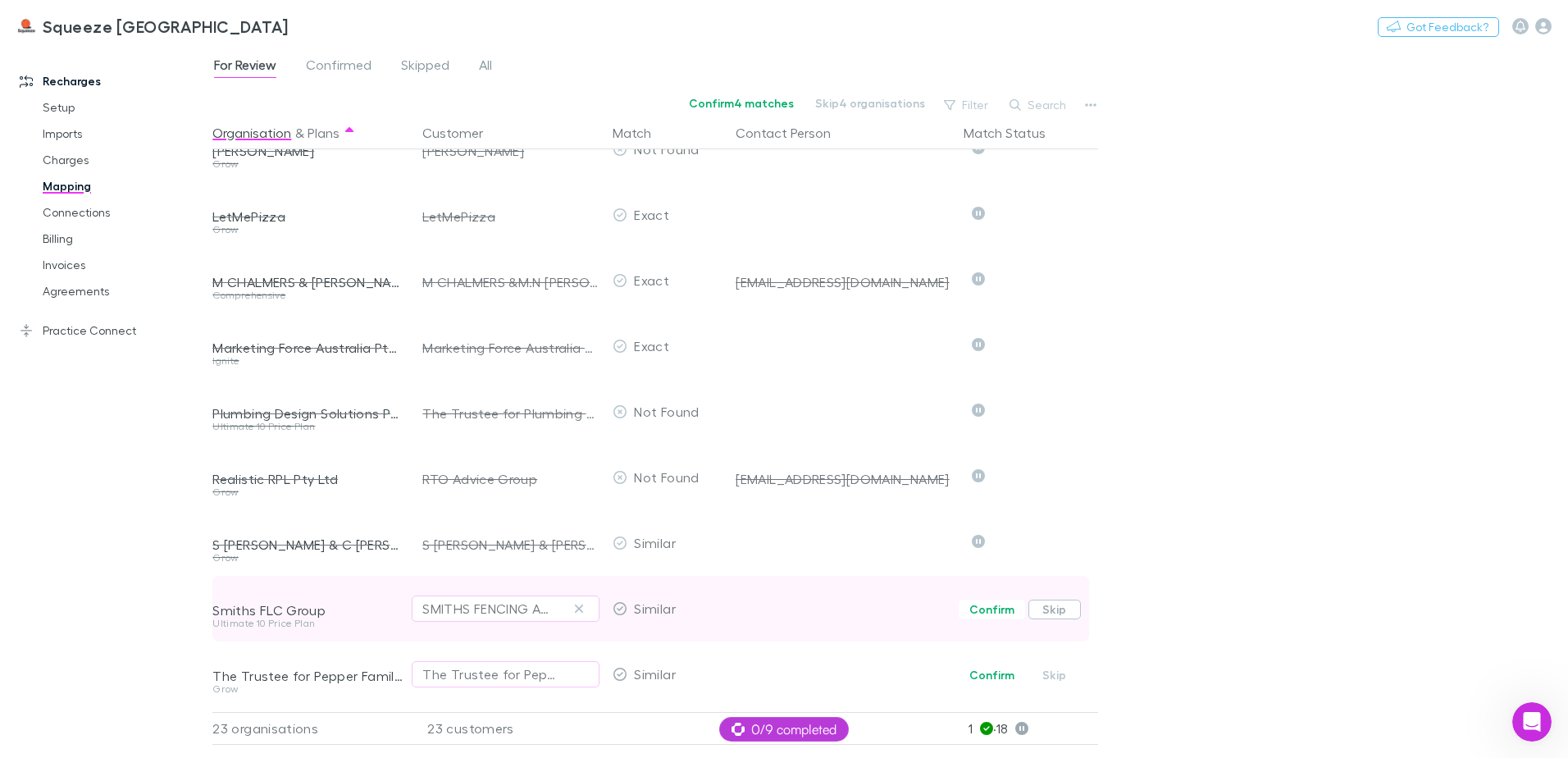
click at [1060, 607] on button "Skip" at bounding box center [1055, 609] width 52 height 20
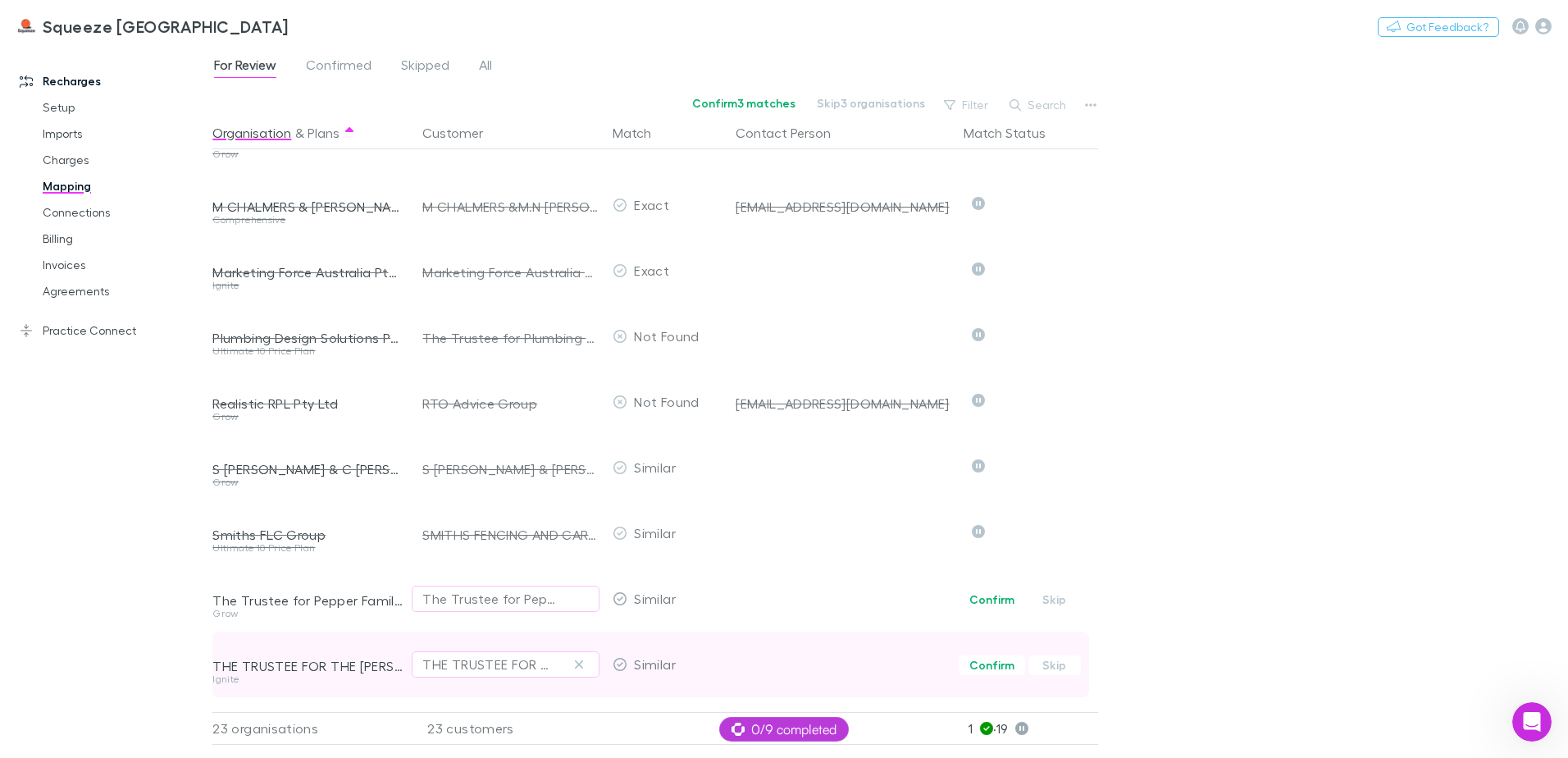
scroll to position [960, 0]
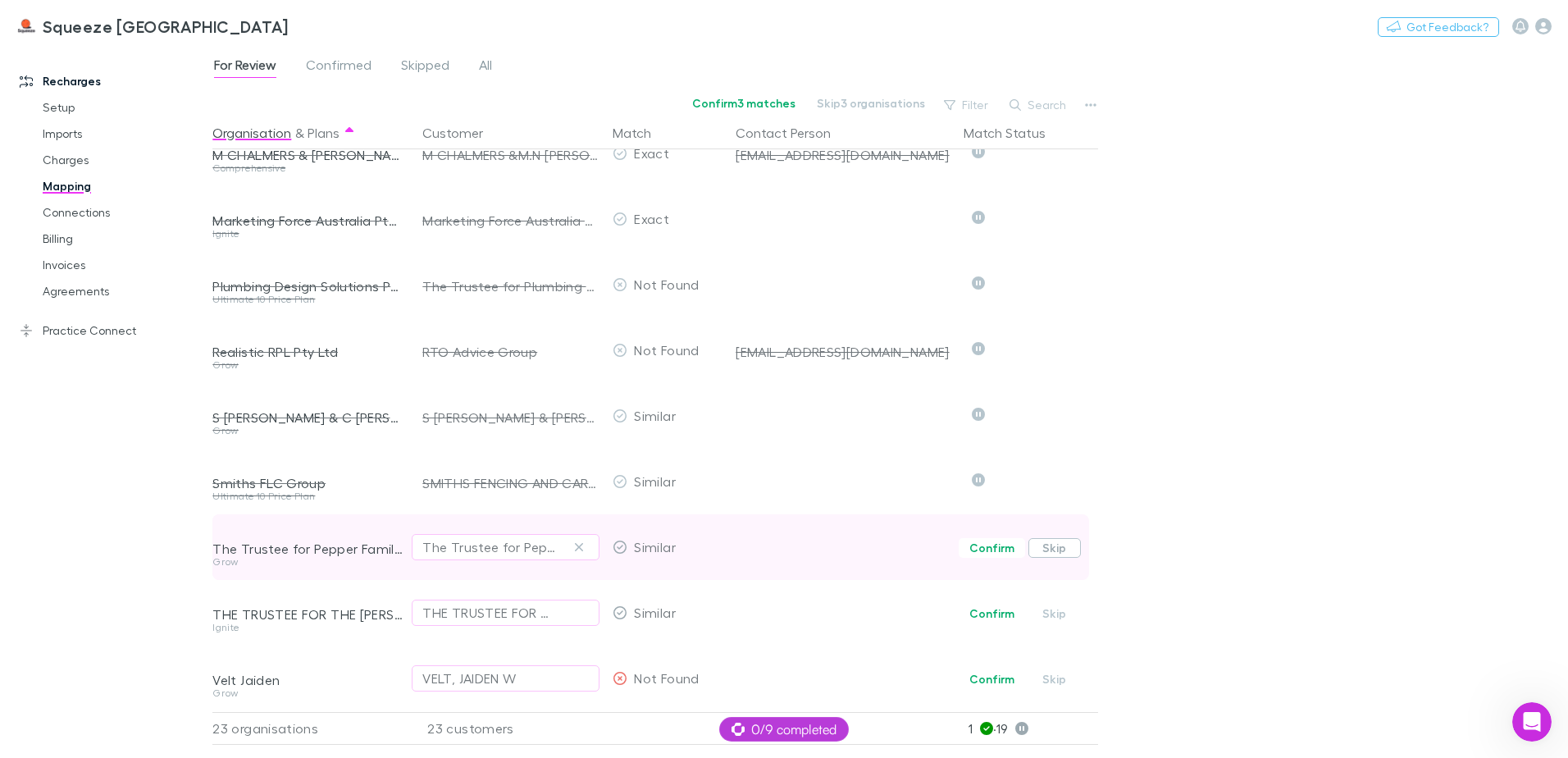
click at [1056, 545] on button "Skip" at bounding box center [1055, 548] width 52 height 20
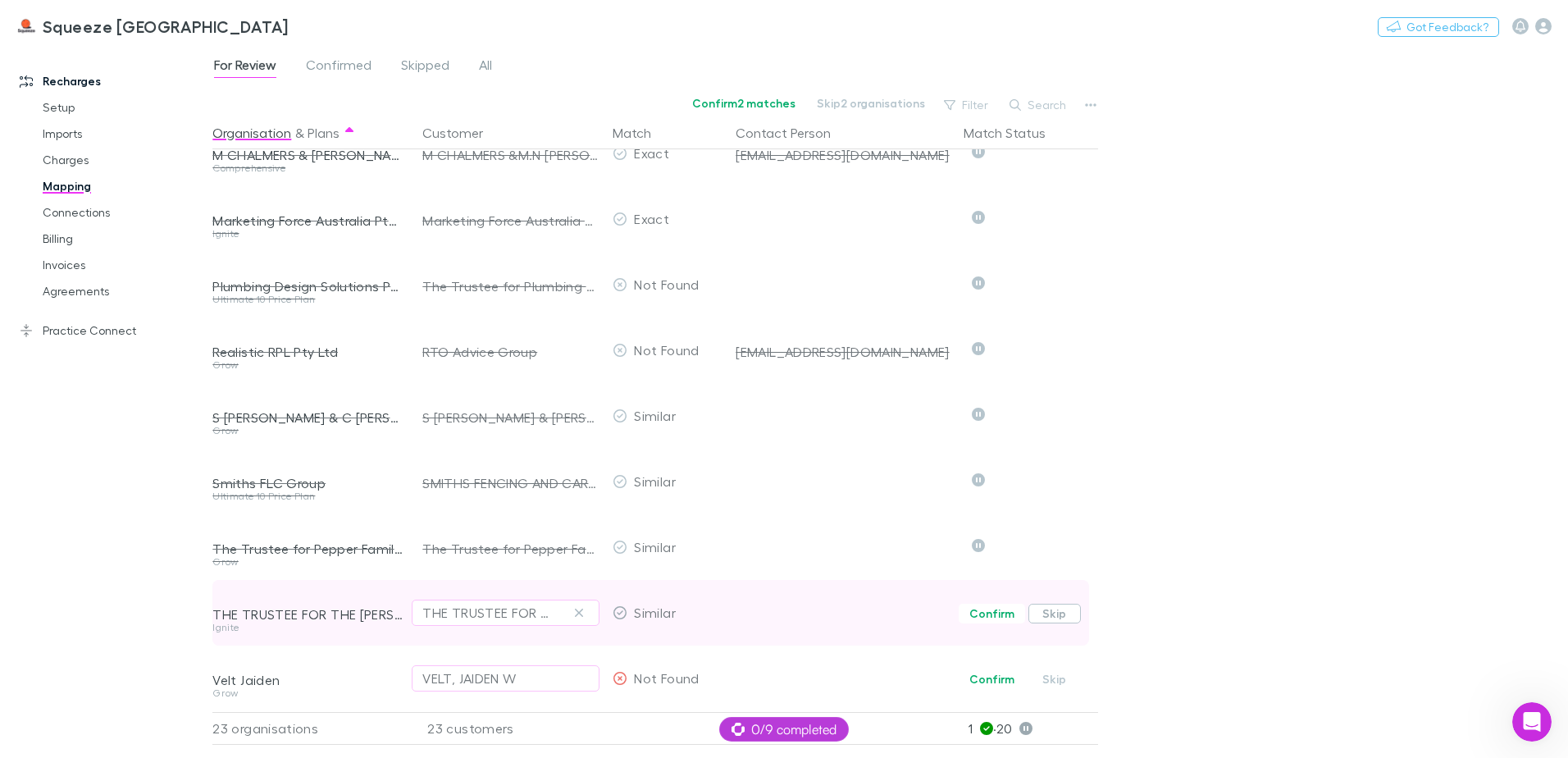
click at [1055, 605] on button "Skip" at bounding box center [1055, 614] width 52 height 20
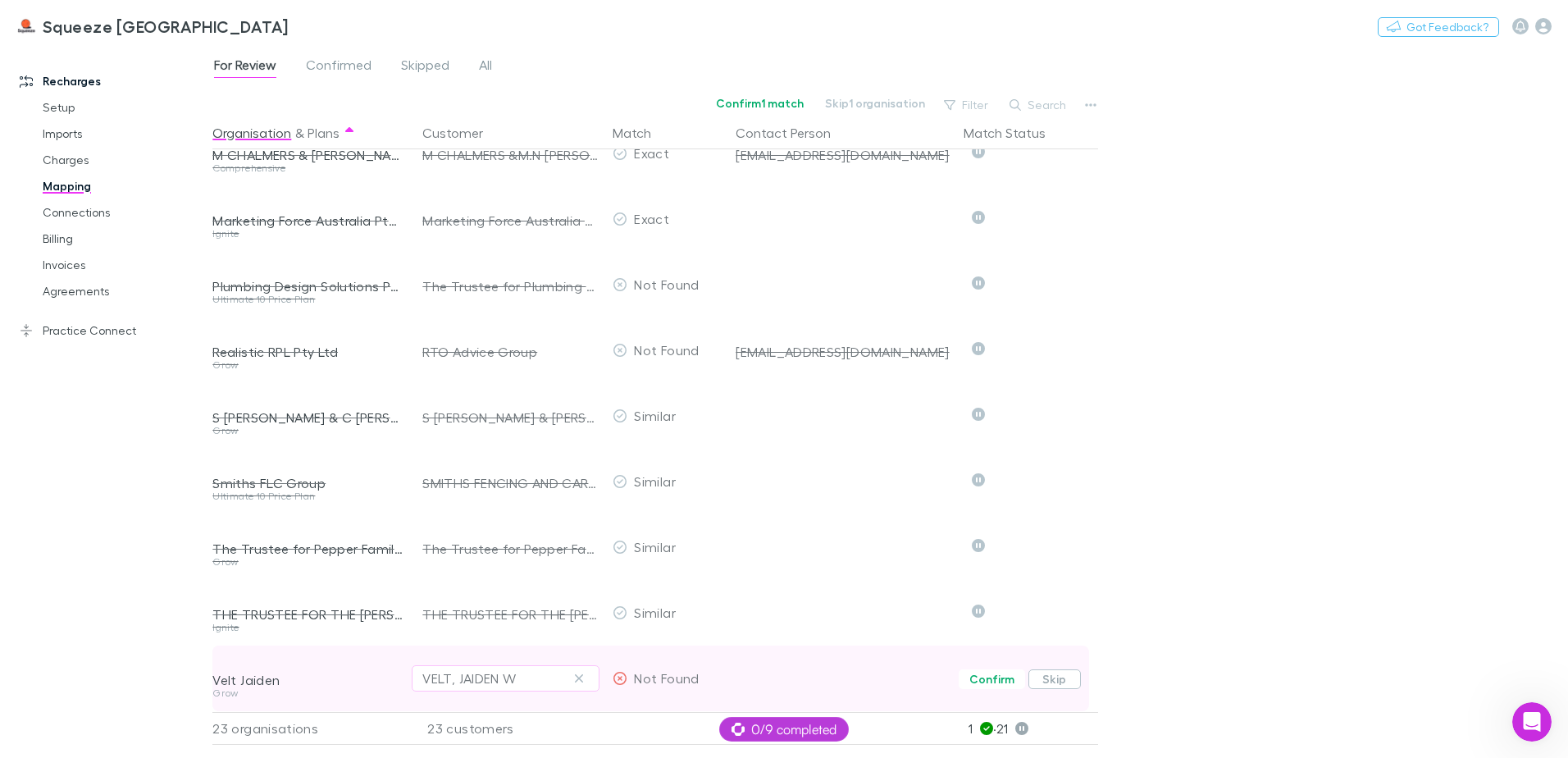
click at [1058, 670] on button "Skip" at bounding box center [1055, 679] width 52 height 20
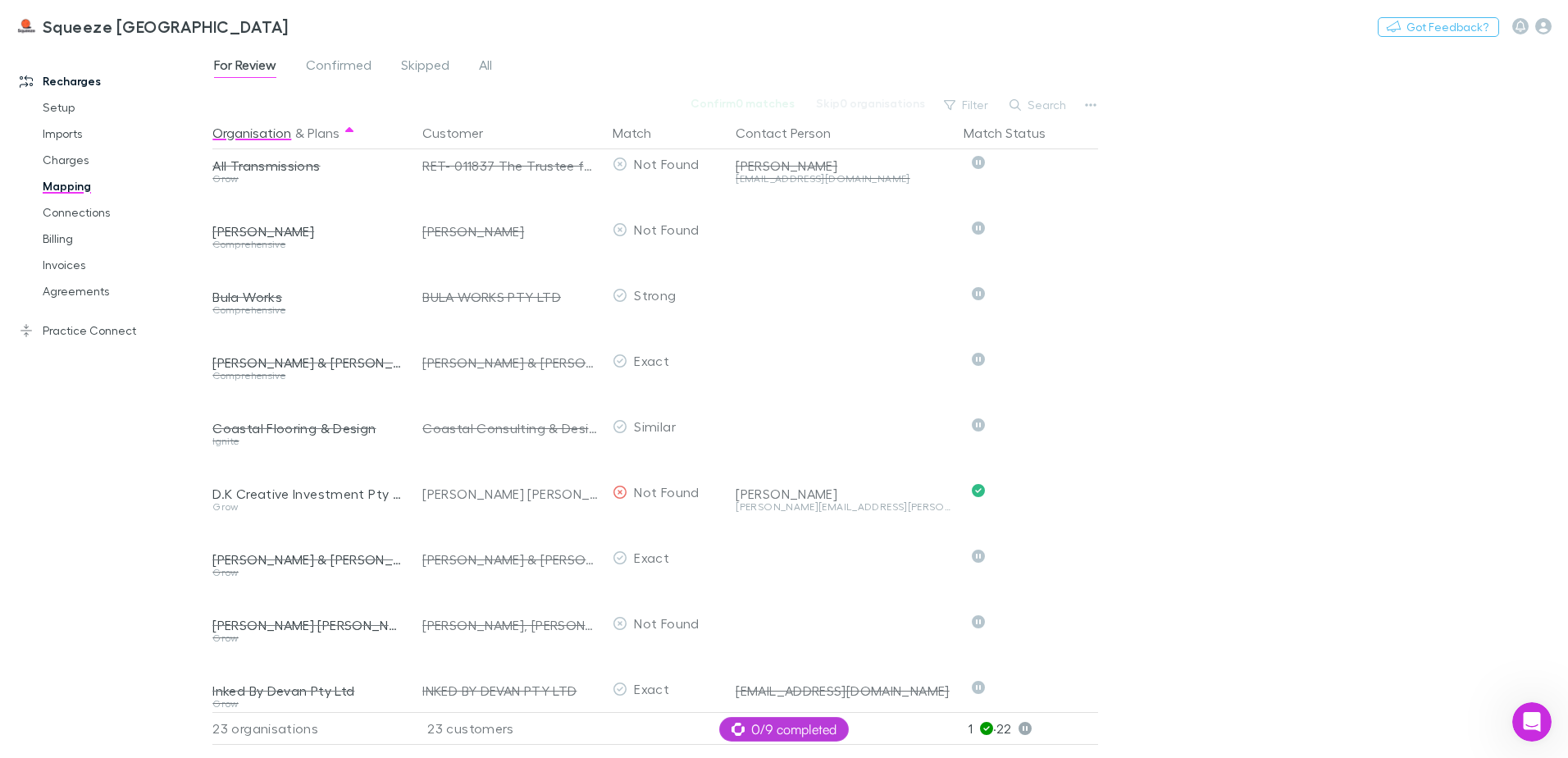
scroll to position [0, 0]
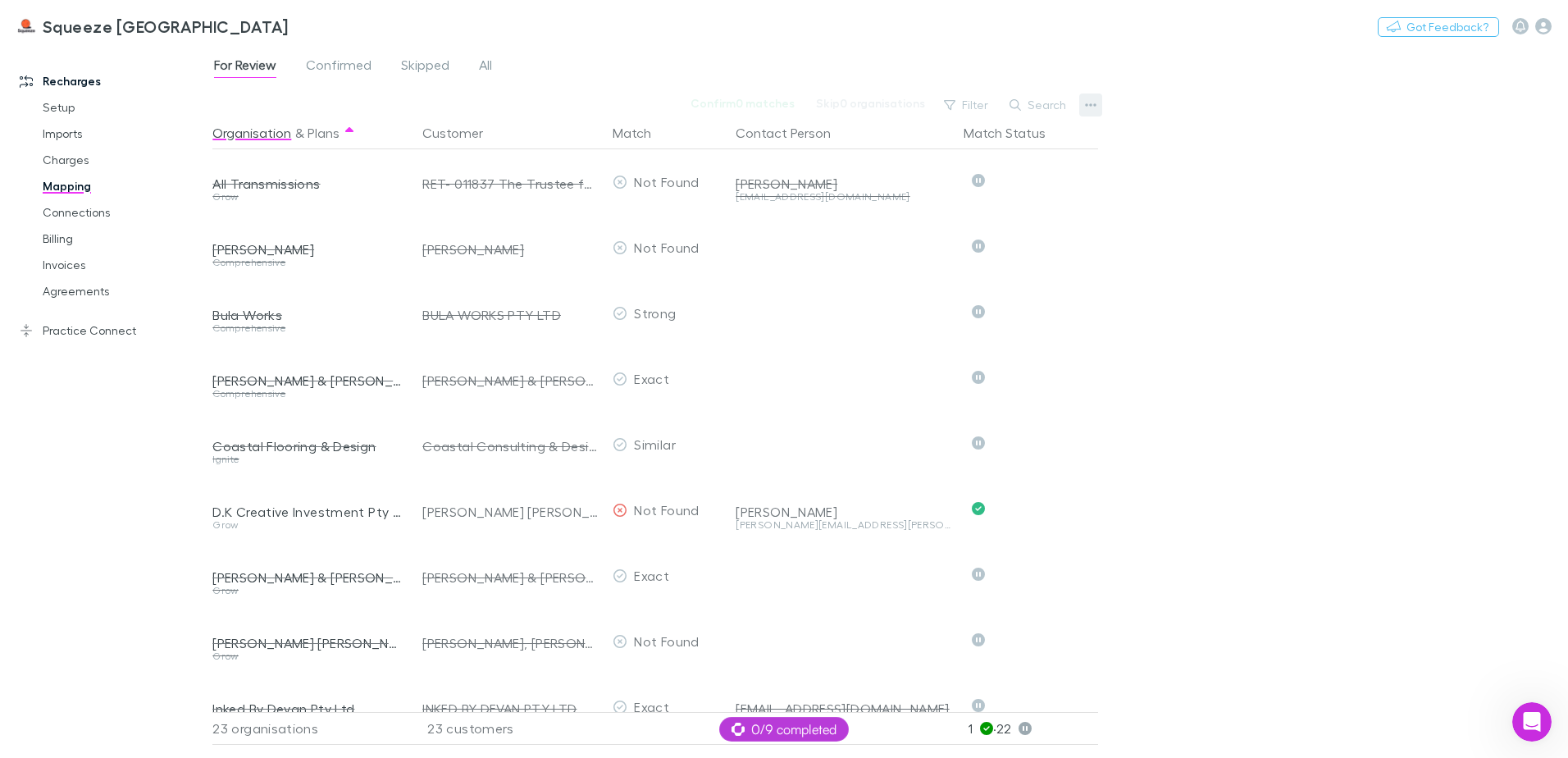
click at [1099, 106] on button "button" at bounding box center [1091, 105] width 23 height 23
click at [967, 153] on p "Organisations" at bounding box center [989, 158] width 199 height 20
